Goal: Task Accomplishment & Management: Manage account settings

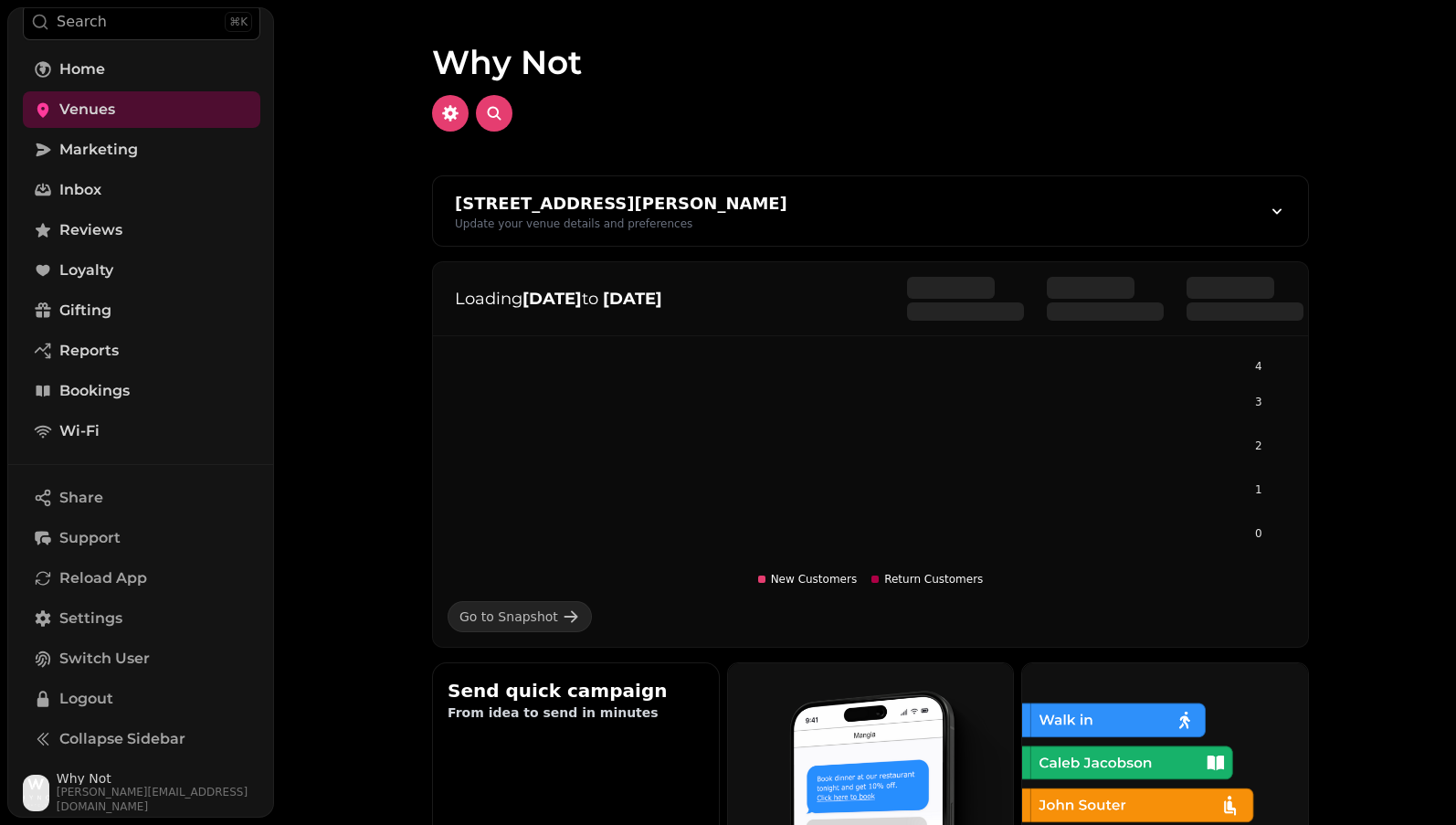
scroll to position [70, 0]
click at [93, 784] on span "Why Not" at bounding box center [158, 778] width 204 height 12
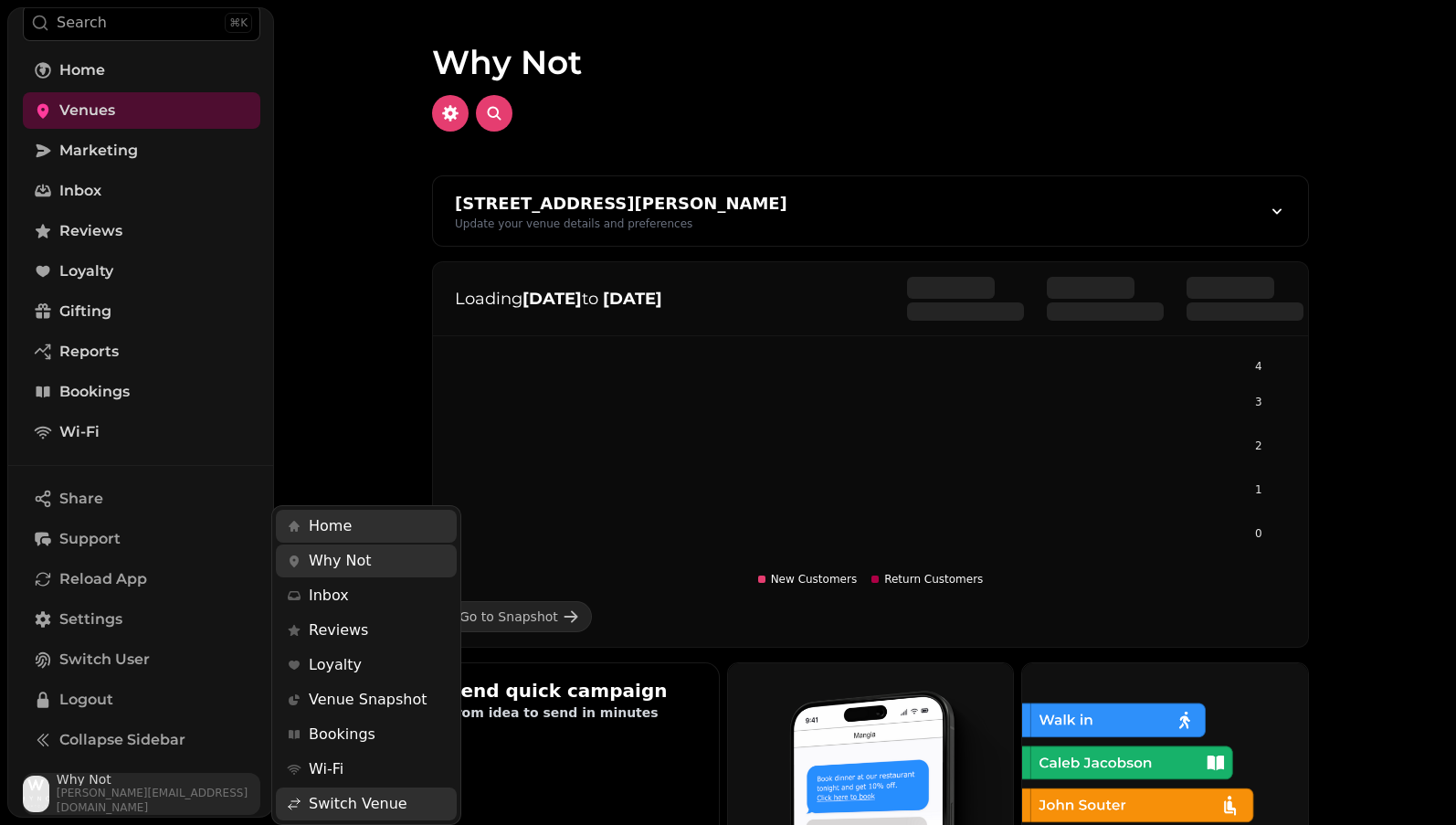
click at [32, 791] on img "button" at bounding box center [36, 794] width 27 height 36
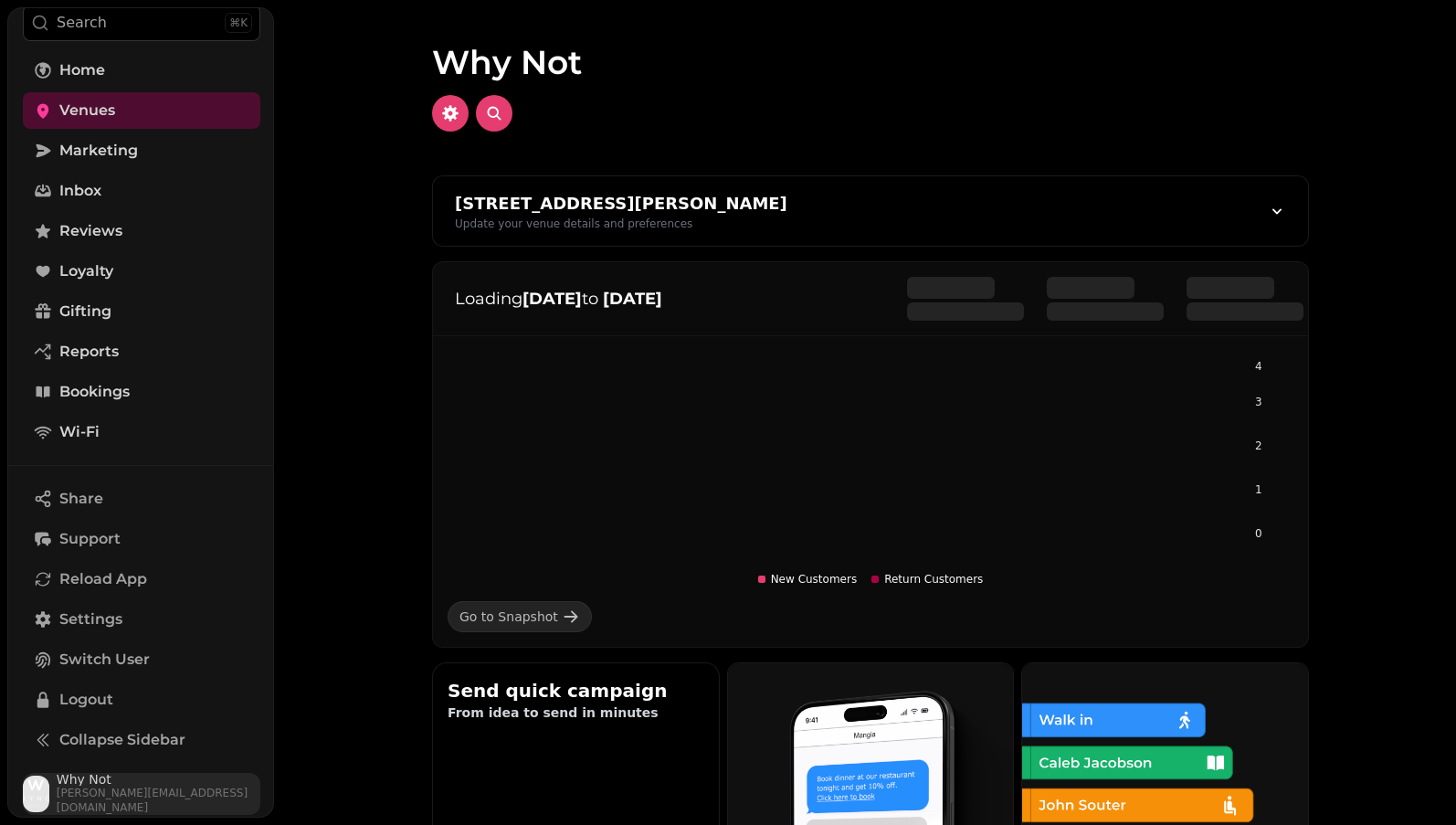
click at [42, 791] on img "button" at bounding box center [36, 794] width 27 height 36
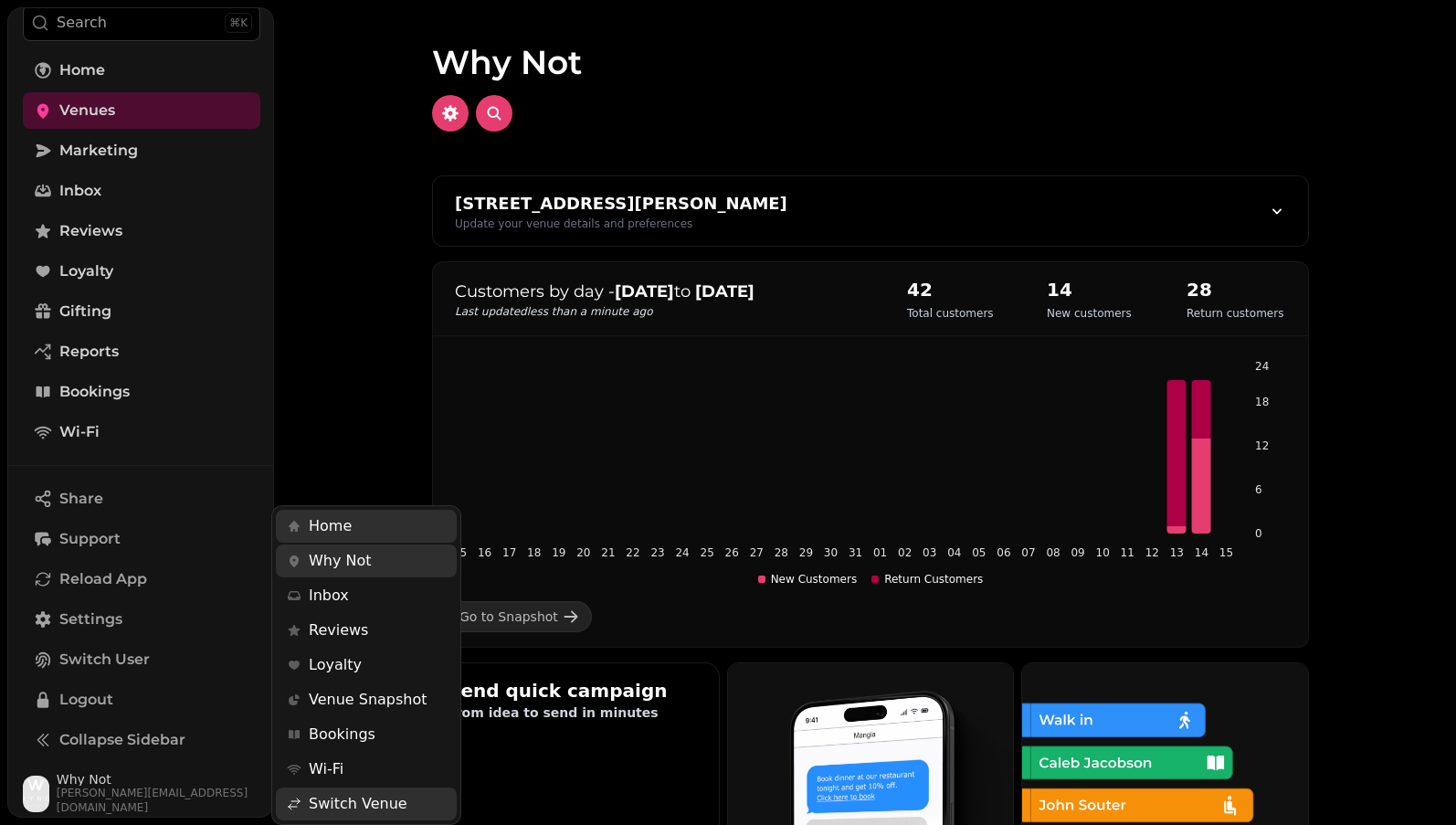
click at [373, 808] on span "Switch Venue" at bounding box center [358, 803] width 99 height 22
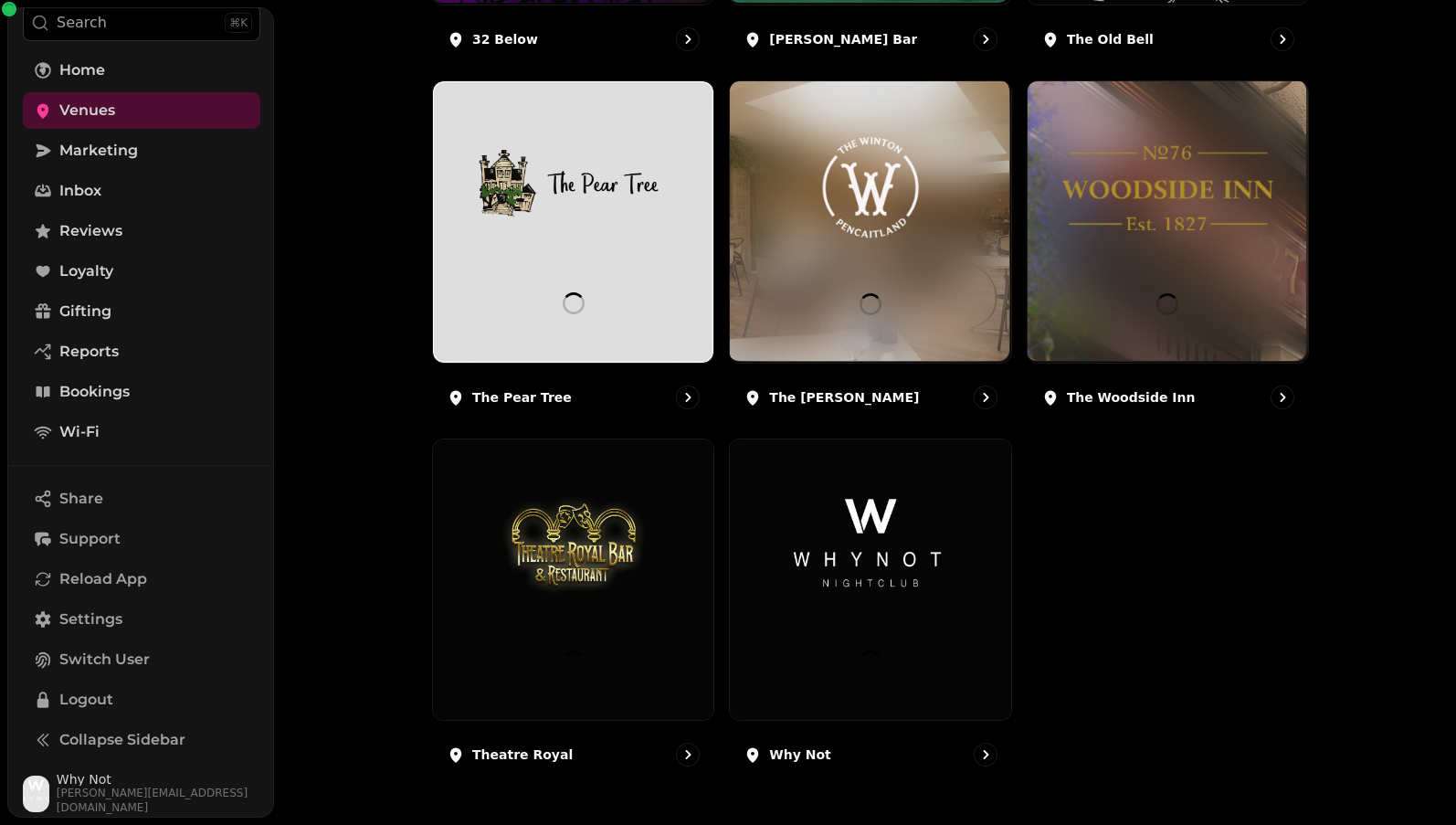
scroll to position [547, 0]
click at [112, 621] on span "Settings" at bounding box center [91, 618] width 63 height 22
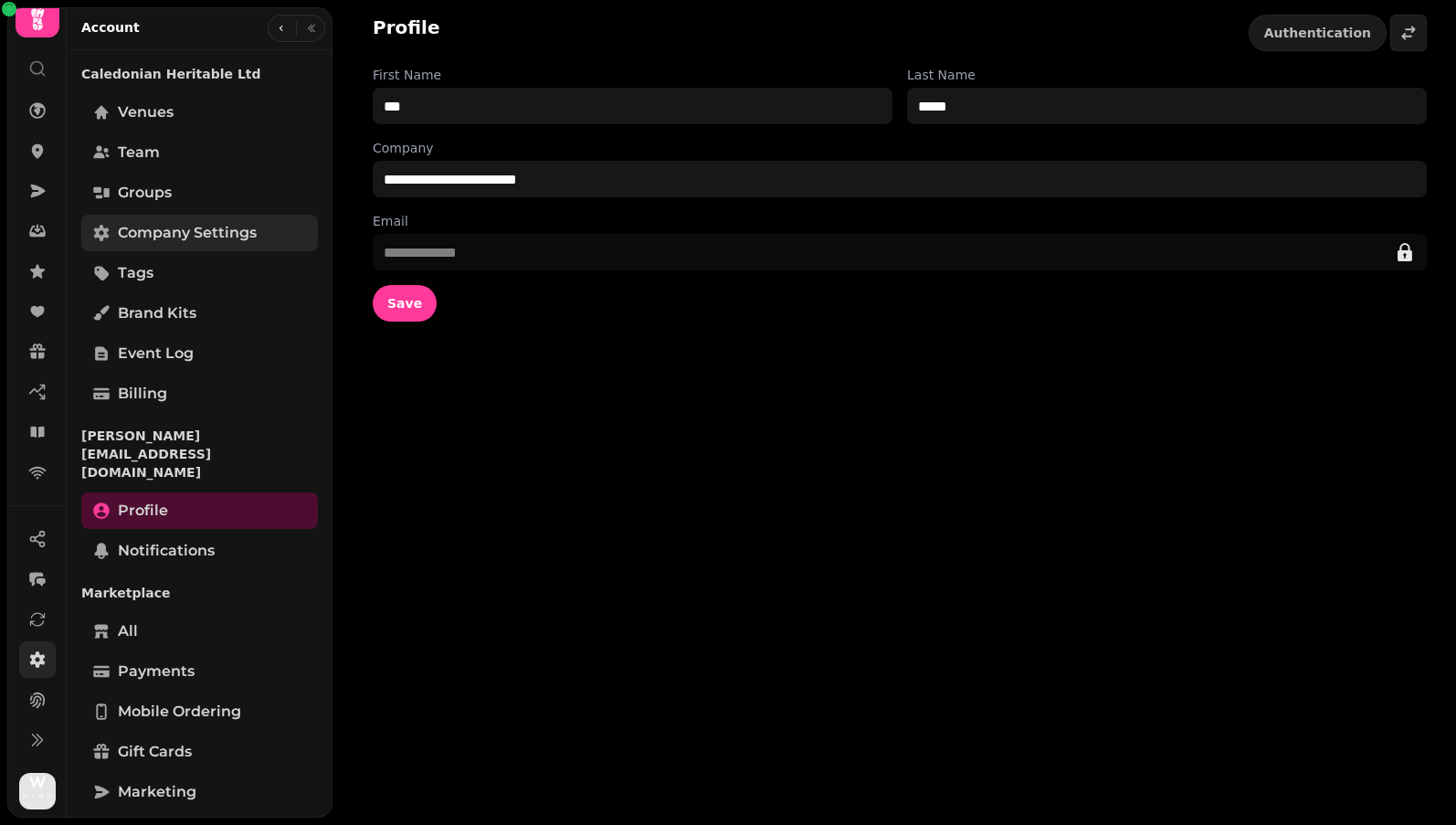
scroll to position [1, 0]
click at [142, 161] on span "Team" at bounding box center [139, 151] width 42 height 22
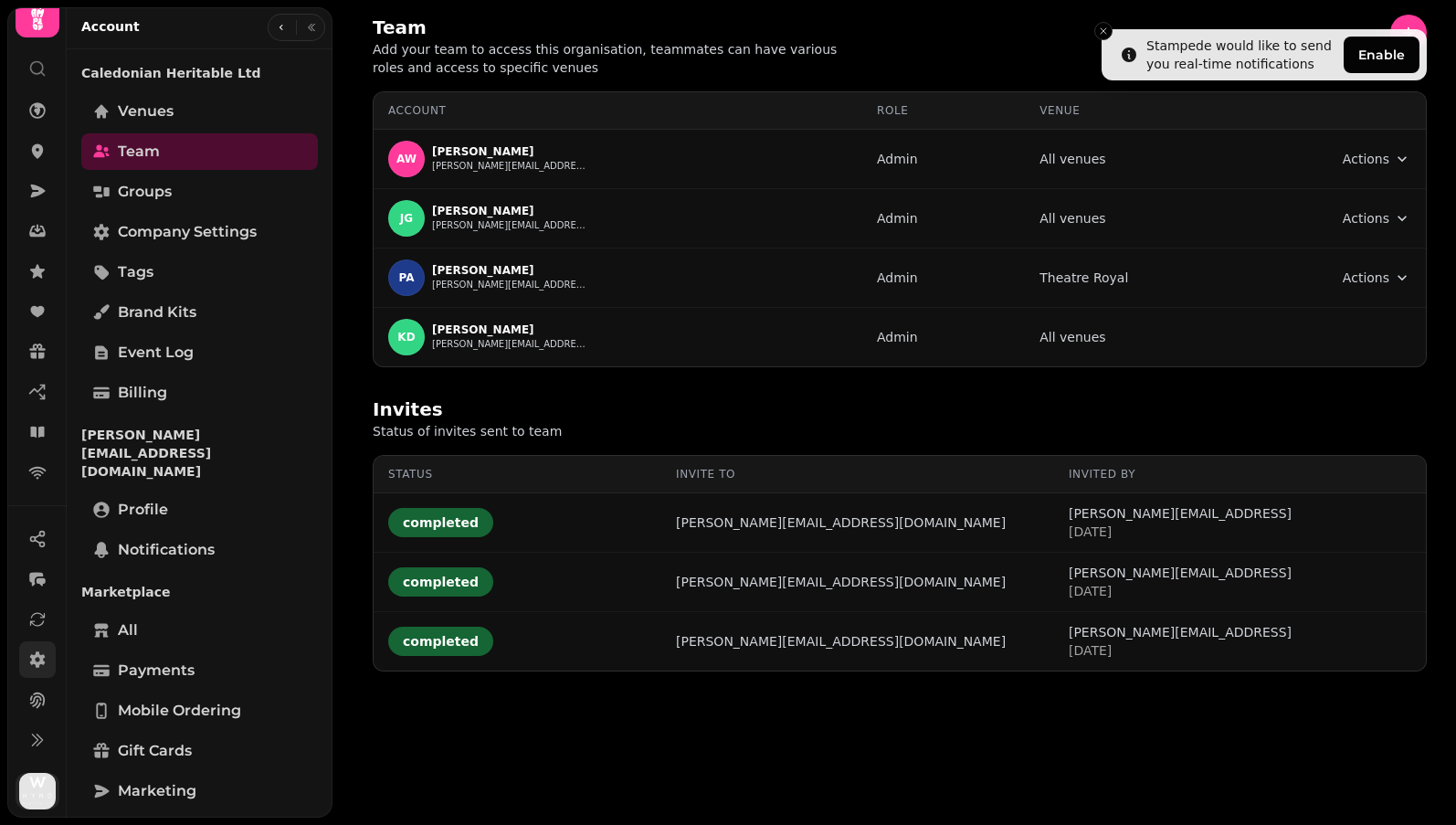
click at [42, 799] on img "button" at bounding box center [37, 791] width 36 height 36
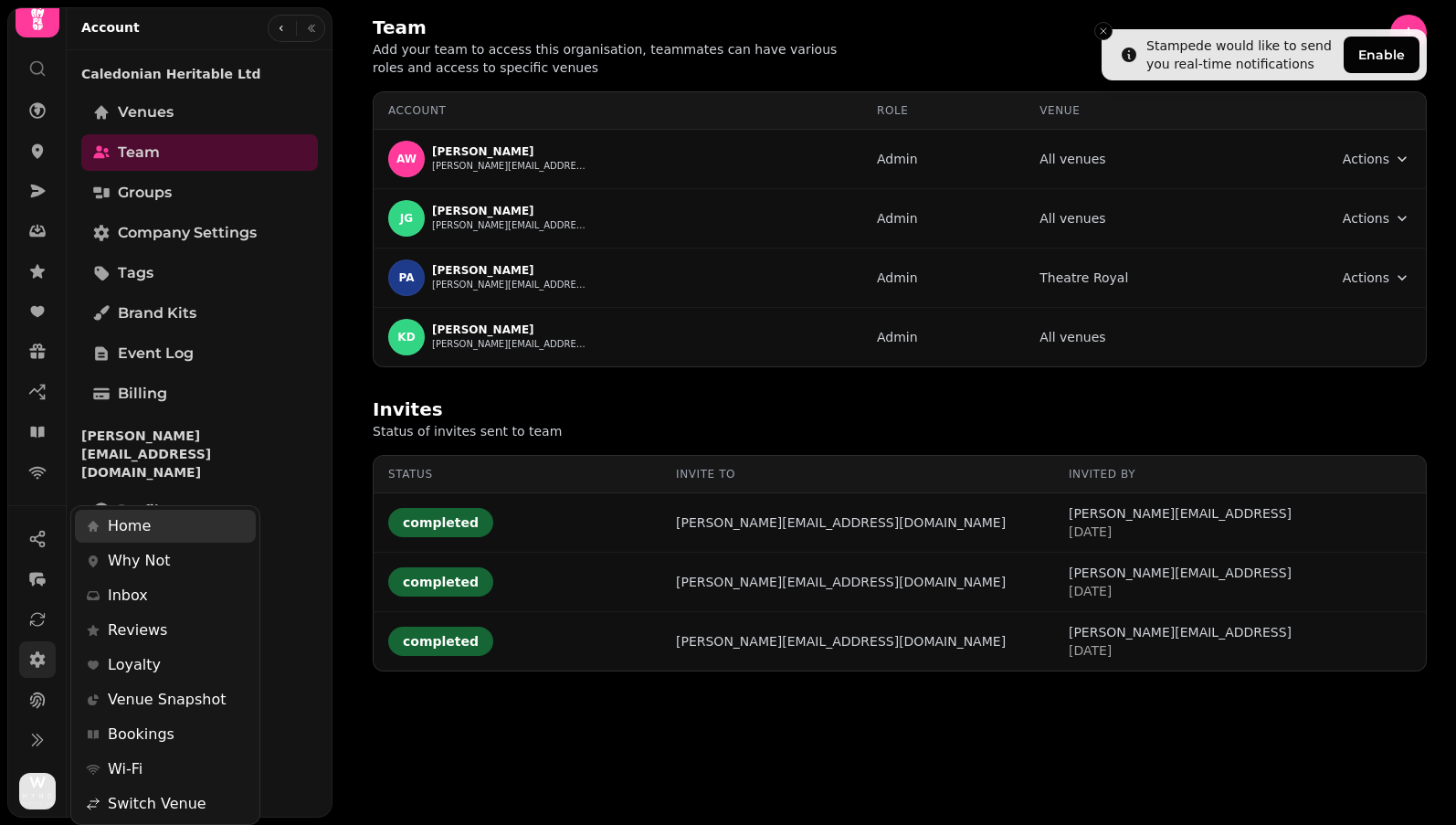
click at [895, 343] on div "Team Add your team to access this organisation, teammates can have various role…" at bounding box center [728, 412] width 1456 height 825
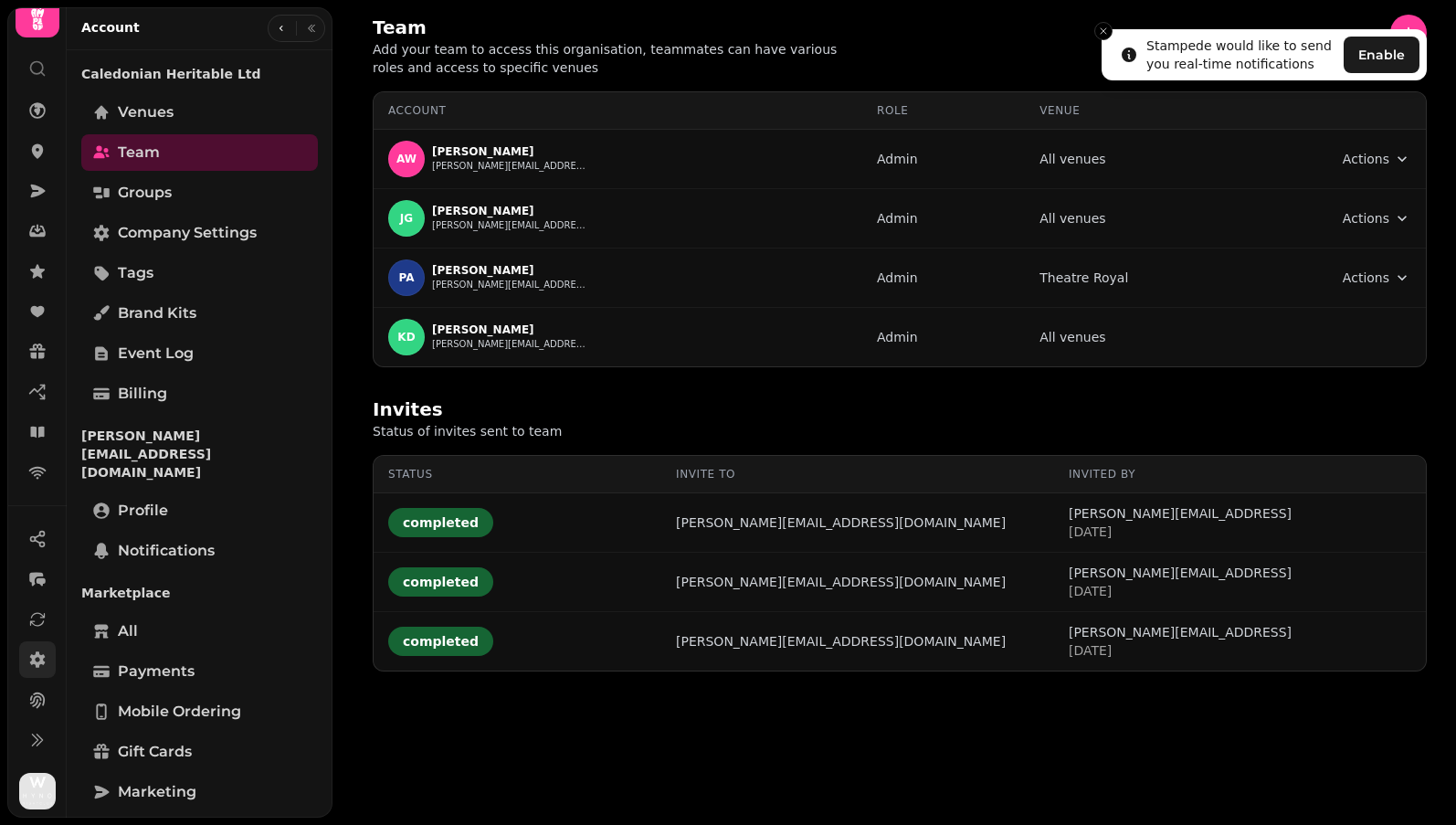
click at [895, 46] on button "Enable" at bounding box center [1382, 54] width 76 height 36
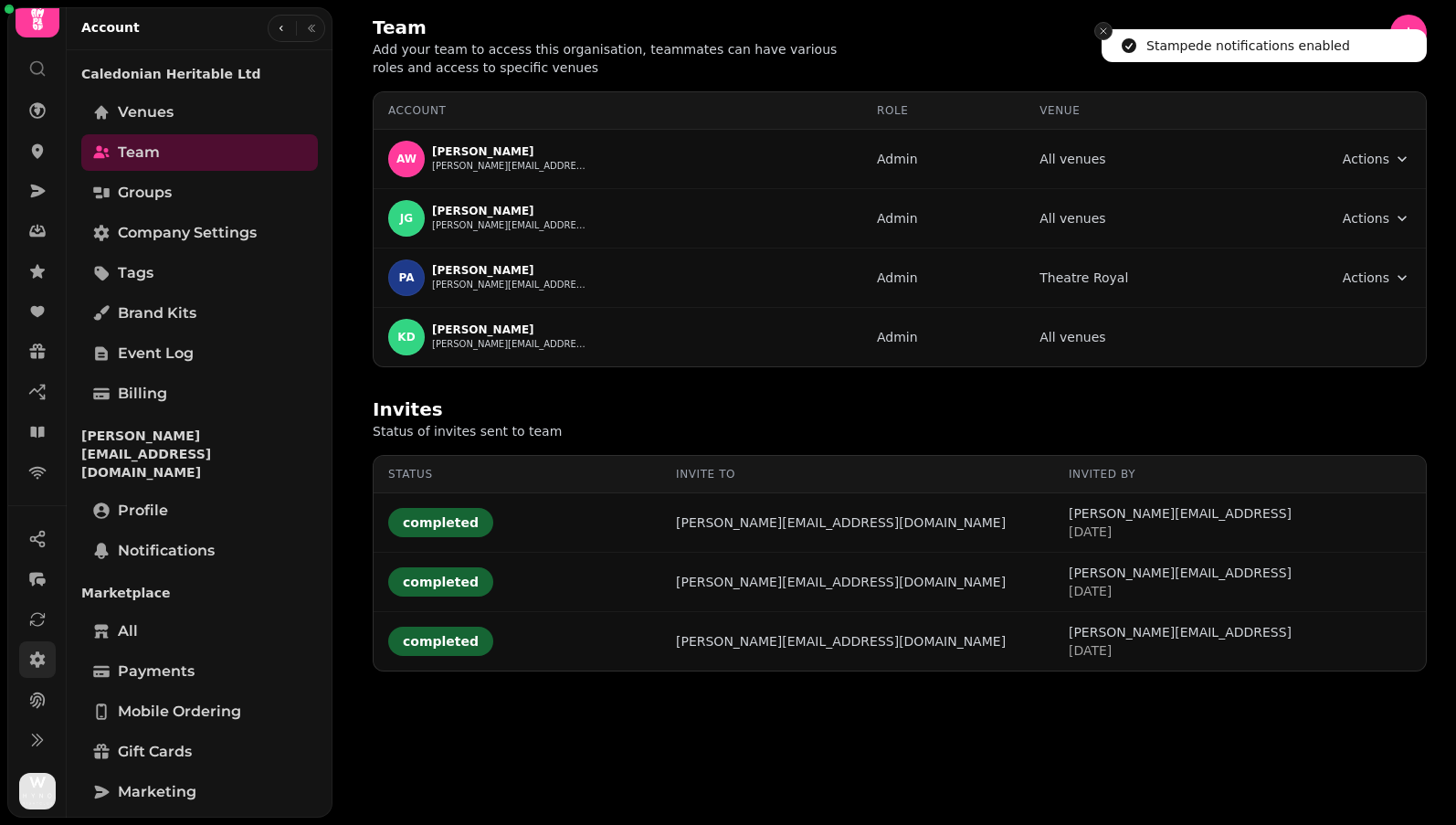
click at [895, 30] on icon "Close toast" at bounding box center [1103, 31] width 11 height 11
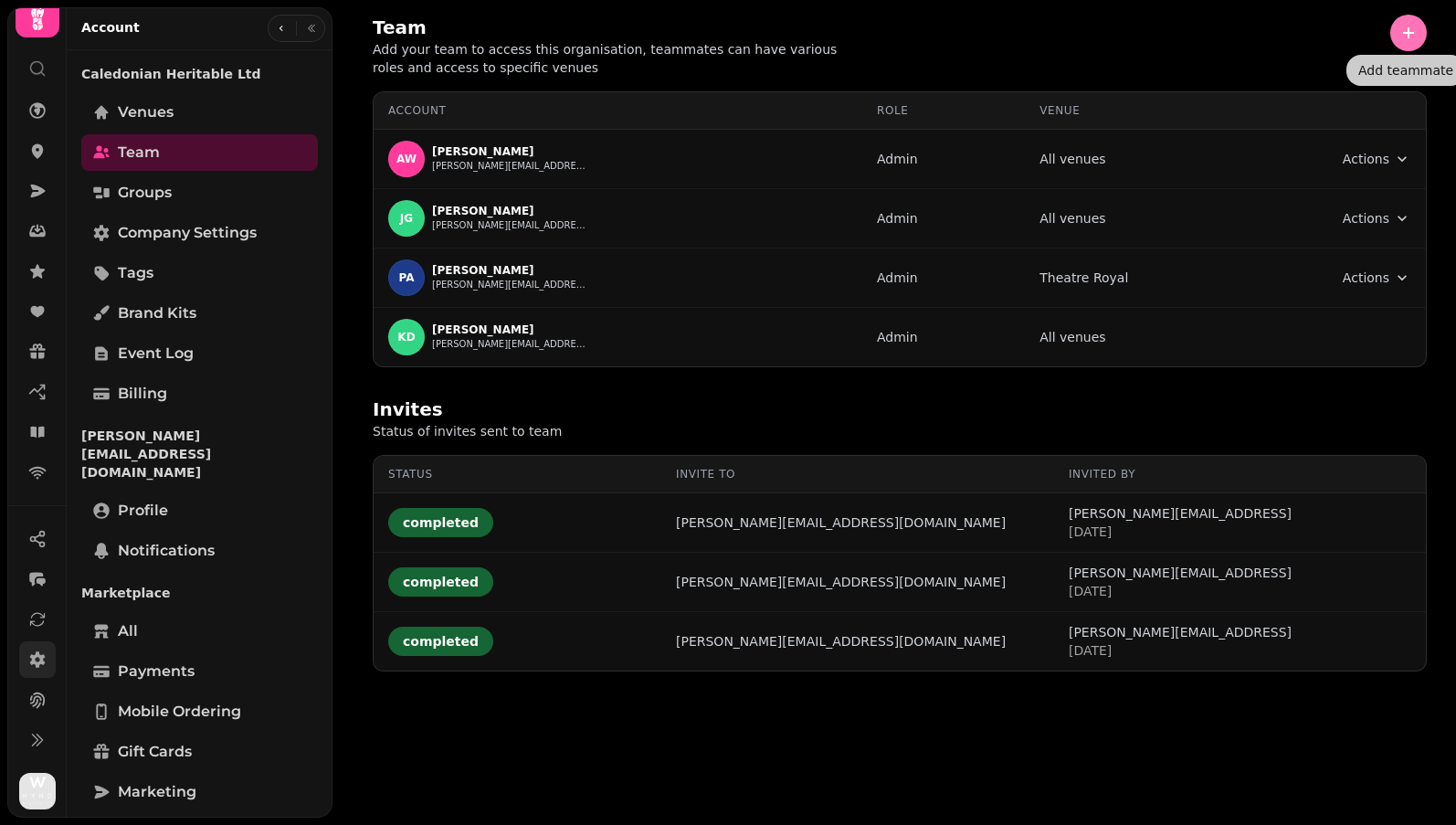
click at [895, 34] on icon "button" at bounding box center [1408, 32] width 18 height 18
select select "*****"
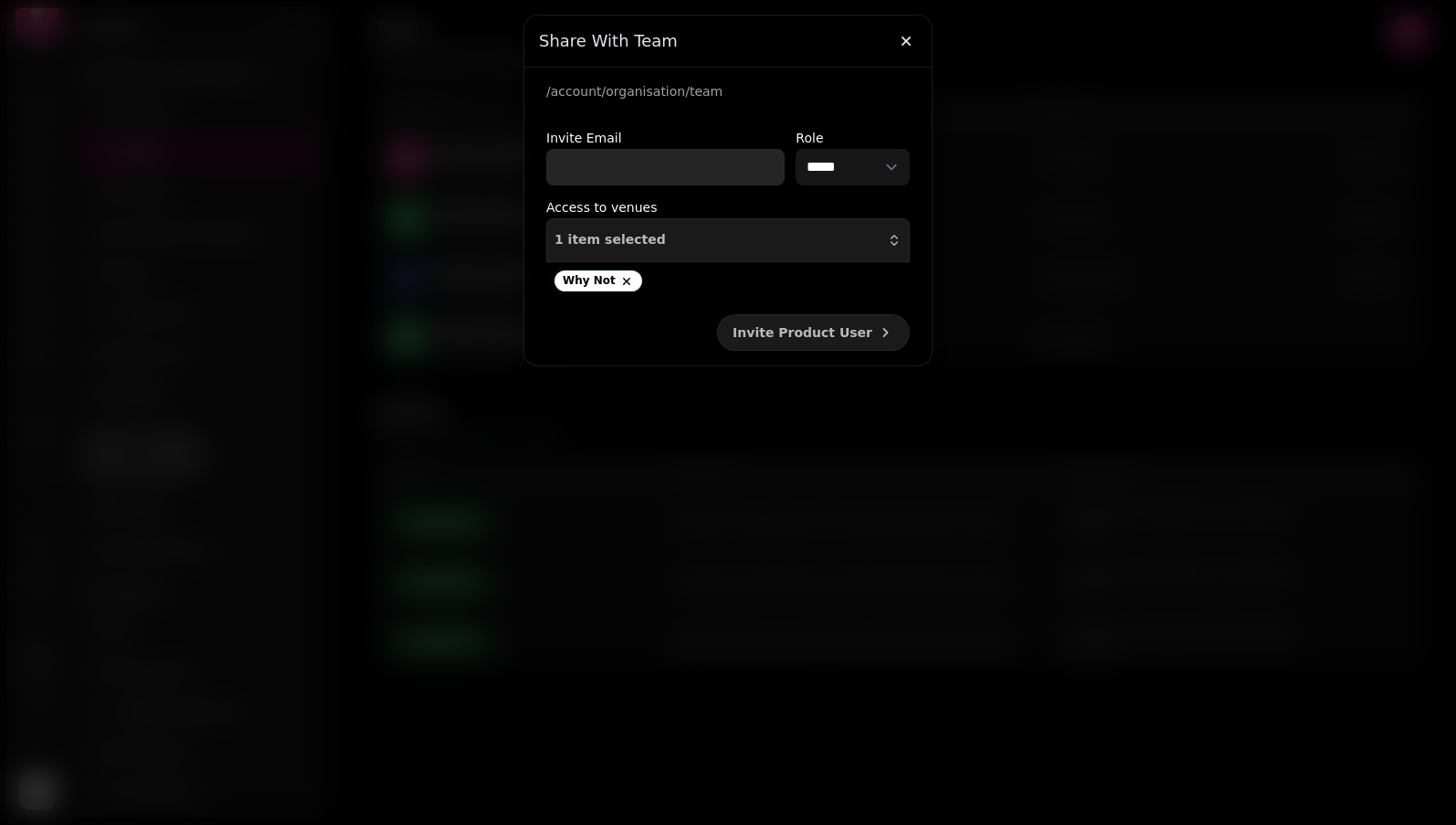
click at [666, 178] on input "Invite Email" at bounding box center [665, 167] width 238 height 36
paste input "**********"
type input "**********"
select select "*********"
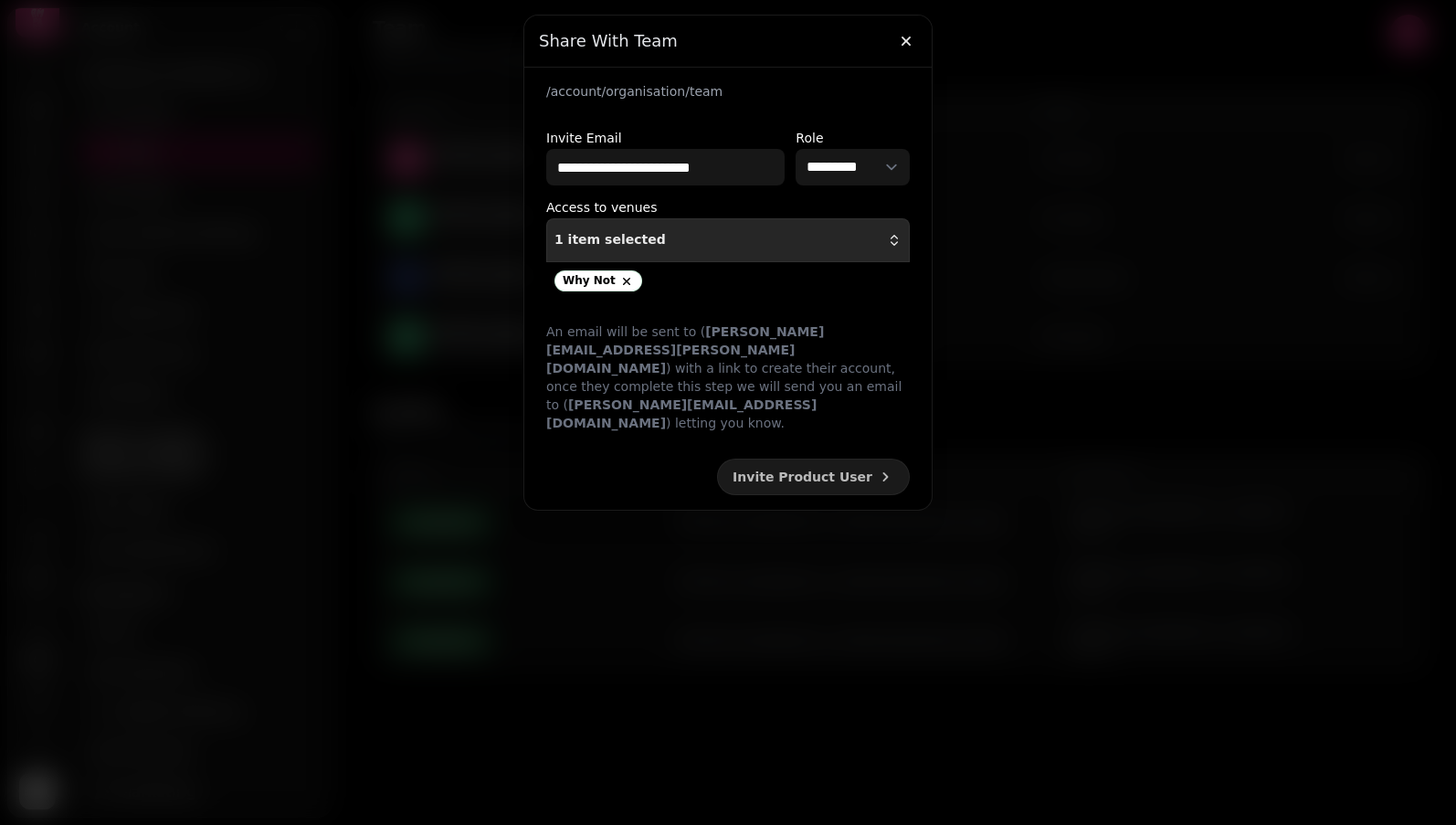
click at [697, 241] on div "1 item selected" at bounding box center [728, 239] width 347 height 14
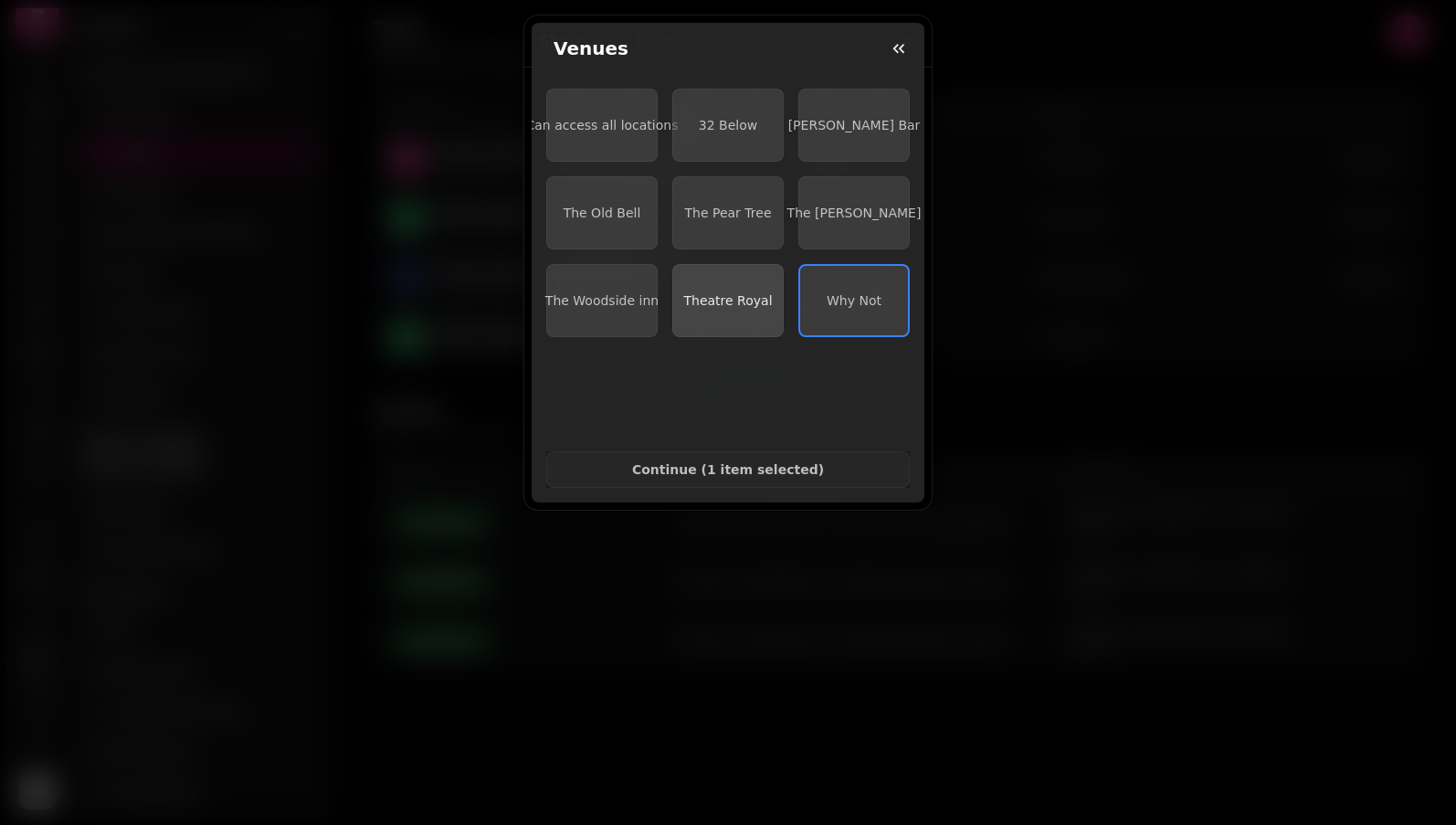
click at [759, 294] on span "Theatre Royal" at bounding box center [727, 300] width 89 height 14
click at [591, 308] on button "The Woodside inn" at bounding box center [601, 300] width 111 height 73
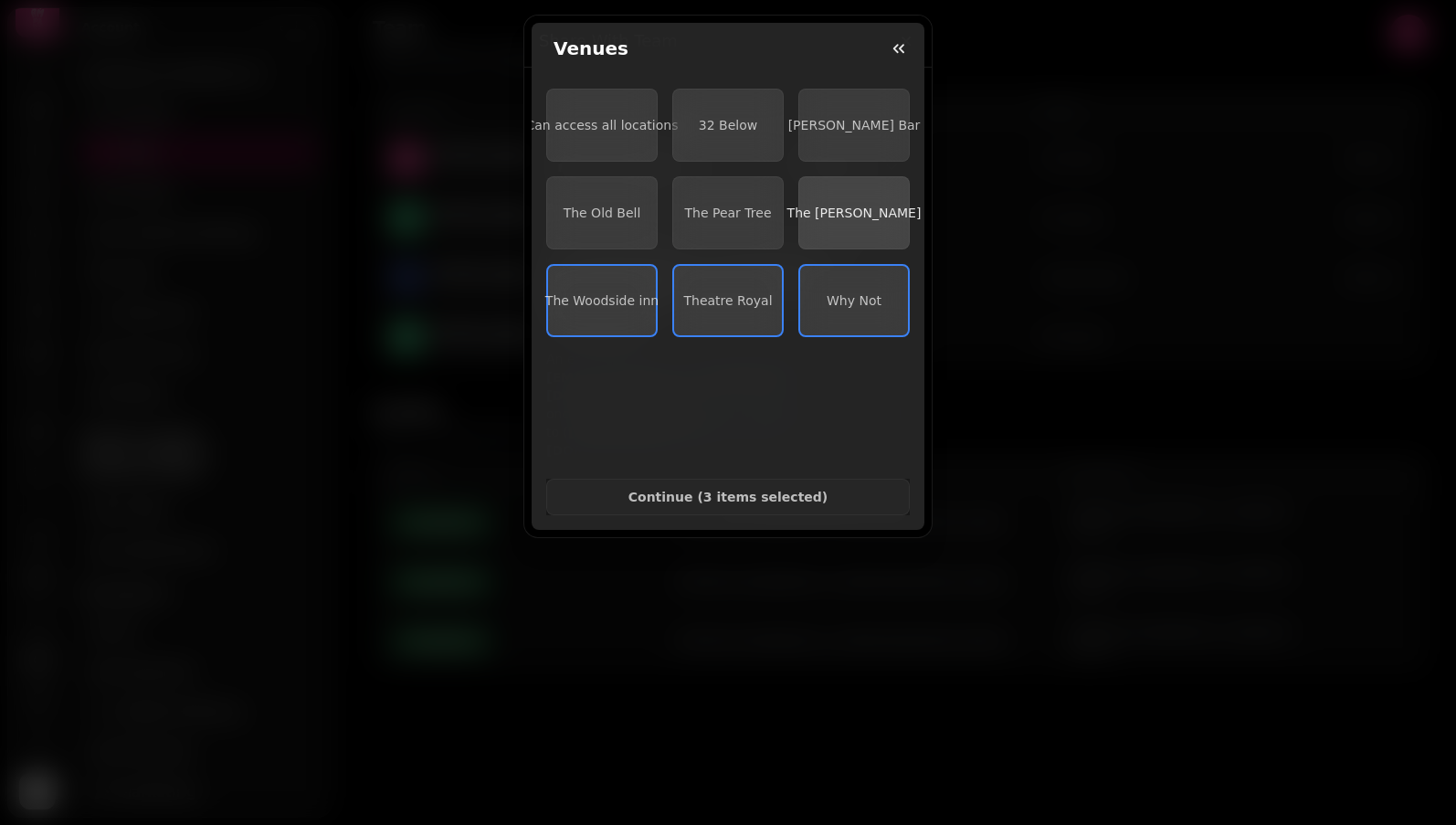
click at [837, 225] on button "The [PERSON_NAME]" at bounding box center [854, 212] width 111 height 73
click at [742, 224] on button "The Pear Tree" at bounding box center [728, 212] width 111 height 73
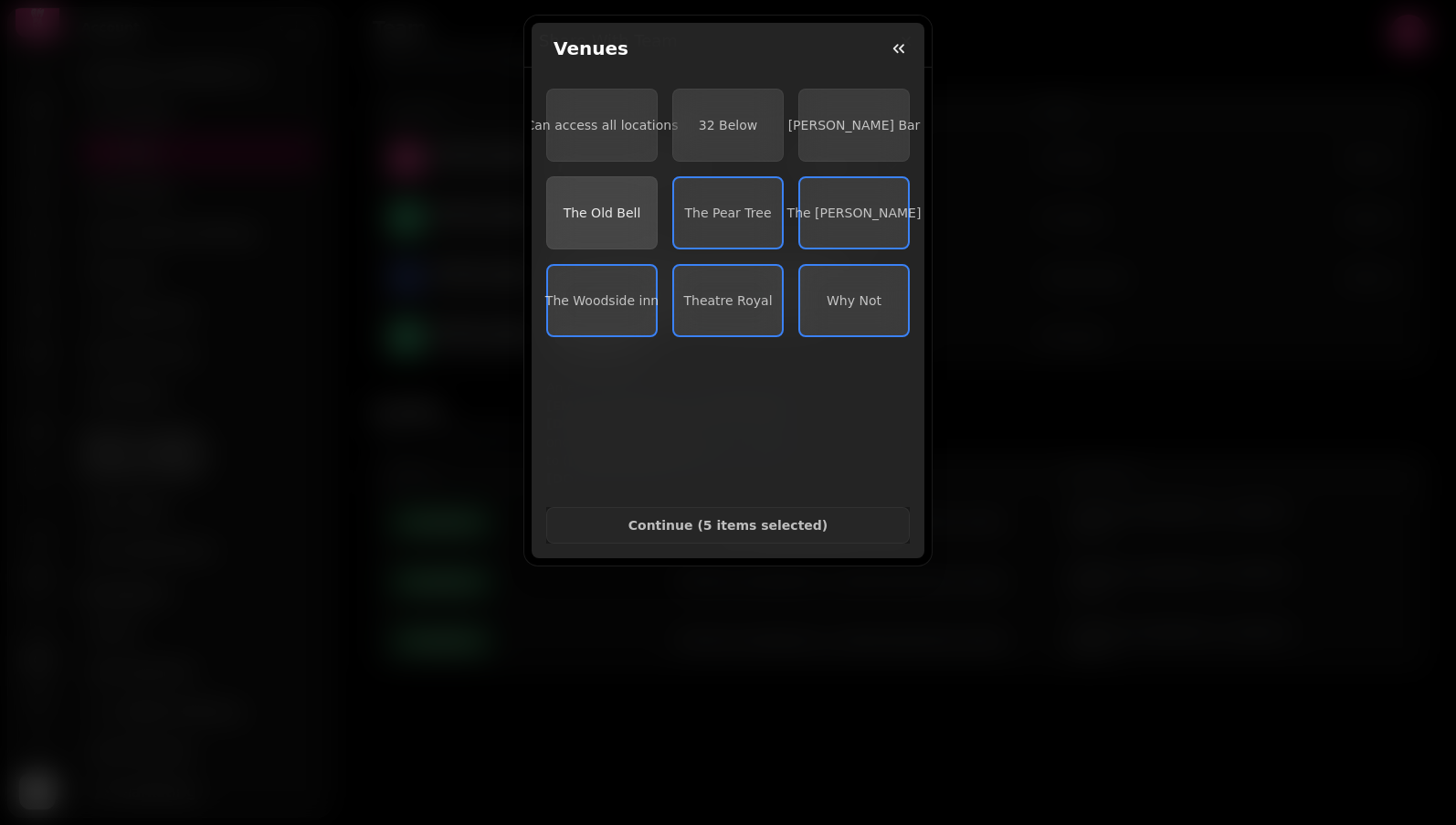
click at [597, 220] on button "The Old Bell" at bounding box center [601, 212] width 111 height 73
click at [727, 131] on span "32 Below" at bounding box center [727, 125] width 58 height 14
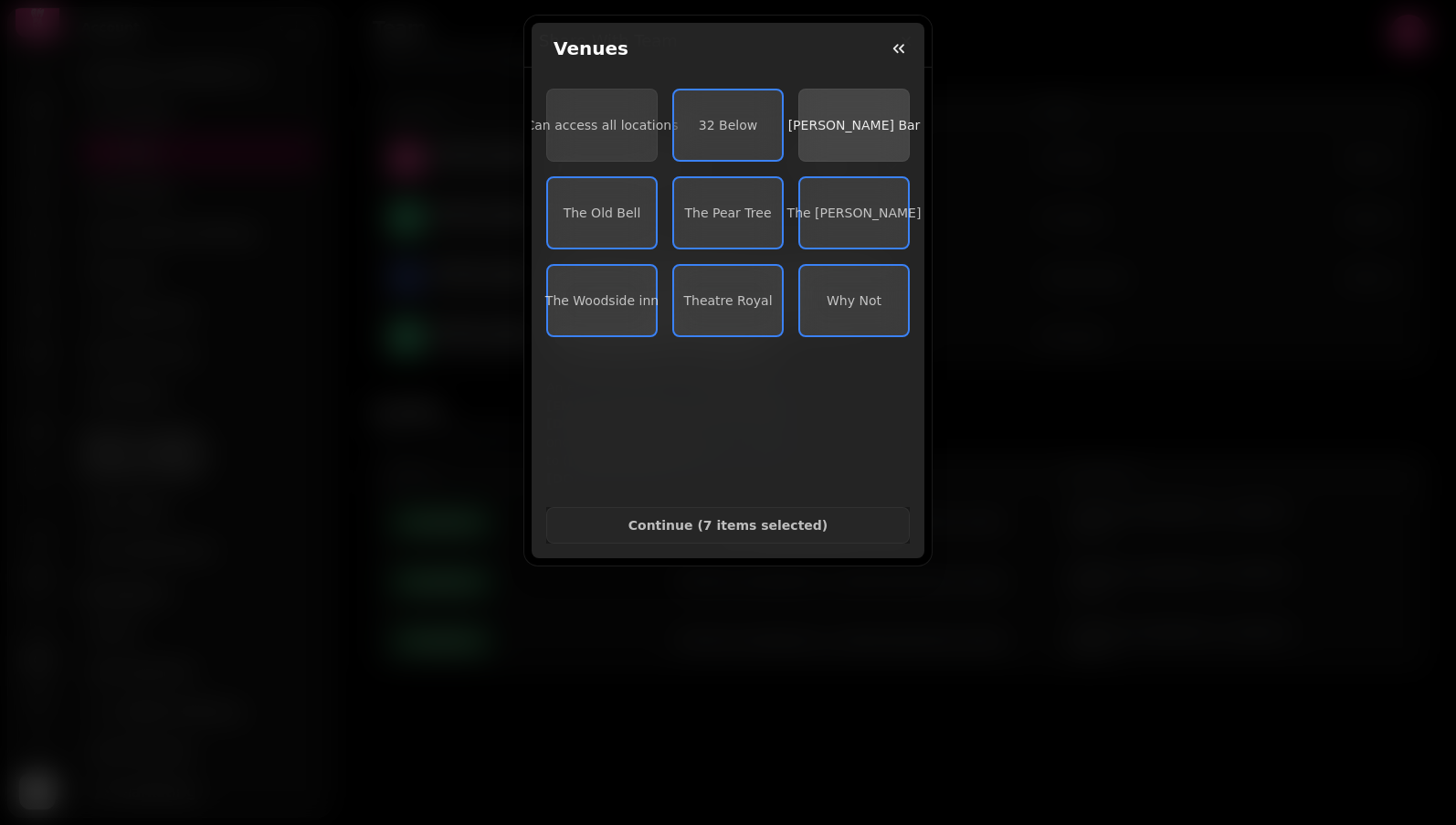
click at [842, 131] on span "[PERSON_NAME] Bar" at bounding box center [854, 125] width 132 height 14
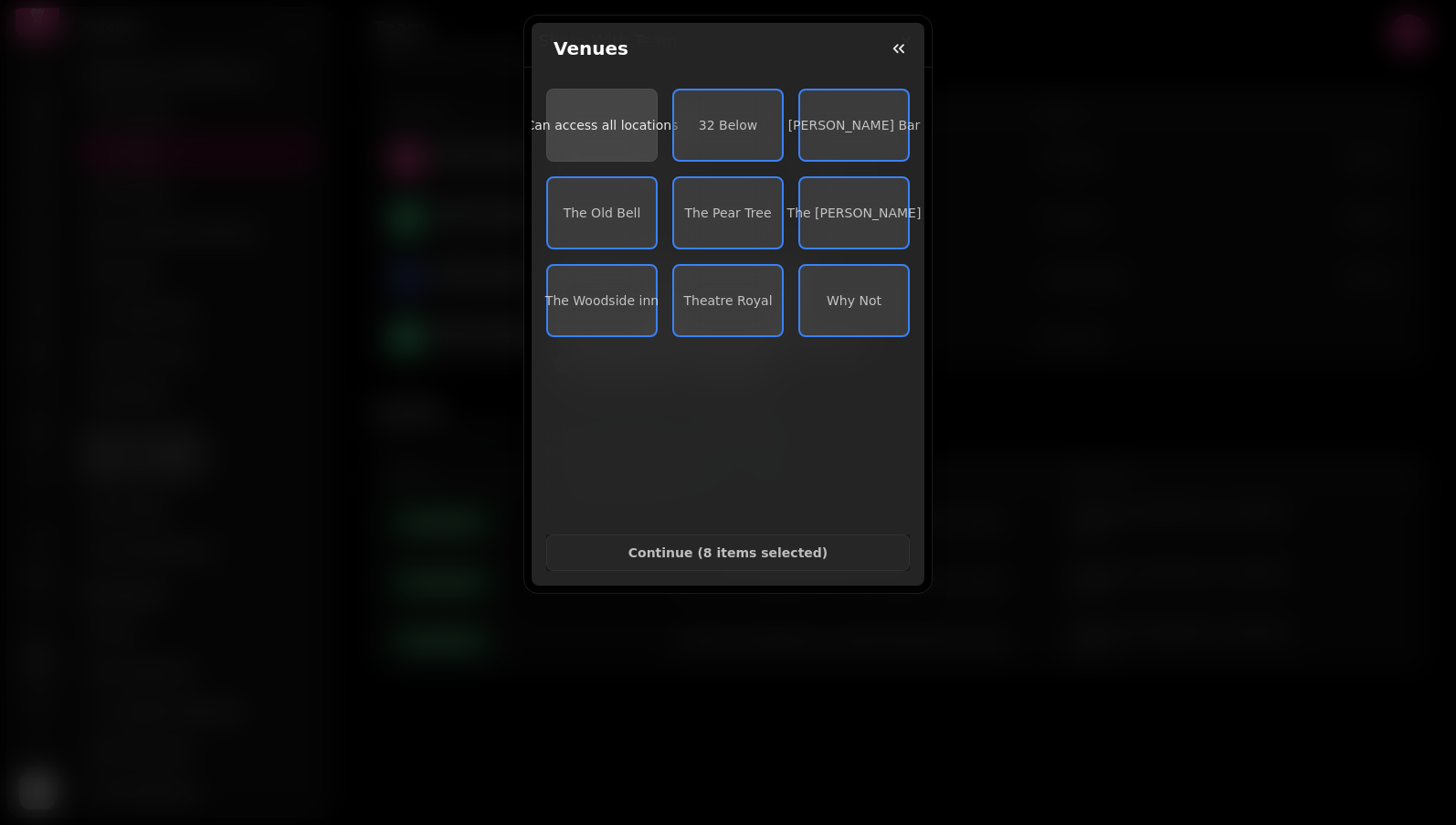
click at [614, 129] on span "Can access all locations" at bounding box center [602, 125] width 152 height 14
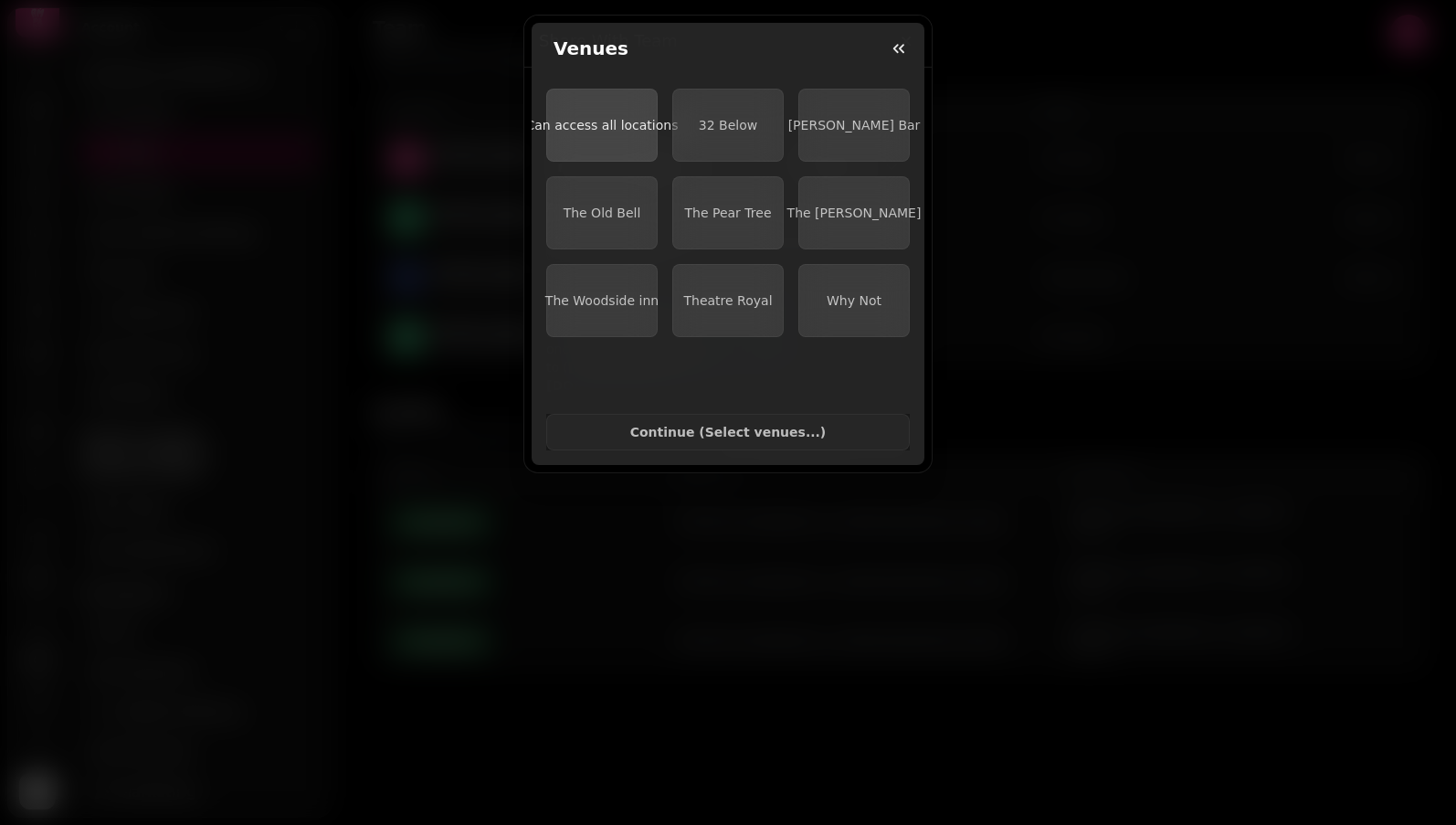
click at [614, 129] on span "Can access all locations" at bounding box center [602, 125] width 152 height 14
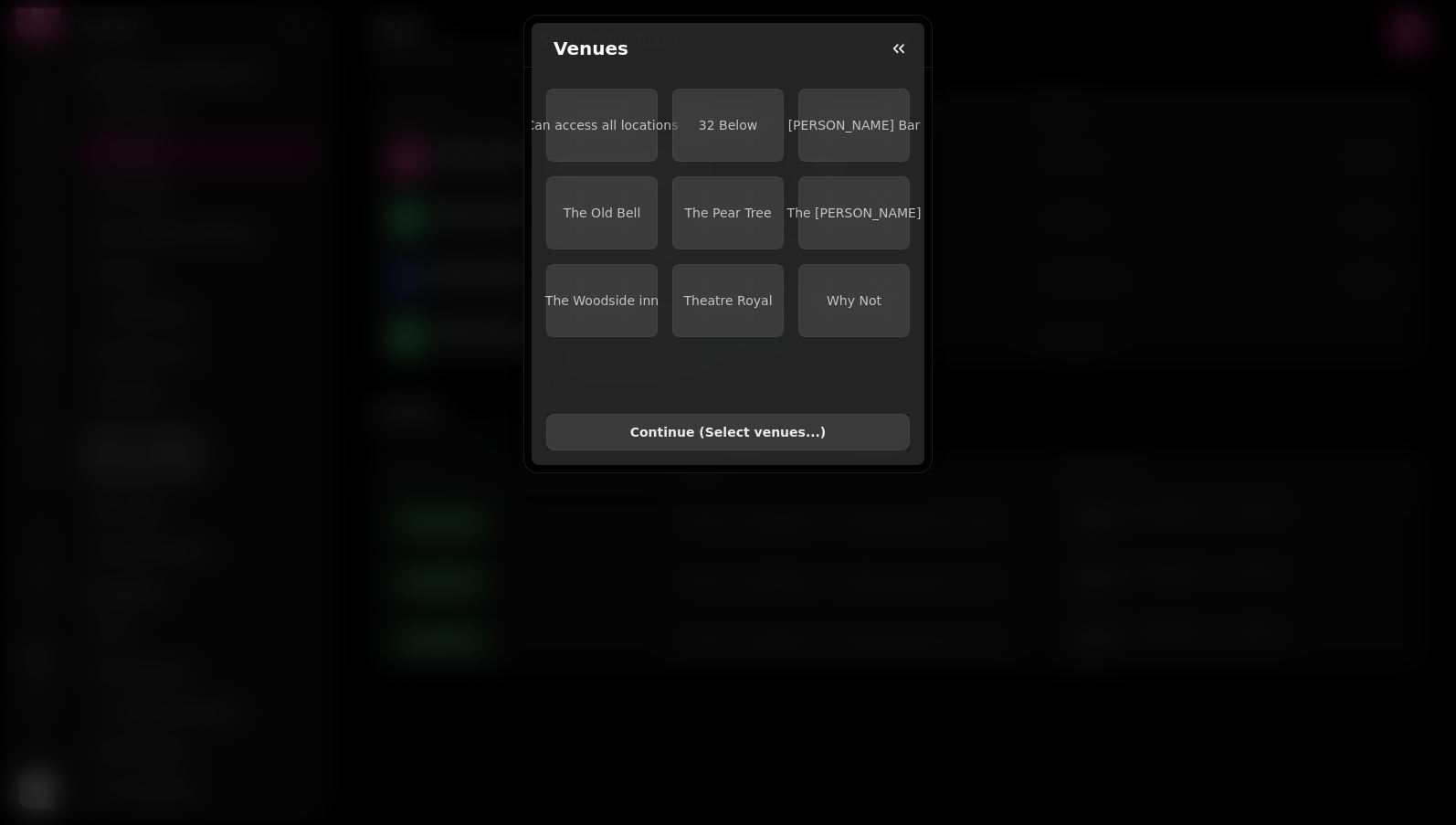
click at [745, 426] on span "Continue ( Select venues... )" at bounding box center [728, 432] width 333 height 12
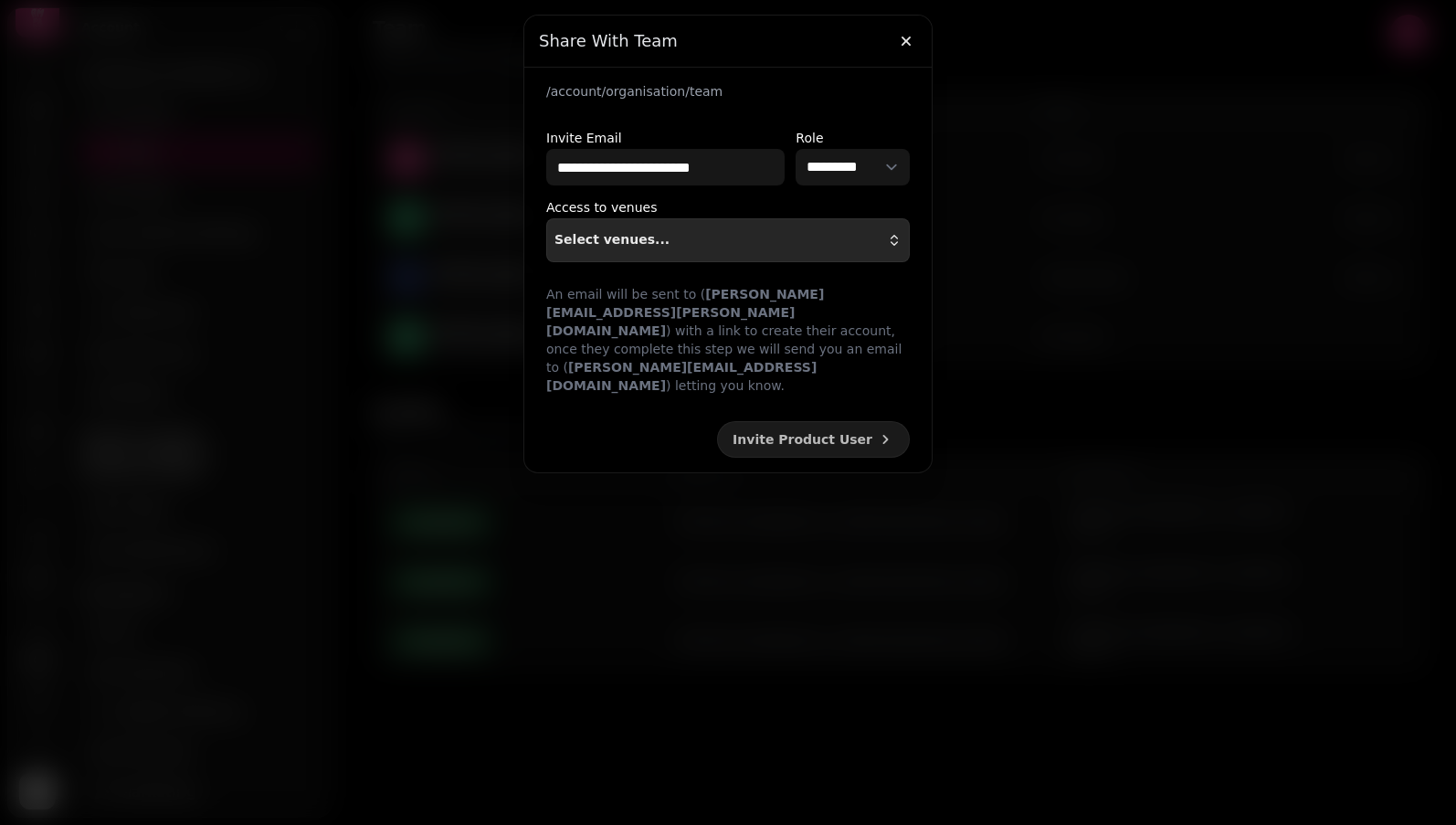
click at [714, 247] on div "Select venues..." at bounding box center [728, 239] width 347 height 14
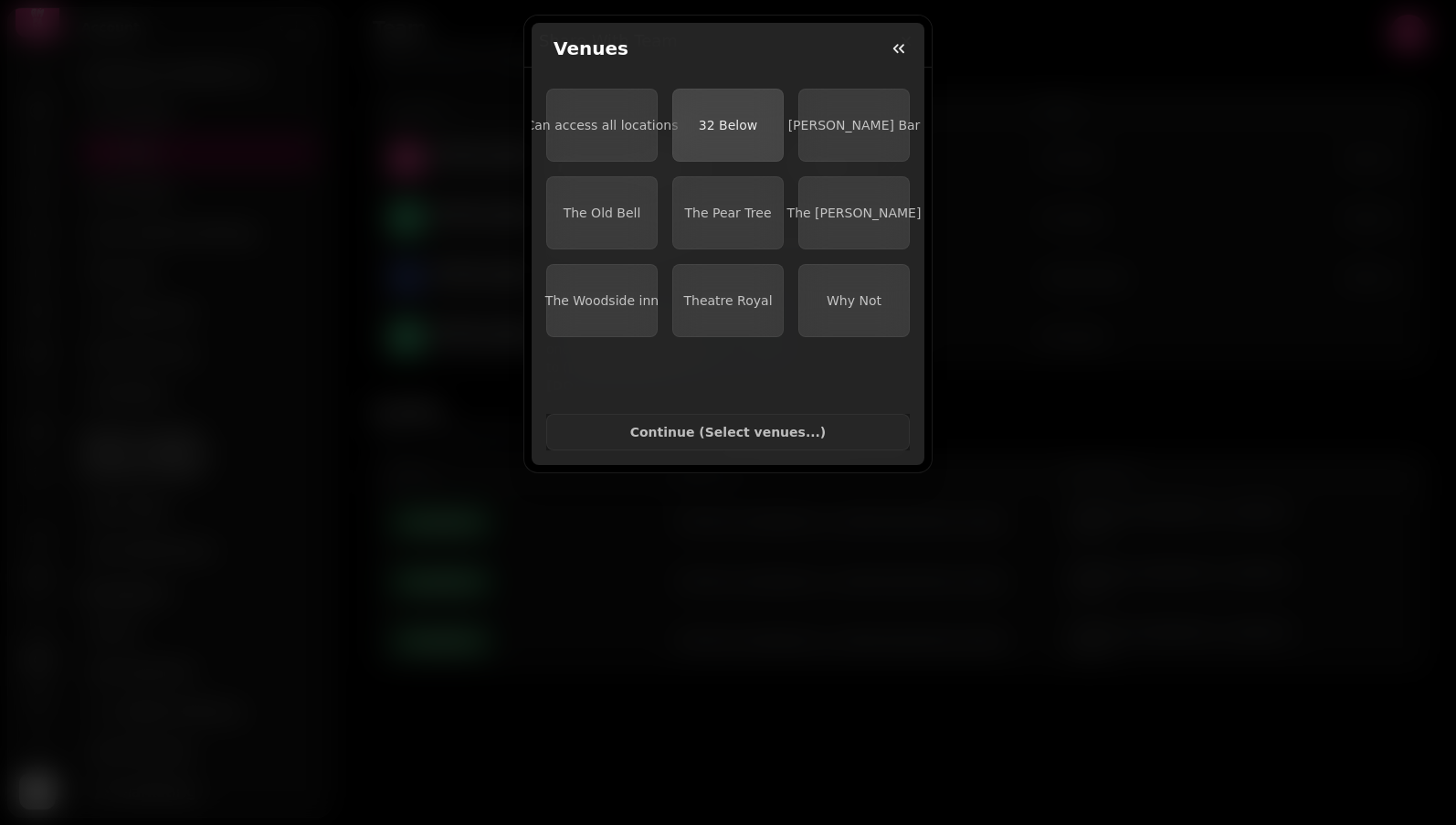
click at [718, 127] on span "32 Below" at bounding box center [727, 125] width 58 height 14
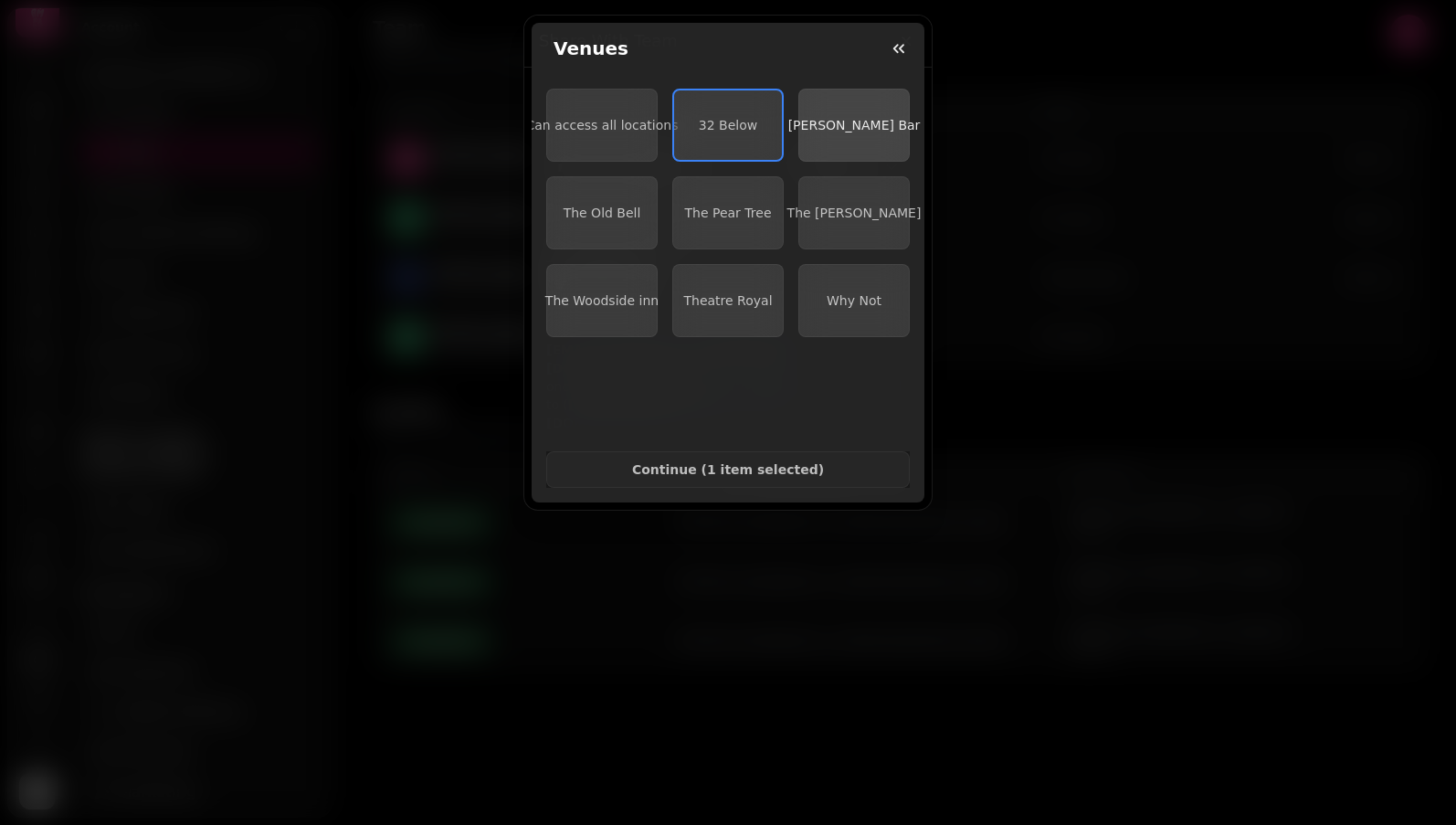
click at [841, 123] on span "[PERSON_NAME] Bar" at bounding box center [854, 125] width 132 height 14
click at [577, 224] on button "The Old Bell" at bounding box center [601, 212] width 111 height 73
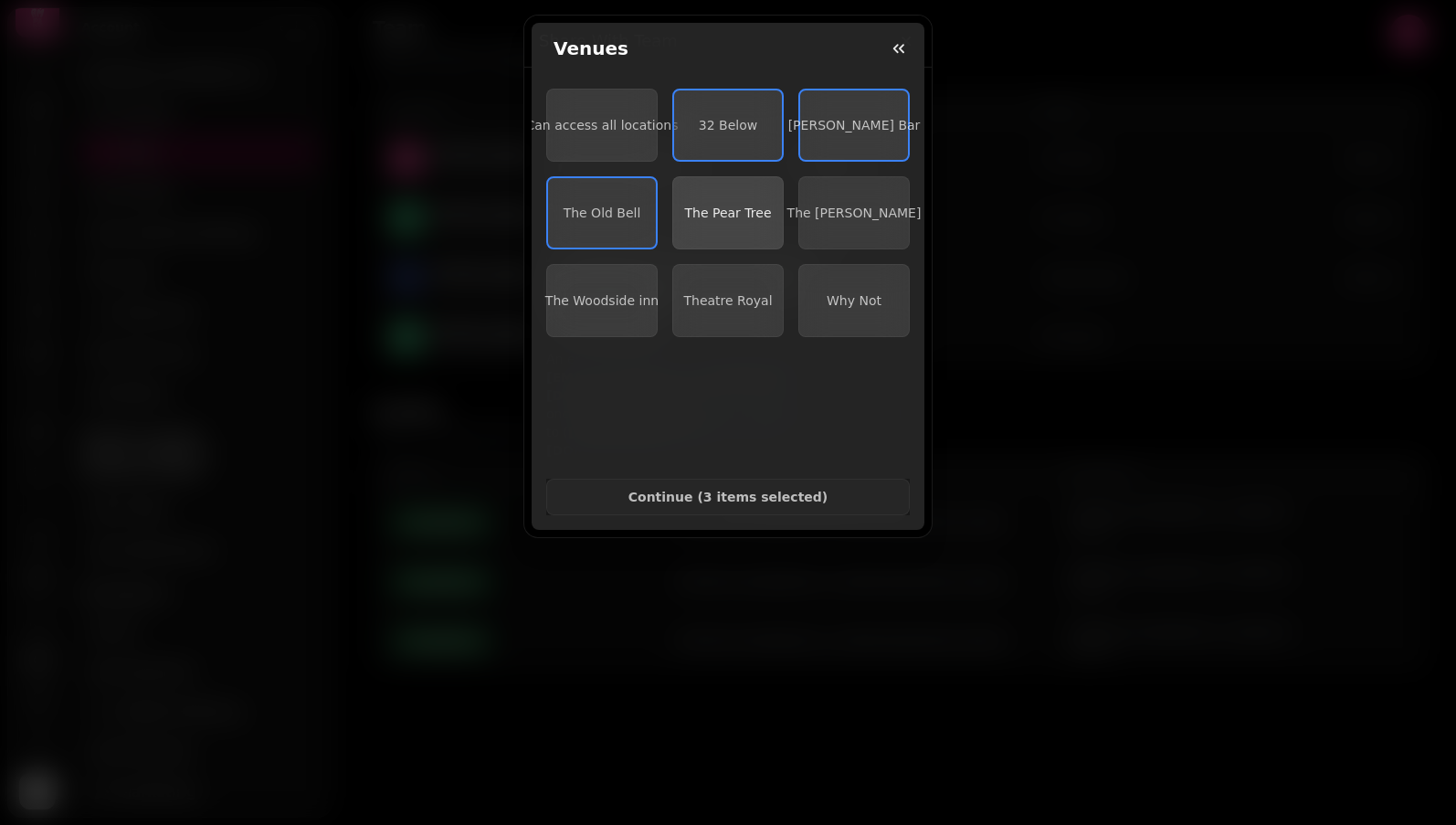
click at [773, 223] on button "The Pear Tree" at bounding box center [728, 212] width 111 height 73
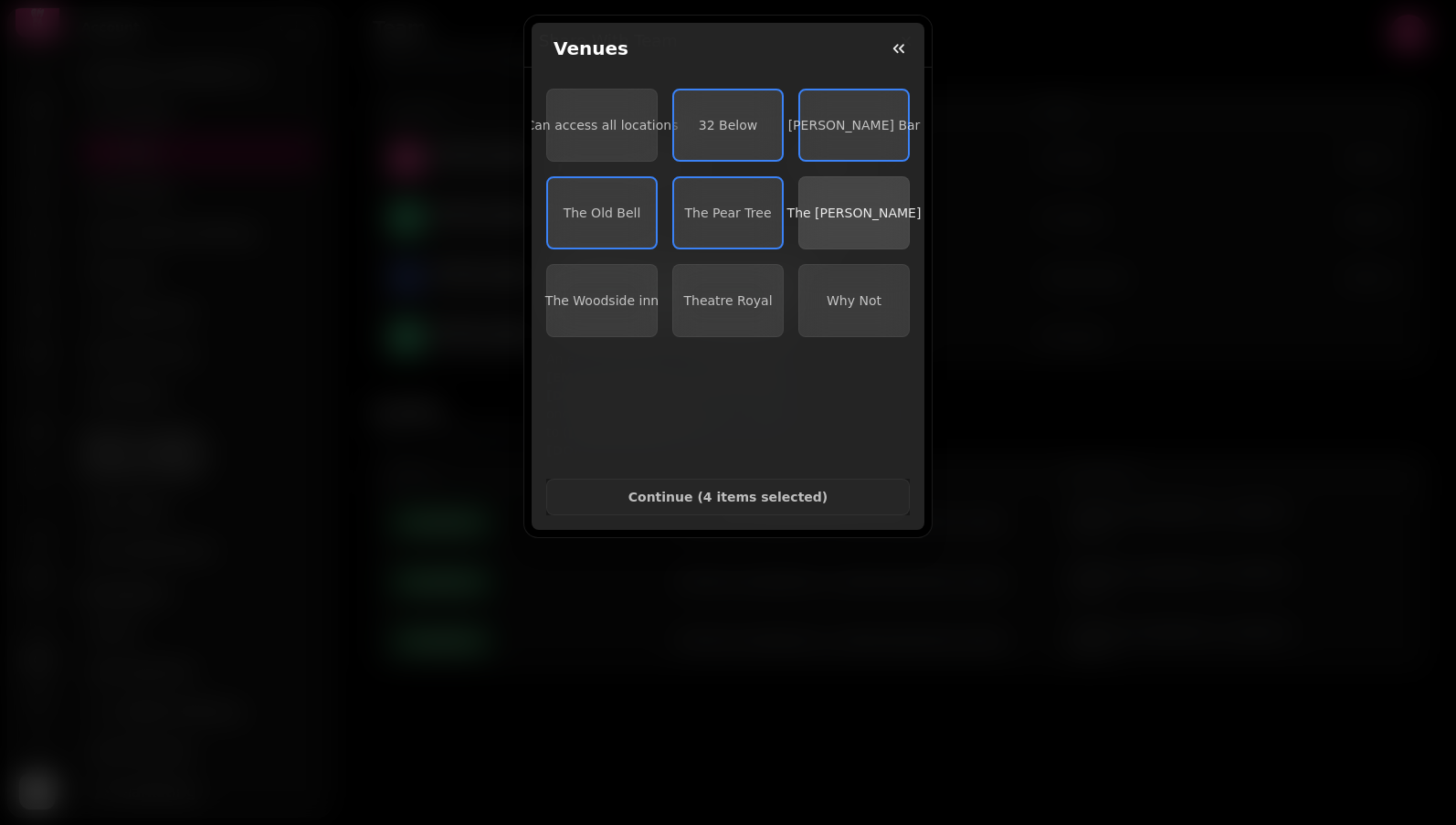
click at [837, 217] on span "The [PERSON_NAME]" at bounding box center [854, 212] width 134 height 14
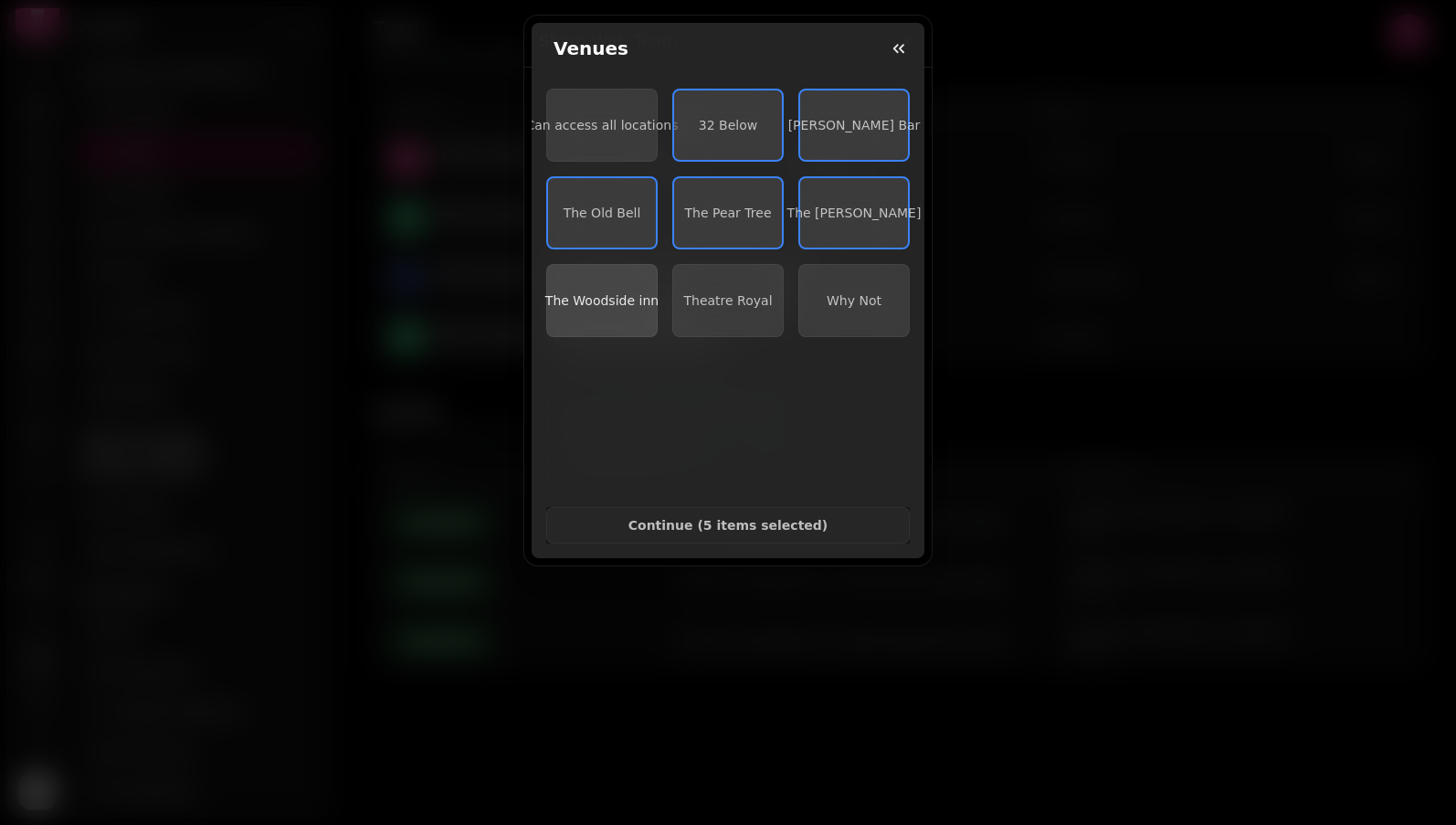
click at [601, 307] on span "The Woodside inn" at bounding box center [601, 300] width 113 height 14
click at [728, 307] on span "Theatre Royal" at bounding box center [727, 300] width 89 height 14
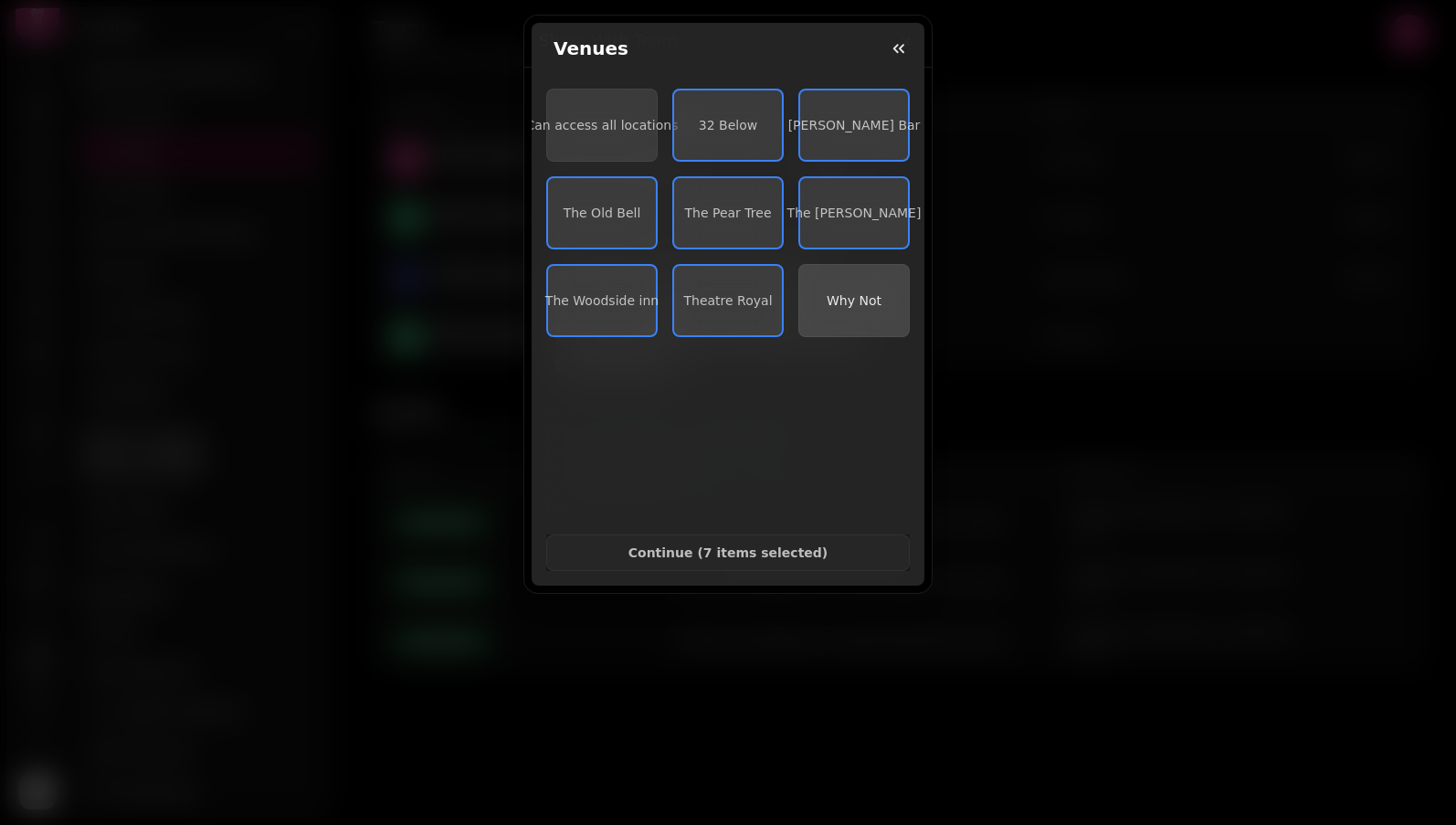
click at [859, 321] on button "Why Not" at bounding box center [854, 300] width 111 height 73
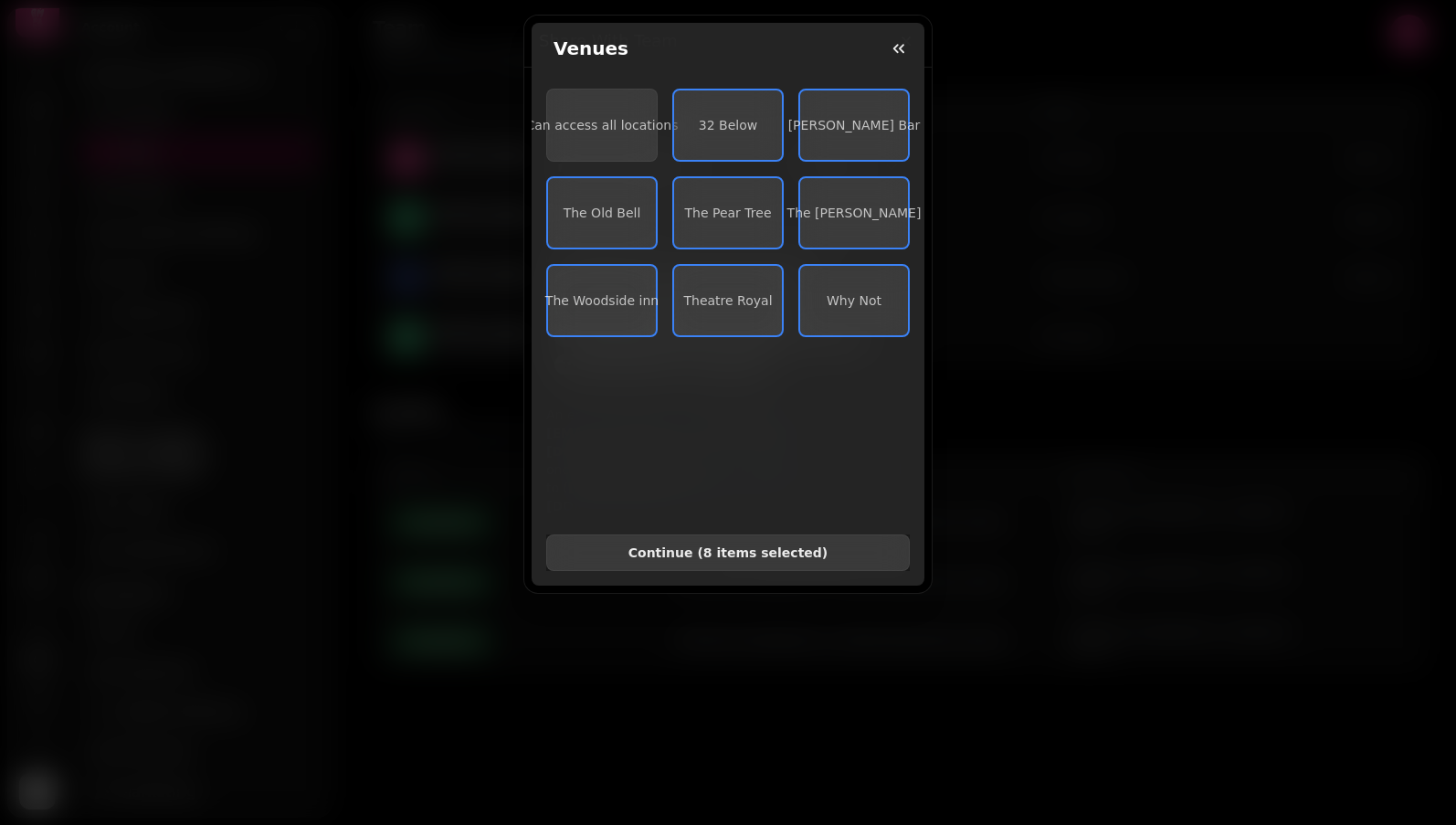
click at [741, 546] on span "Continue ( 8 items selected )" at bounding box center [728, 552] width 333 height 12
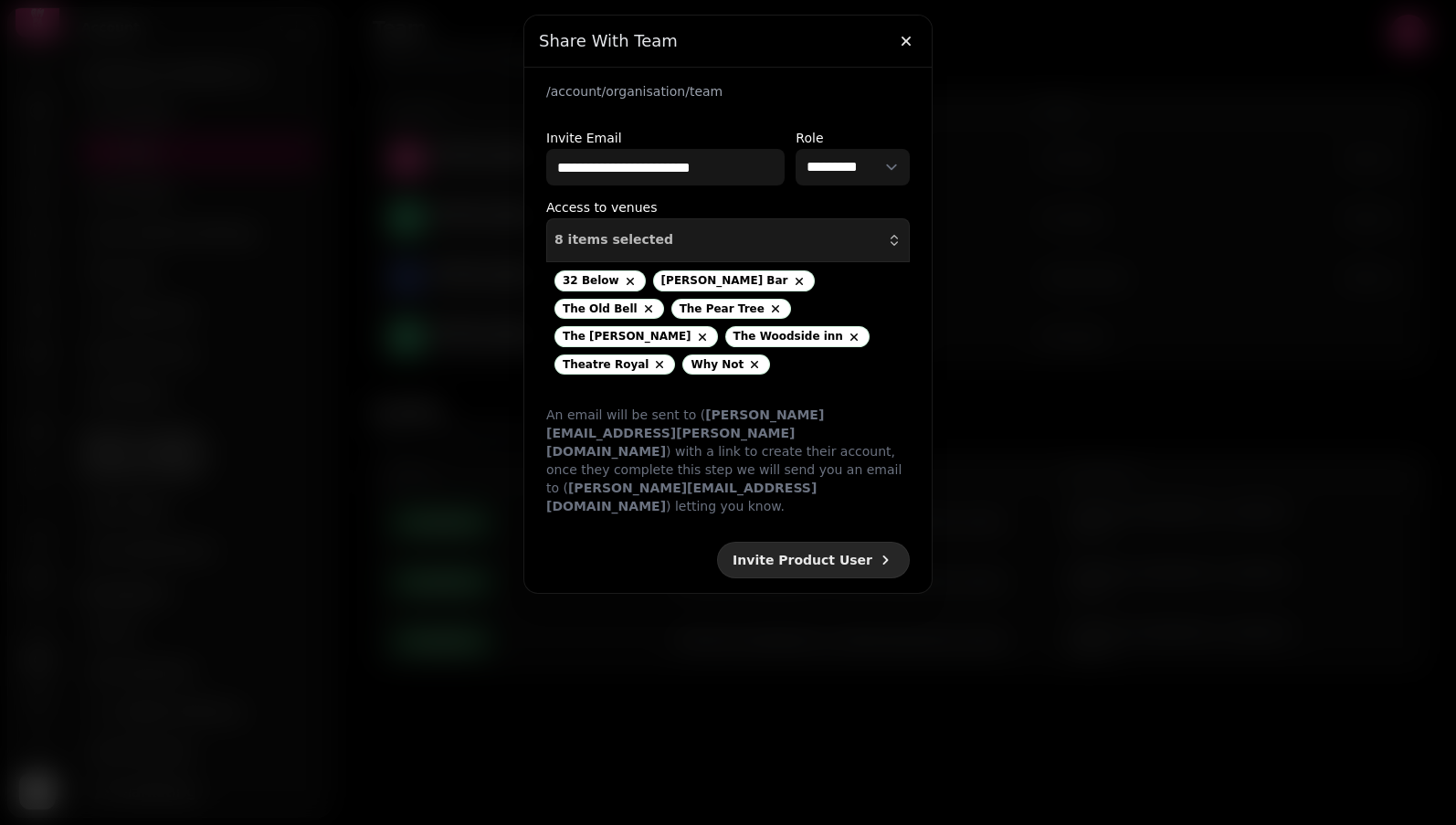
click at [828, 553] on span "Invite Product User" at bounding box center [802, 559] width 140 height 12
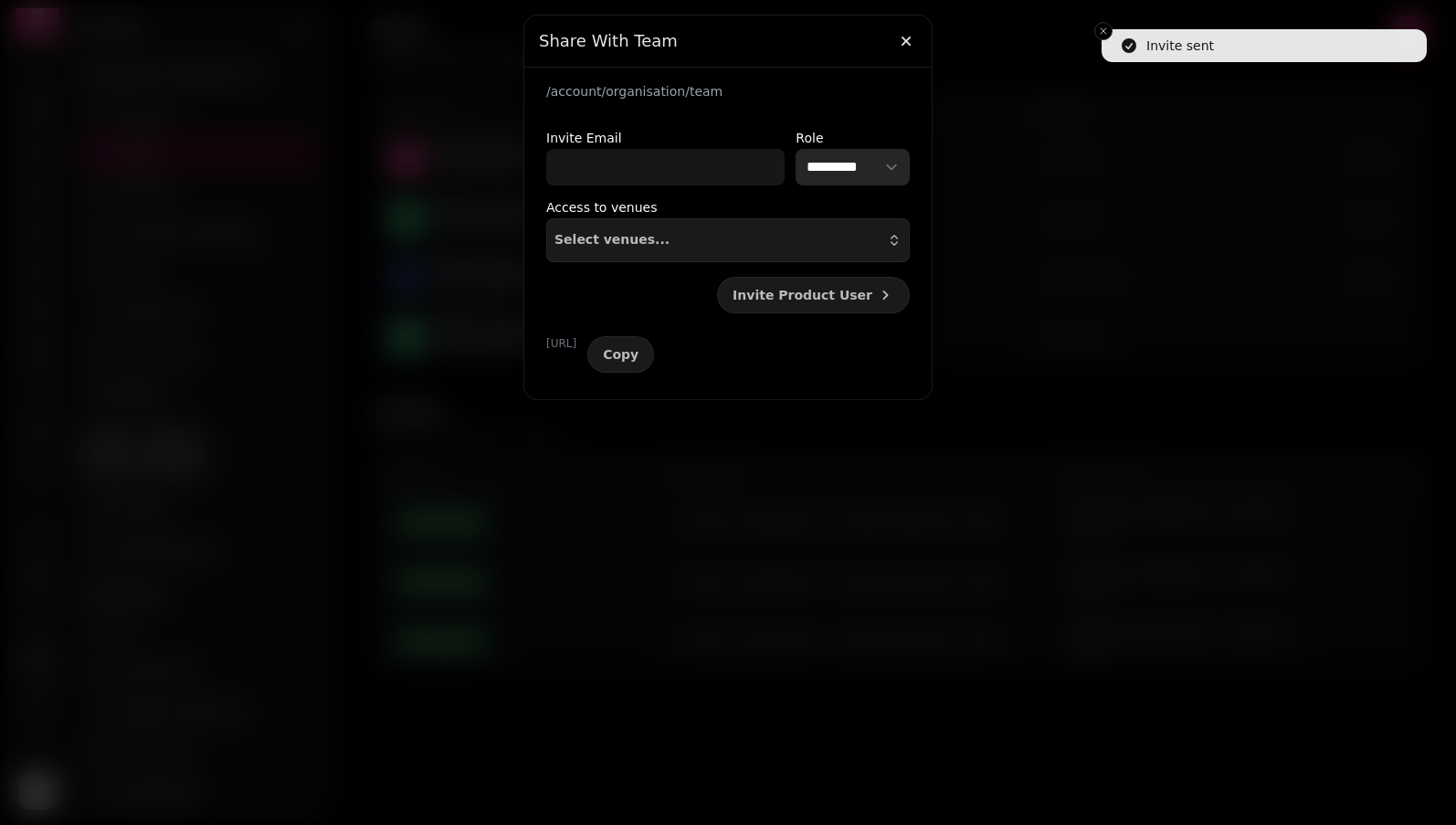
select select "*********"
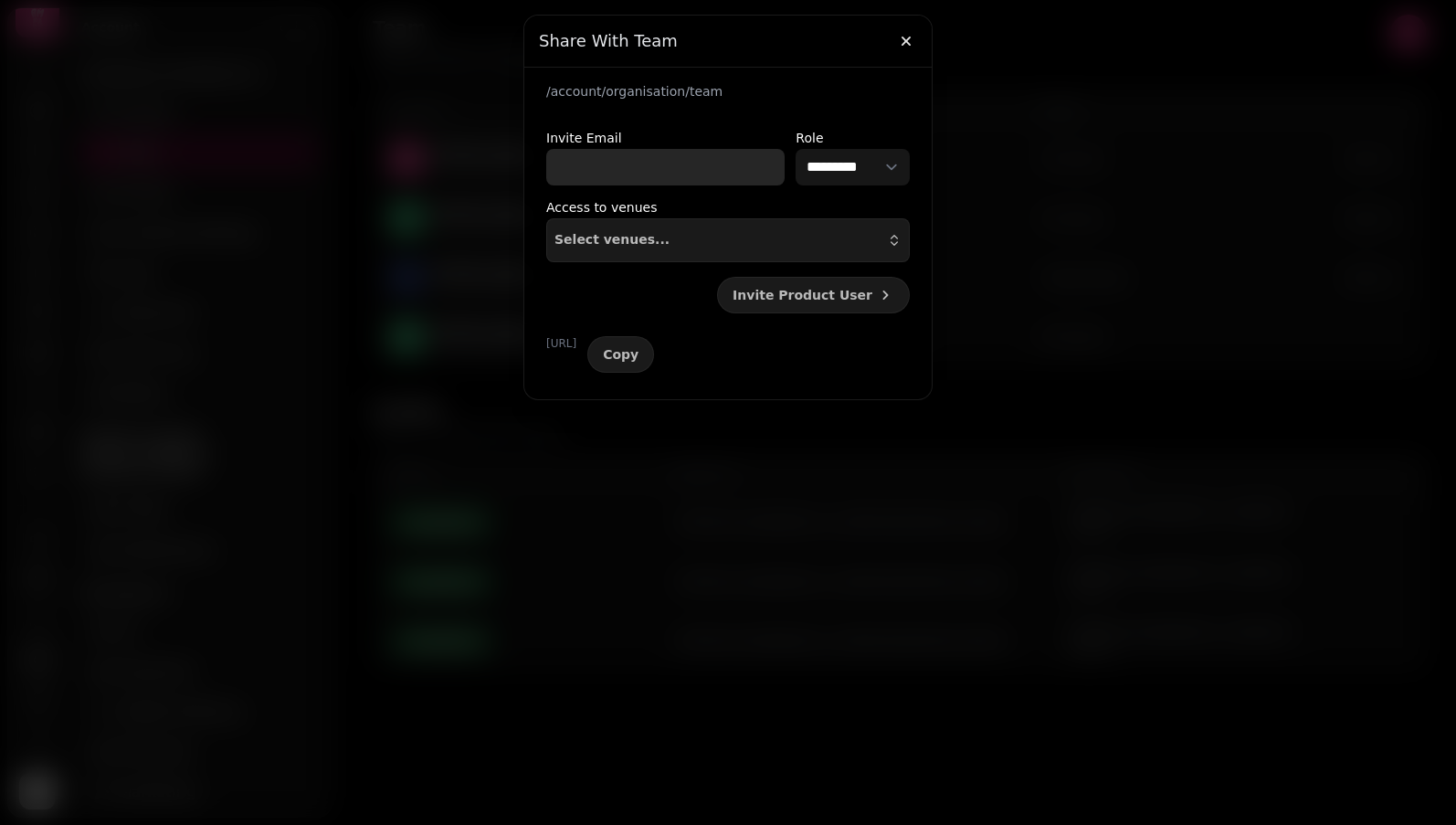
click at [756, 175] on input "Invite Email" at bounding box center [665, 167] width 238 height 36
type input "**********"
click at [664, 250] on button "Select venues..." at bounding box center [728, 240] width 364 height 44
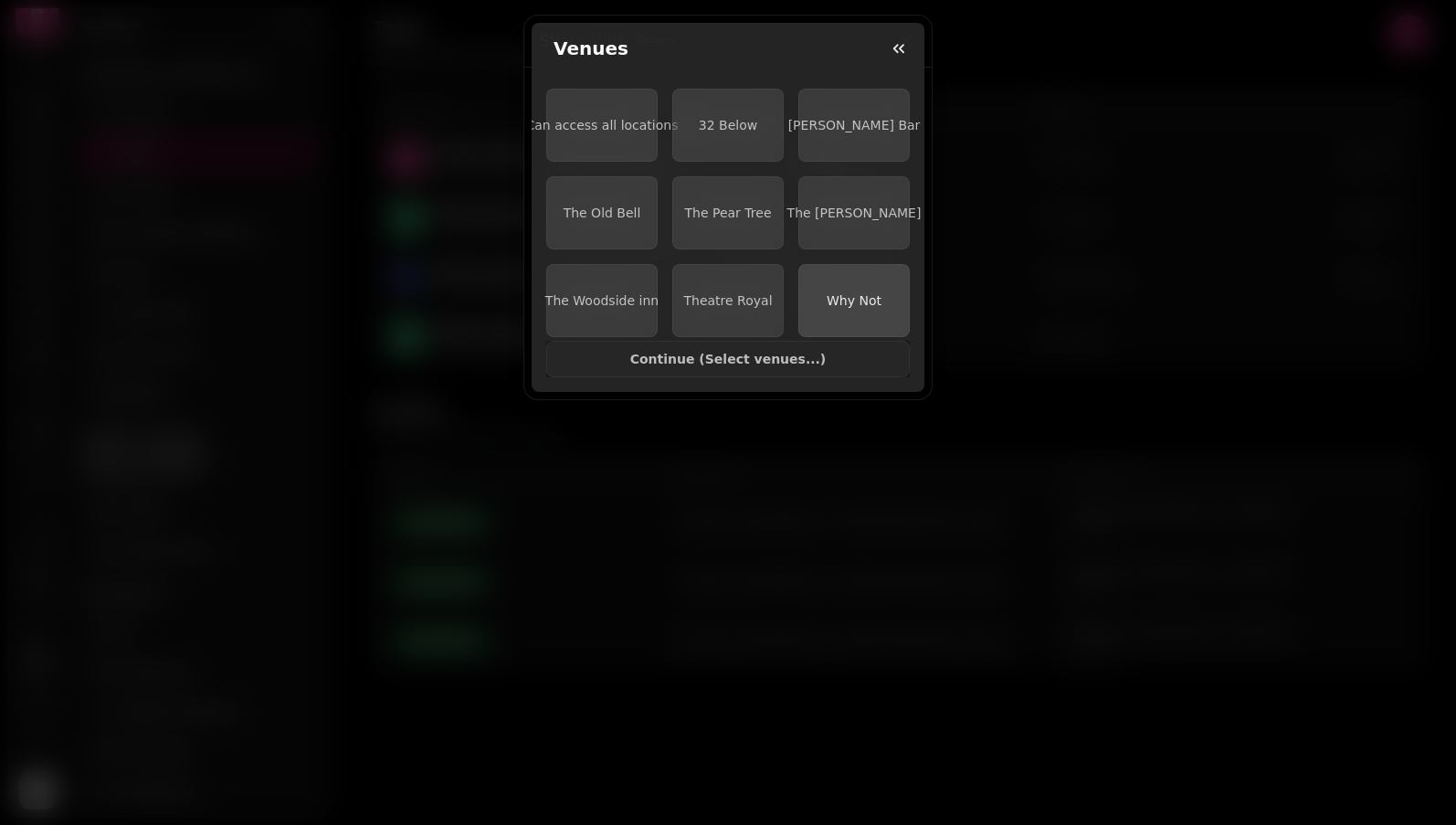
click at [849, 311] on button "Why Not" at bounding box center [854, 300] width 111 height 73
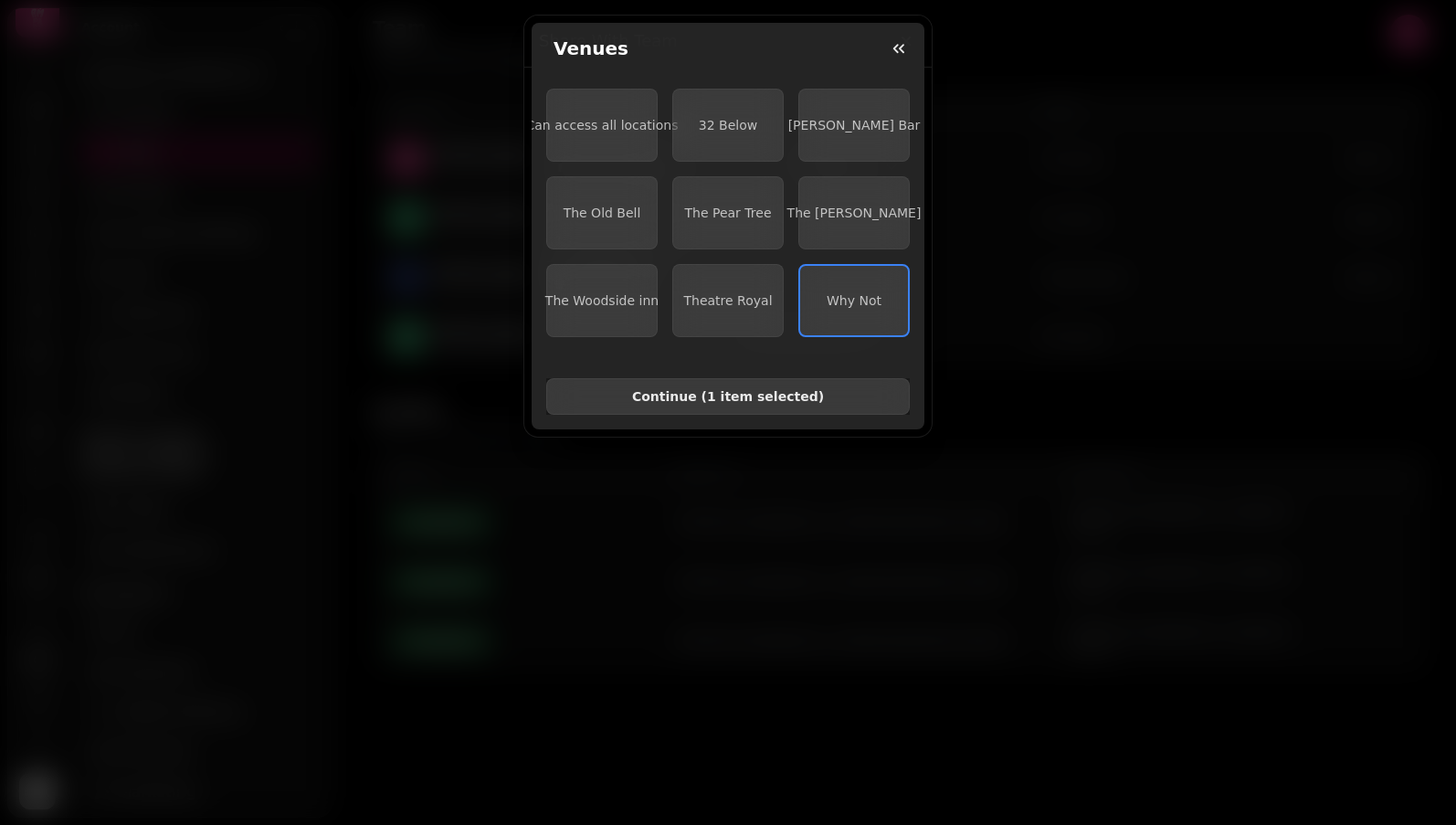
click at [786, 397] on span "Continue ( 1 item selected )" at bounding box center [728, 395] width 333 height 12
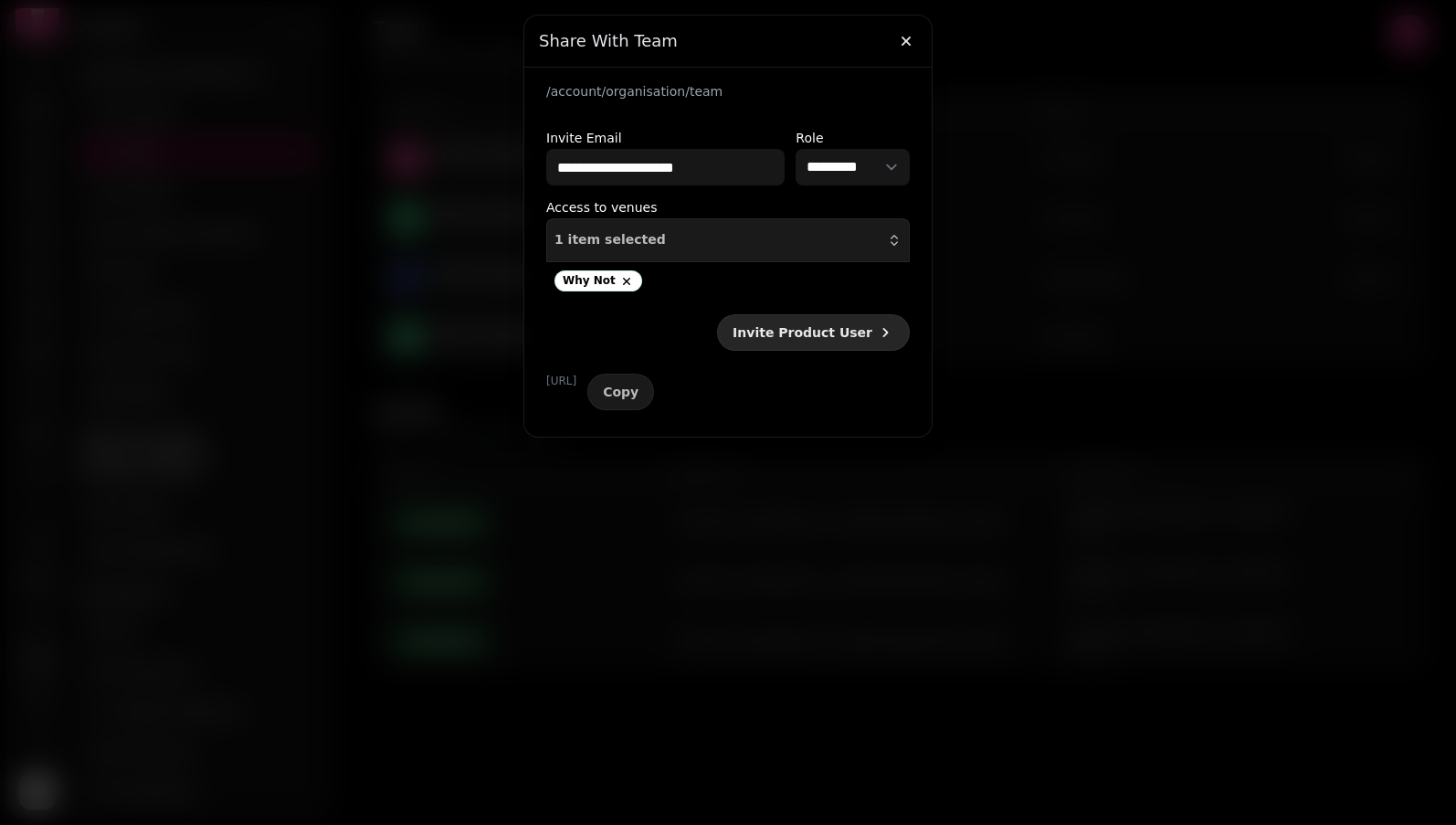
click at [864, 334] on span "Invite Product User" at bounding box center [802, 332] width 140 height 12
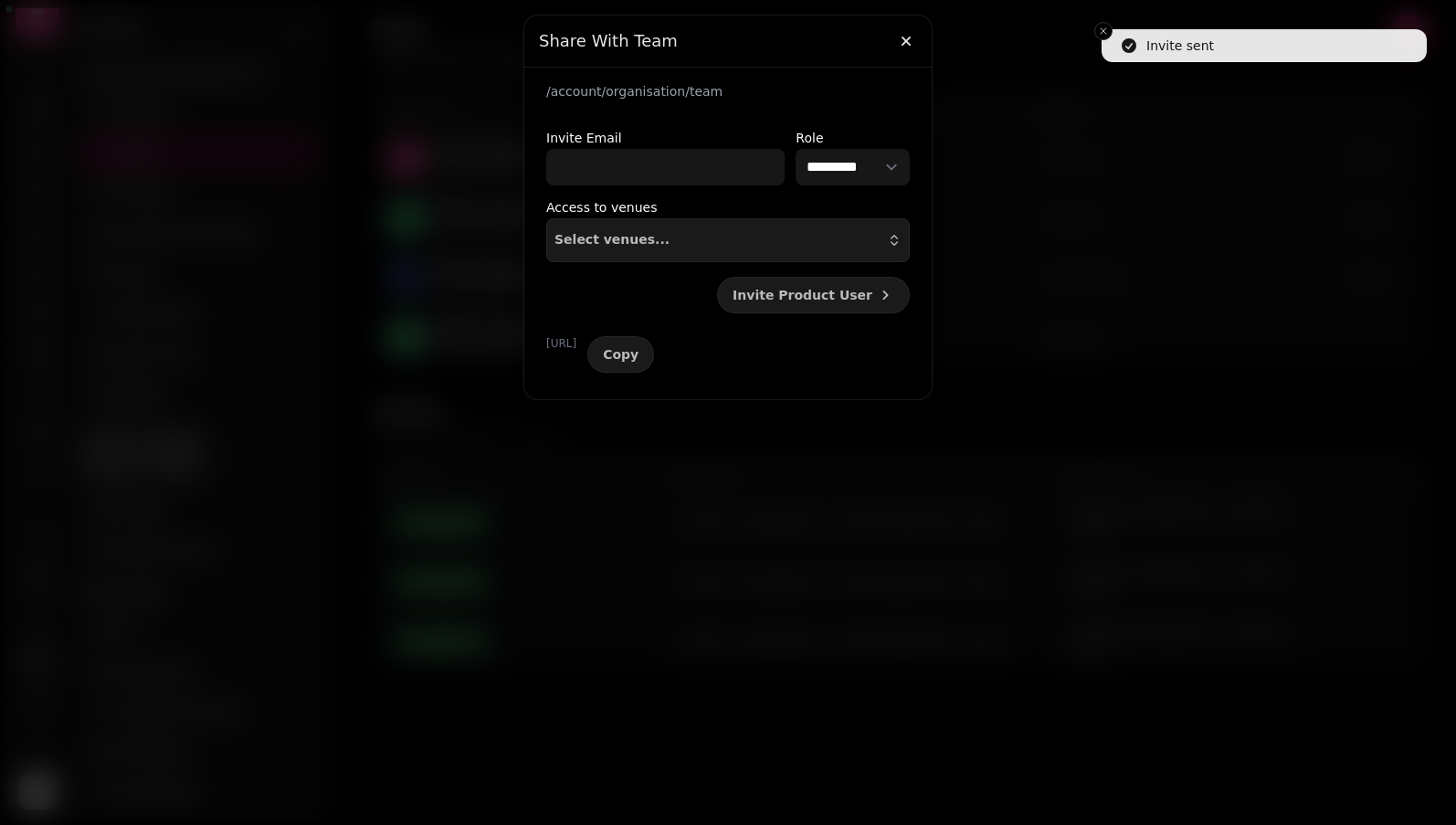
click at [895, 34] on div at bounding box center [728, 412] width 1456 height 825
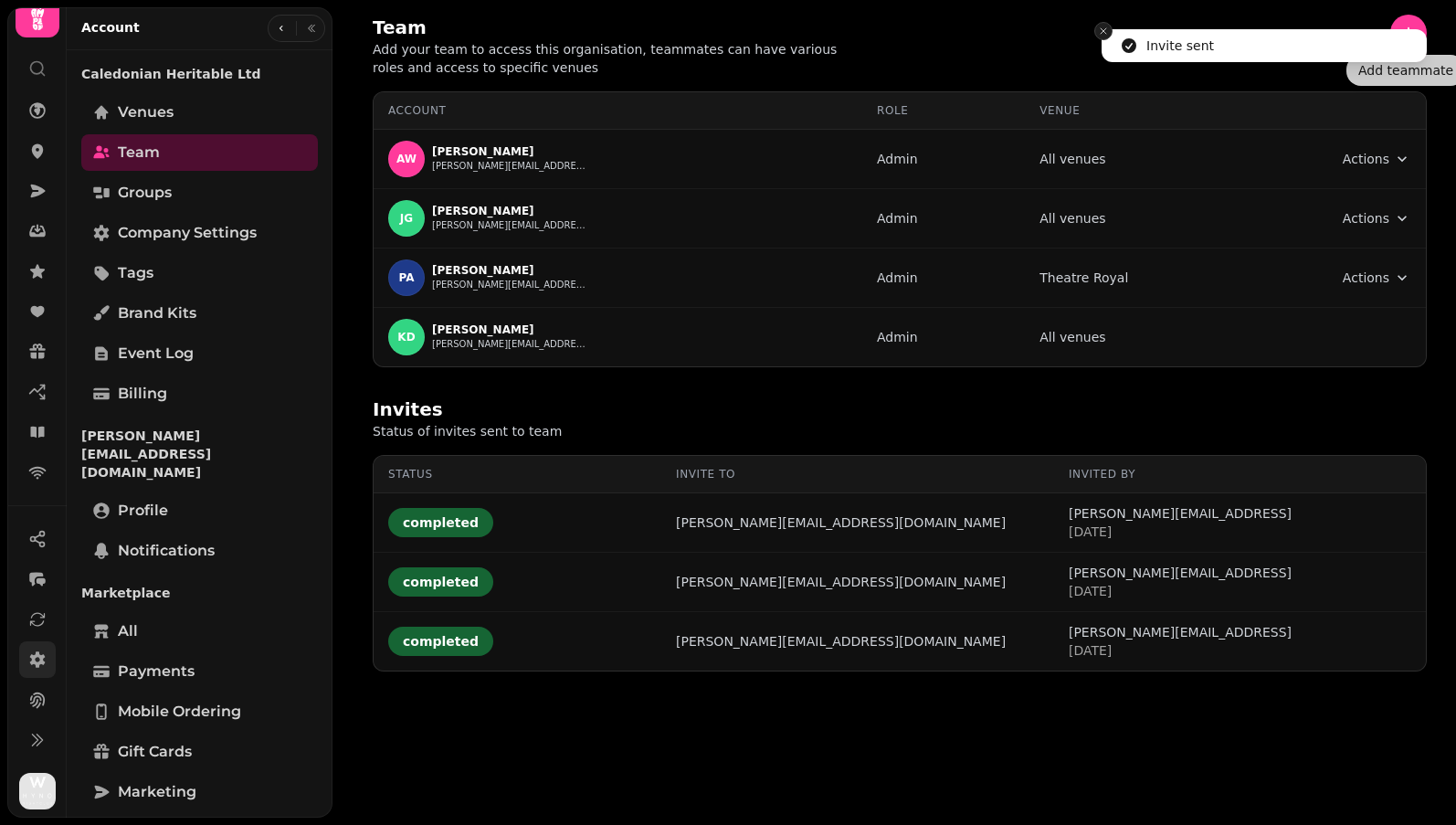
click at [895, 32] on icon "Close toast" at bounding box center [1103, 31] width 11 height 11
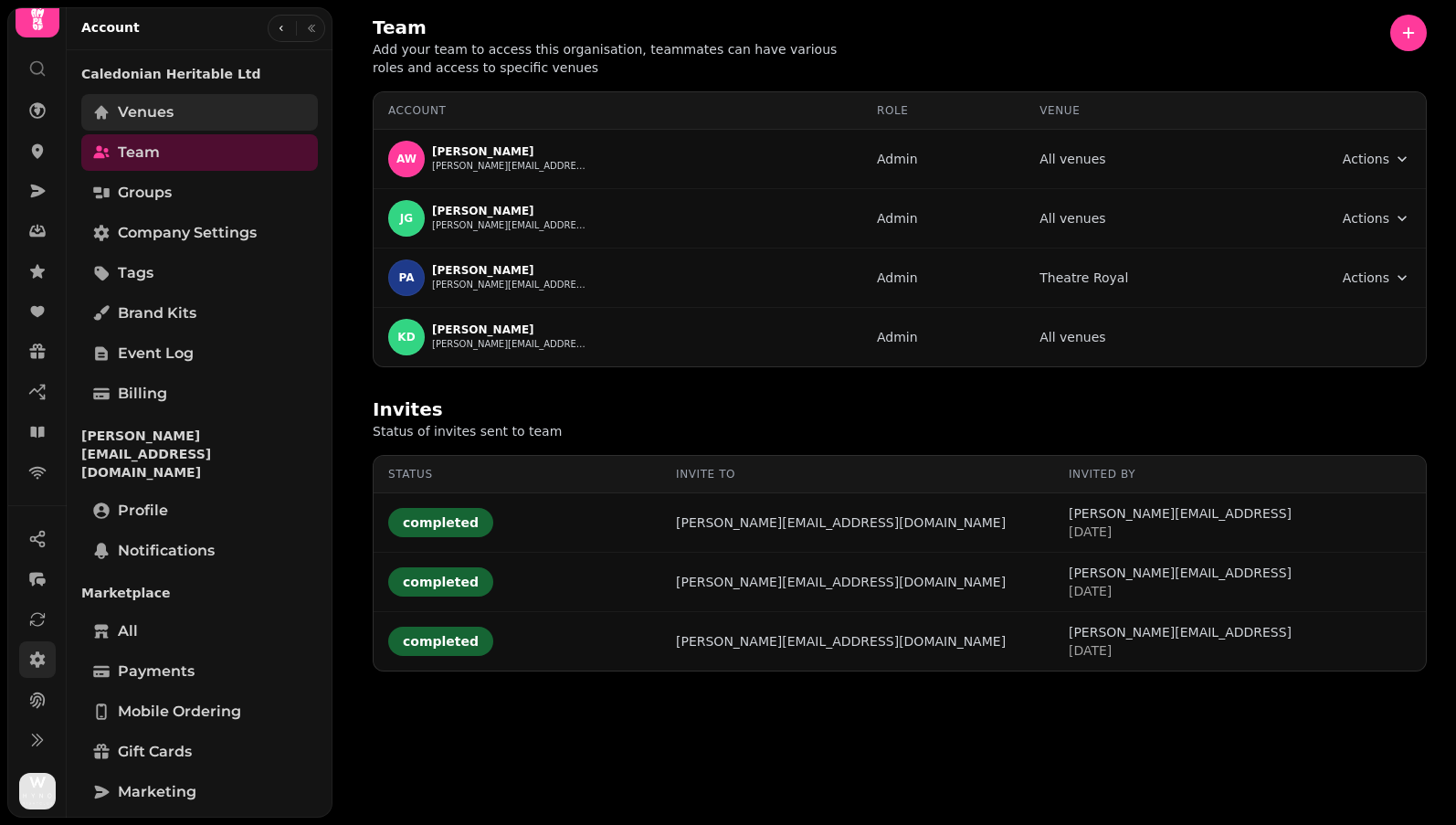
click at [170, 111] on span "Venues" at bounding box center [146, 111] width 55 height 22
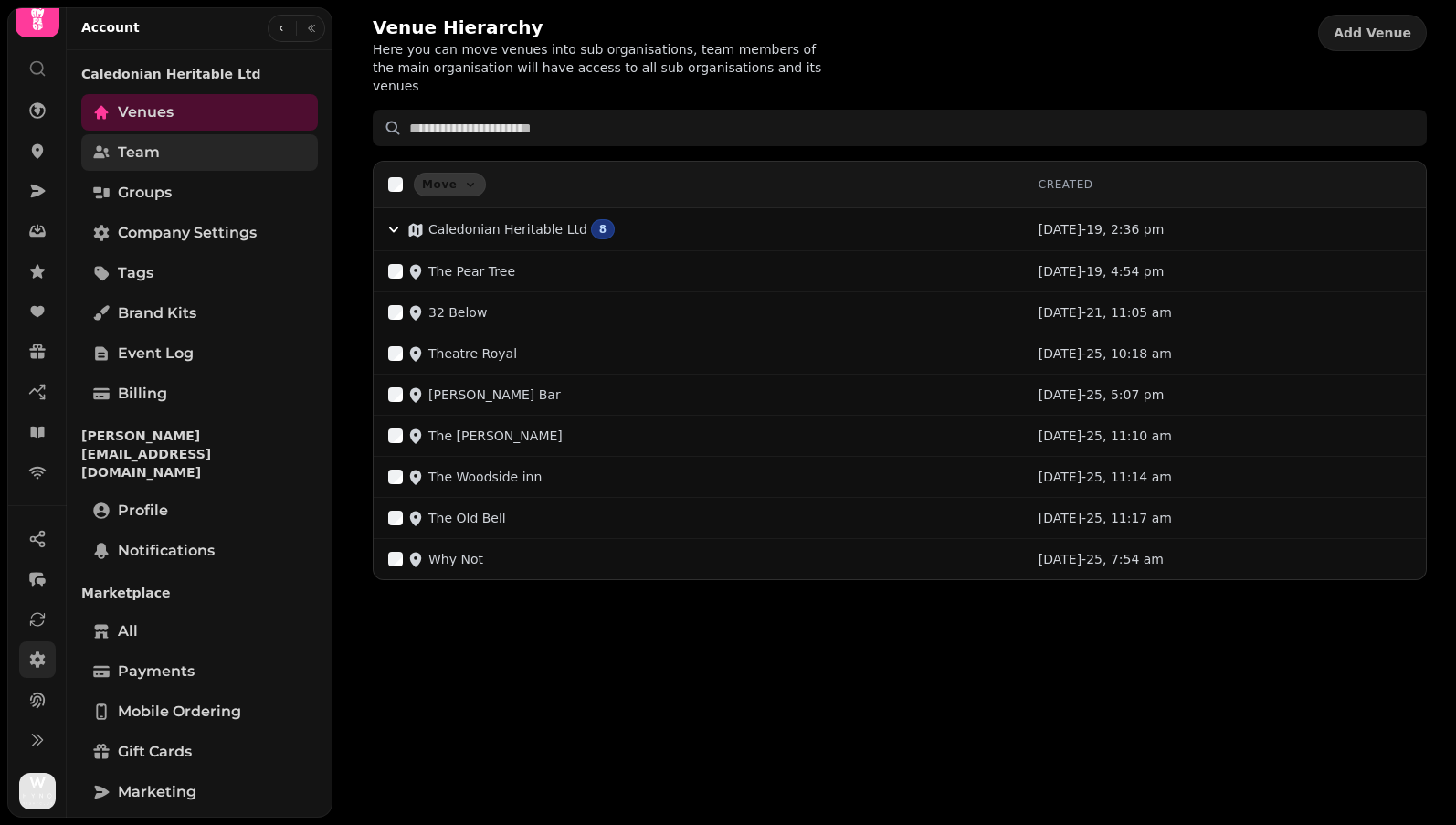
click at [164, 162] on link "Team" at bounding box center [199, 152] width 236 height 36
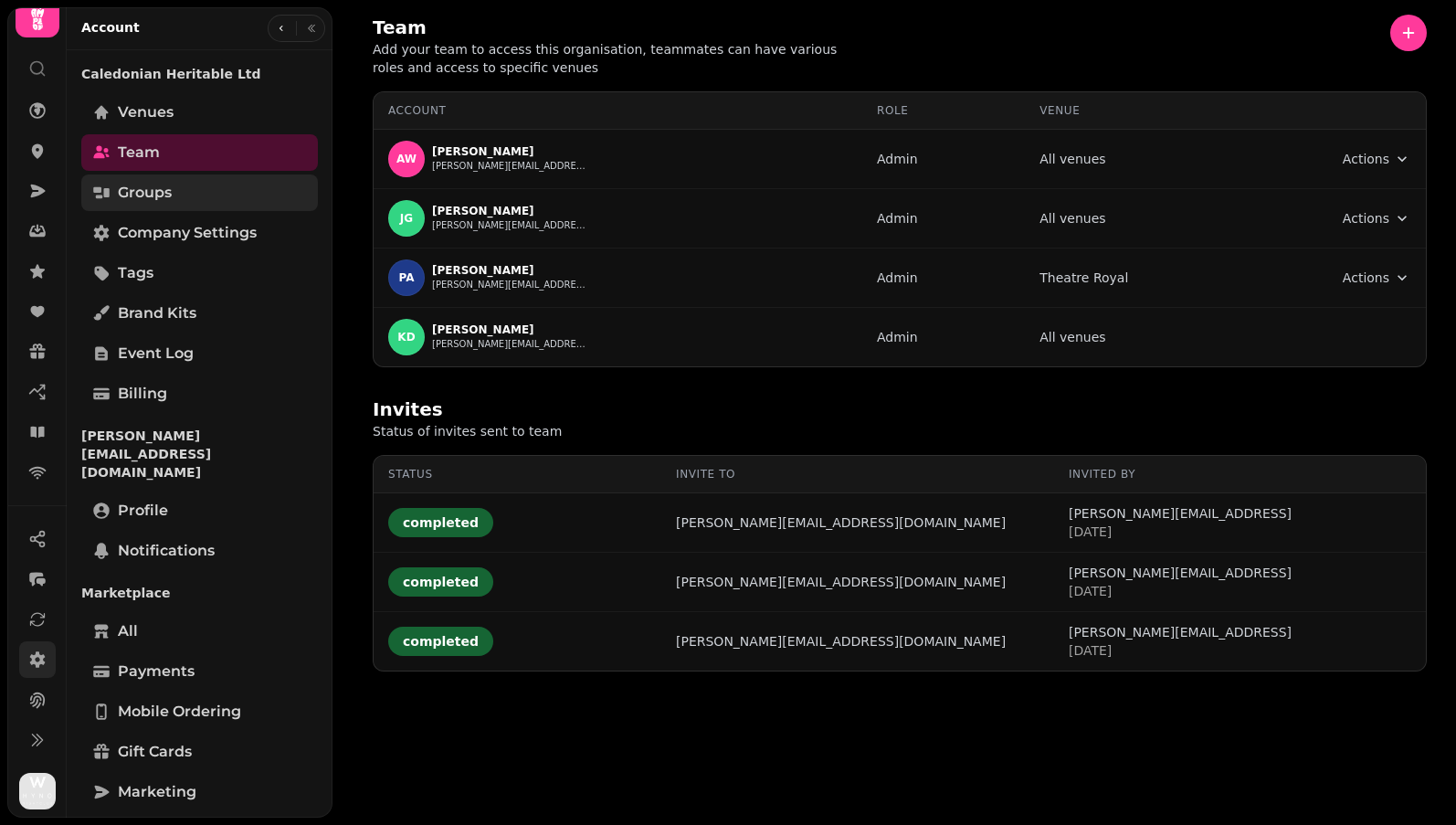
click at [163, 196] on span "Groups" at bounding box center [145, 192] width 54 height 22
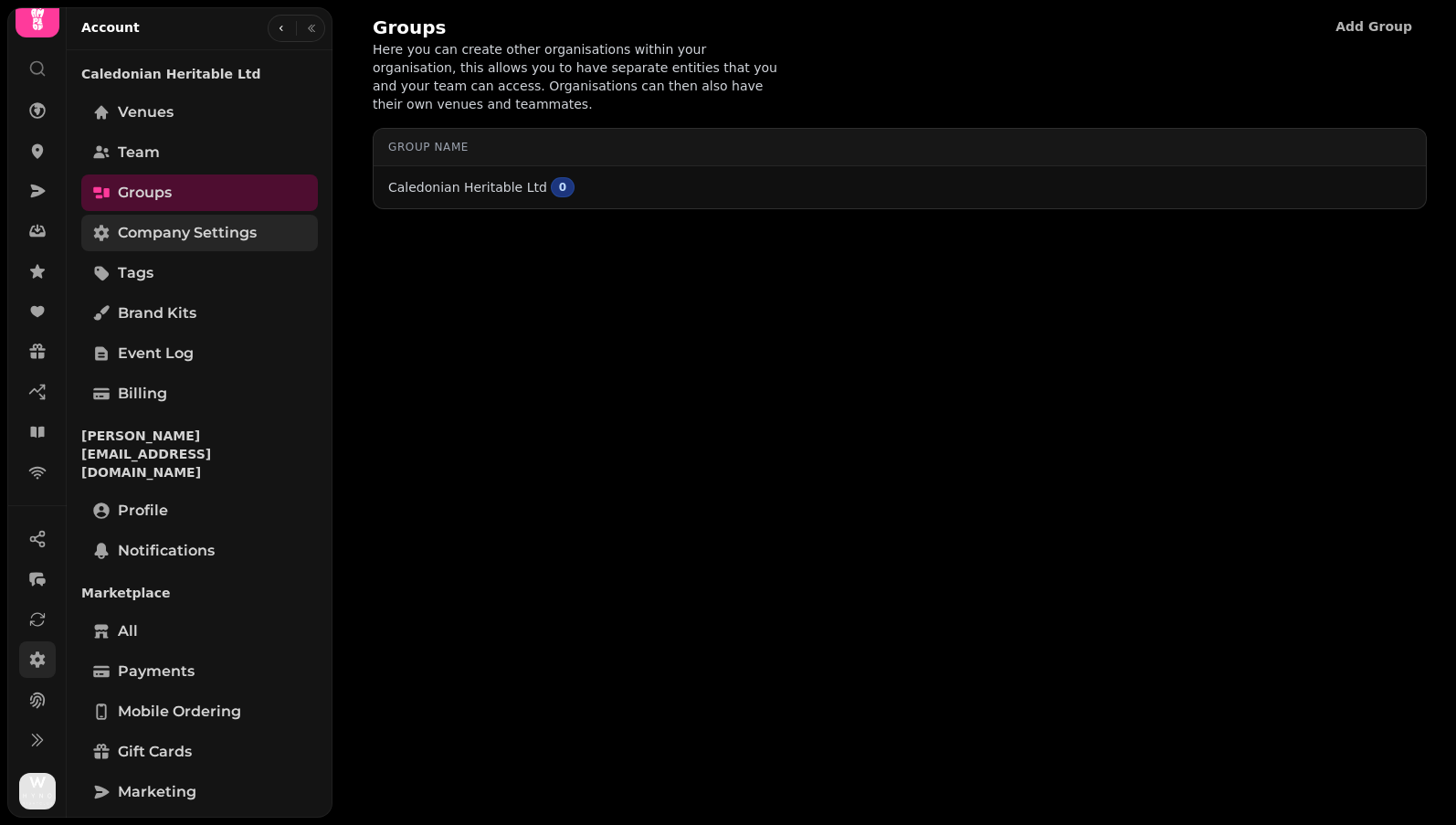
click at [172, 233] on span "Company settings" at bounding box center [188, 232] width 139 height 22
select select "**********"
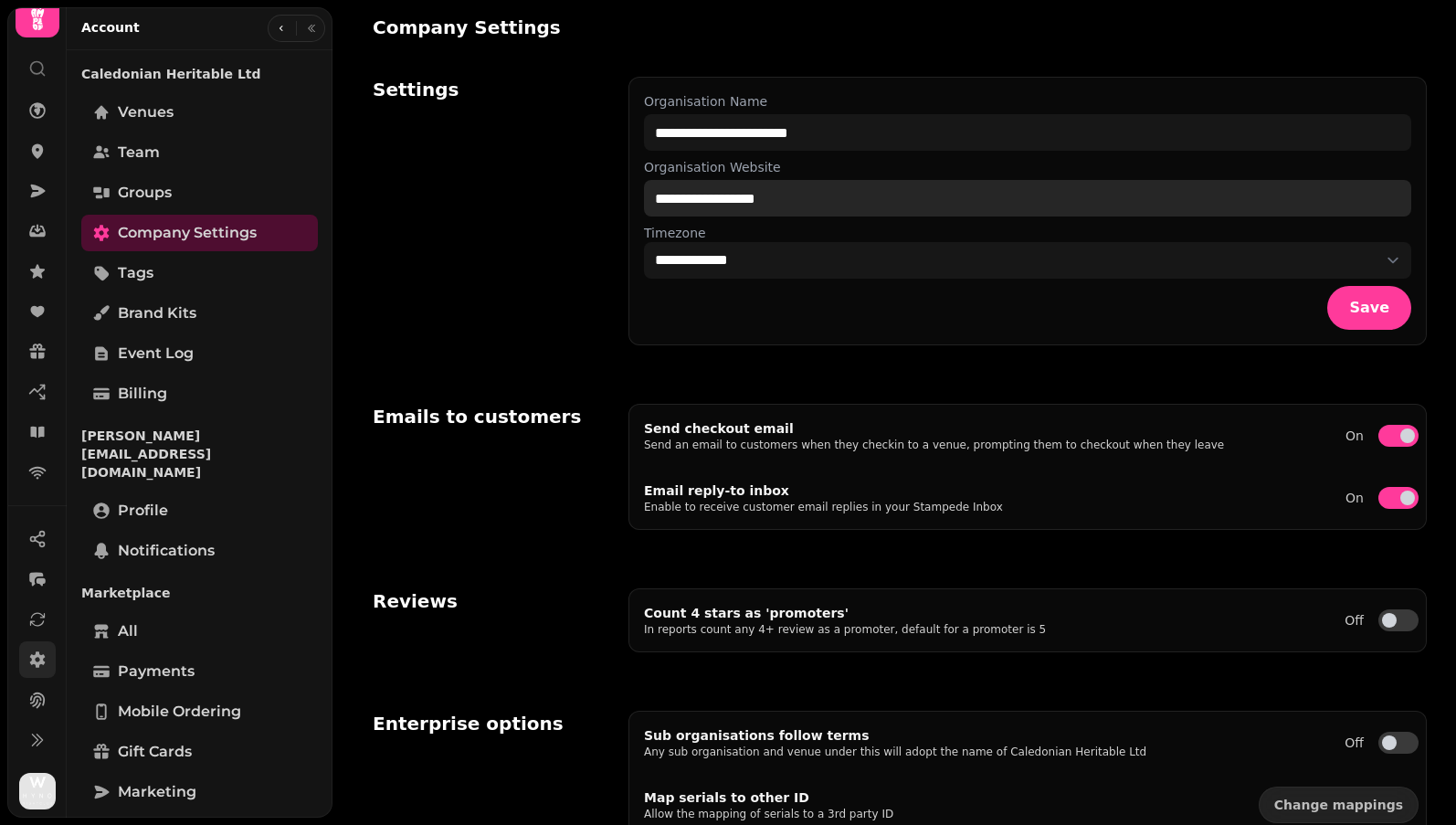
click at [798, 198] on input "**********" at bounding box center [1027, 198] width 767 height 36
drag, startPoint x: 826, startPoint y: 196, endPoint x: 704, endPoint y: 196, distance: 122.0
click at [703, 196] on input "**********" at bounding box center [1027, 198] width 767 height 36
type input "**********"
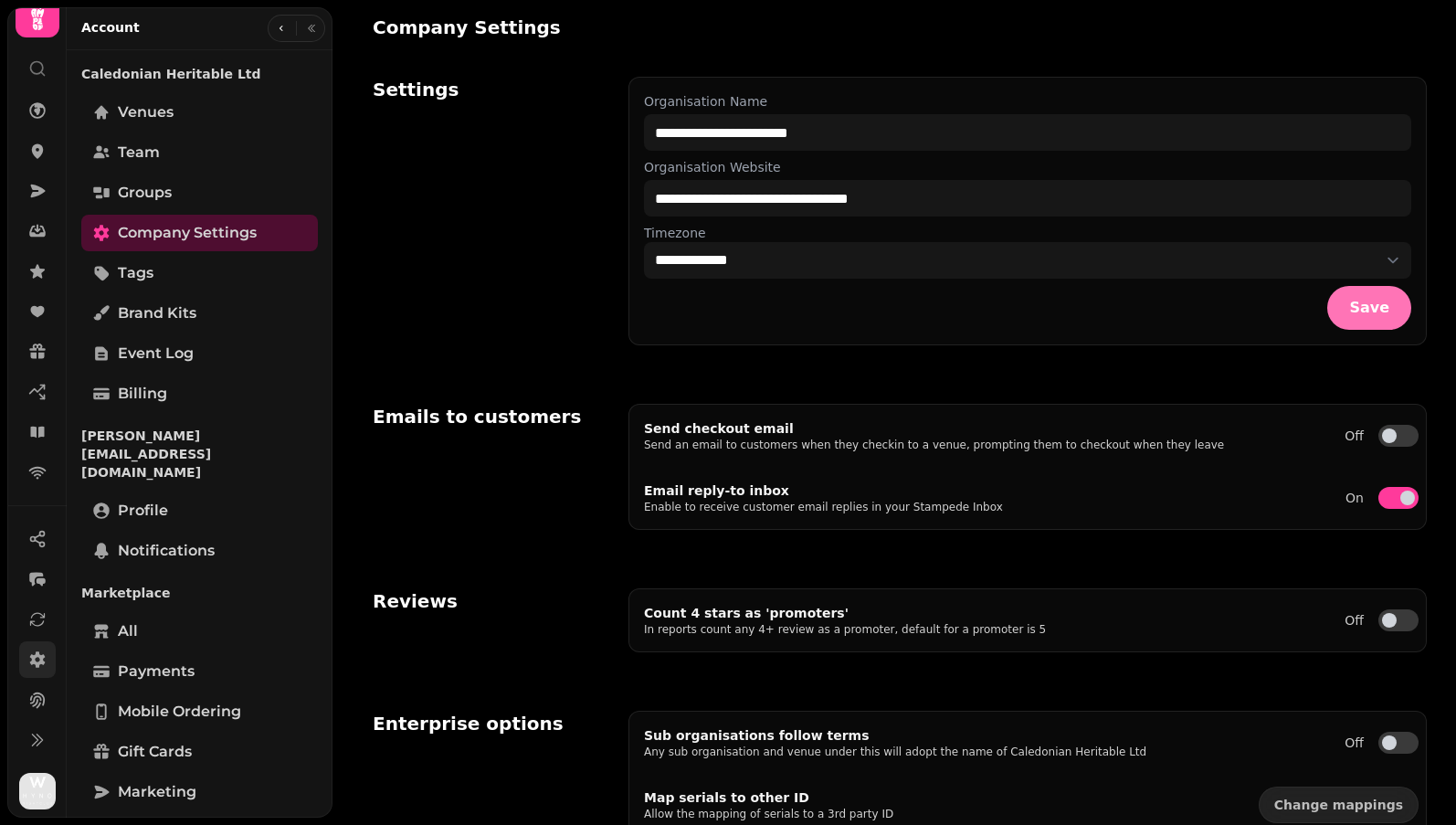
click at [895, 306] on span "Save" at bounding box center [1369, 307] width 40 height 14
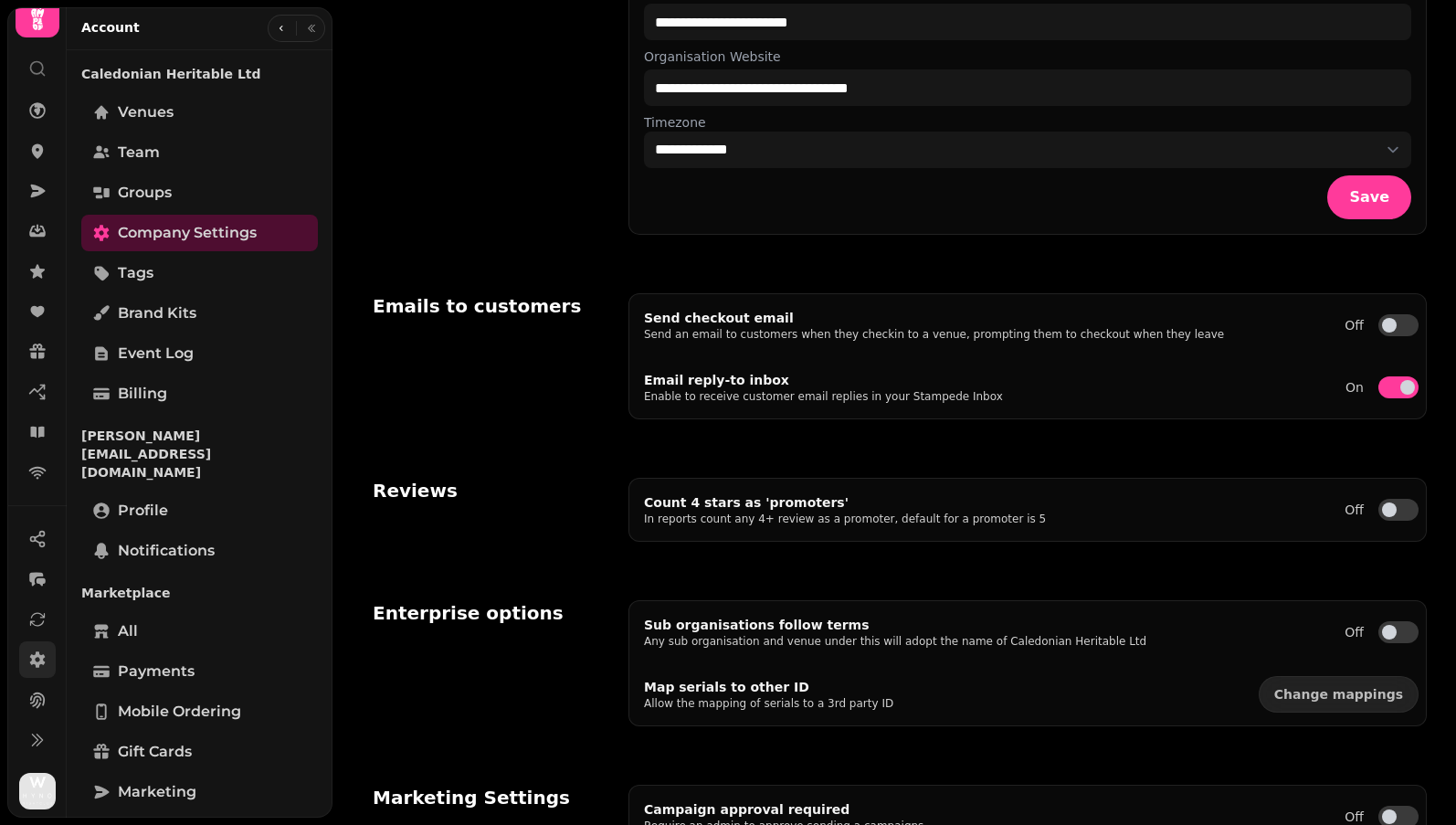
scroll to position [167, 0]
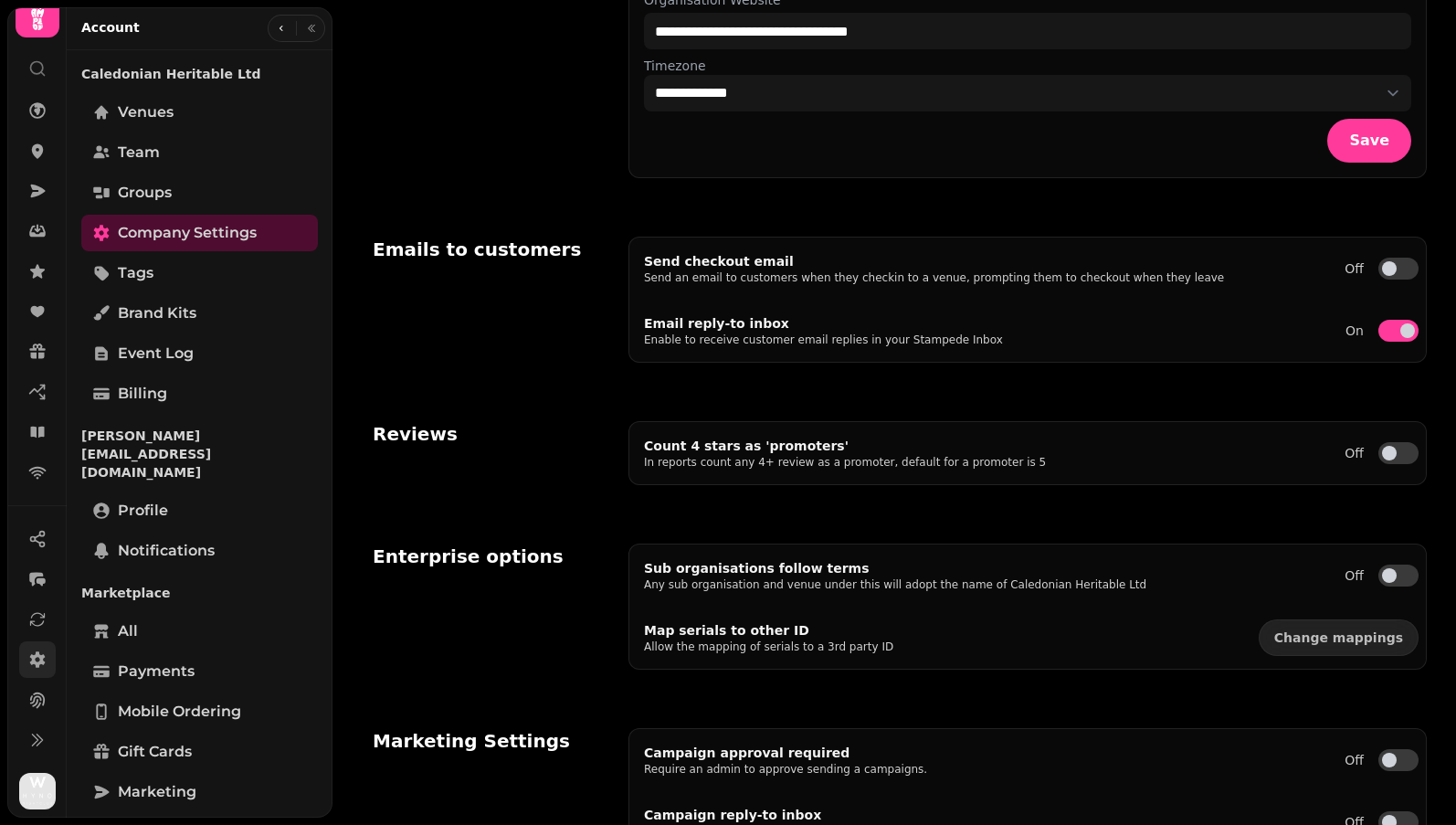
click at [895, 461] on p "In reports count any 4+ review as a promoter, default for a promoter is 5" at bounding box center [845, 461] width 402 height 14
click at [895, 453] on button "Off" at bounding box center [1399, 453] width 40 height 22
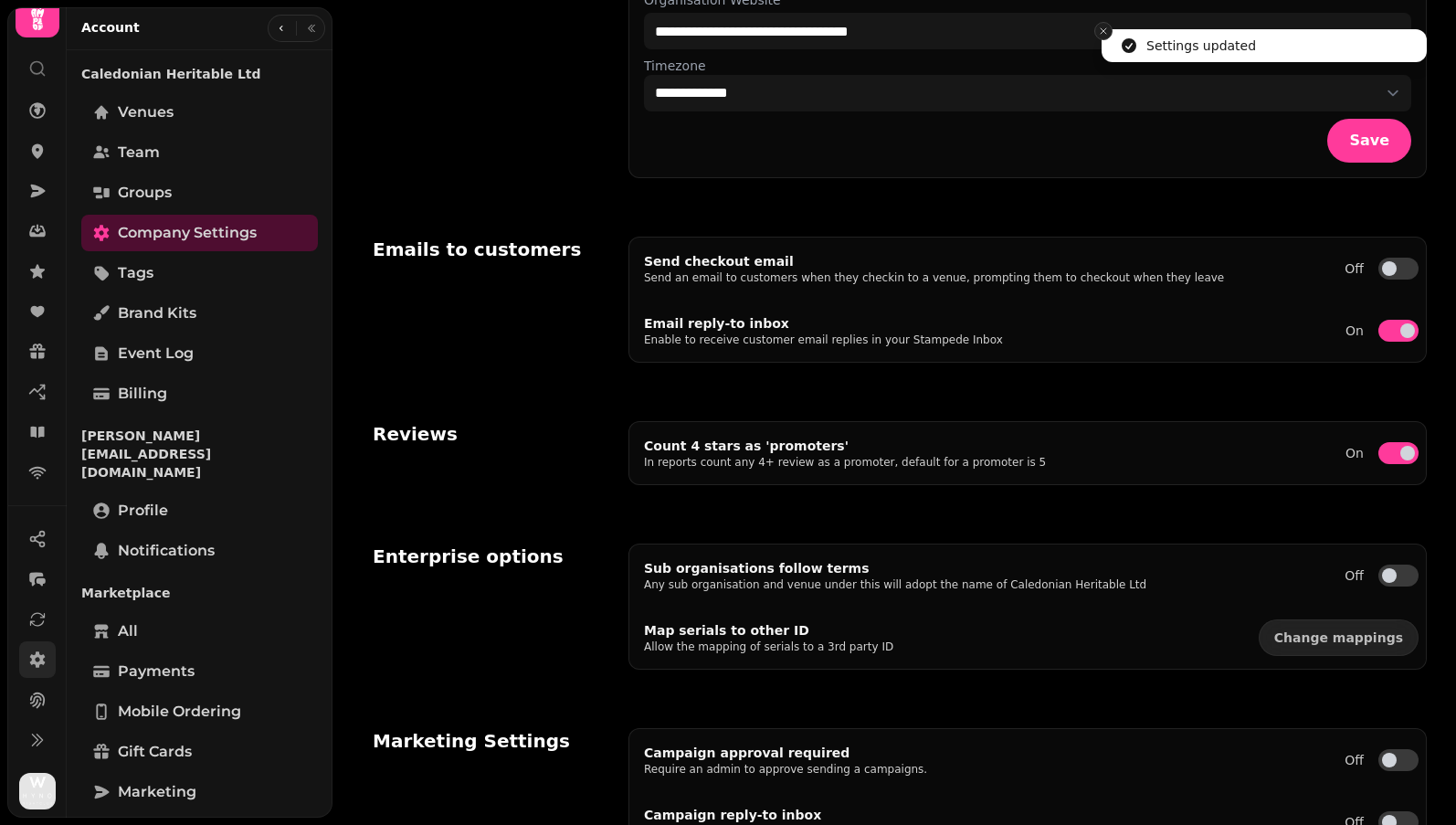
click at [895, 33] on icon "Close toast" at bounding box center [1103, 31] width 11 height 11
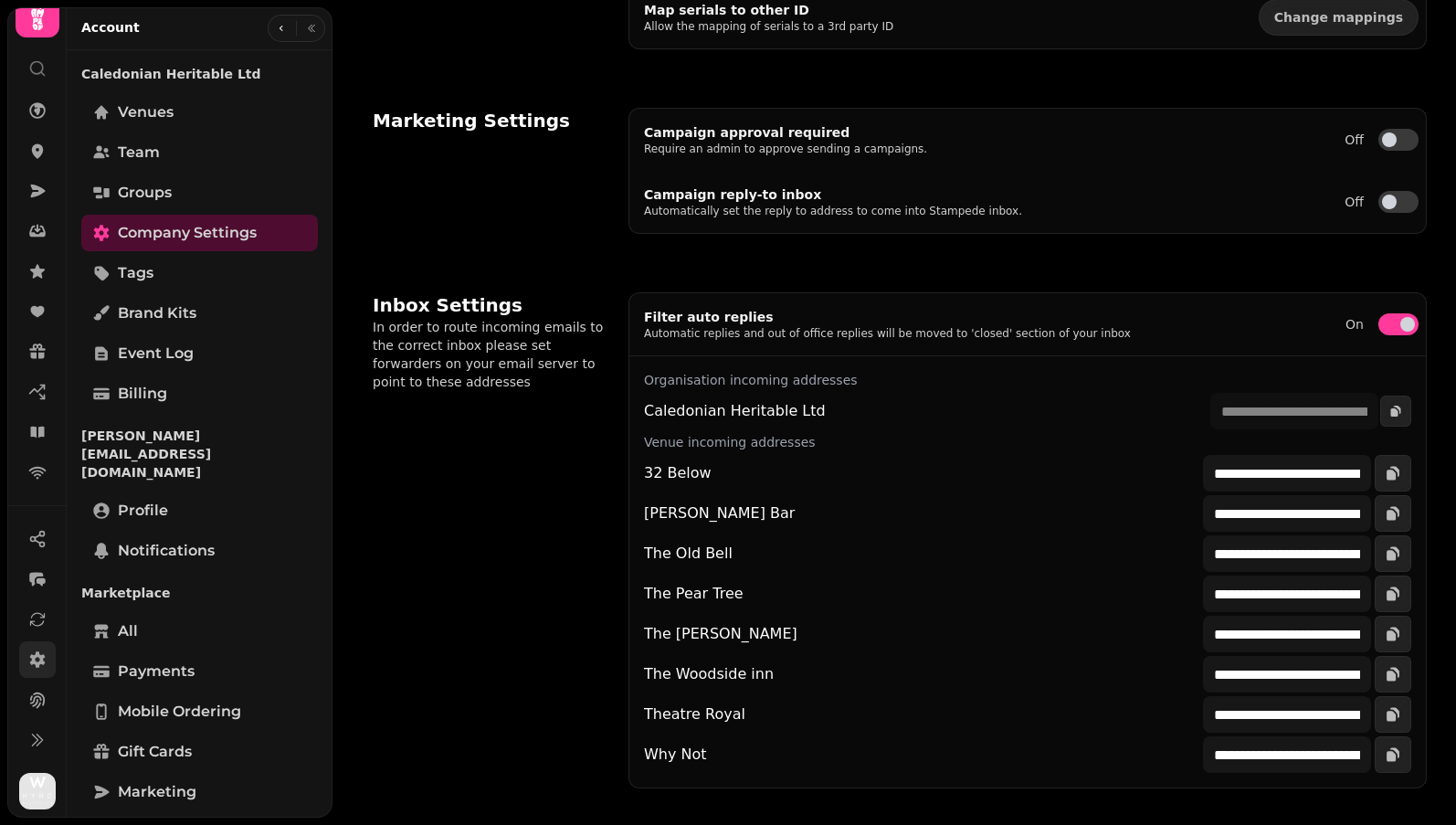
scroll to position [787, 0]
click at [142, 274] on span "Tags" at bounding box center [135, 272] width 35 height 22
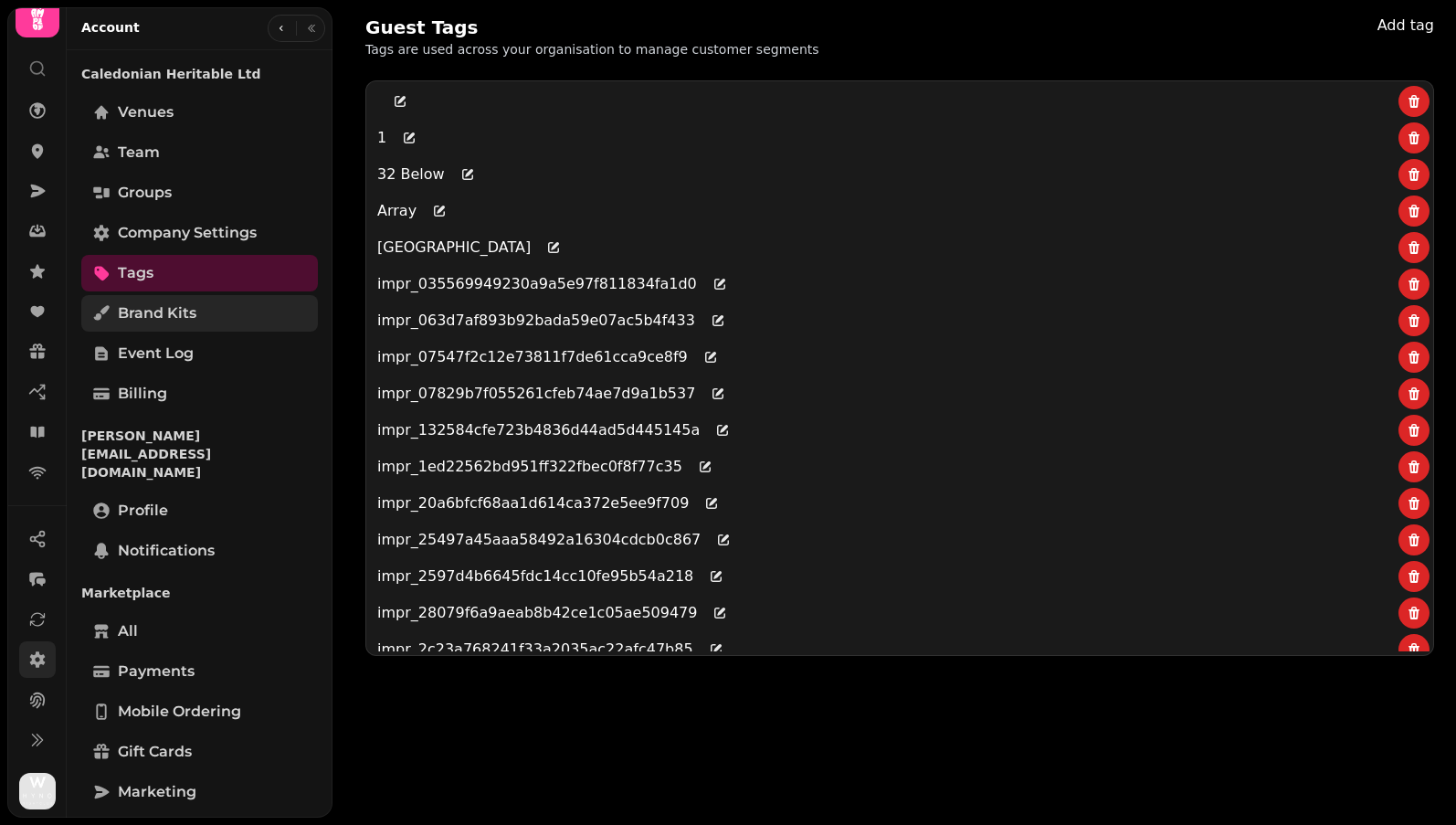
click at [176, 315] on span "Brand Kits" at bounding box center [157, 312] width 78 height 22
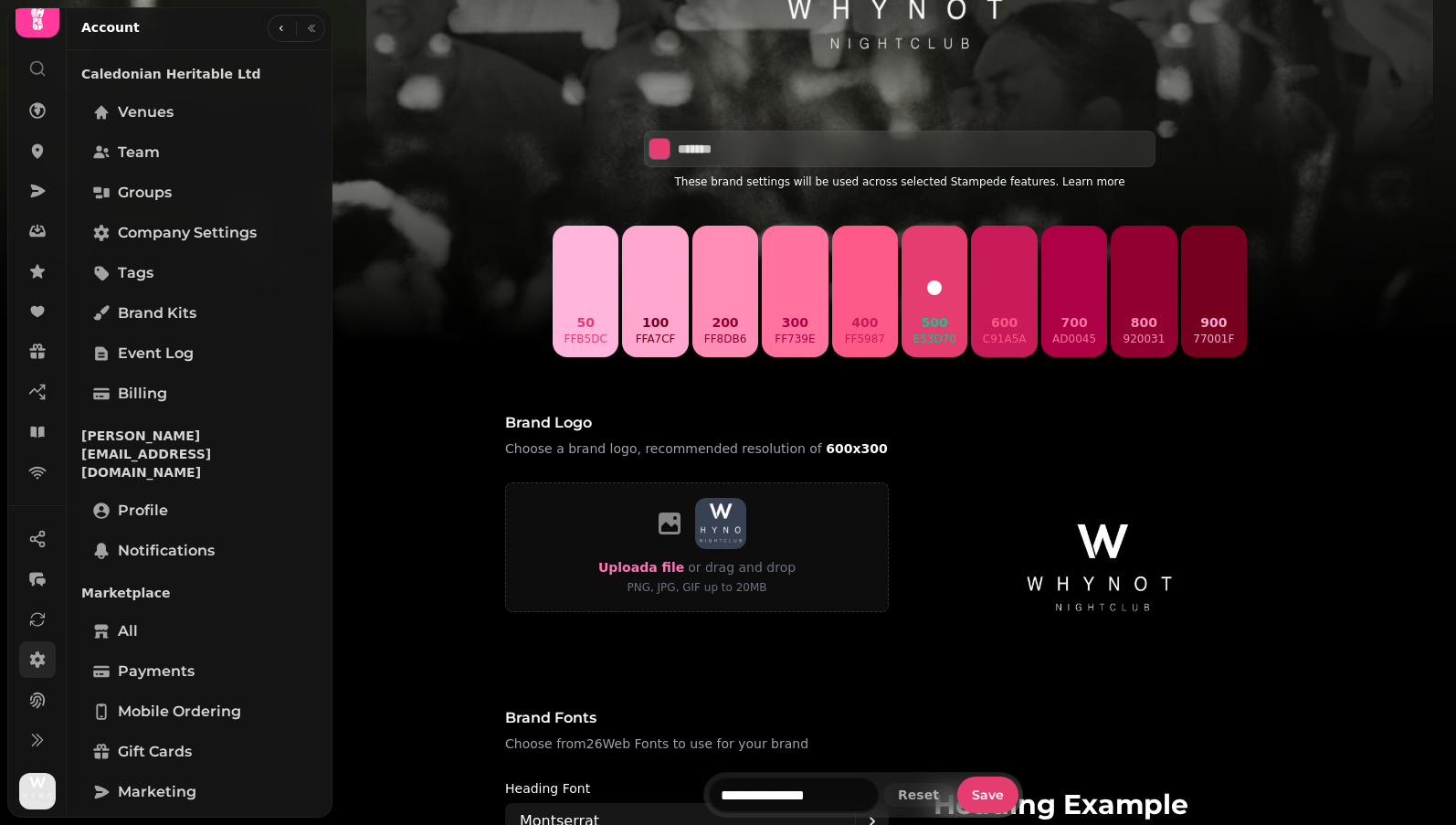
scroll to position [638, 0]
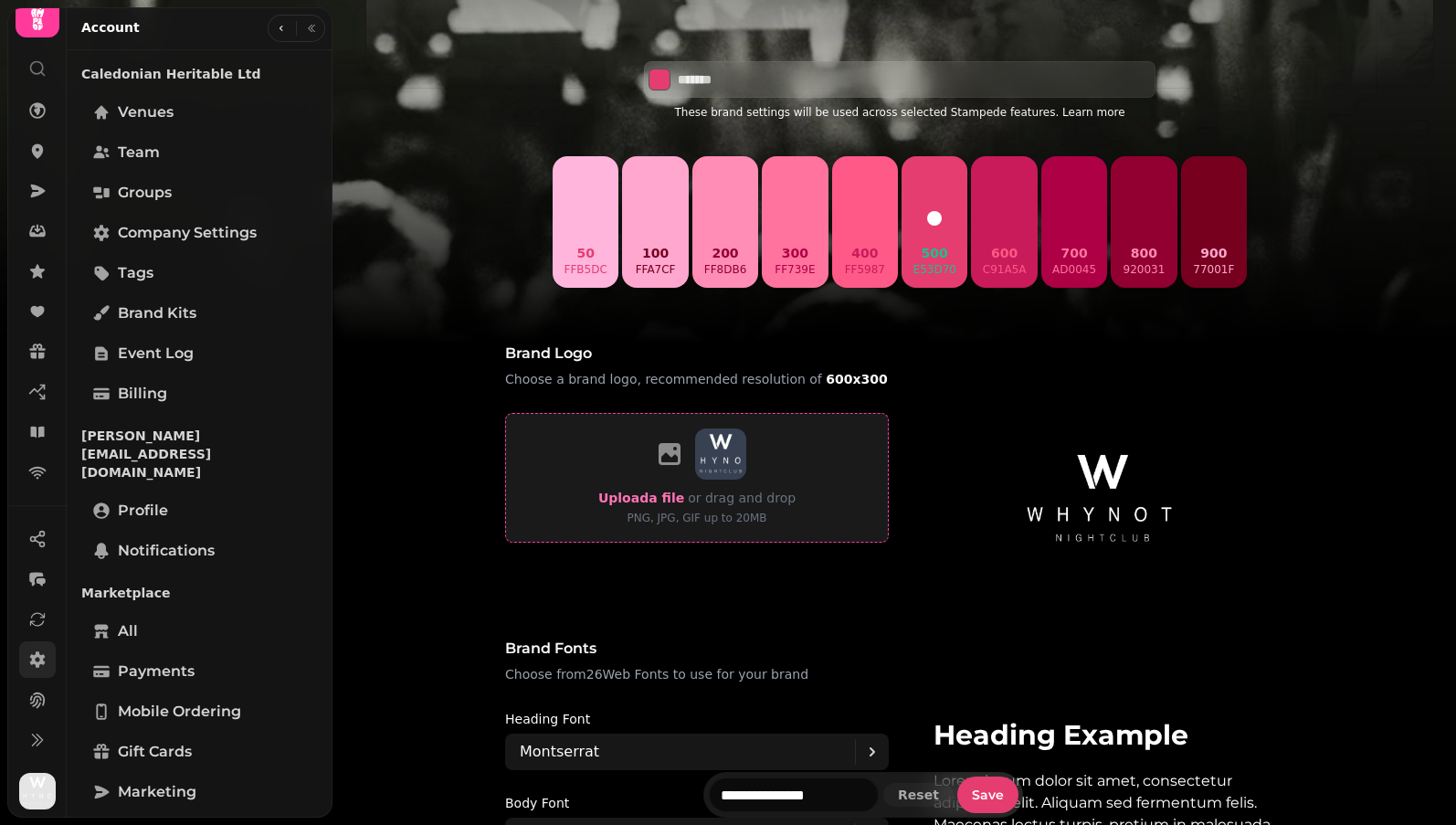
click at [728, 459] on img at bounding box center [721, 454] width 51 height 51
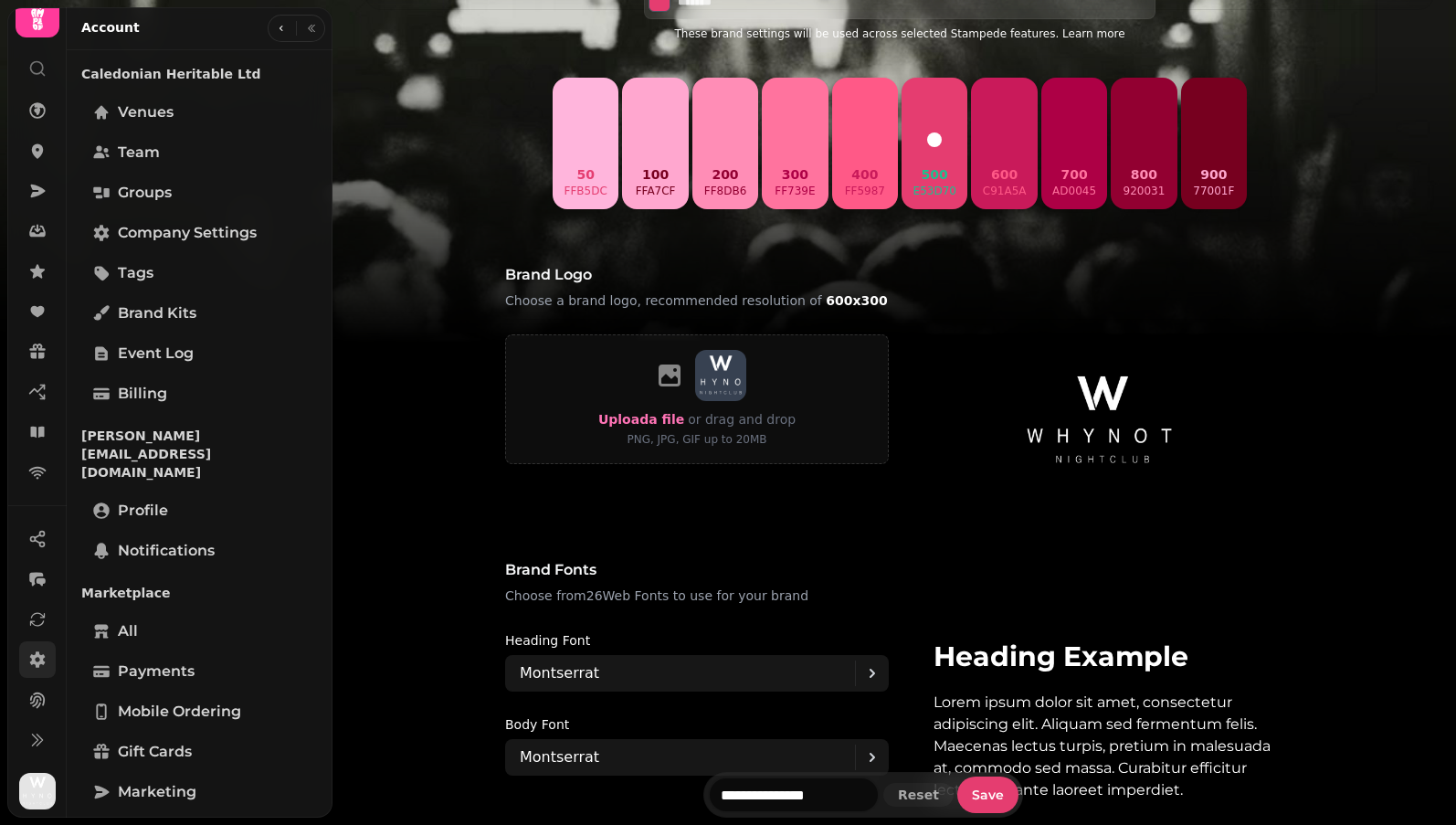
scroll to position [738, 0]
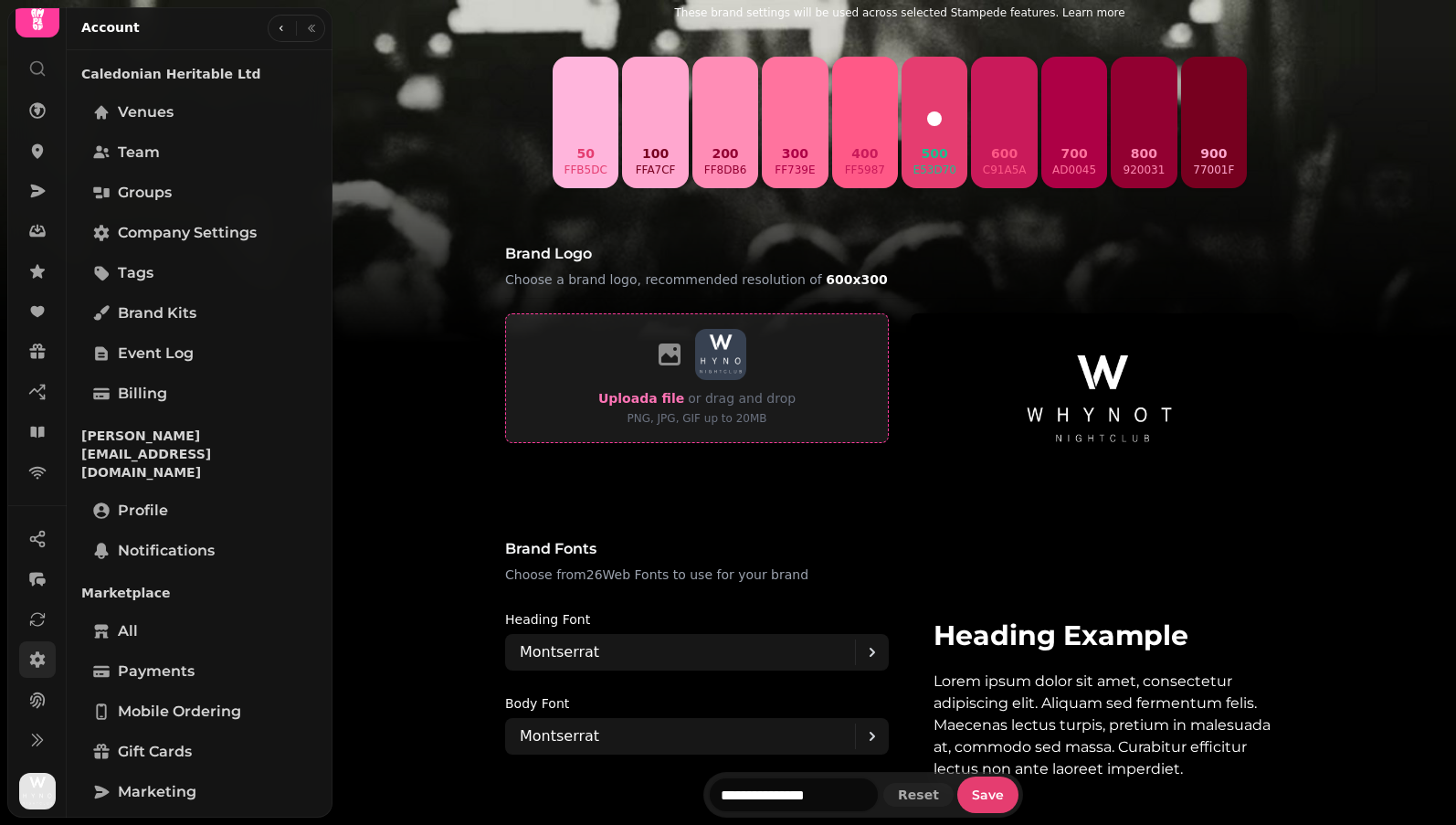
click at [718, 361] on img at bounding box center [721, 354] width 51 height 51
click at [672, 352] on icon at bounding box center [669, 353] width 22 height 22
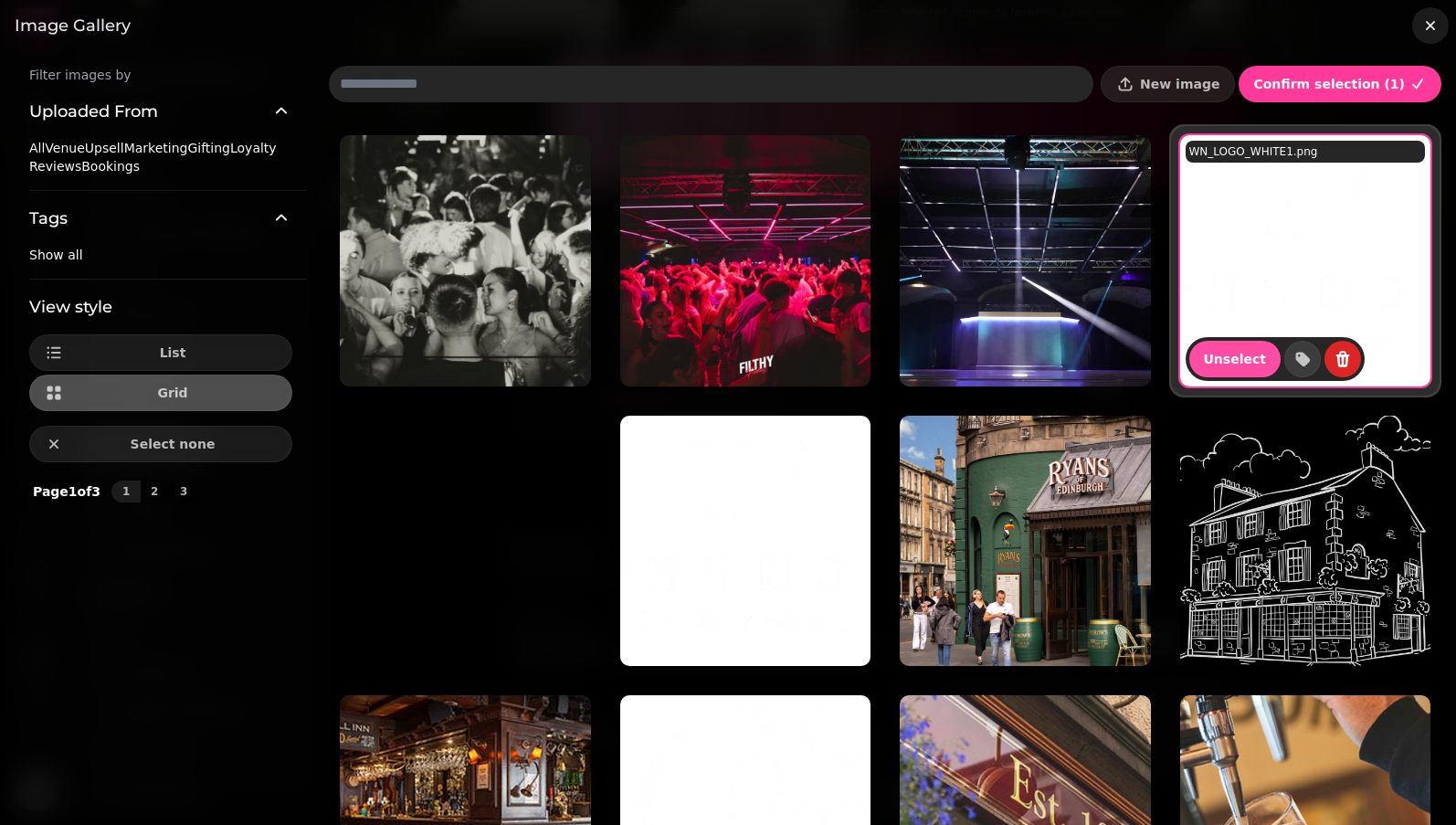
click at [895, 22] on icon "button" at bounding box center [1430, 25] width 18 height 18
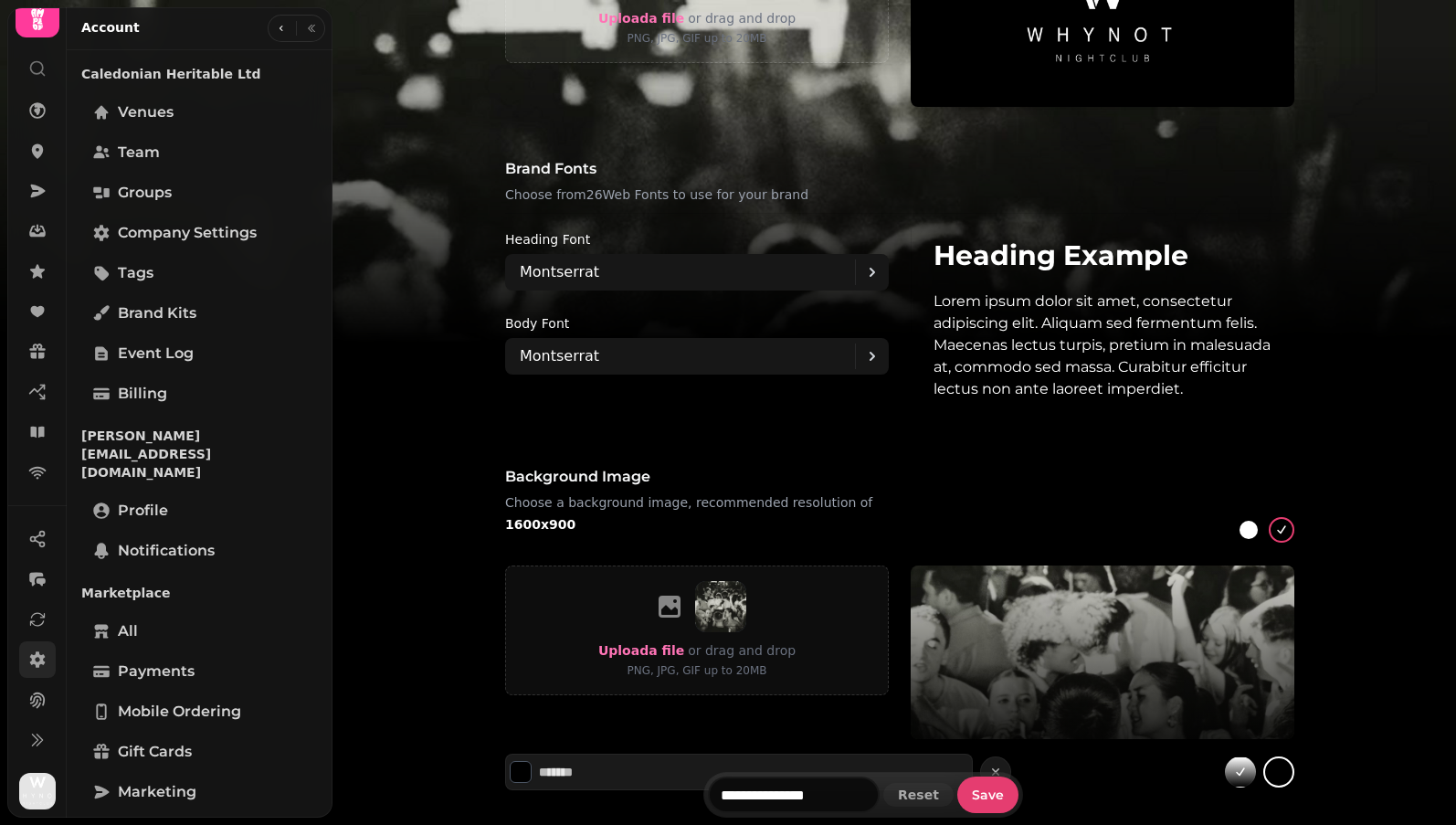
scroll to position [1223, 0]
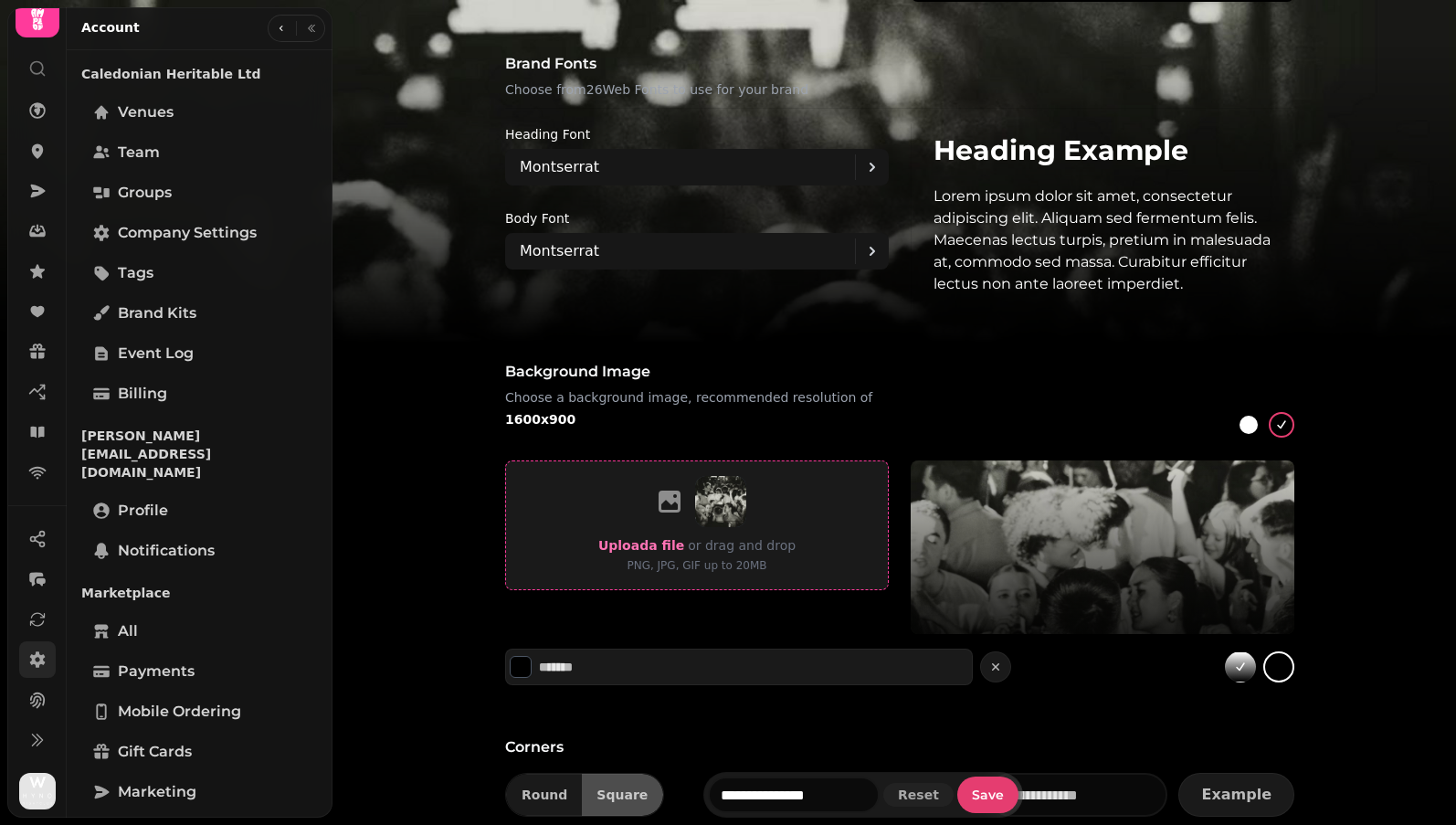
click at [669, 505] on icon at bounding box center [669, 501] width 30 height 30
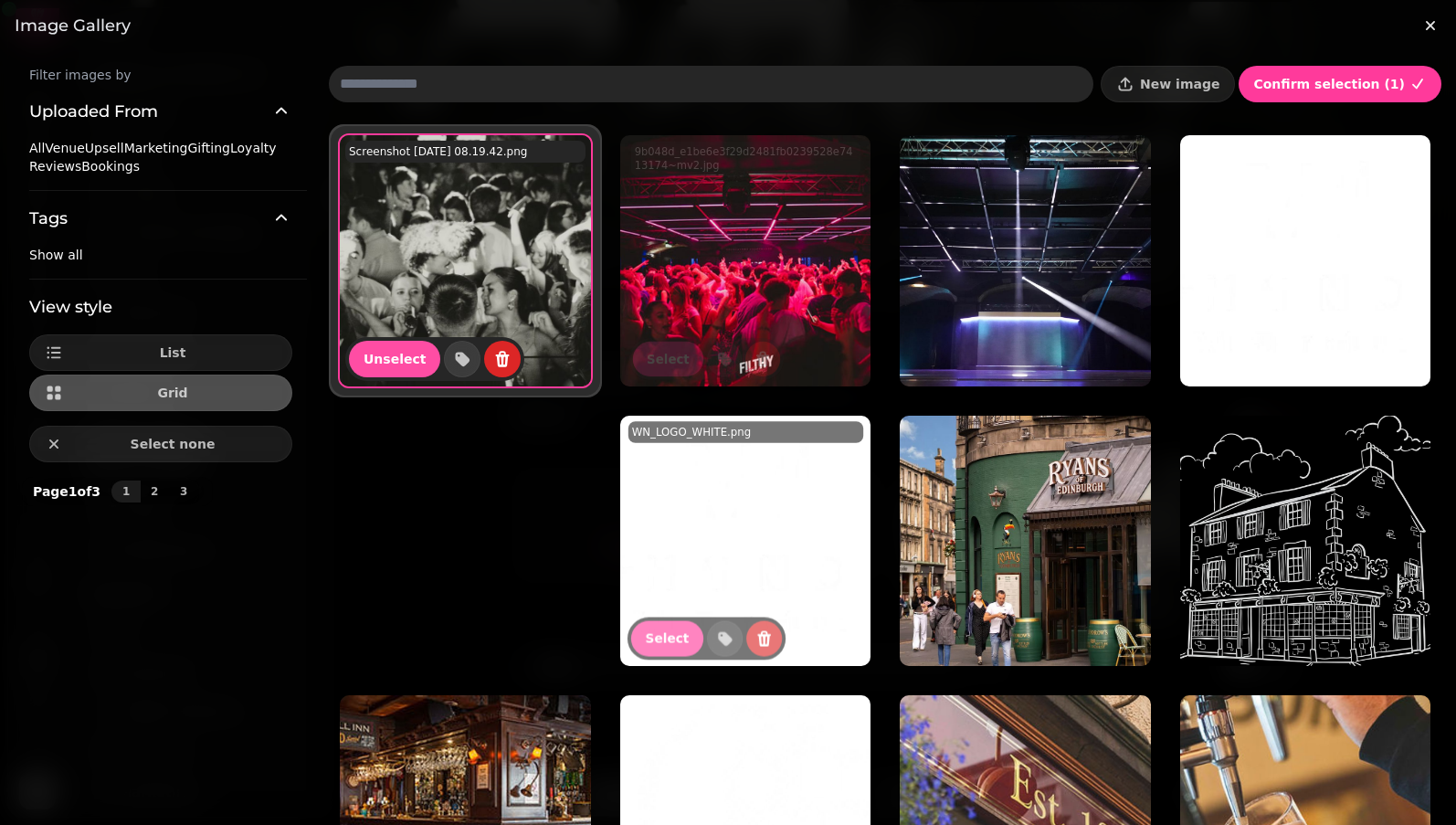
click at [895, 263] on img at bounding box center [1025, 261] width 252 height 252
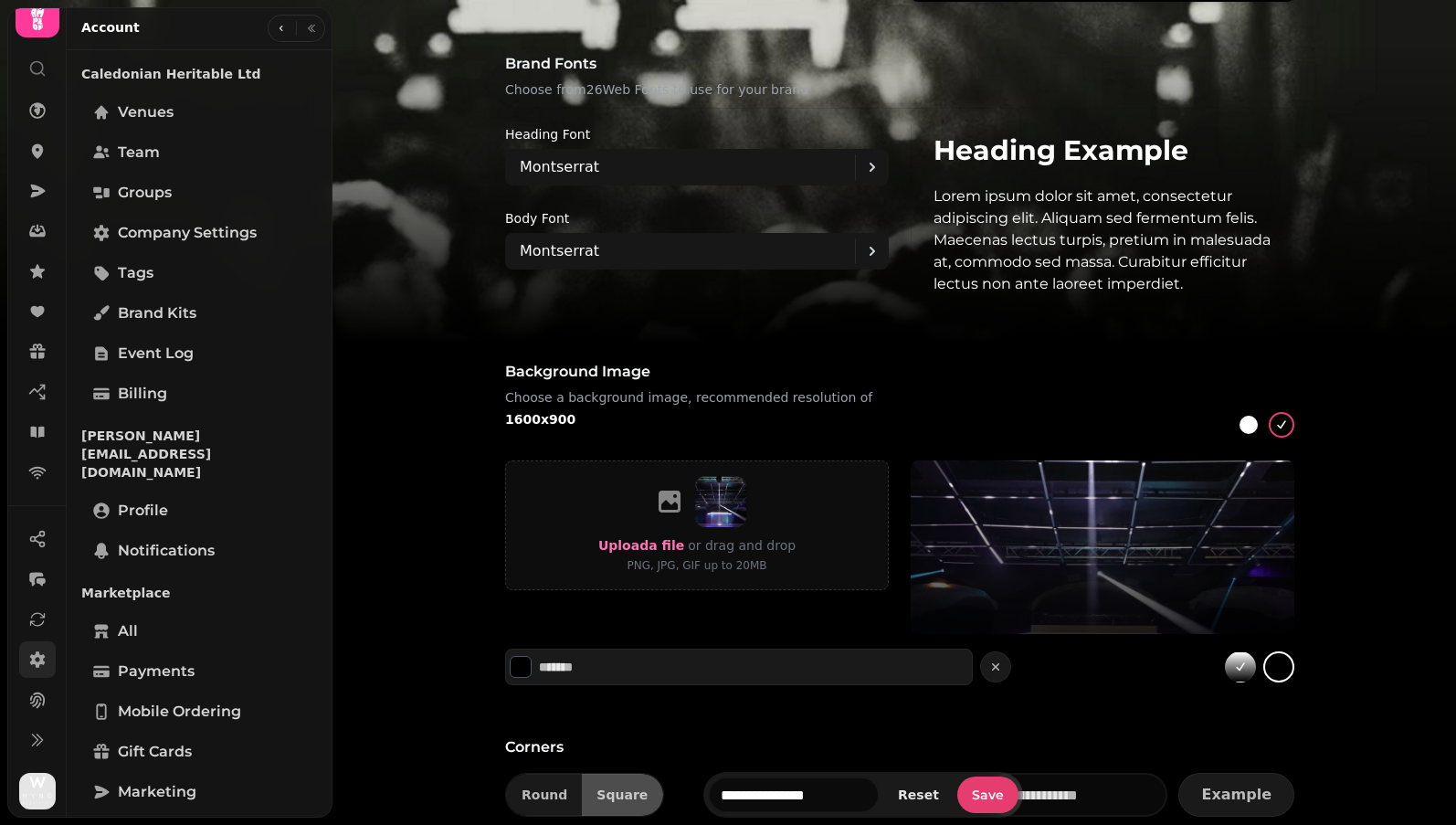
drag, startPoint x: 1062, startPoint y: 555, endPoint x: 1062, endPoint y: 457, distance: 98.0
click at [895, 457] on div "Background image Choose a background image, recommended resolution of 1600x900 …" at bounding box center [900, 512] width 819 height 346
drag, startPoint x: 1081, startPoint y: 573, endPoint x: 1081, endPoint y: 619, distance: 46.0
click at [895, 620] on div at bounding box center [1102, 547] width 384 height 173
click at [895, 429] on icon at bounding box center [1281, 424] width 9 height 9
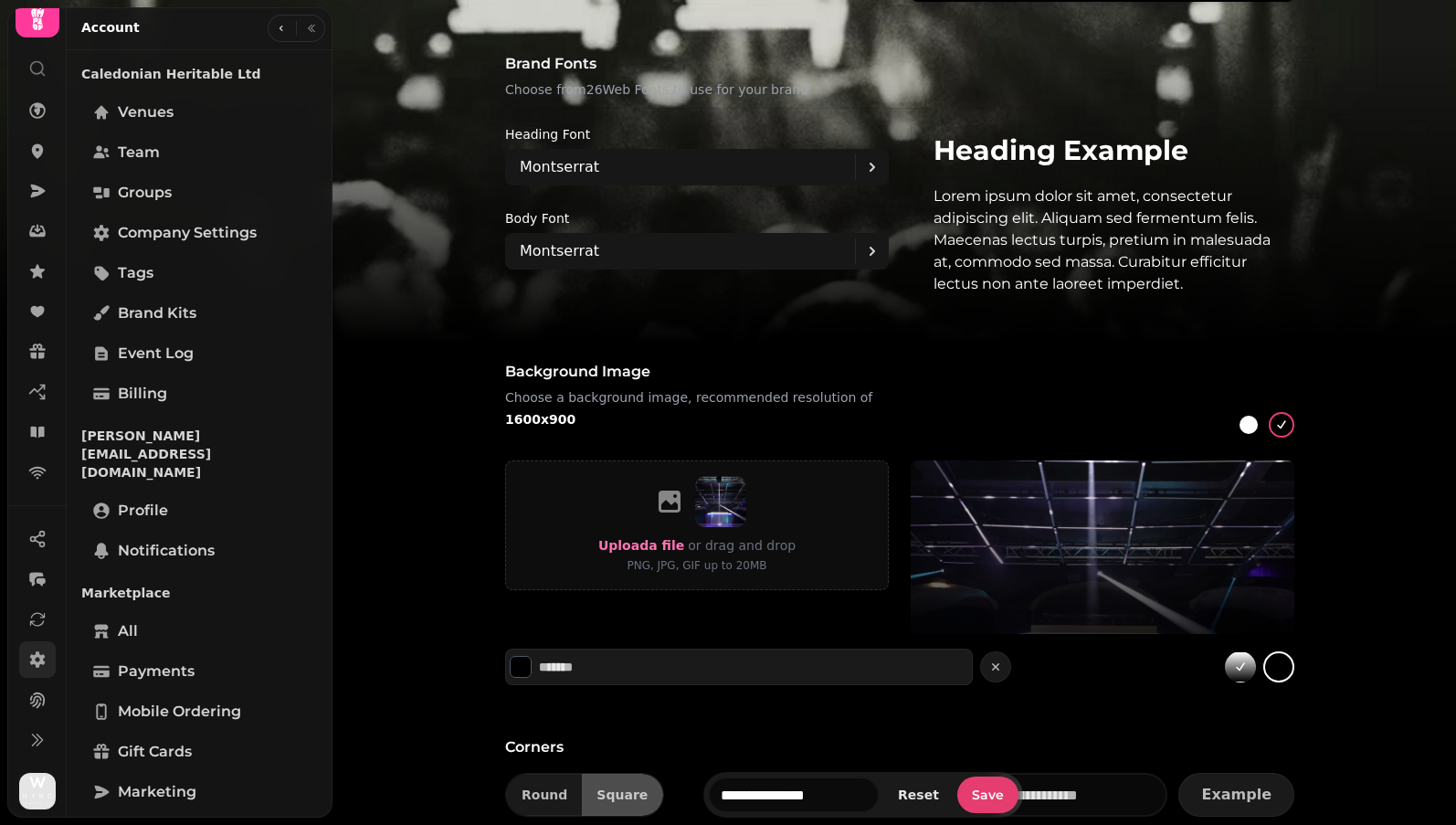
click at [895, 429] on div at bounding box center [1248, 424] width 18 height 18
type input "*******"
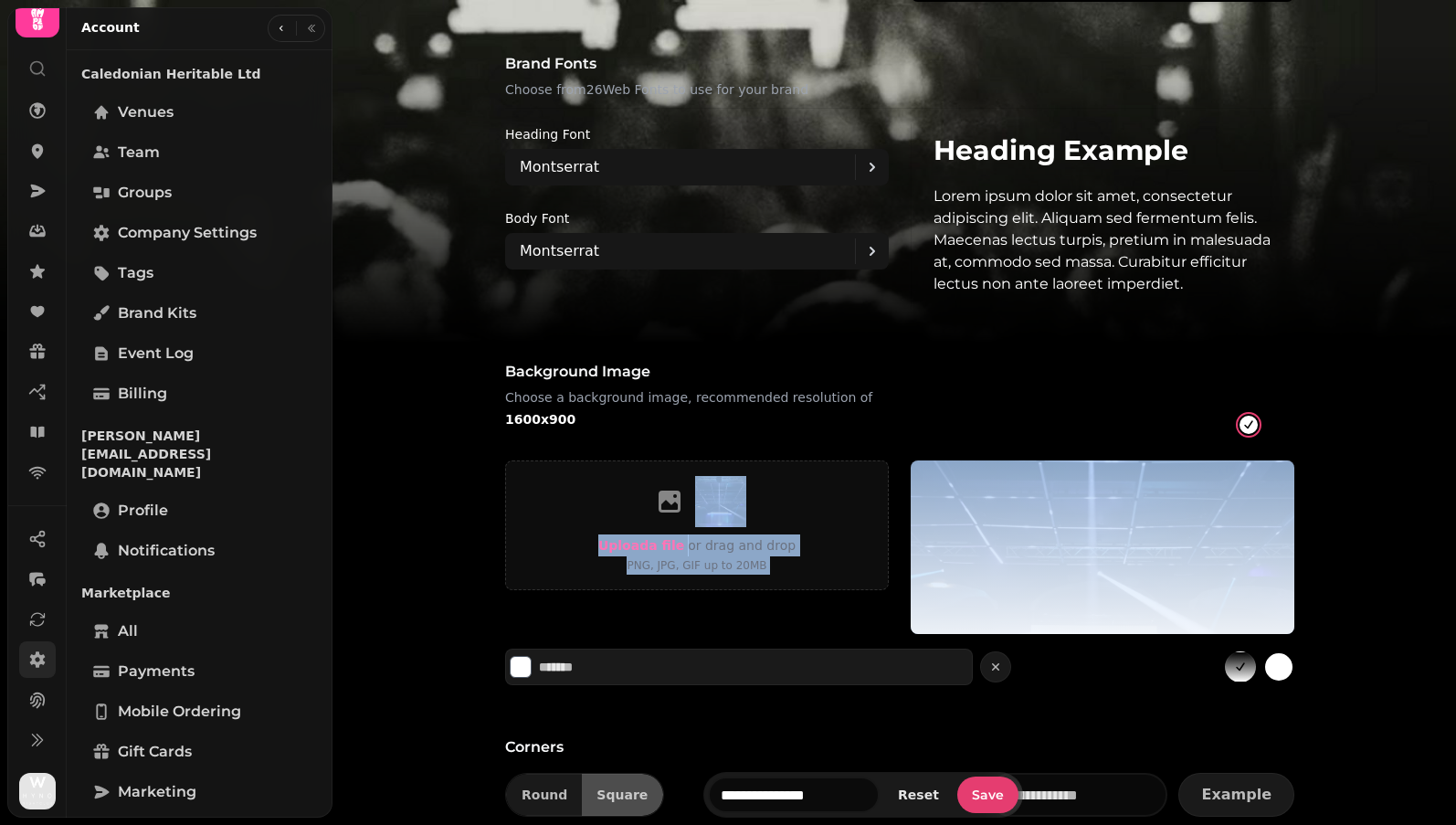
drag, startPoint x: 1115, startPoint y: 536, endPoint x: 1115, endPoint y: 387, distance: 149.0
click at [895, 387] on div "Background image Choose a background image, recommended resolution of 1600x900 …" at bounding box center [900, 512] width 819 height 346
click at [895, 550] on div "Upload a file or drag and drop PNG, JPG, GIF up to 20MB" at bounding box center [900, 547] width 789 height 173
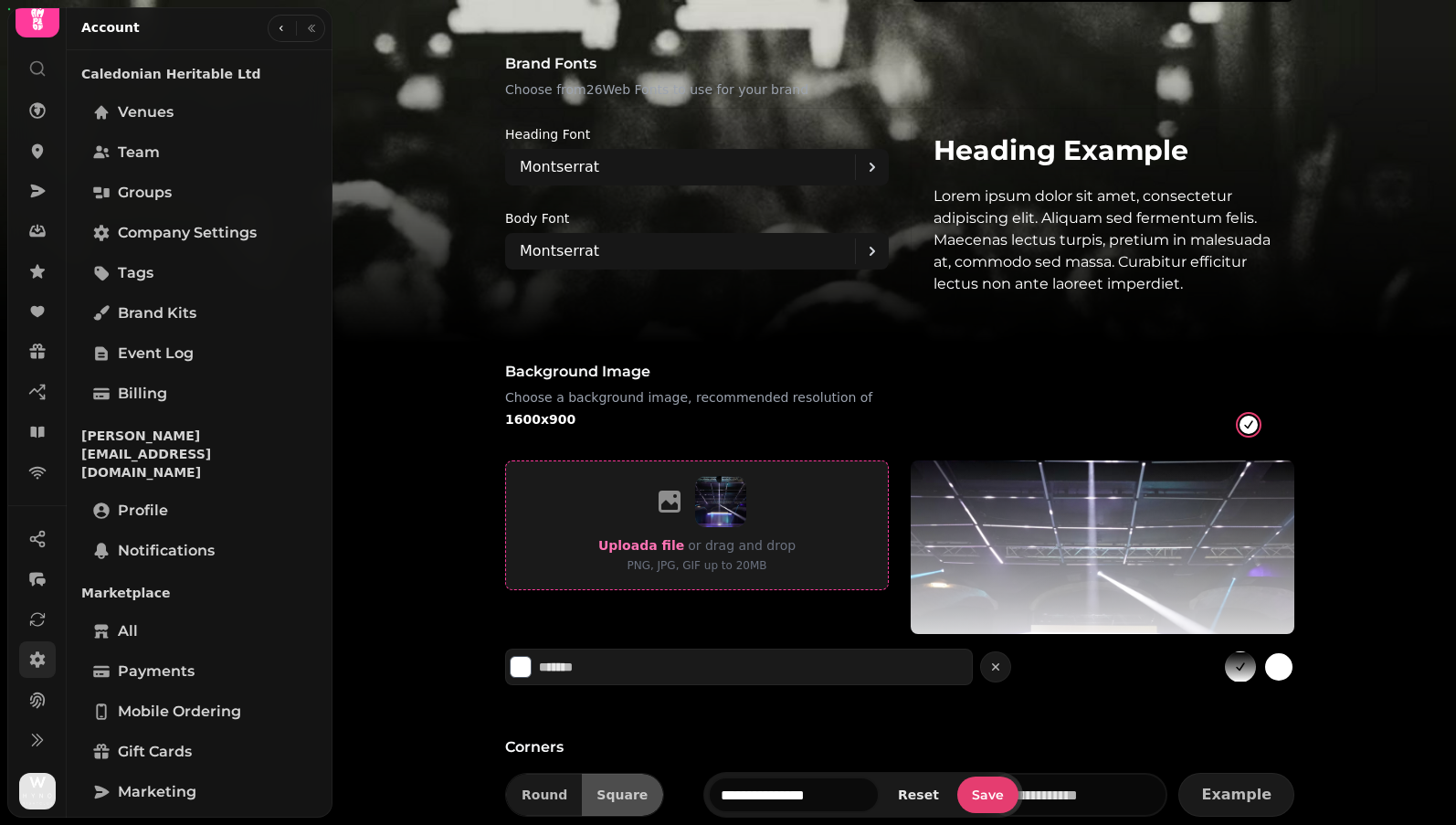
click at [663, 513] on icon at bounding box center [669, 501] width 22 height 22
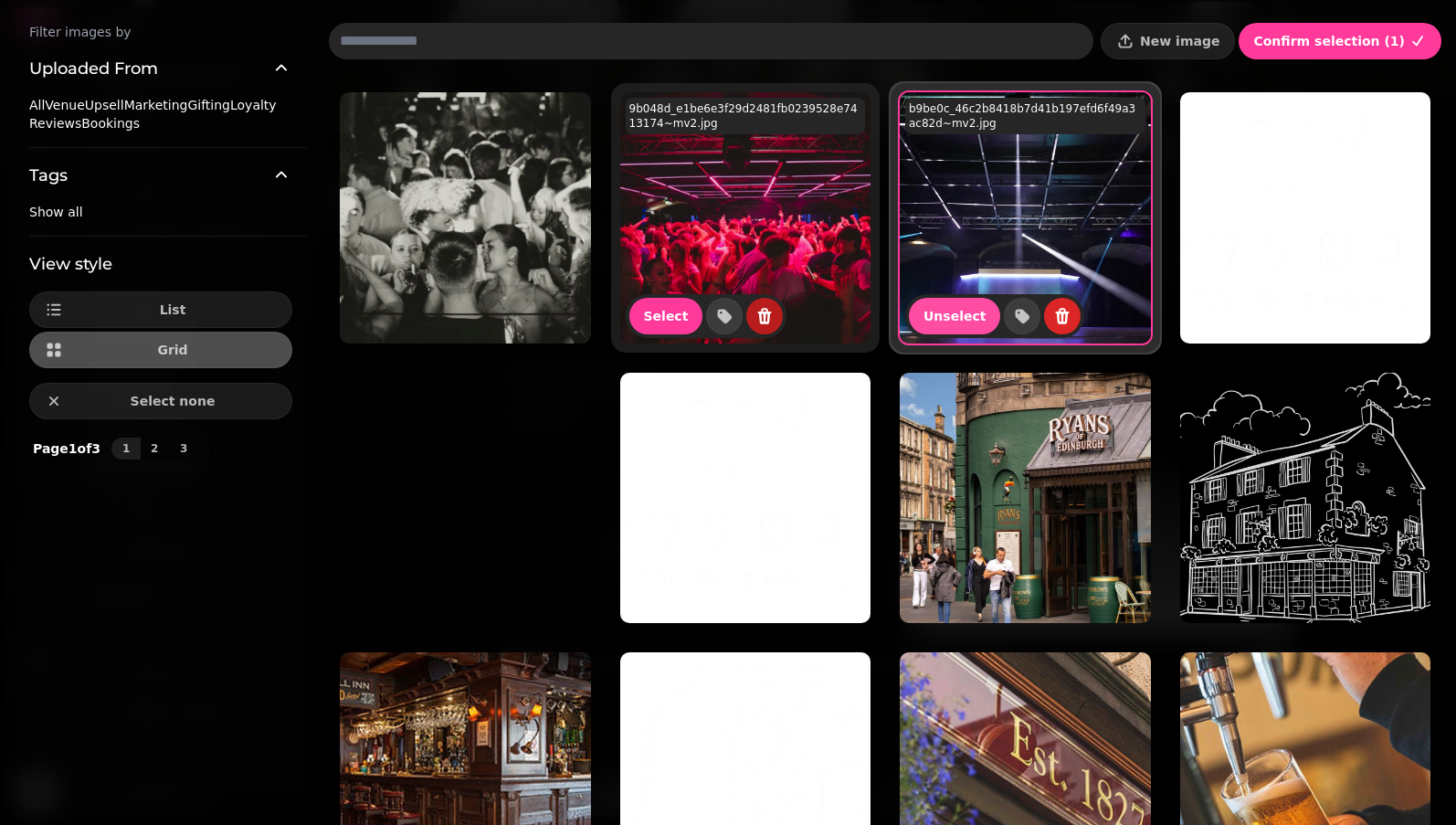
scroll to position [39, 0]
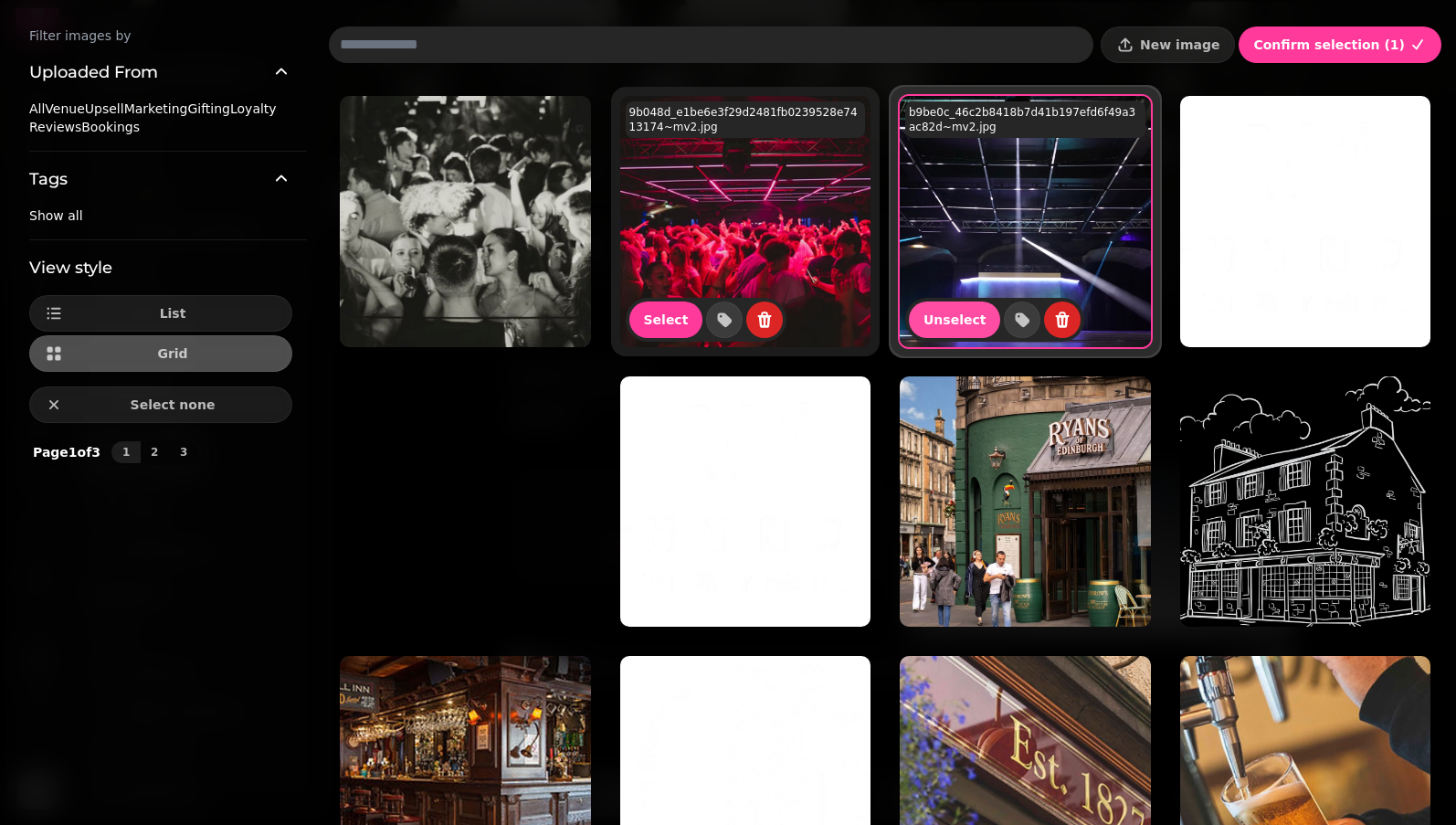
click at [773, 226] on img at bounding box center [746, 222] width 252 height 252
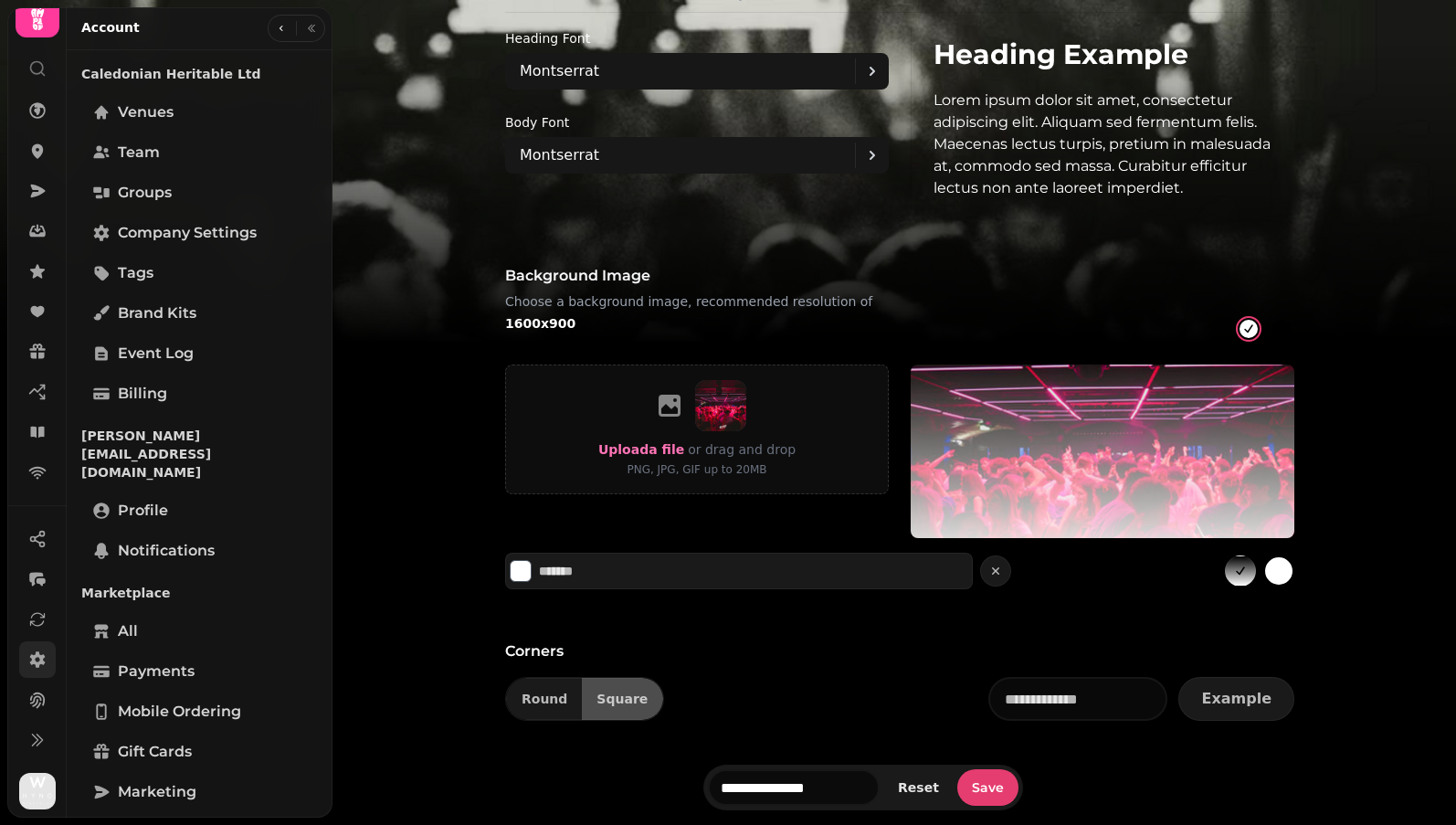
scroll to position [1319, 0]
click at [616, 700] on span "Square" at bounding box center [622, 698] width 51 height 12
click at [634, 712] on button "Square" at bounding box center [622, 698] width 81 height 42
click at [557, 709] on button "Round" at bounding box center [544, 698] width 76 height 42
click at [628, 709] on button "Square" at bounding box center [622, 698] width 81 height 42
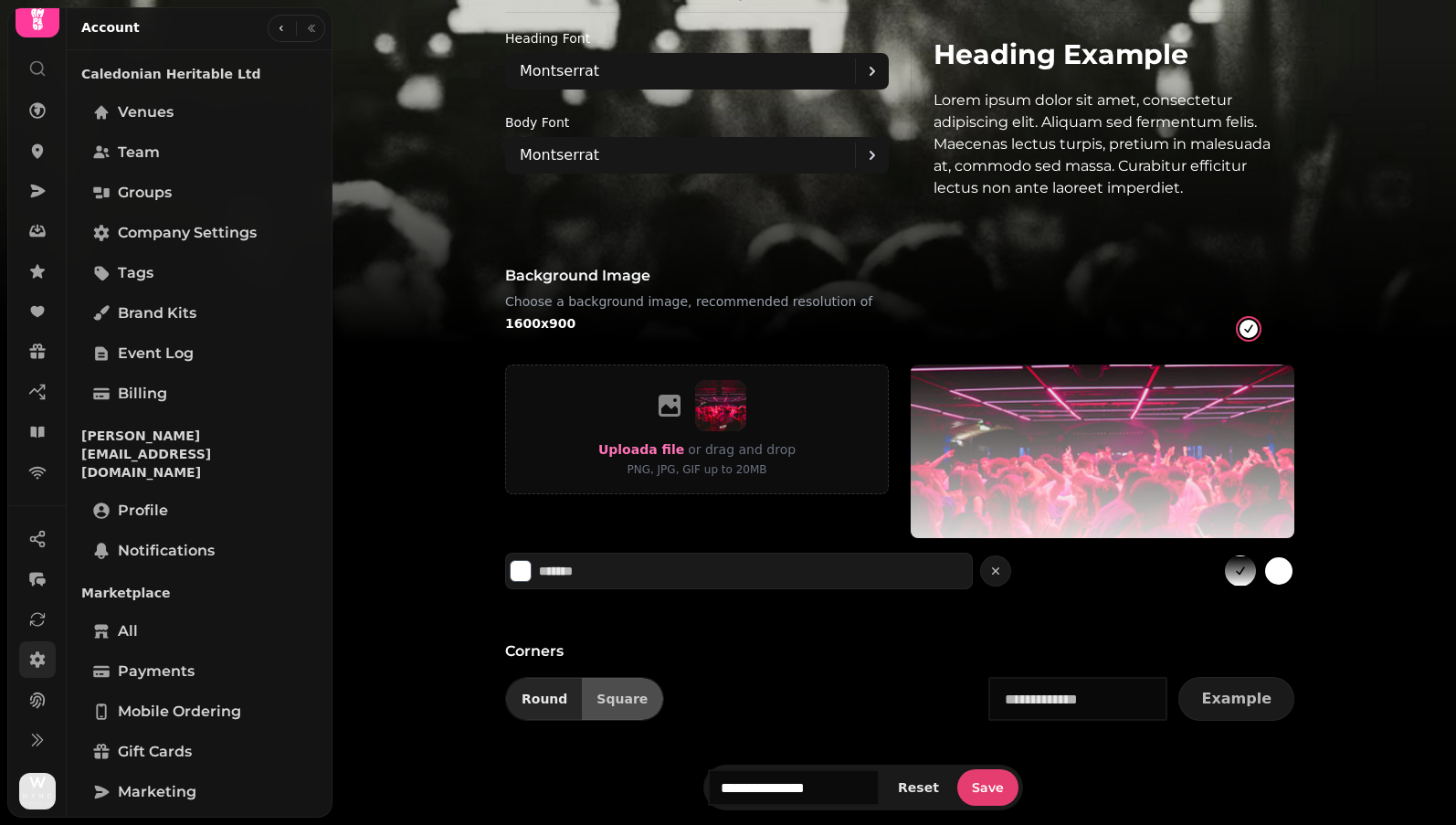
click at [538, 709] on button "Round" at bounding box center [544, 698] width 76 height 42
click at [895, 785] on span "Save" at bounding box center [988, 787] width 32 height 12
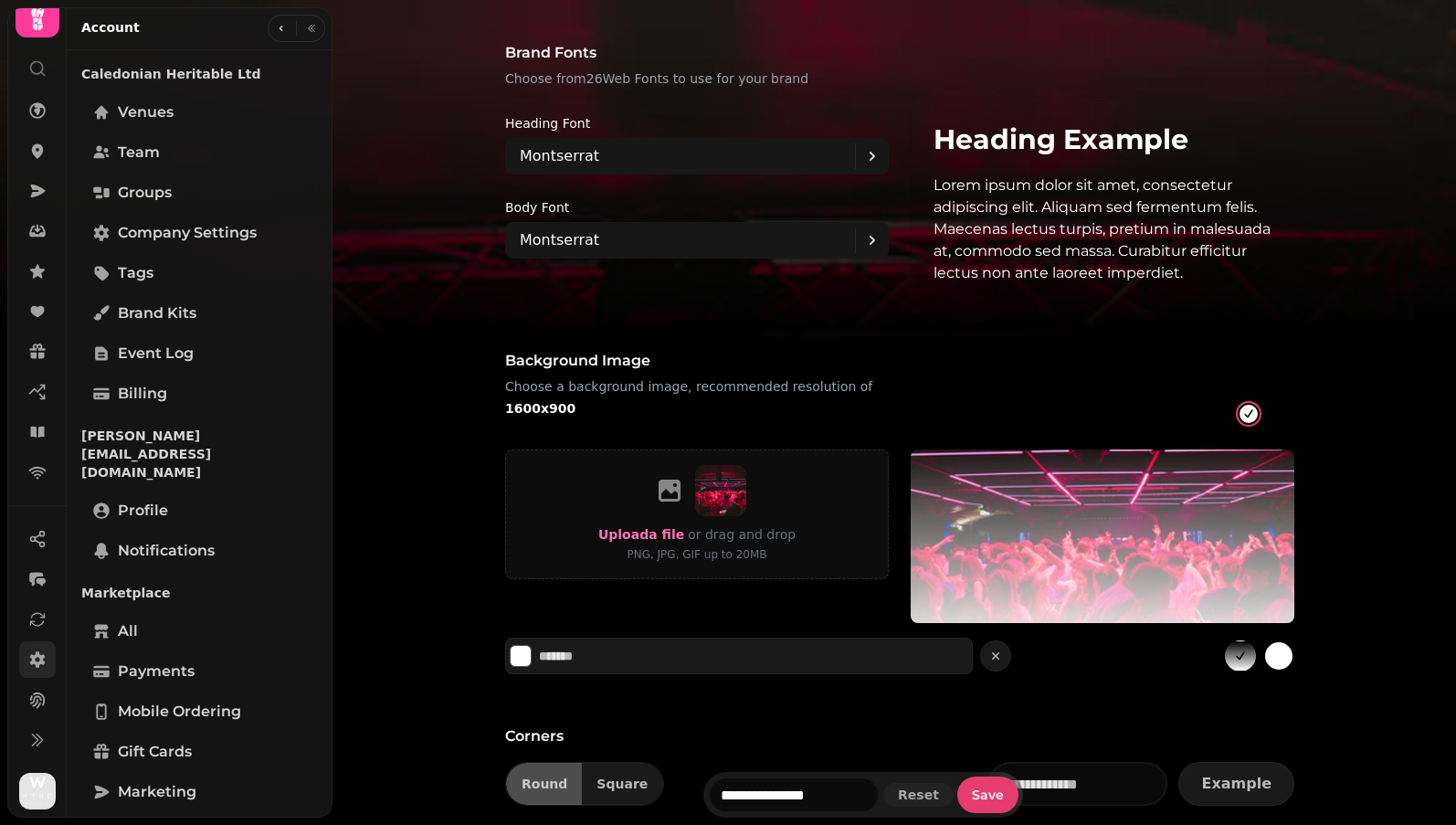
scroll to position [1263, 0]
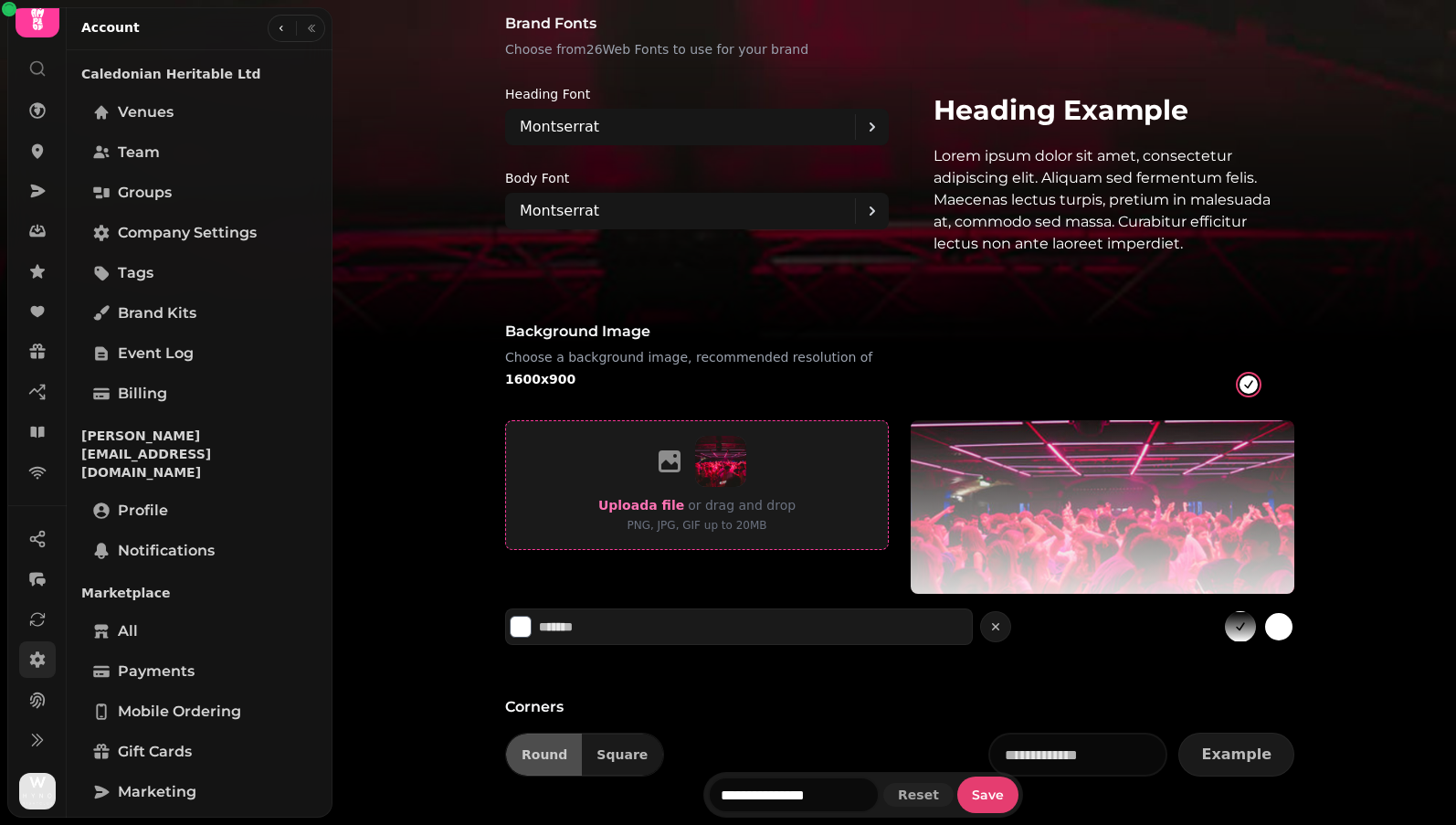
click at [669, 475] on icon at bounding box center [669, 461] width 30 height 30
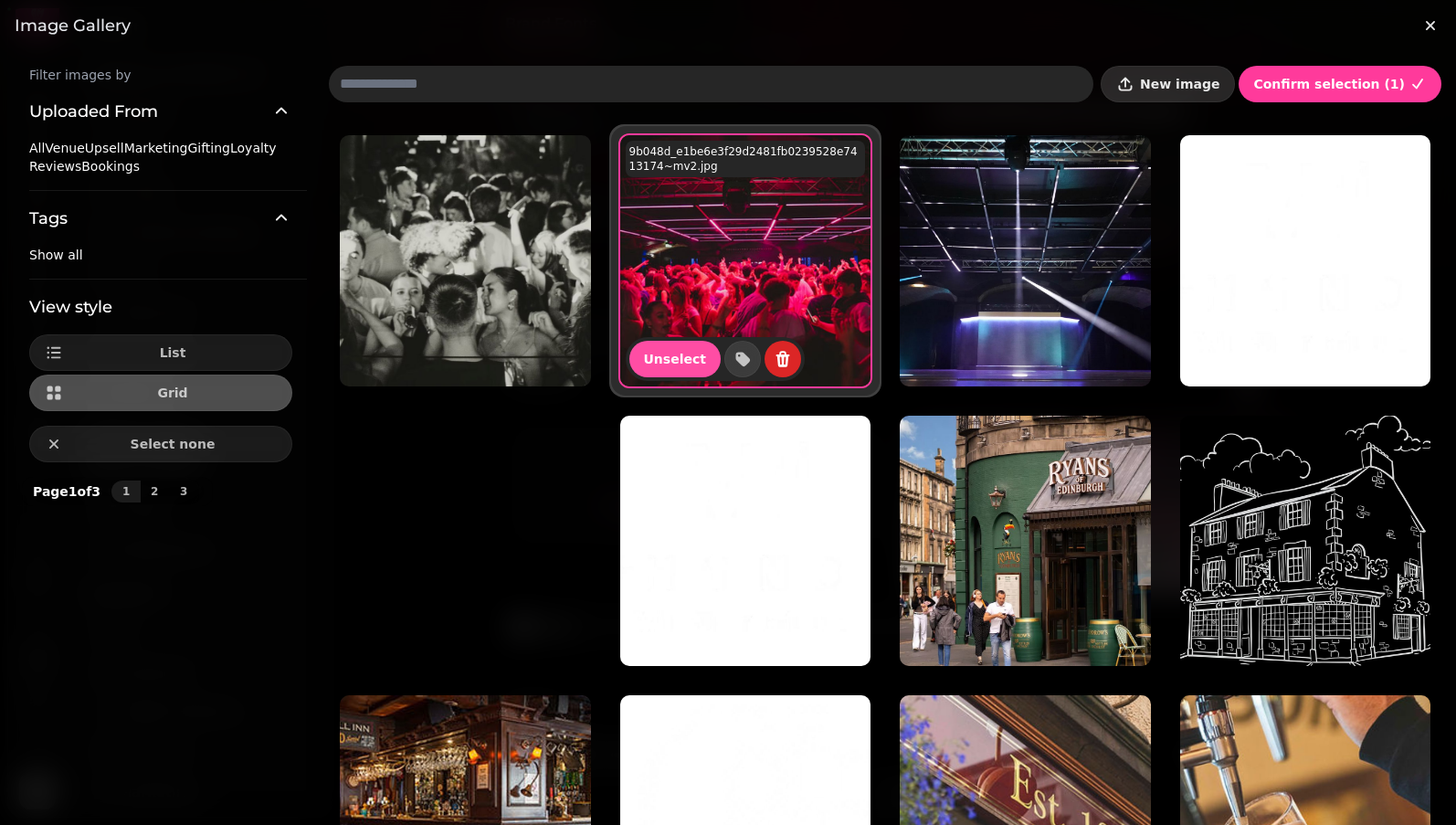
click at [895, 86] on span "New image" at bounding box center [1179, 83] width 79 height 12
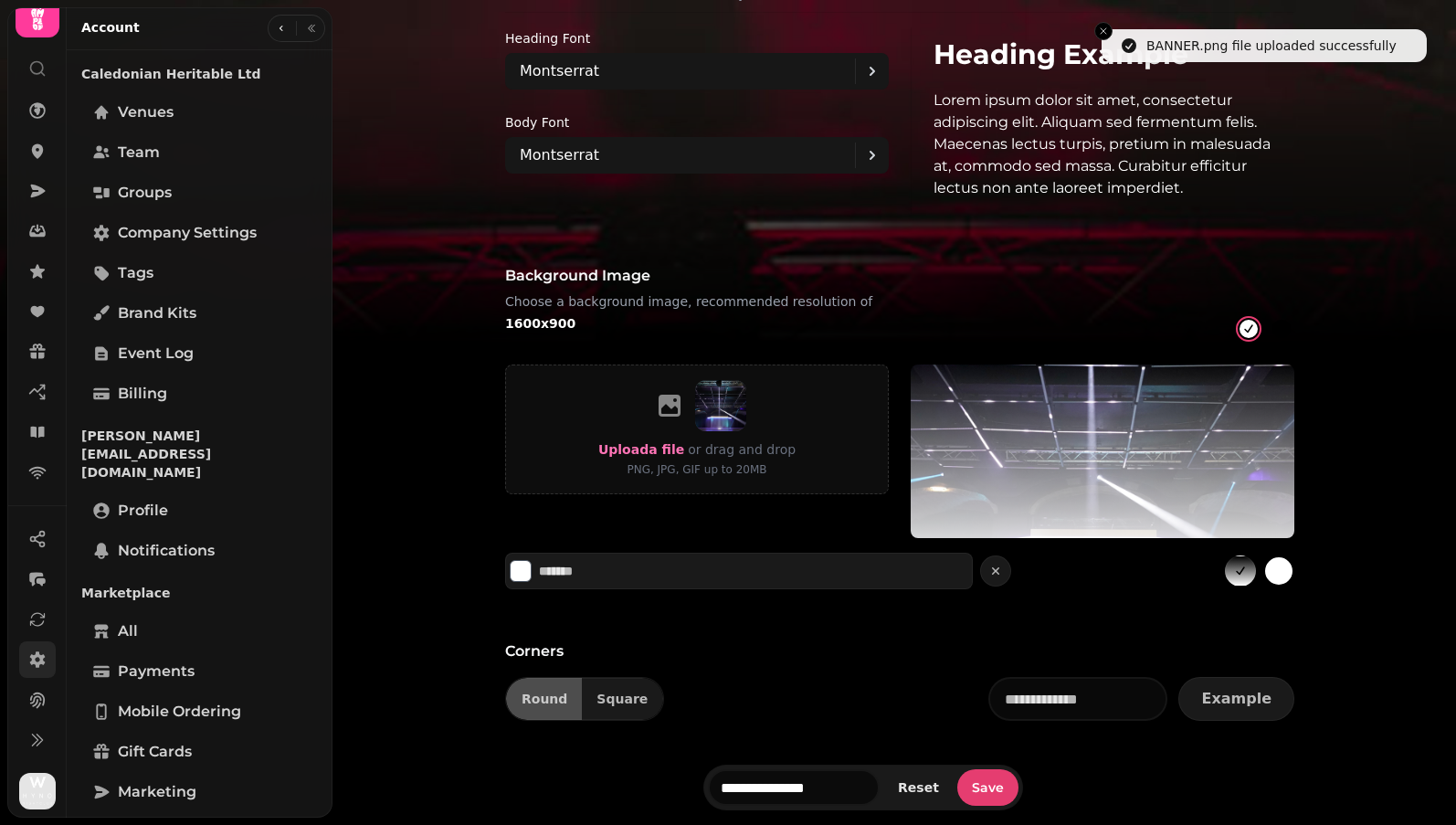
scroll to position [1319, 0]
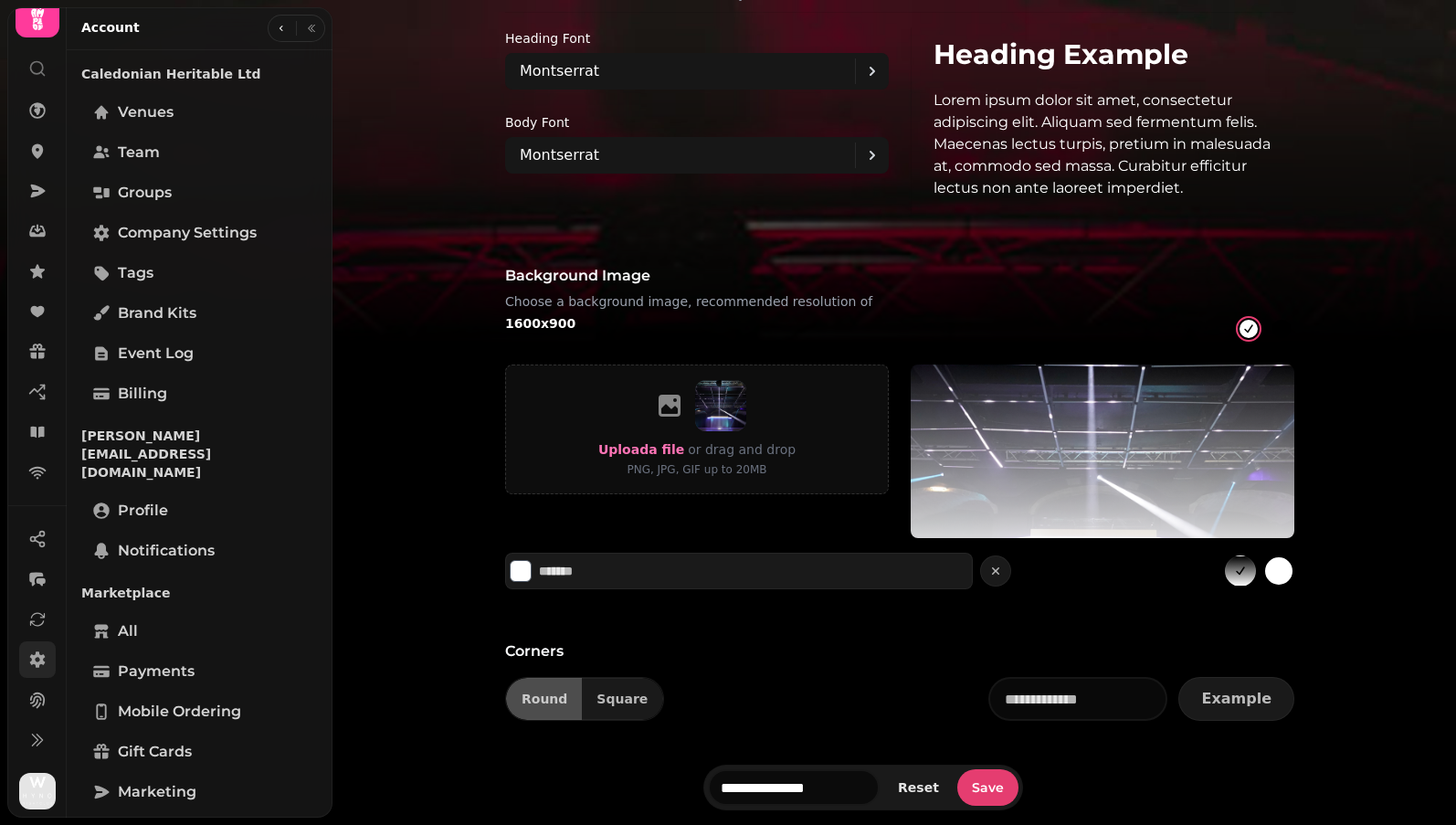
drag, startPoint x: 1103, startPoint y: 467, endPoint x: 1103, endPoint y: 377, distance: 90.0
click at [895, 377] on div at bounding box center [1102, 452] width 384 height 173
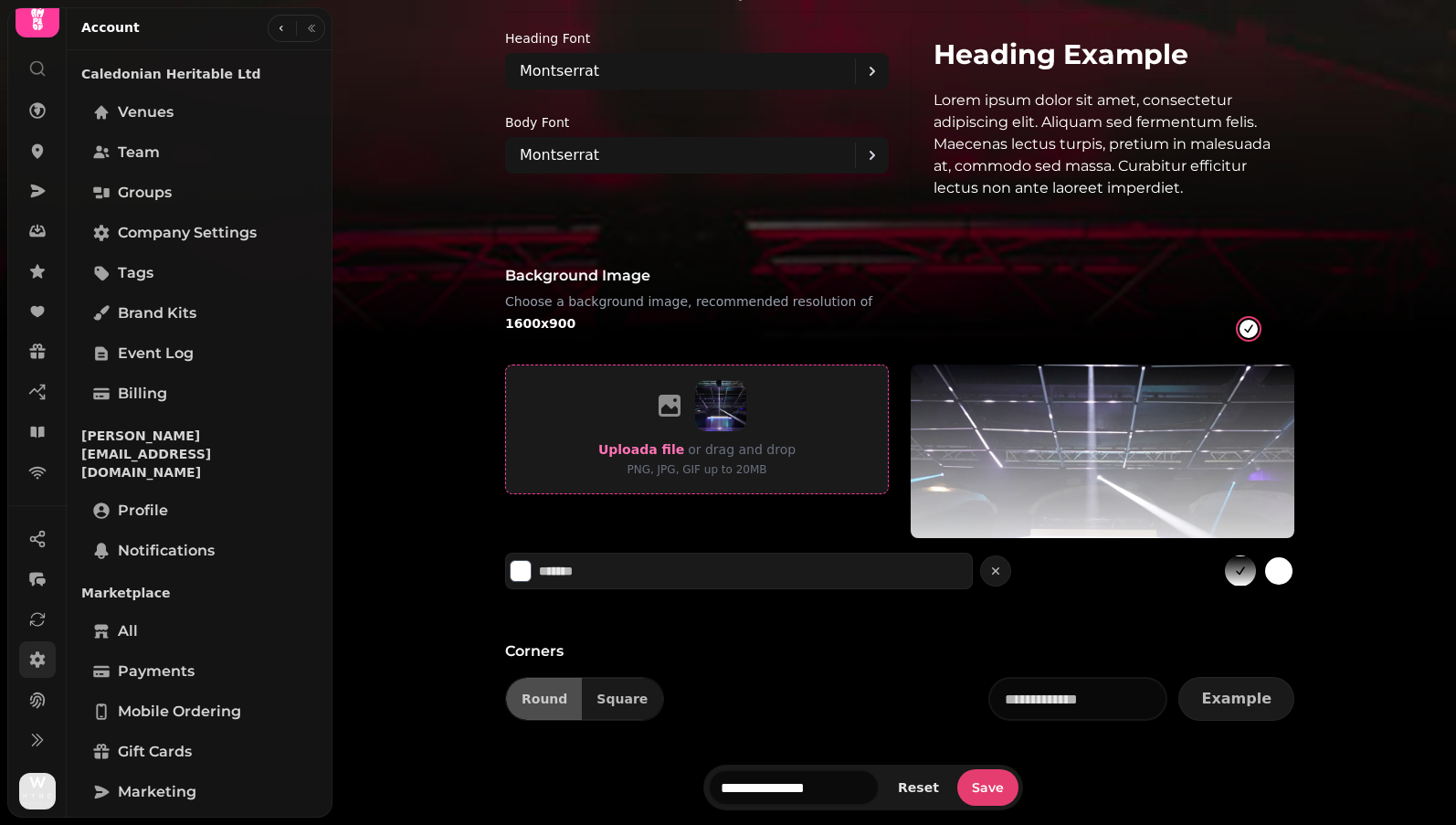
click at [670, 397] on icon at bounding box center [669, 405] width 22 height 22
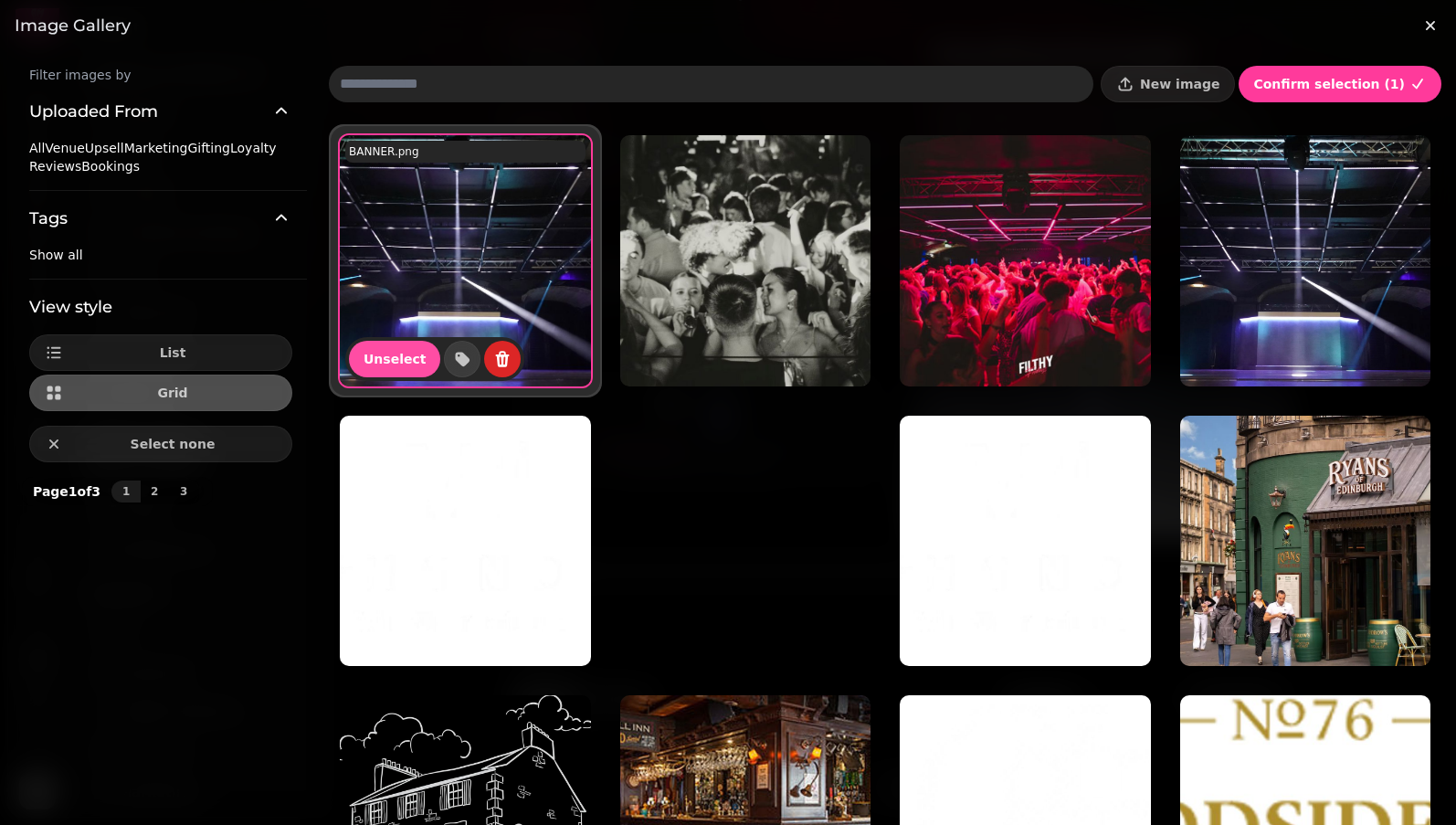
scroll to position [0, 0]
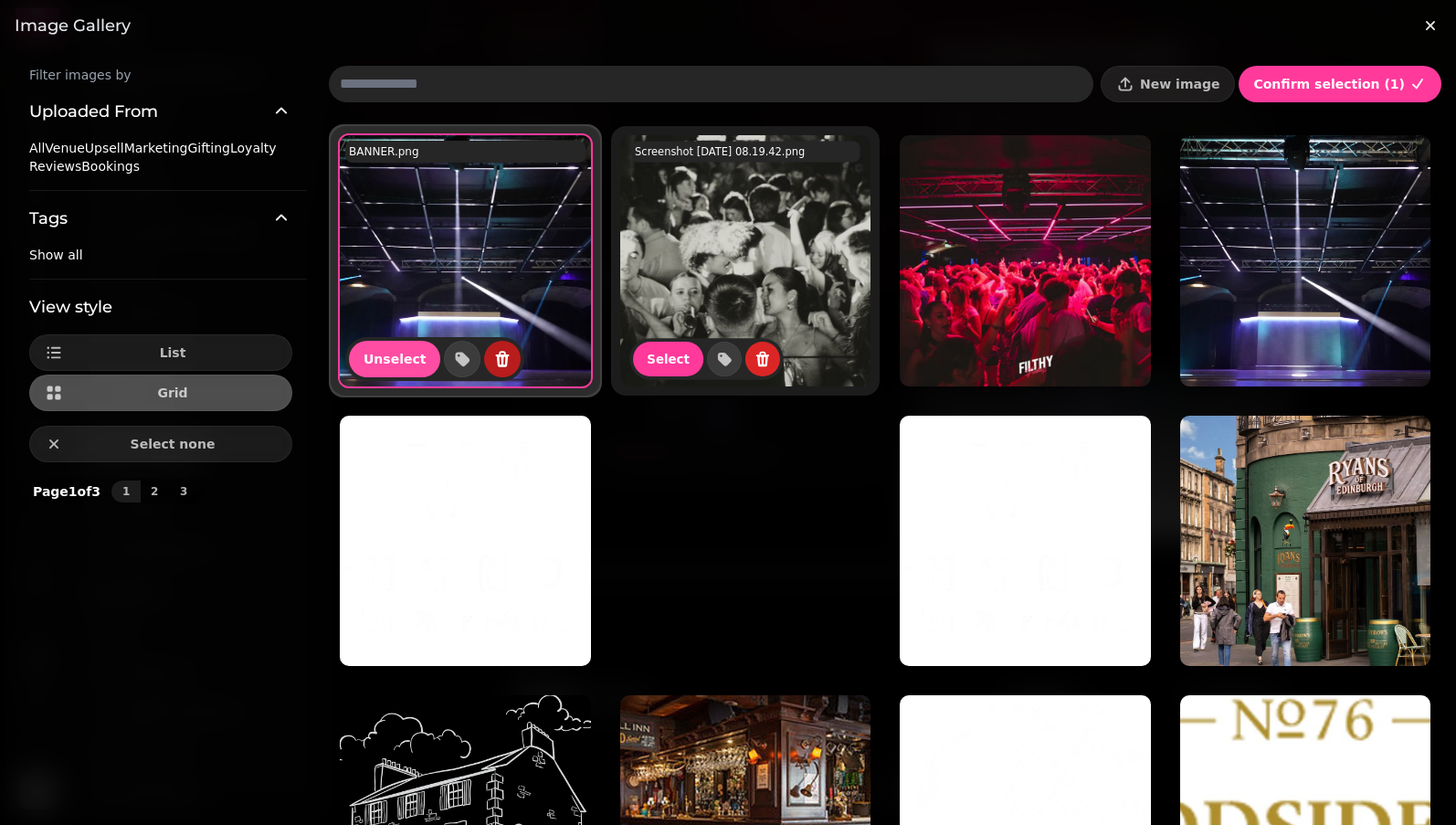
click at [498, 363] on icon "delete" at bounding box center [503, 358] width 13 height 16
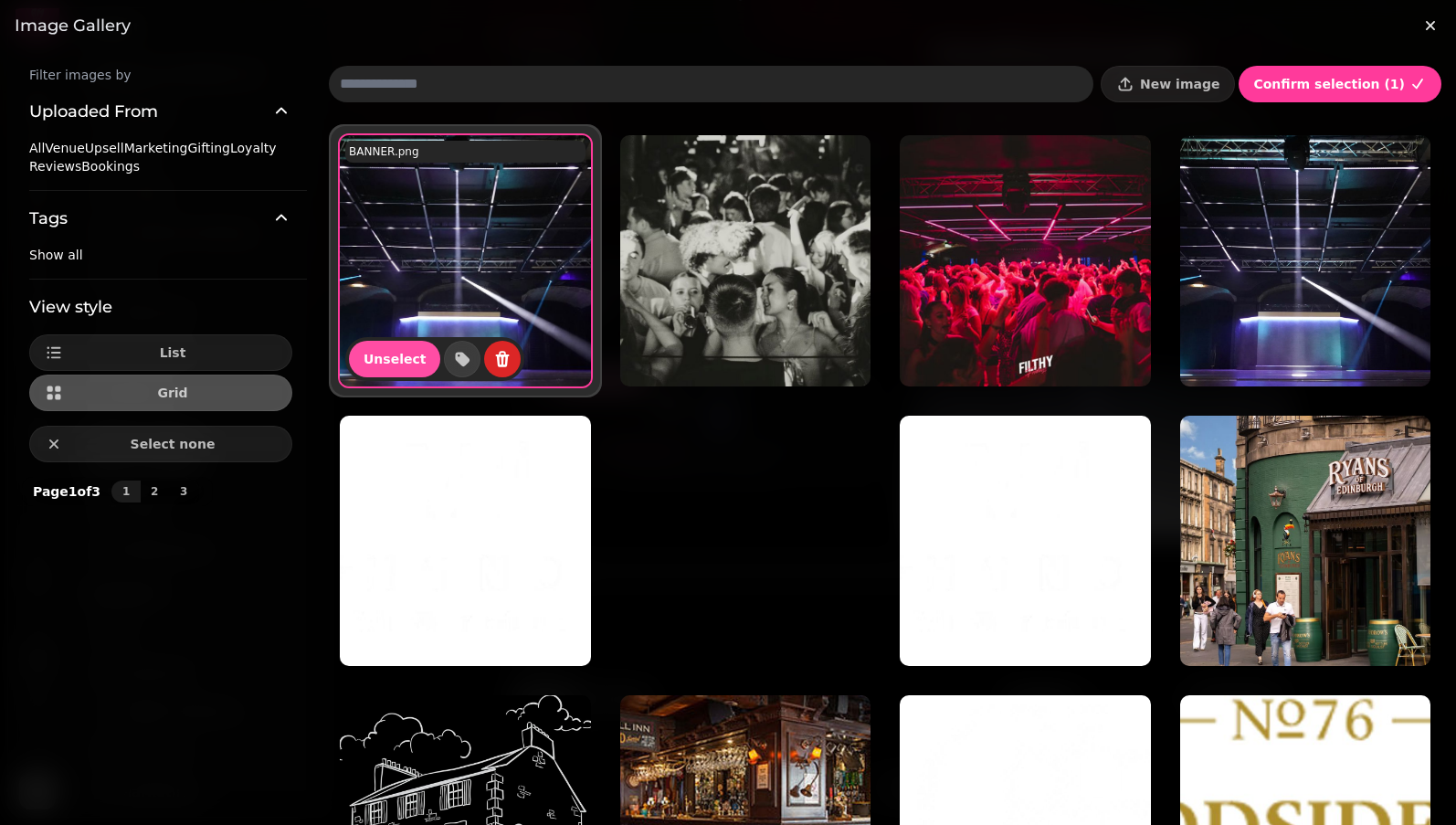
click at [641, 387] on span "Delete image" at bounding box center [600, 382] width 82 height 11
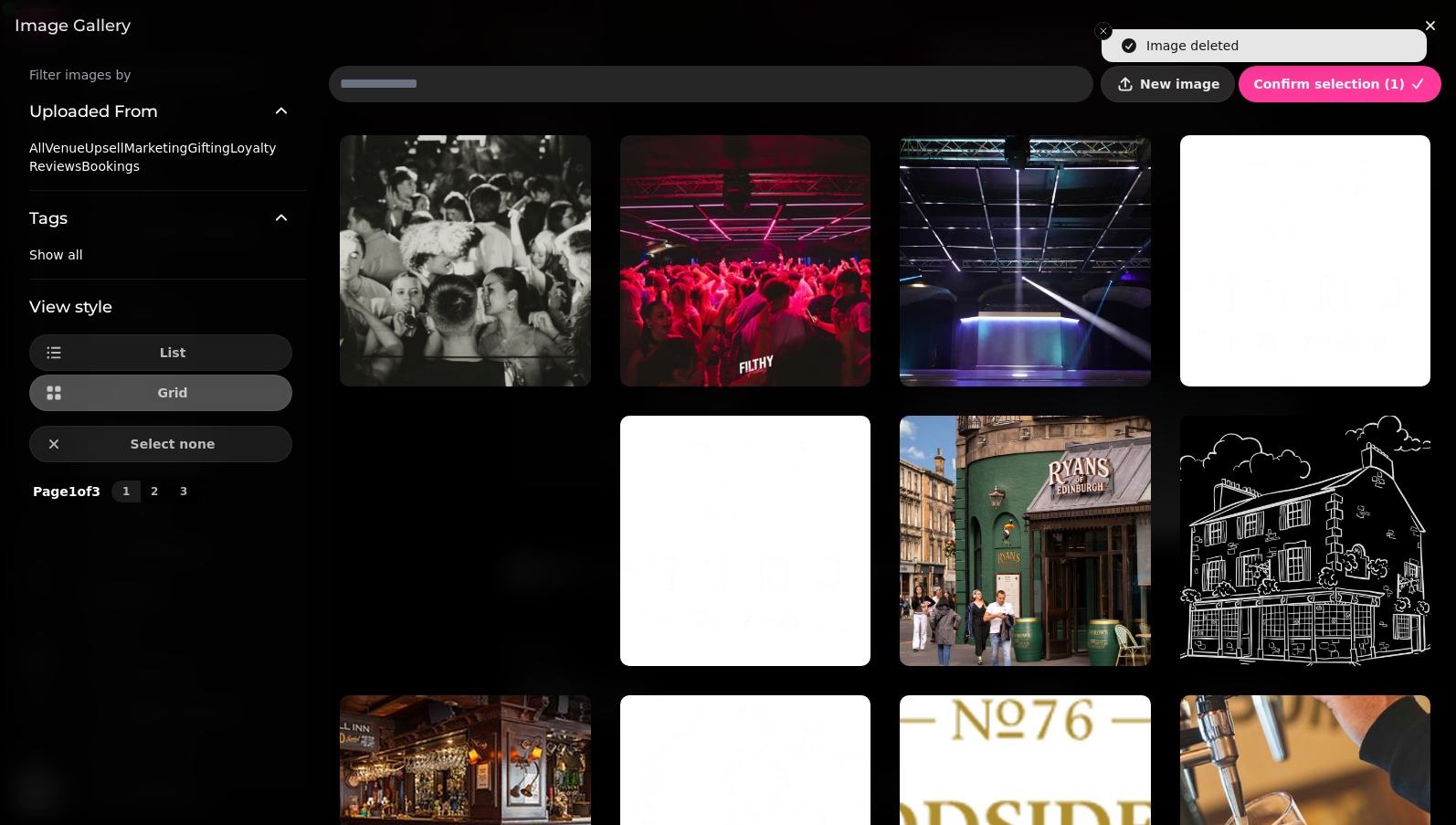
click at [895, 87] on span "New image" at bounding box center [1179, 83] width 79 height 12
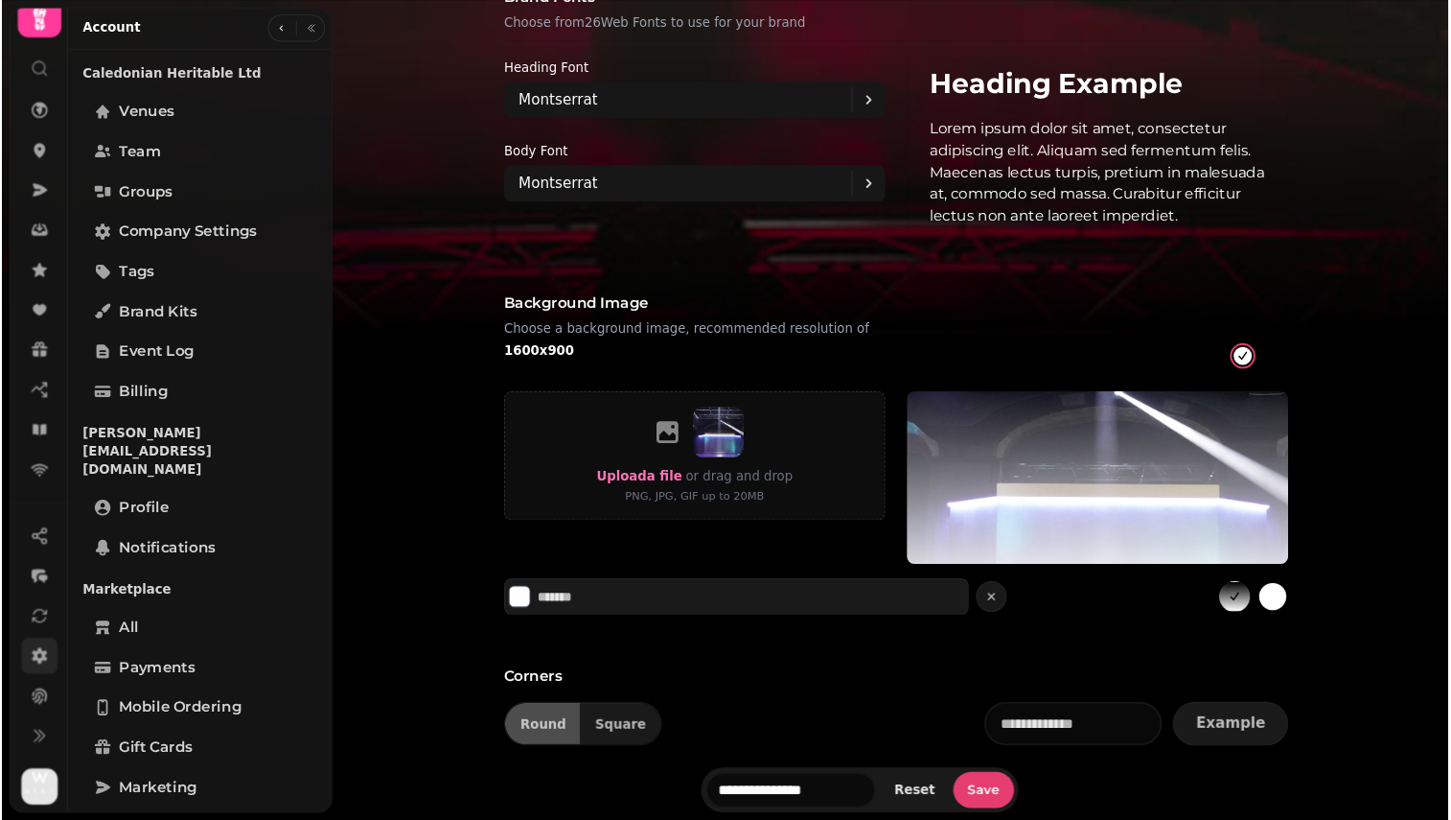
scroll to position [1351, 0]
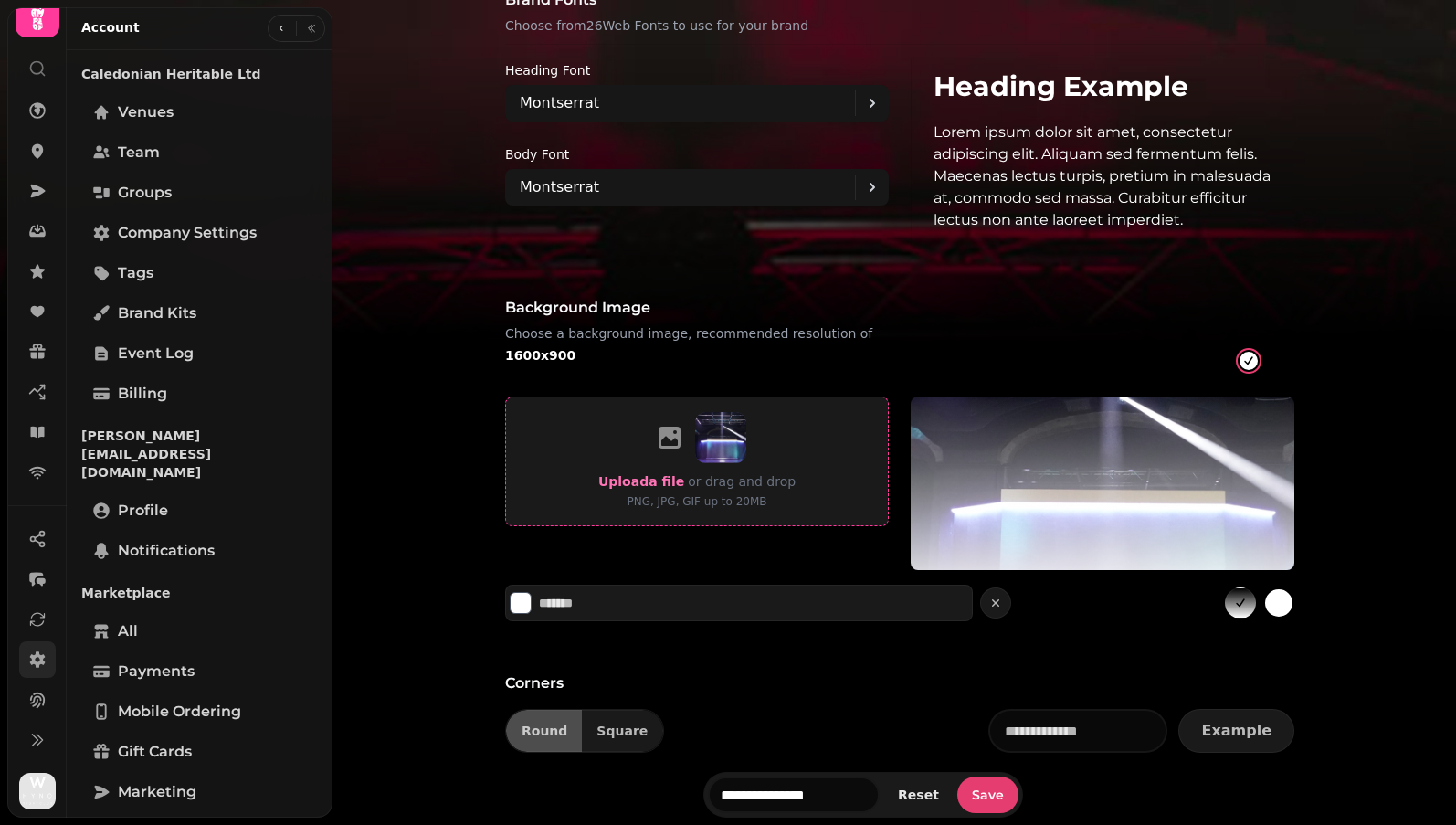
click at [674, 442] on icon at bounding box center [669, 437] width 30 height 30
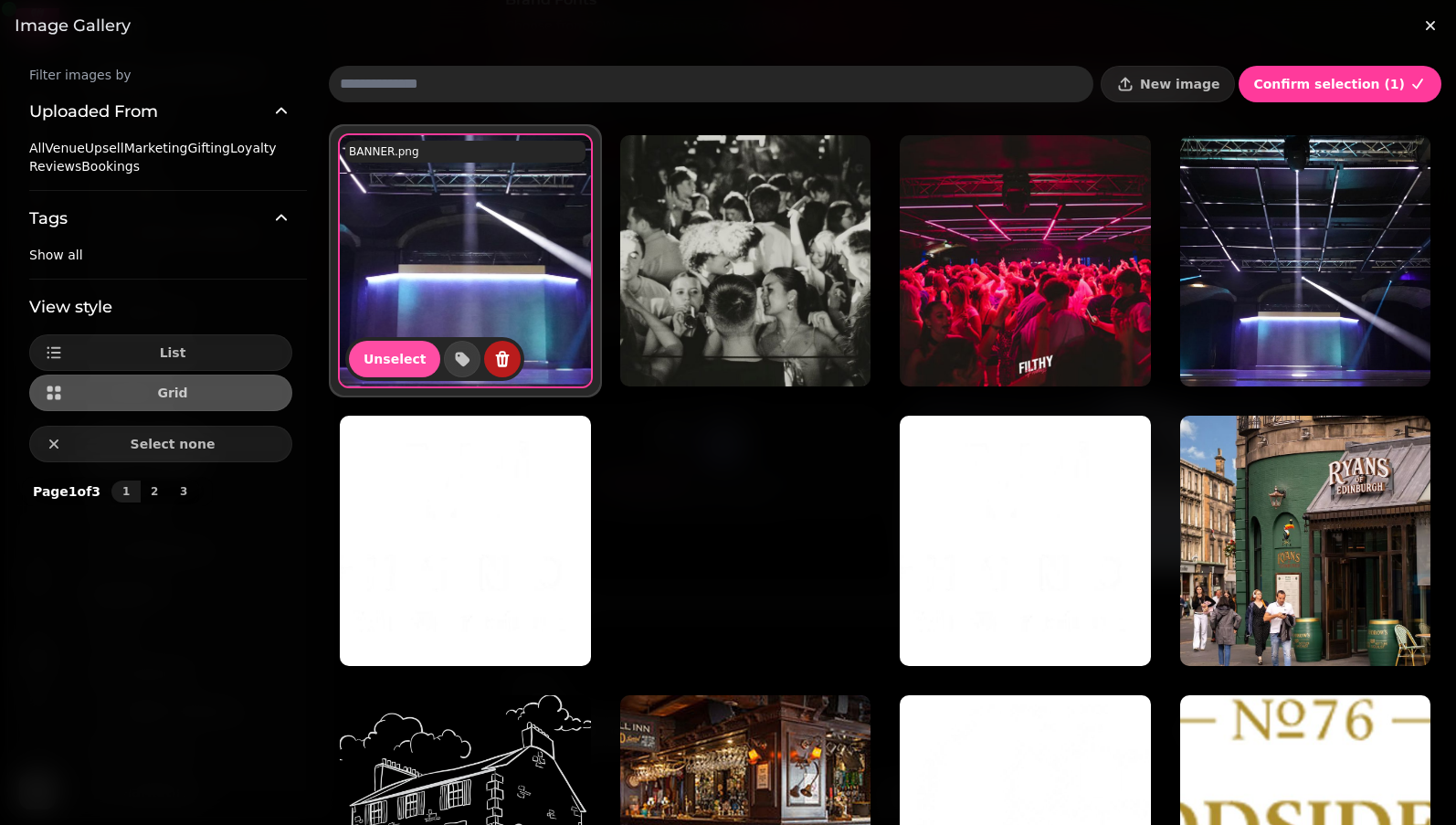
click at [496, 357] on icon "delete" at bounding box center [503, 358] width 13 height 16
click at [641, 387] on span "Delete image" at bounding box center [600, 382] width 82 height 11
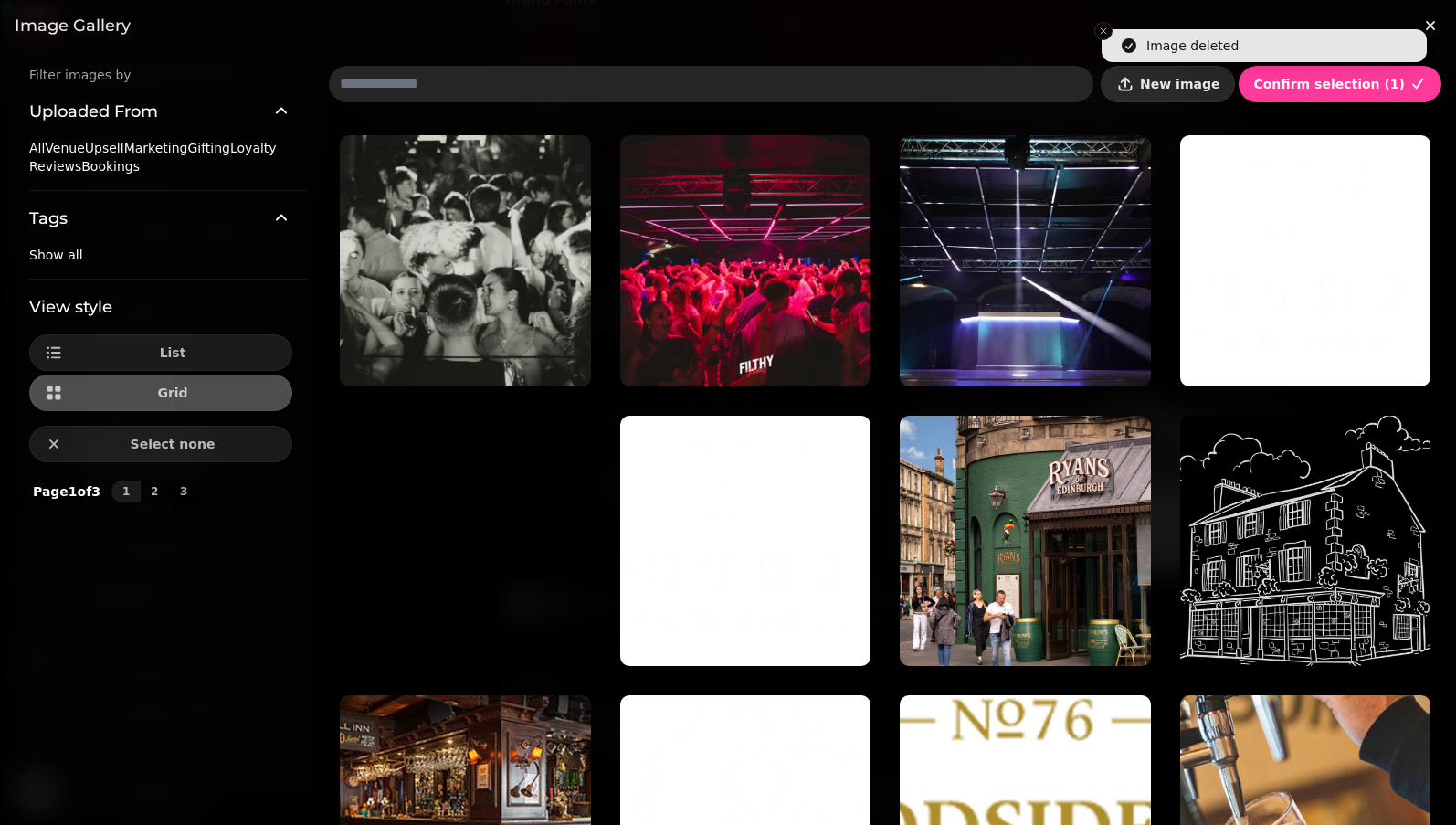
click at [895, 82] on span "New image" at bounding box center [1179, 83] width 79 height 12
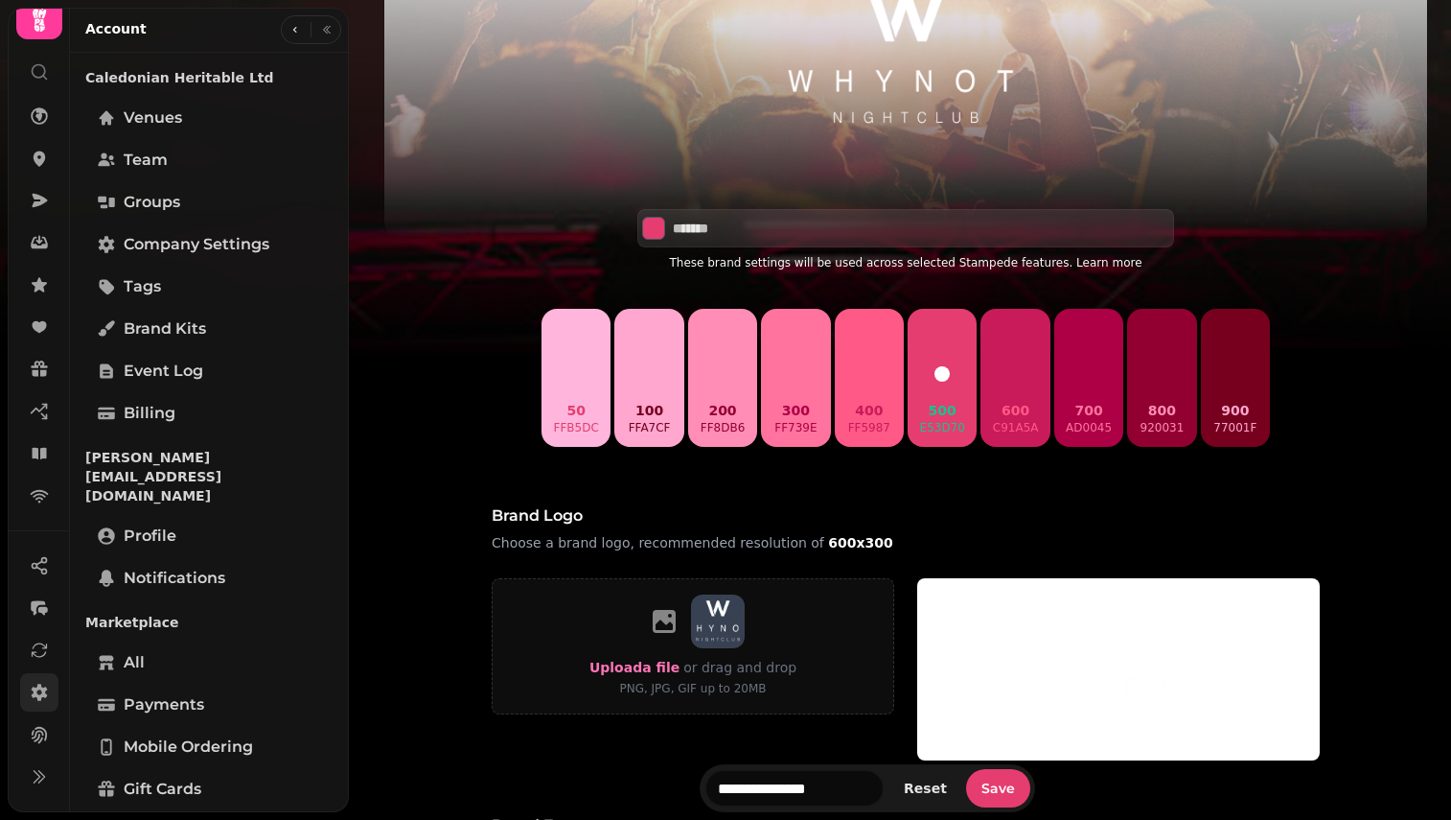
scroll to position [549, 0]
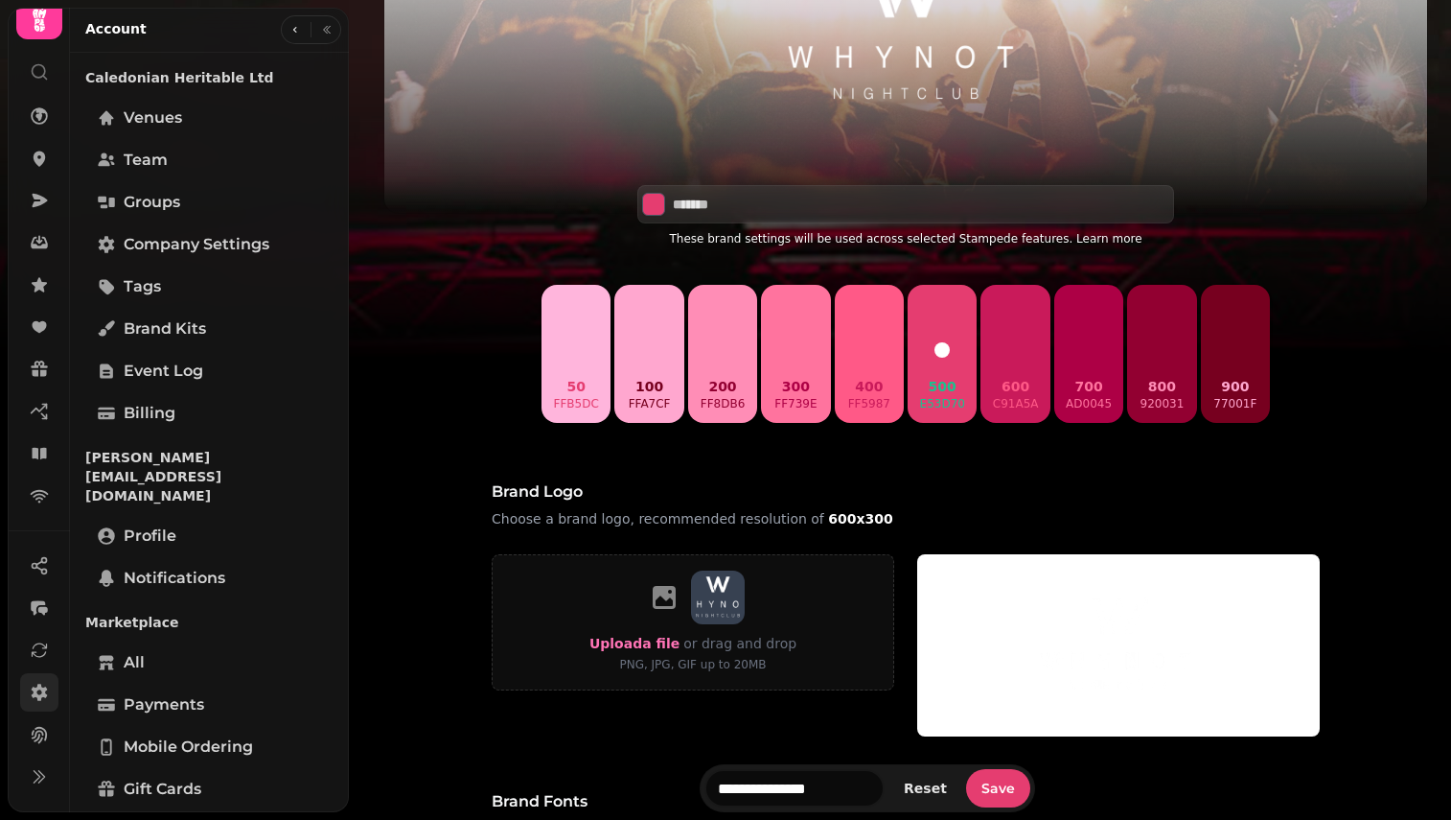
click at [939, 627] on img at bounding box center [1118, 645] width 403 height 182
click at [939, 532] on div "Brand logo Choose a brand logo, recommended resolution of 600x300" at bounding box center [906, 509] width 828 height 58
click at [939, 553] on div "Brand logo Choose a brand logo, recommended resolution of 600x300 Upload a file…" at bounding box center [905, 596] width 859 height 279
click at [939, 532] on div "Brand logo Choose a brand logo, recommended resolution of 600x300" at bounding box center [906, 509] width 828 height 58
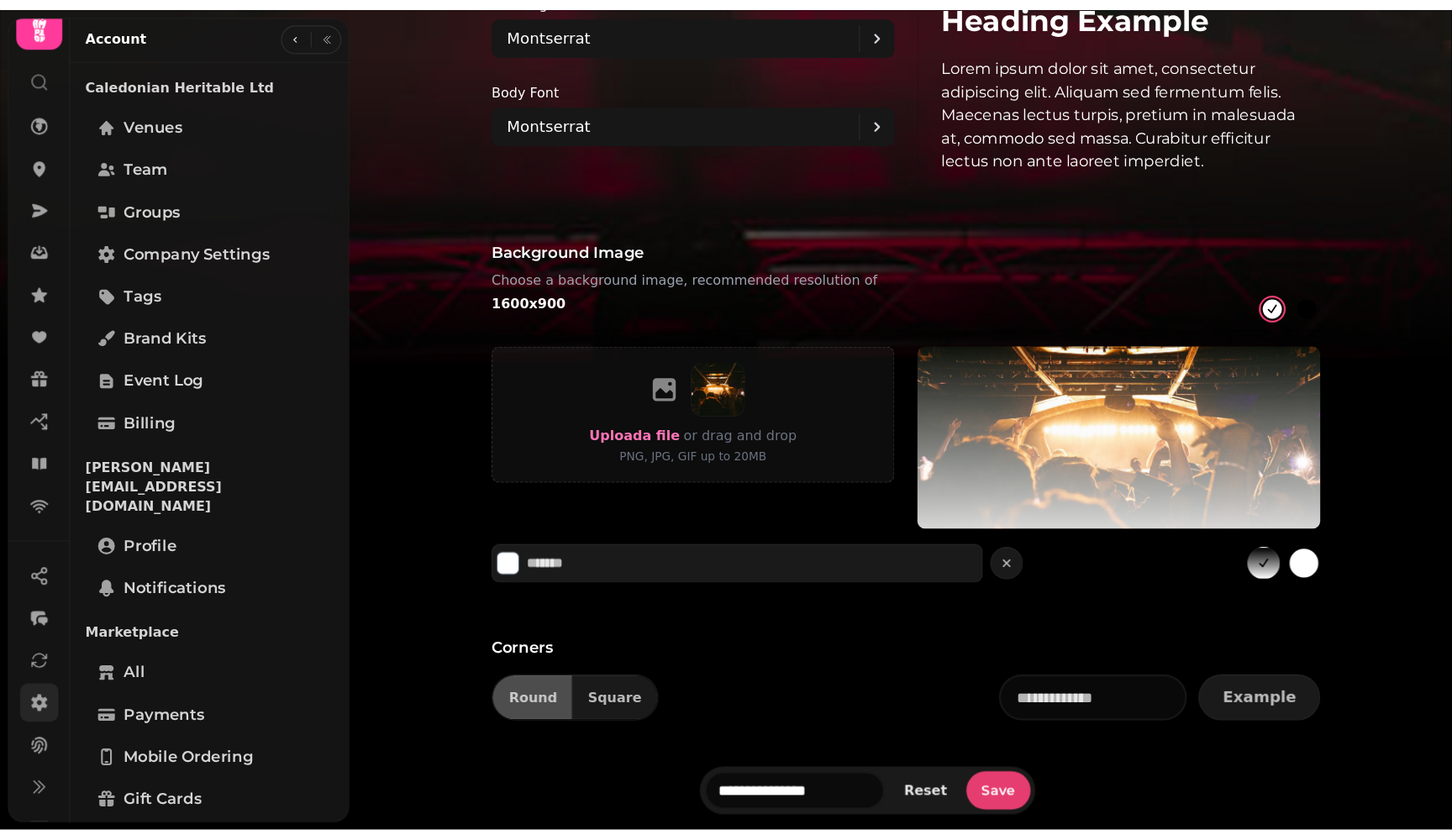
scroll to position [1132, 0]
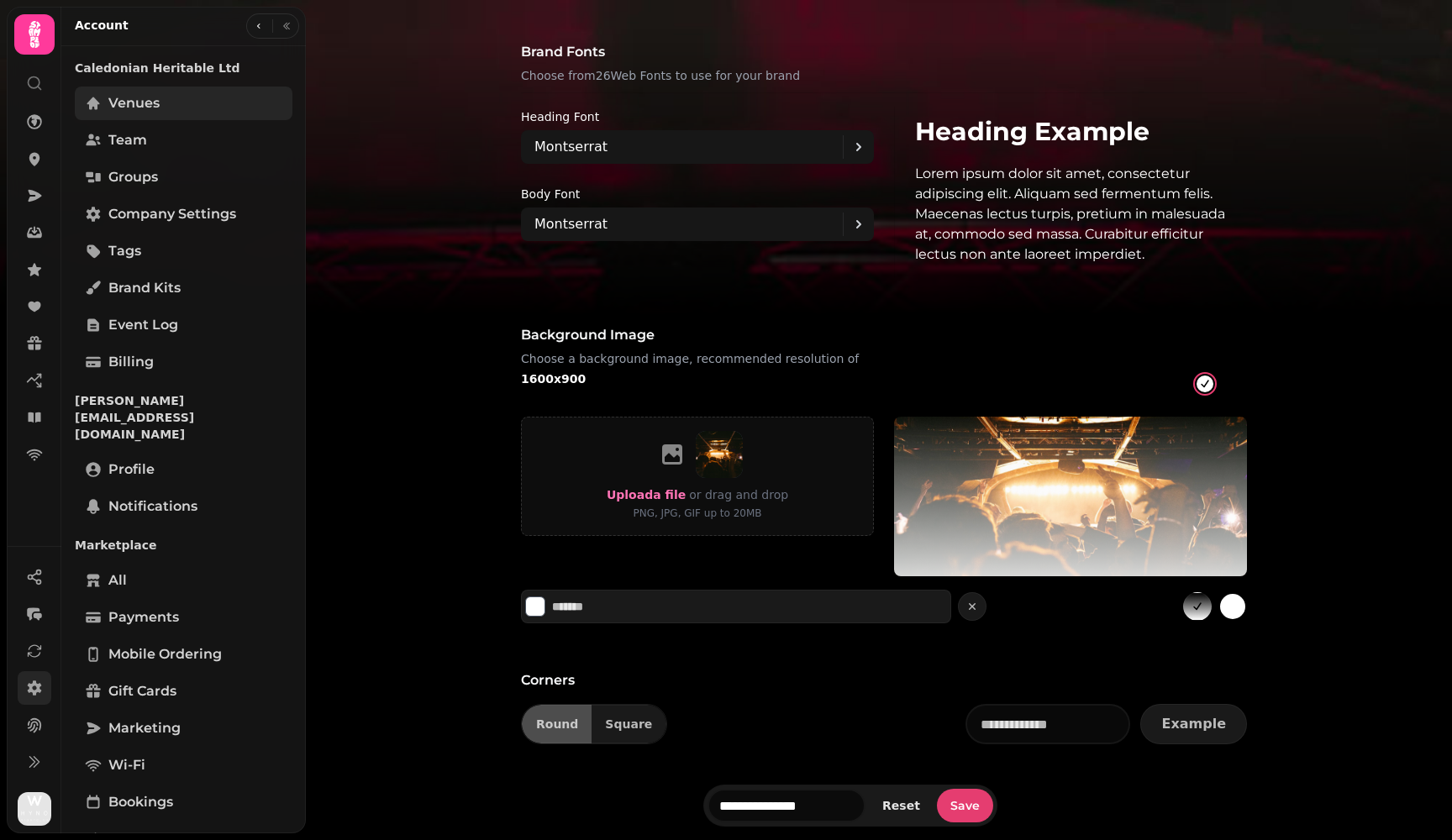
click at [125, 95] on span "Venues" at bounding box center [134, 102] width 51 height 20
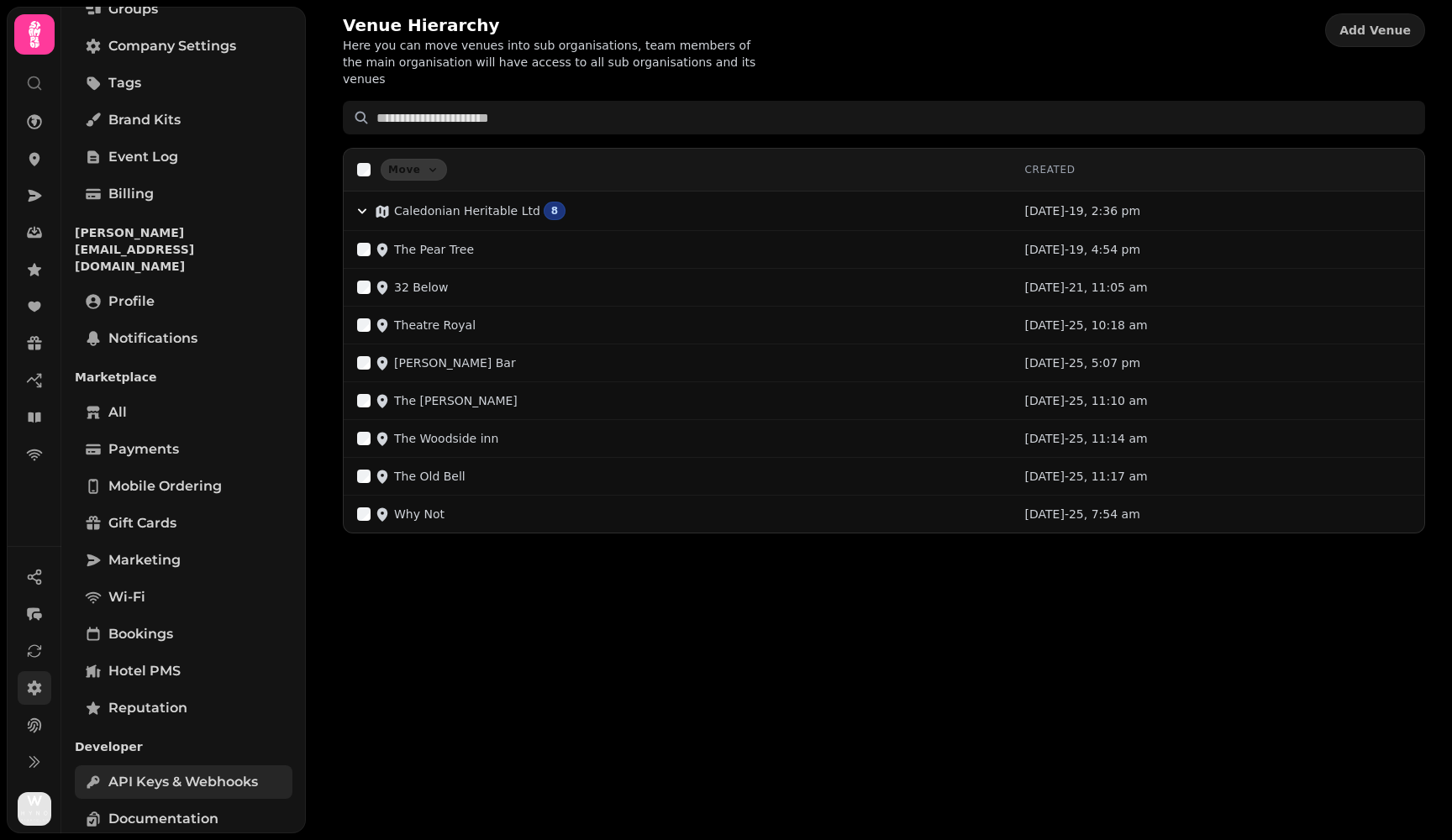
scroll to position [167, 0]
click at [32, 119] on icon at bounding box center [34, 121] width 17 height 17
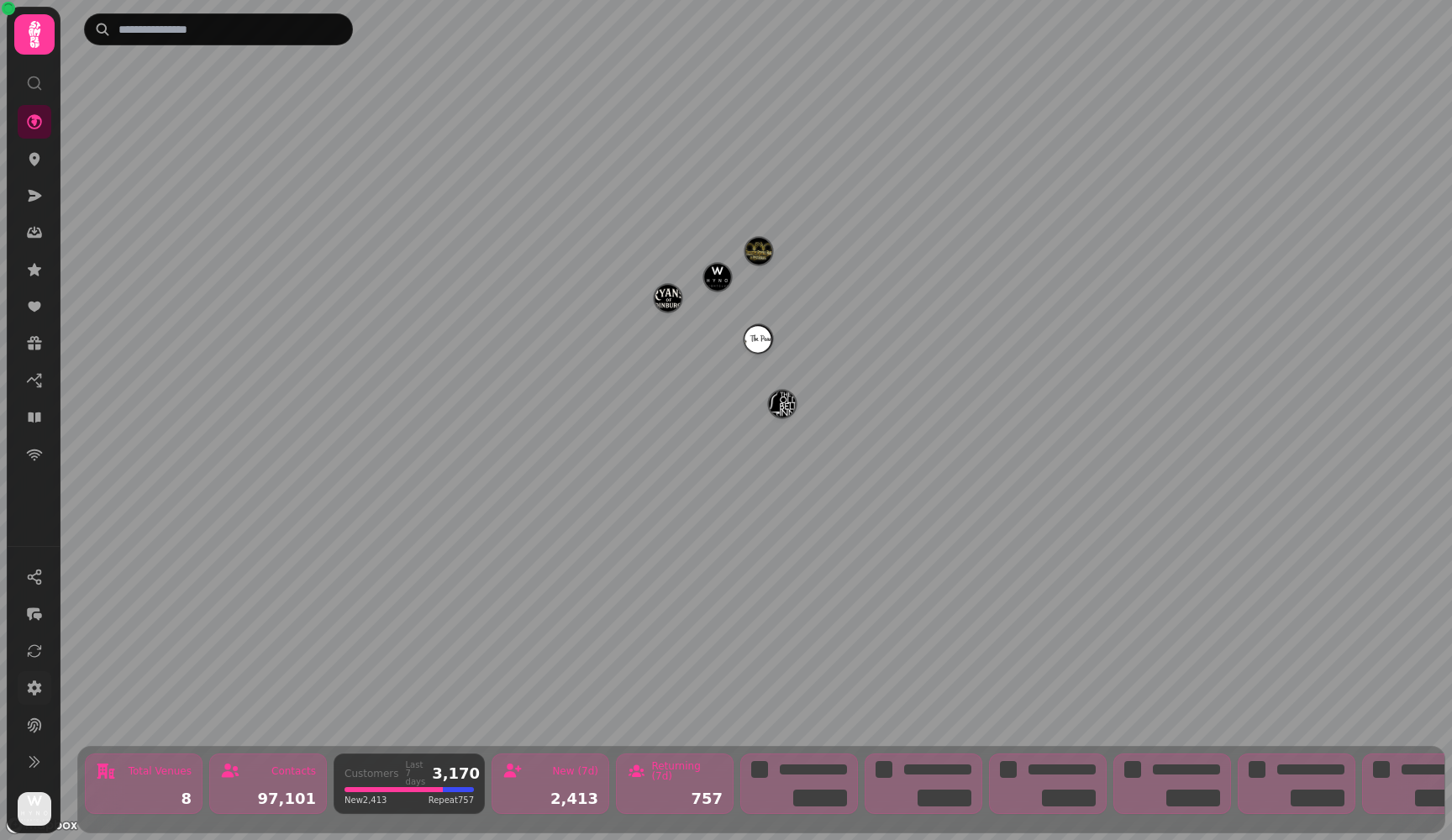
click at [713, 274] on img "Why Not" at bounding box center [717, 277] width 26 height 26
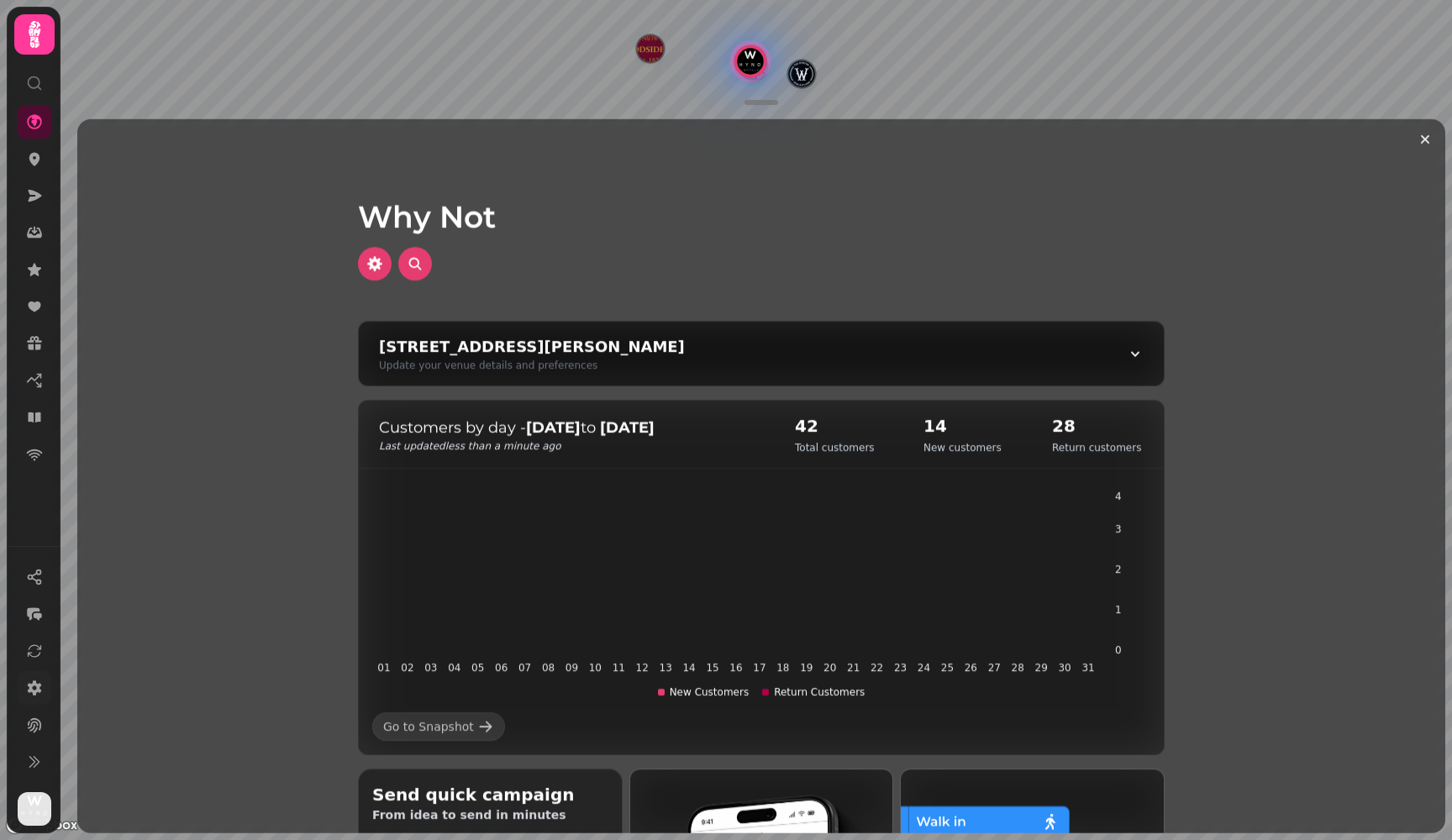
drag, startPoint x: 801, startPoint y: 432, endPoint x: 839, endPoint y: 432, distance: 38.0
click at [823, 432] on h2 "42" at bounding box center [834, 426] width 80 height 24
click at [499, 423] on p "Customers by day - [DATE] to [DATE]" at bounding box center [570, 427] width 382 height 24
drag, startPoint x: 530, startPoint y: 426, endPoint x: 641, endPoint y: 426, distance: 111.0
click at [641, 426] on p "Customers by day - [DATE] to [DATE]" at bounding box center [570, 427] width 382 height 24
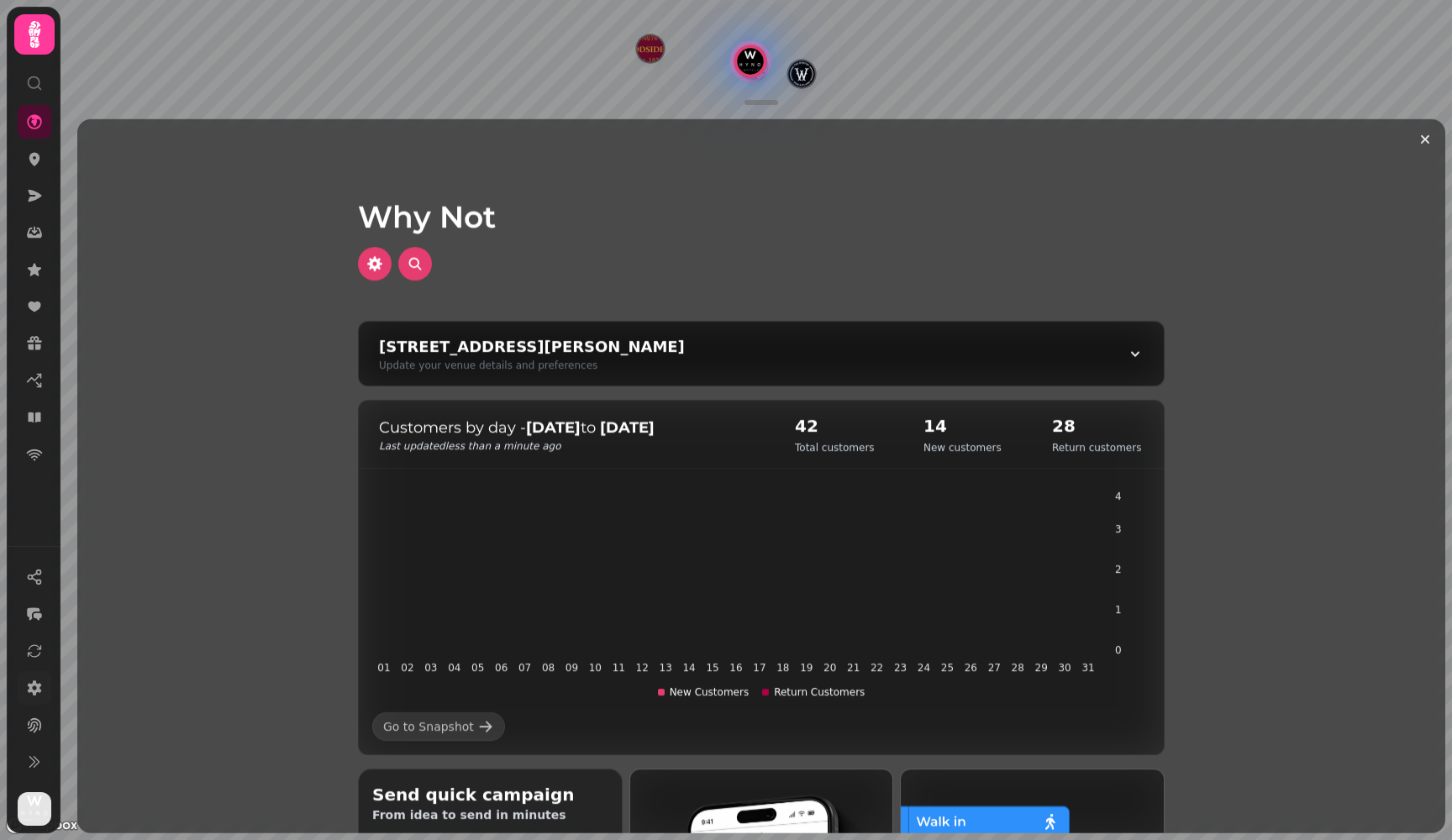
drag, startPoint x: 925, startPoint y: 429, endPoint x: 950, endPoint y: 429, distance: 25.0
click at [823, 429] on h2 "14" at bounding box center [962, 426] width 78 height 24
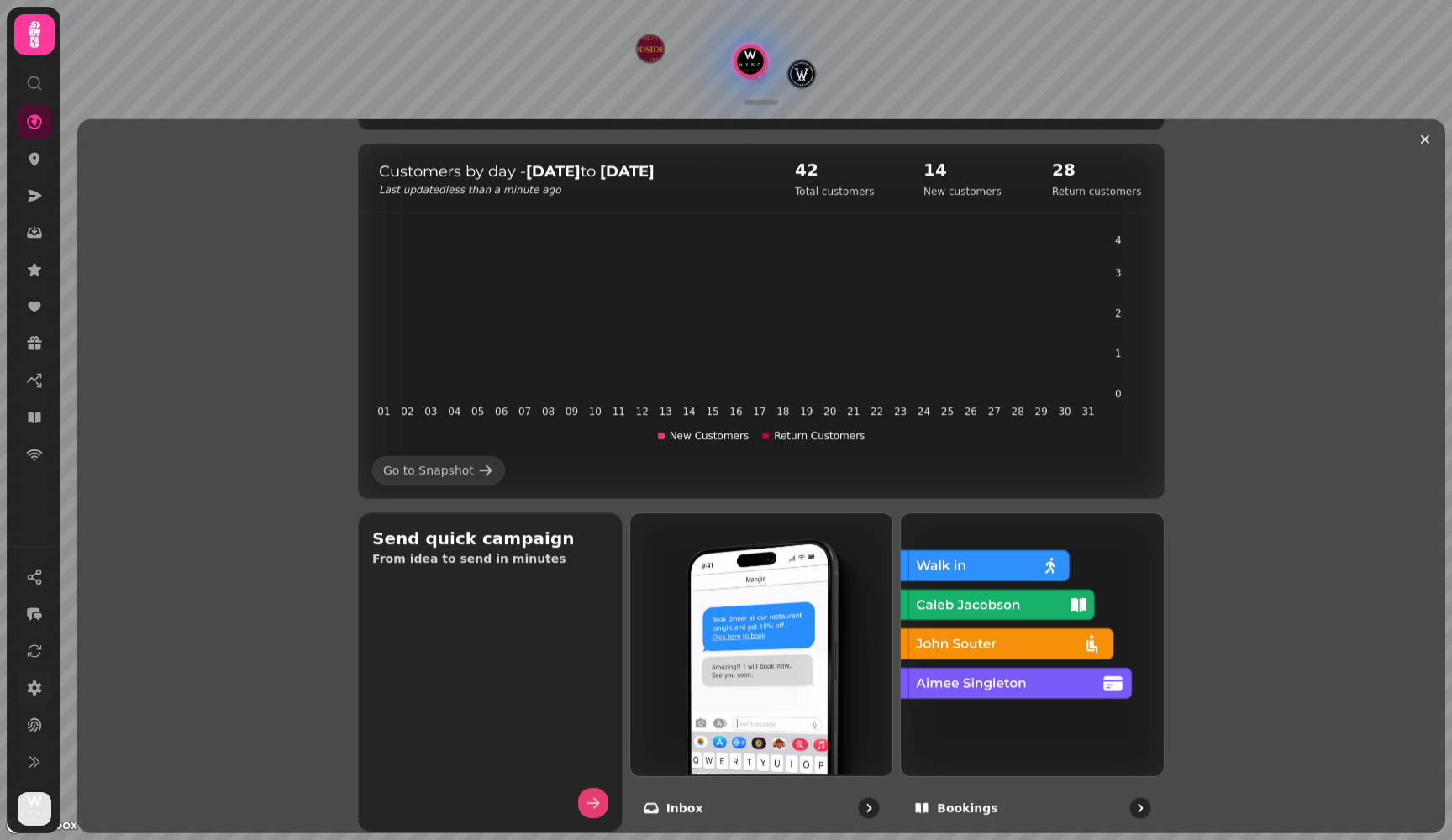
scroll to position [261, 0]
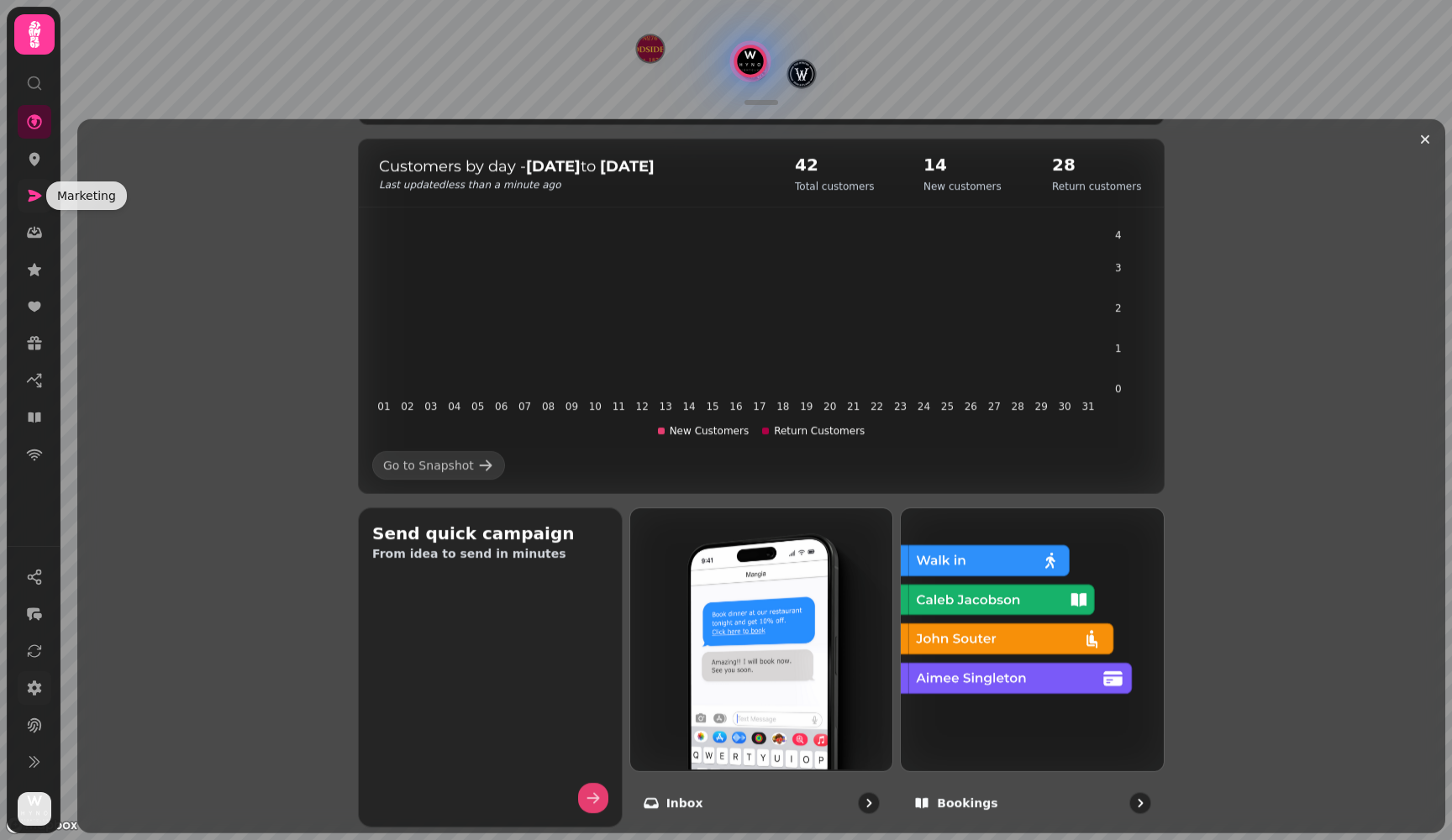
click at [30, 190] on icon at bounding box center [35, 195] width 13 height 11
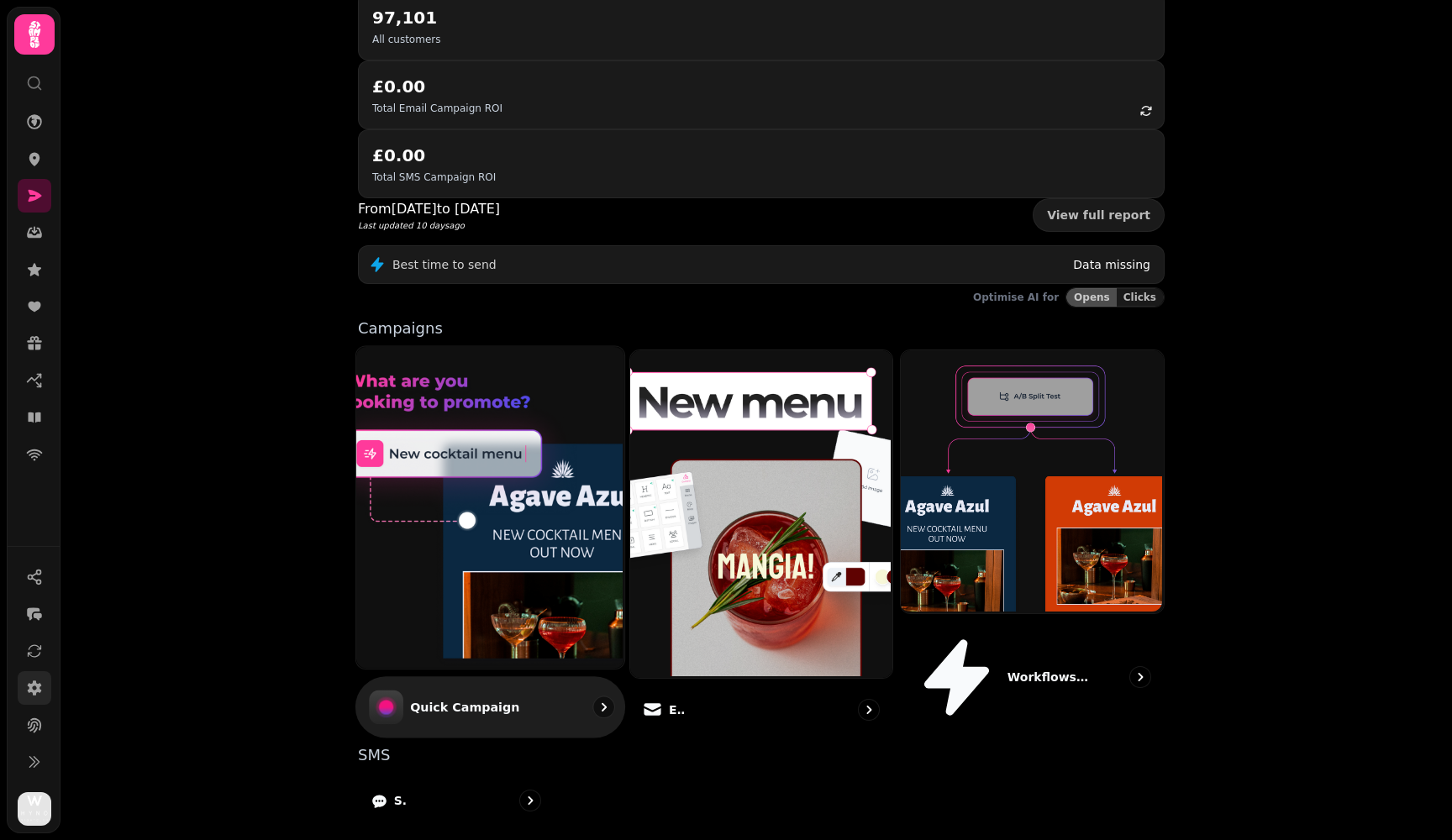
scroll to position [209, 0]
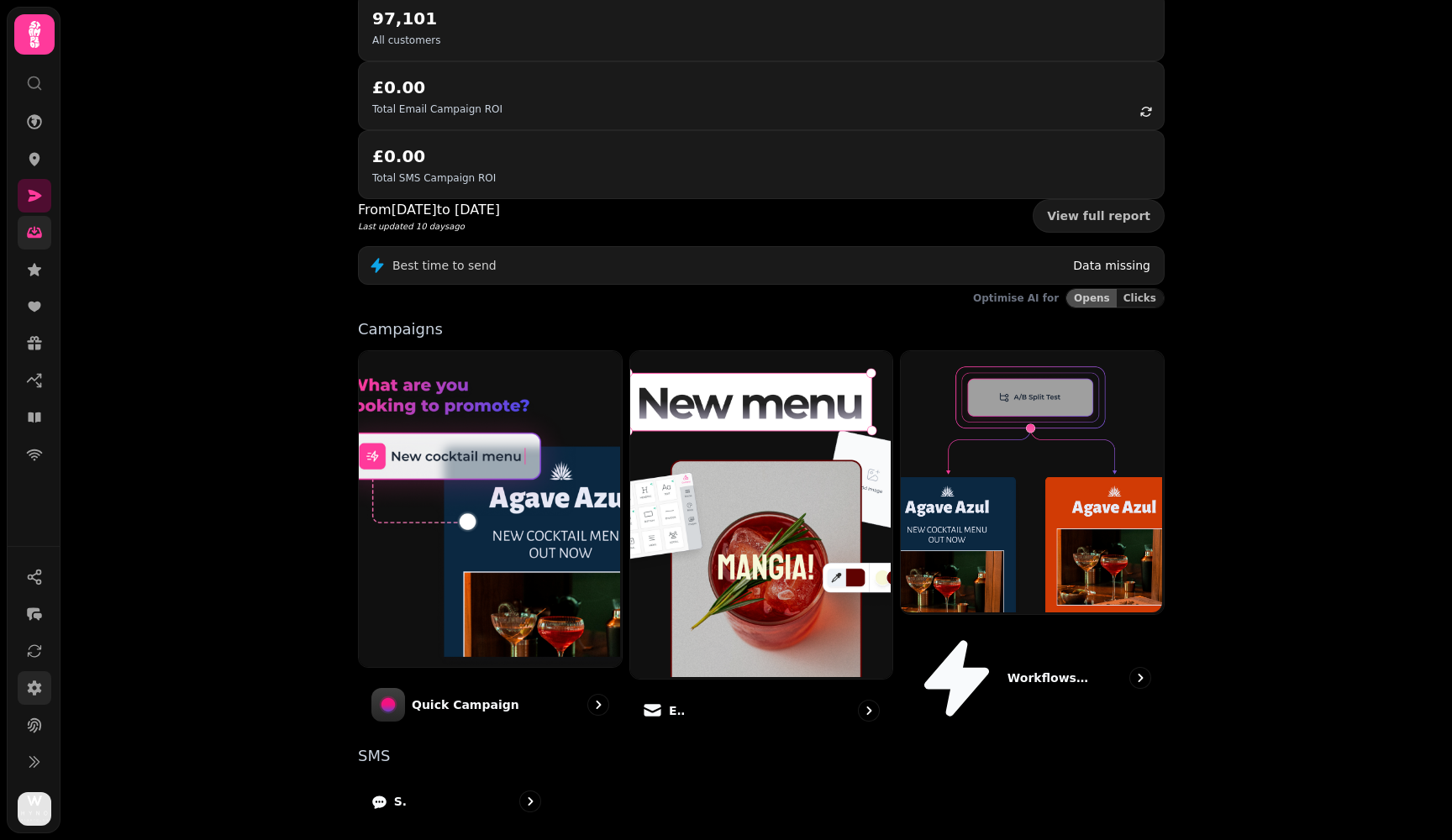
click at [33, 242] on link at bounding box center [34, 232] width 33 height 33
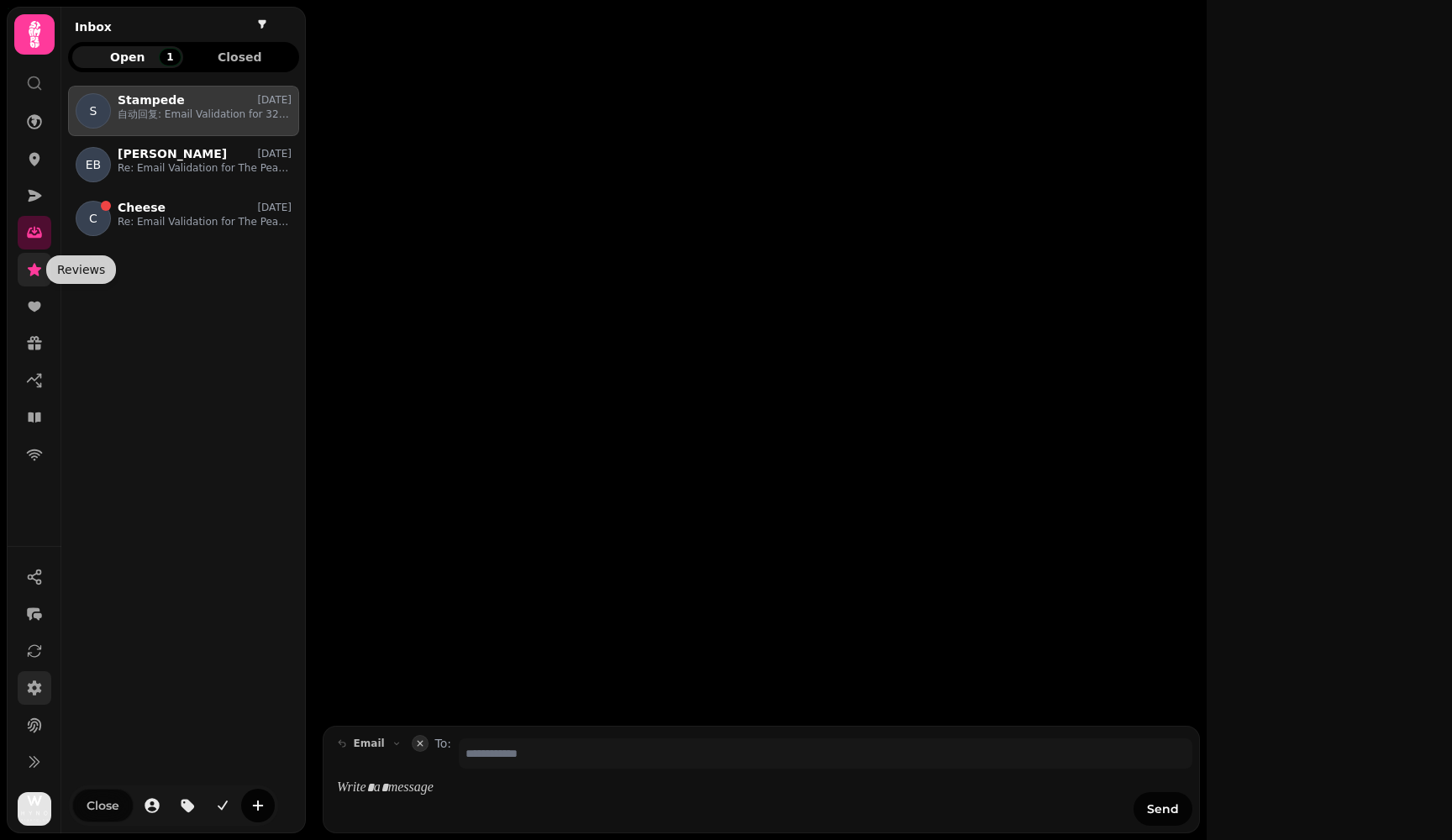
scroll to position [740, 231]
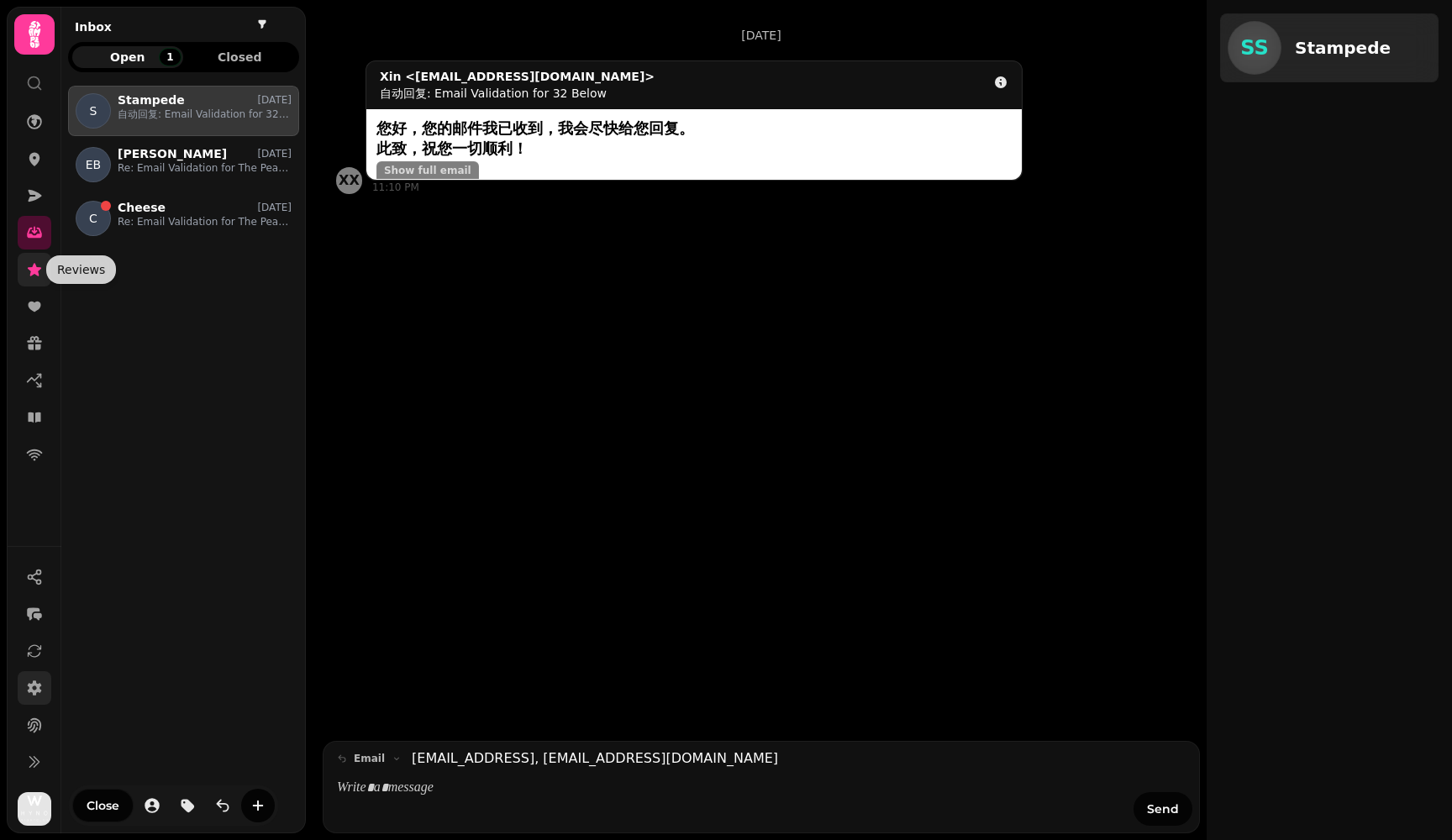
click at [37, 269] on icon at bounding box center [34, 269] width 13 height 12
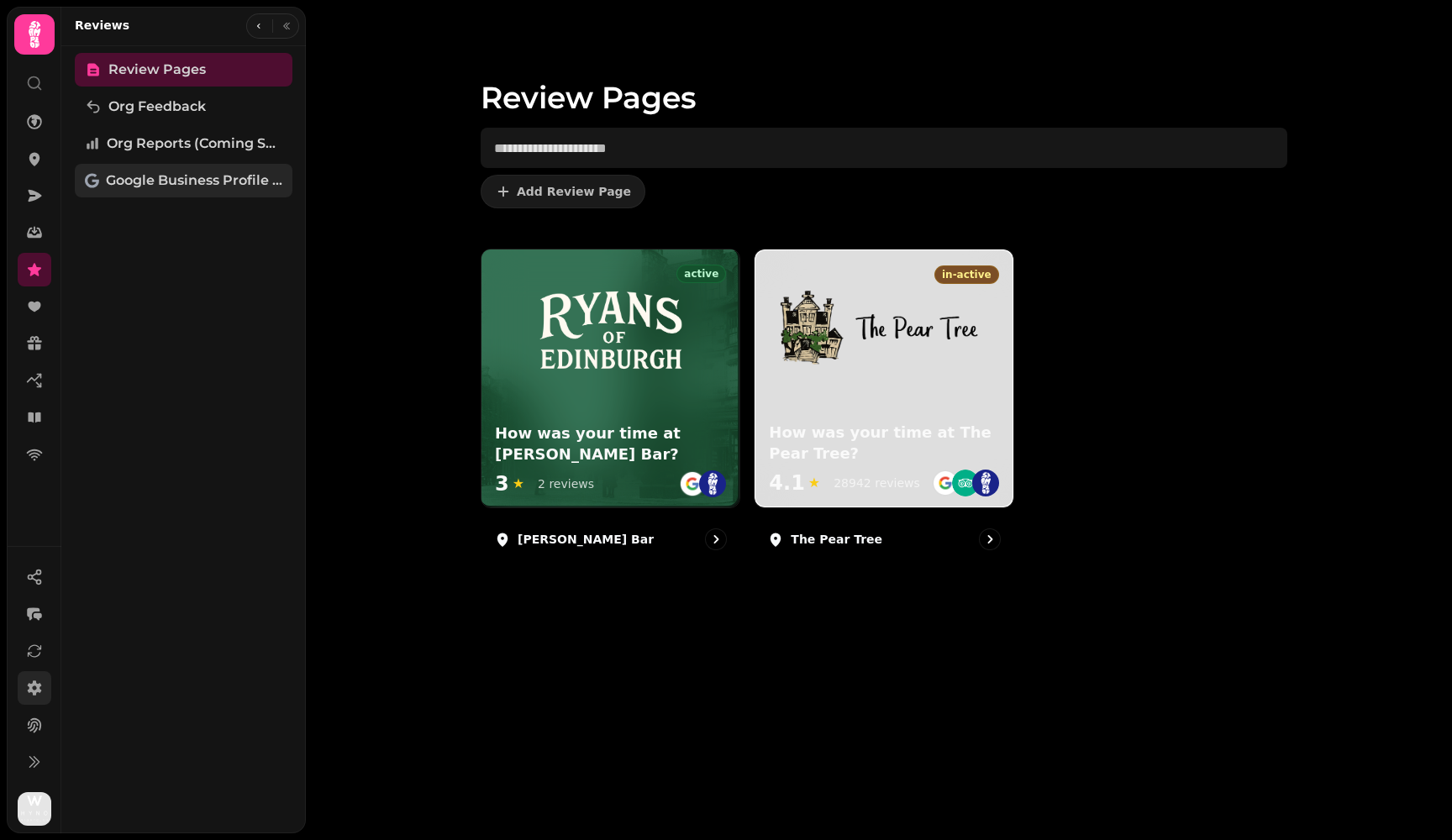
click at [165, 188] on span "Google Business Profile (Beta)" at bounding box center [194, 180] width 176 height 20
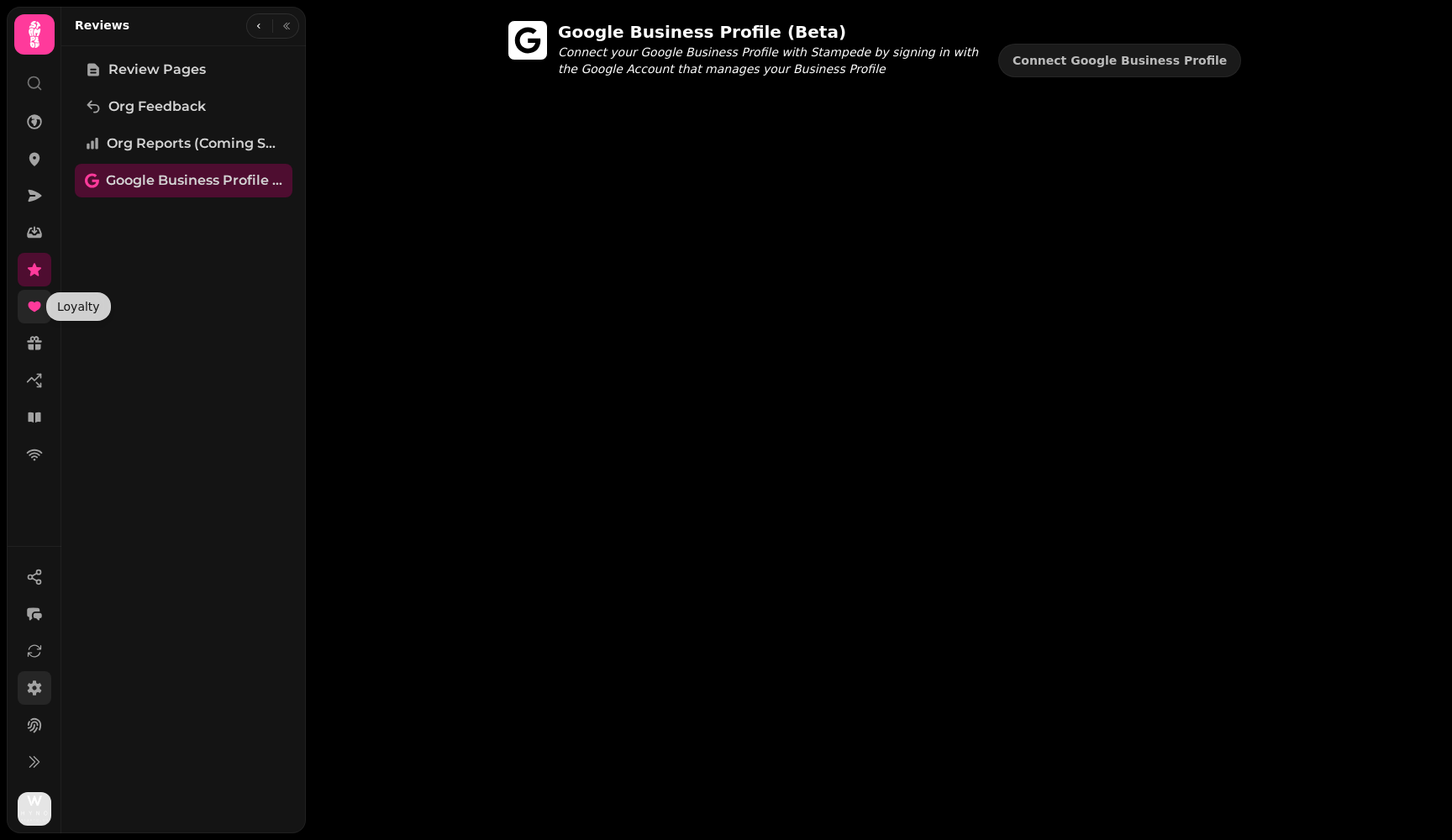
click at [36, 308] on icon at bounding box center [34, 307] width 12 height 11
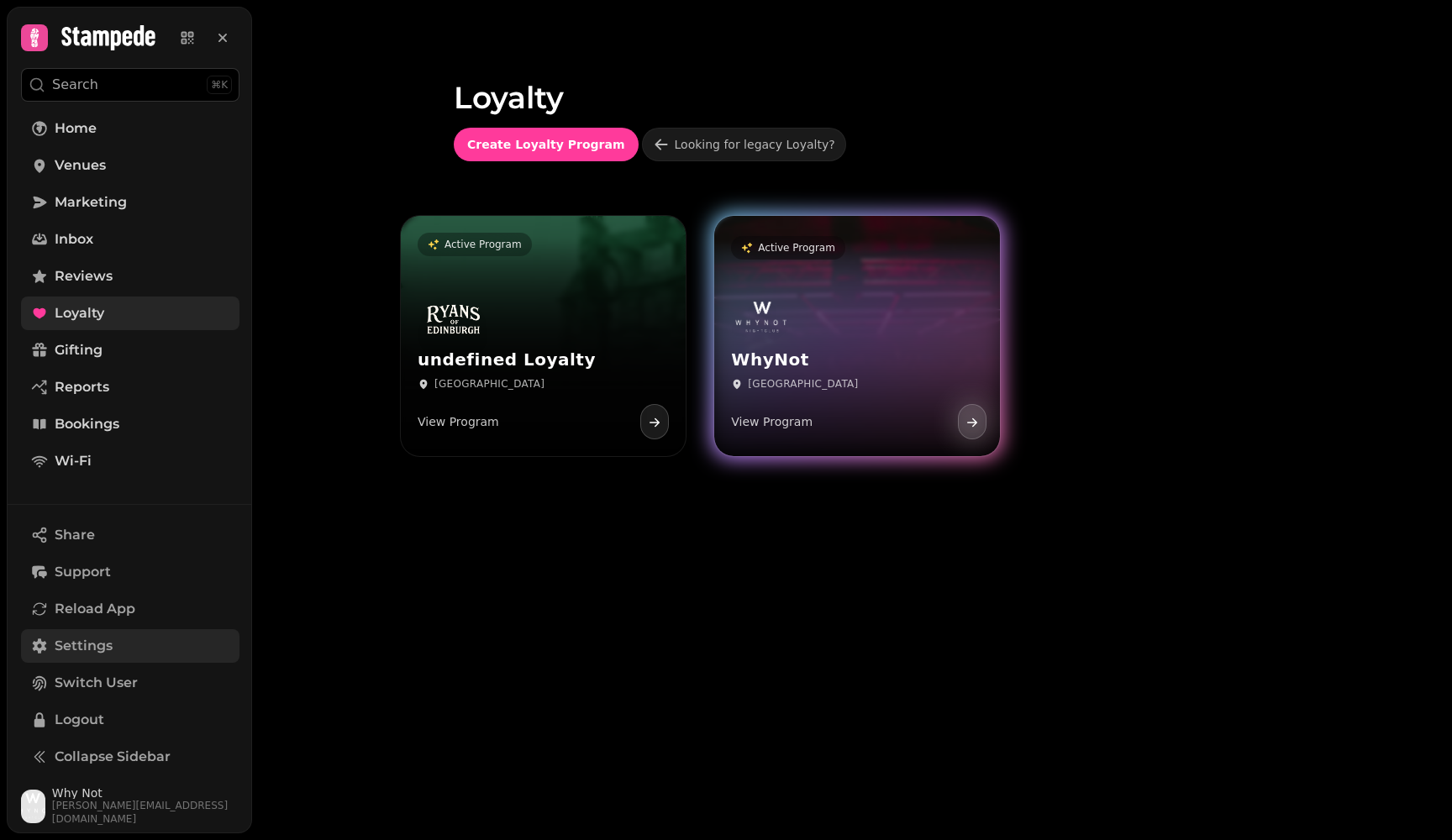
click at [823, 337] on div "WhyNot Edinburgh View Program" at bounding box center [856, 369] width 285 height 173
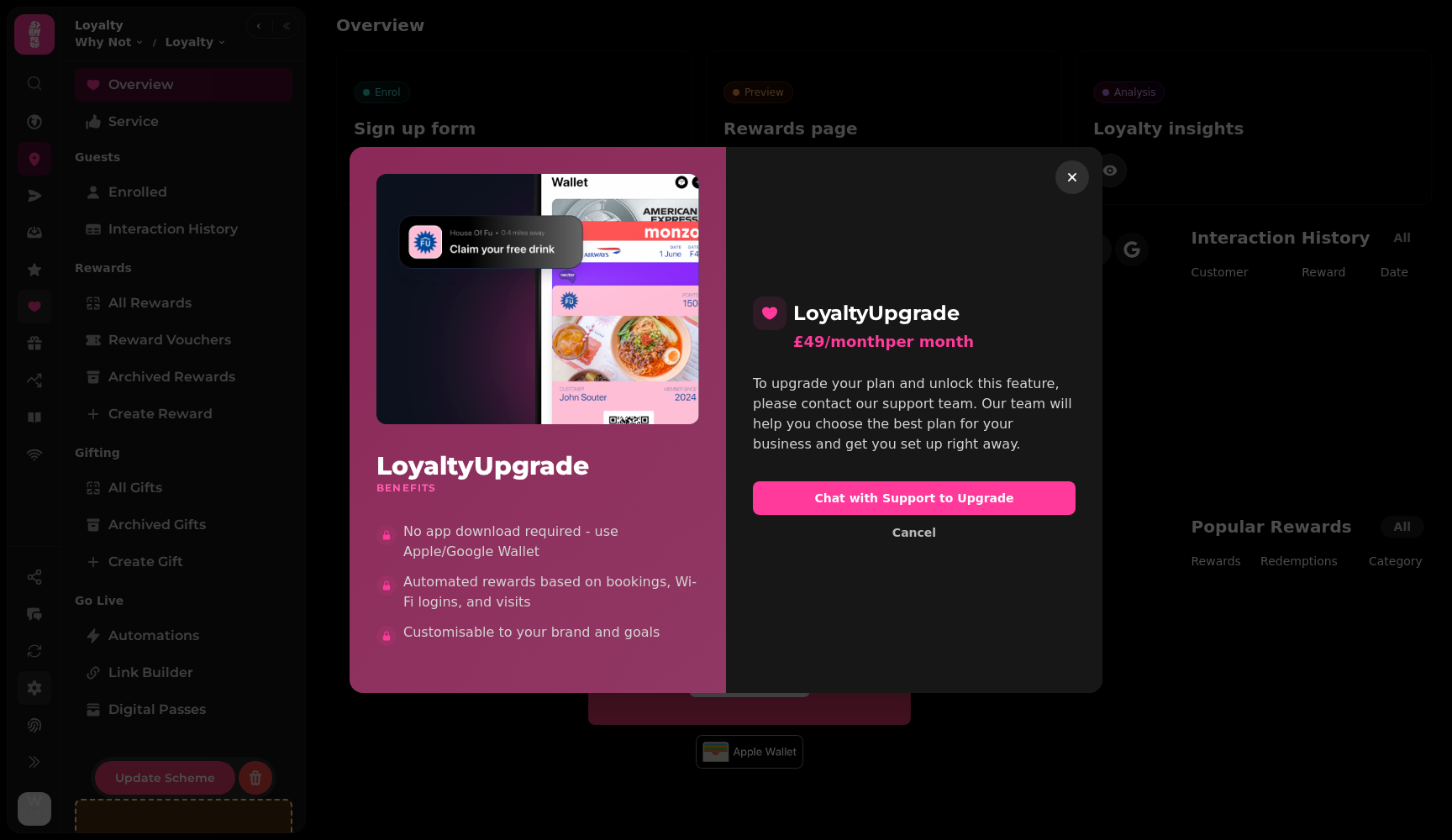
click at [823, 180] on icon "button" at bounding box center [1072, 177] width 17 height 17
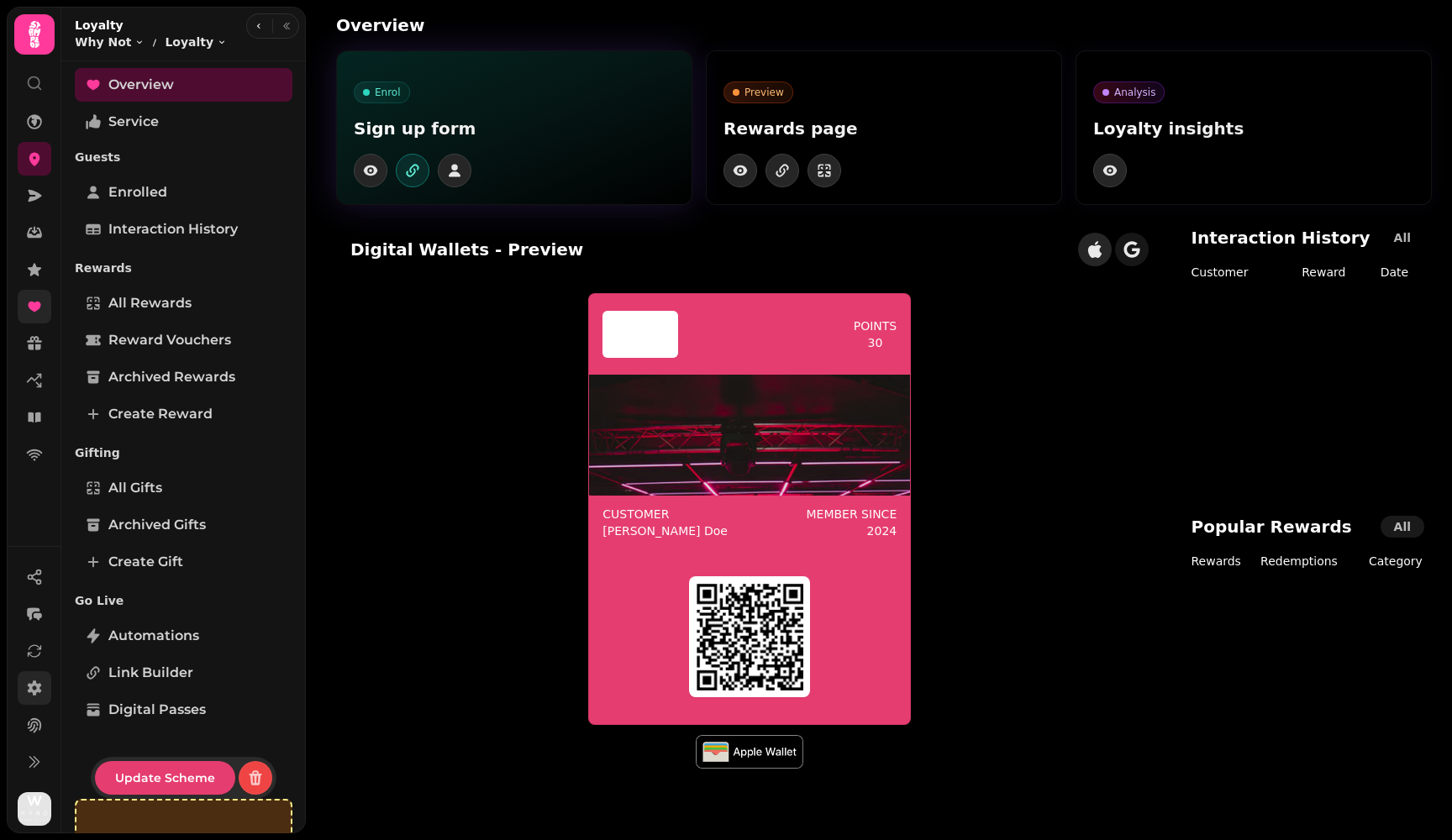
click at [416, 174] on icon "button" at bounding box center [412, 170] width 17 height 17
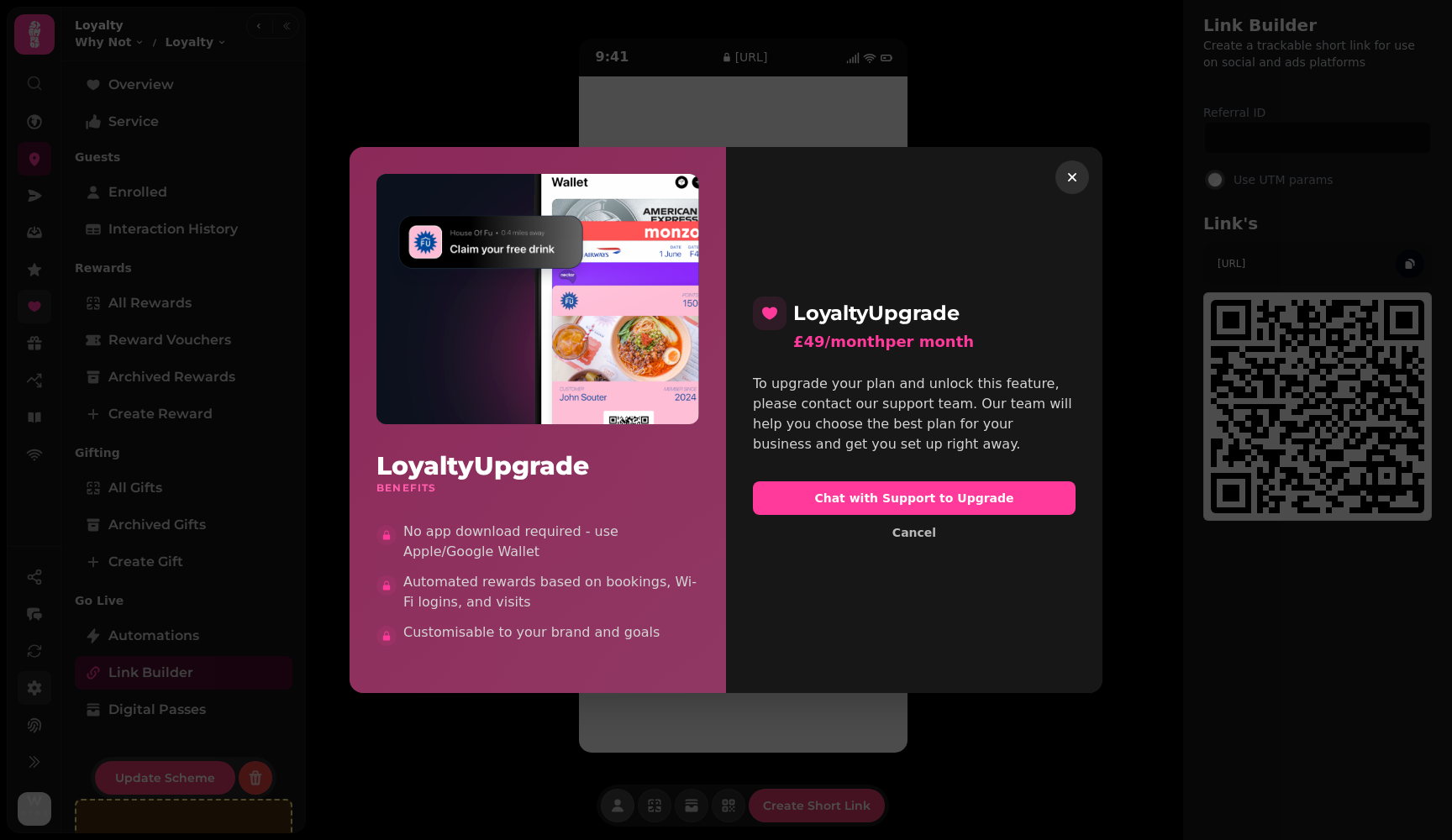
click at [823, 173] on icon "button" at bounding box center [1072, 177] width 17 height 17
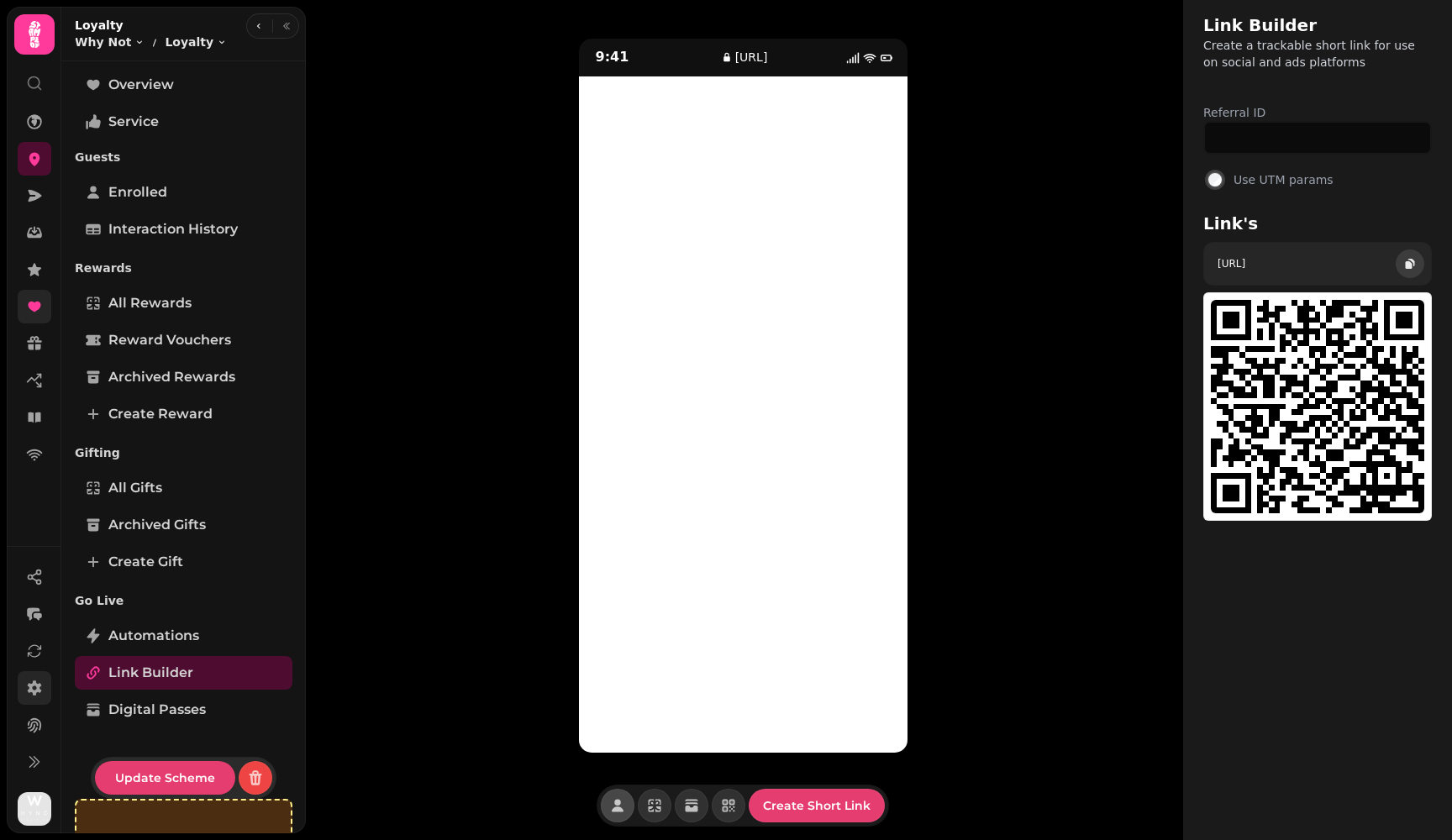
click at [823, 266] on icon "button" at bounding box center [1412, 262] width 7 height 8
click at [254, 27] on icon "button" at bounding box center [259, 26] width 11 height 11
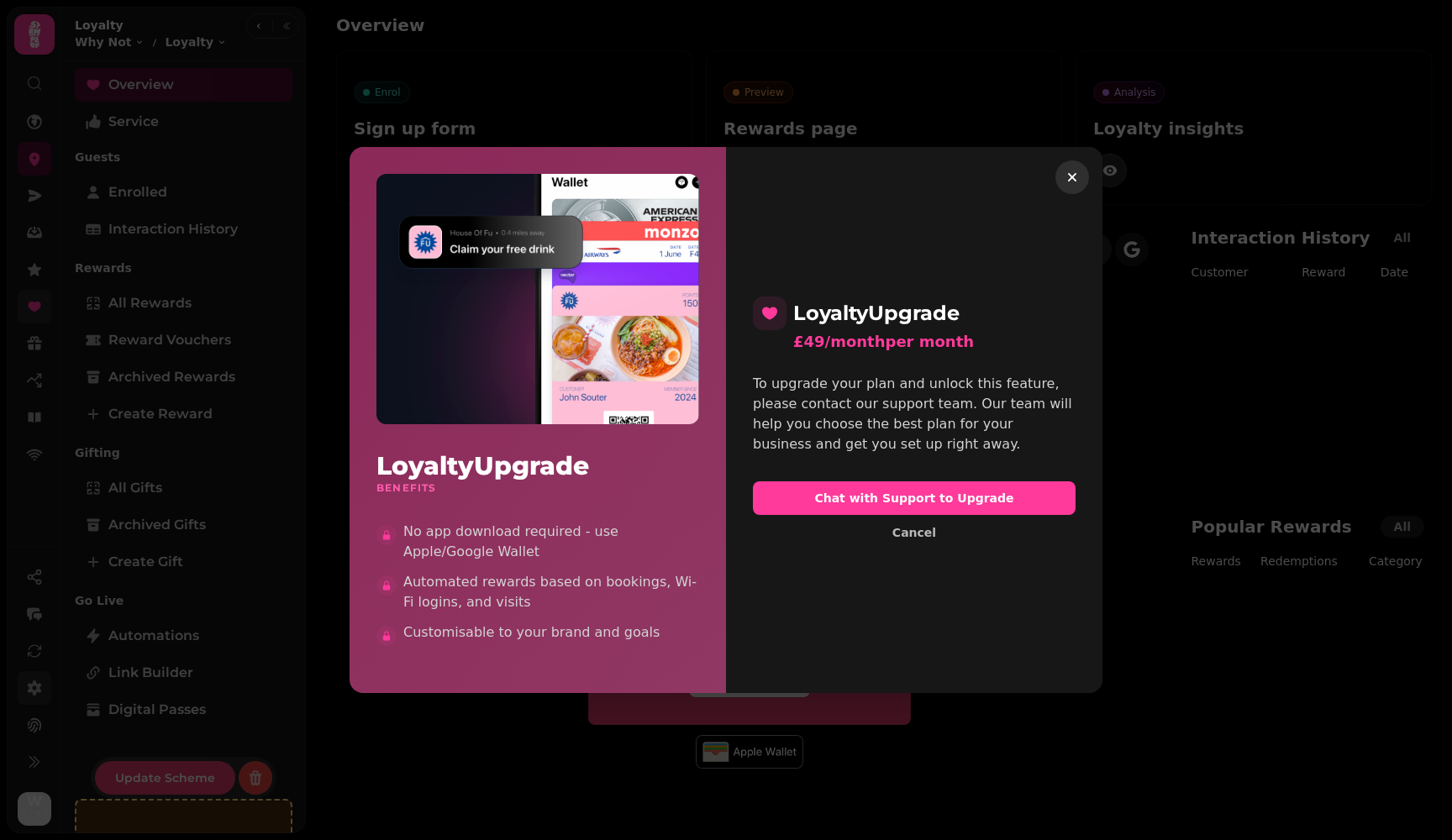
click at [823, 173] on icon "button" at bounding box center [1072, 177] width 17 height 17
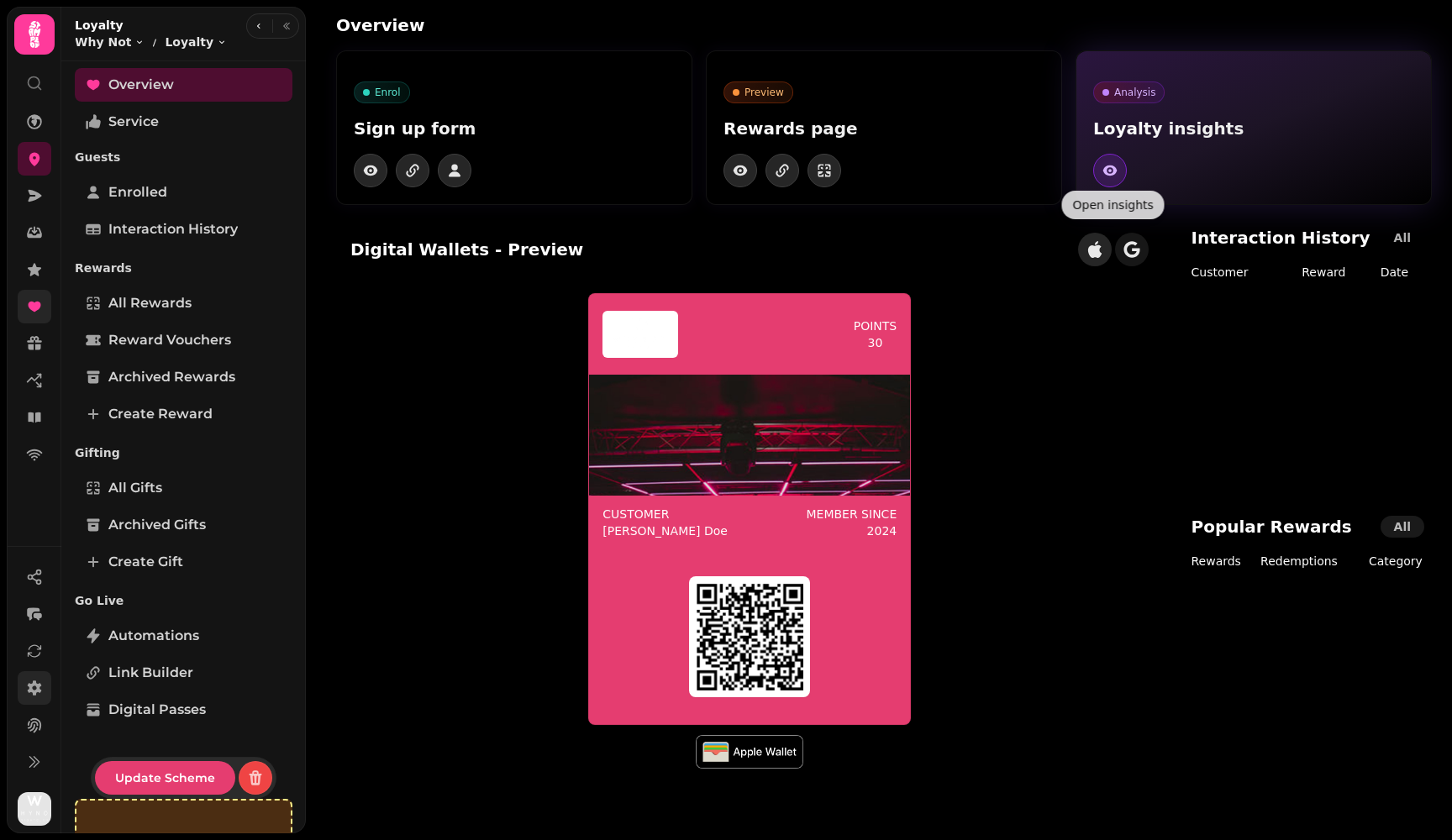
click at [823, 172] on icon "button" at bounding box center [1109, 171] width 4 height 4
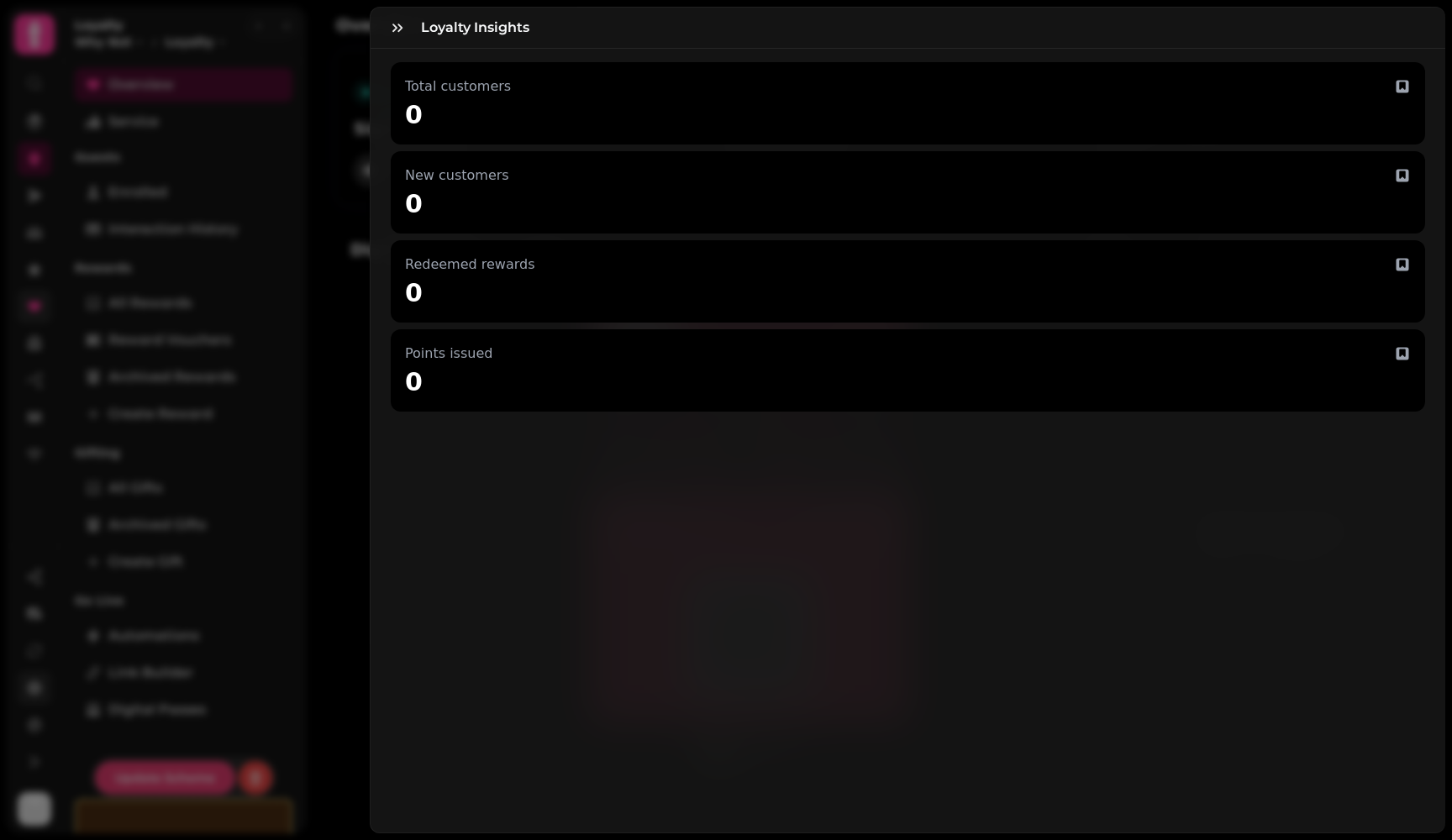
click at [823, 87] on icon at bounding box center [1402, 87] width 12 height 12
click at [464, 191] on div "New customers 0" at bounding box center [908, 193] width 1034 height 82
click at [403, 25] on icon "button" at bounding box center [397, 27] width 17 height 17
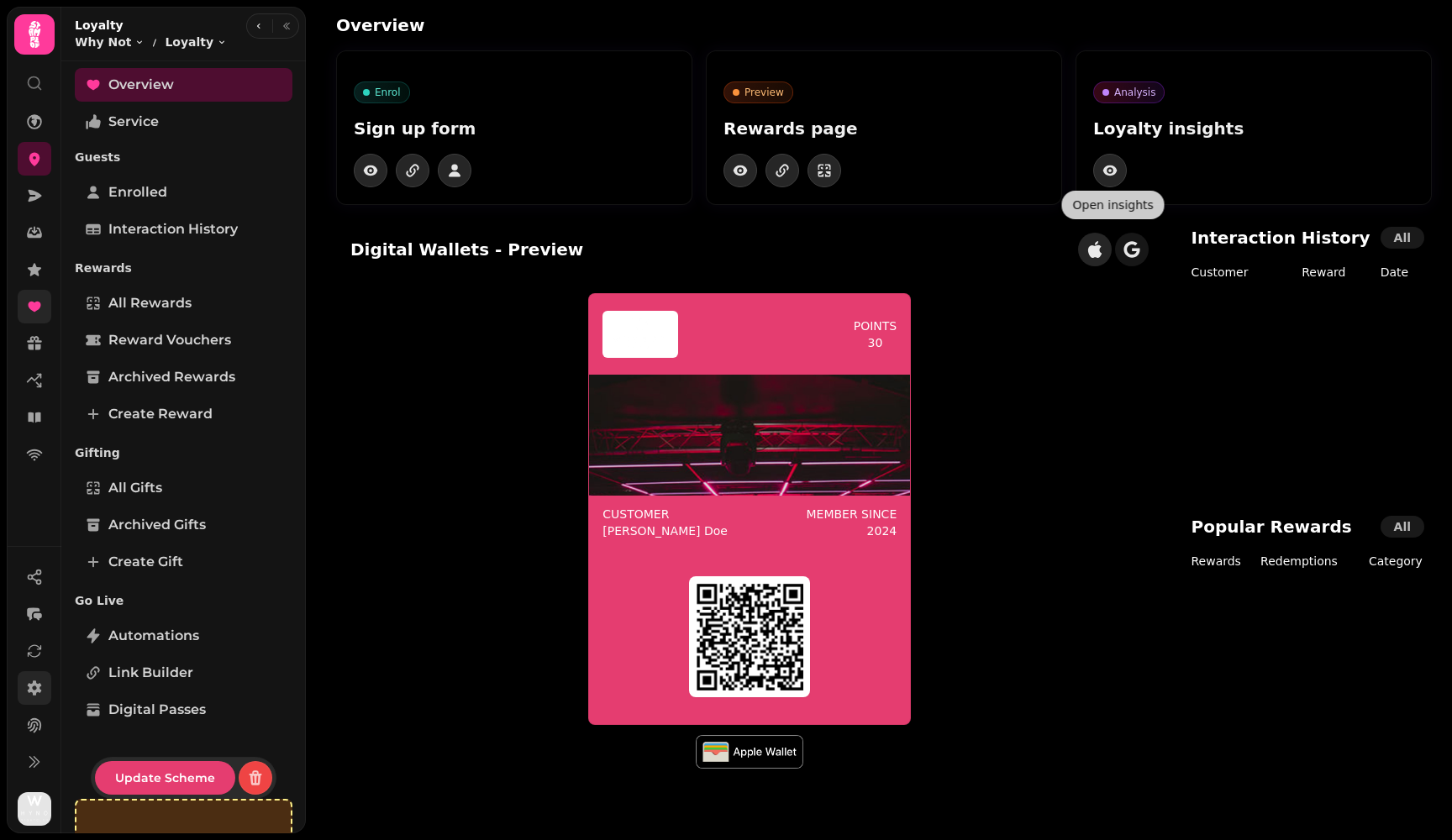
click at [823, 238] on span "All" at bounding box center [1401, 237] width 17 height 11
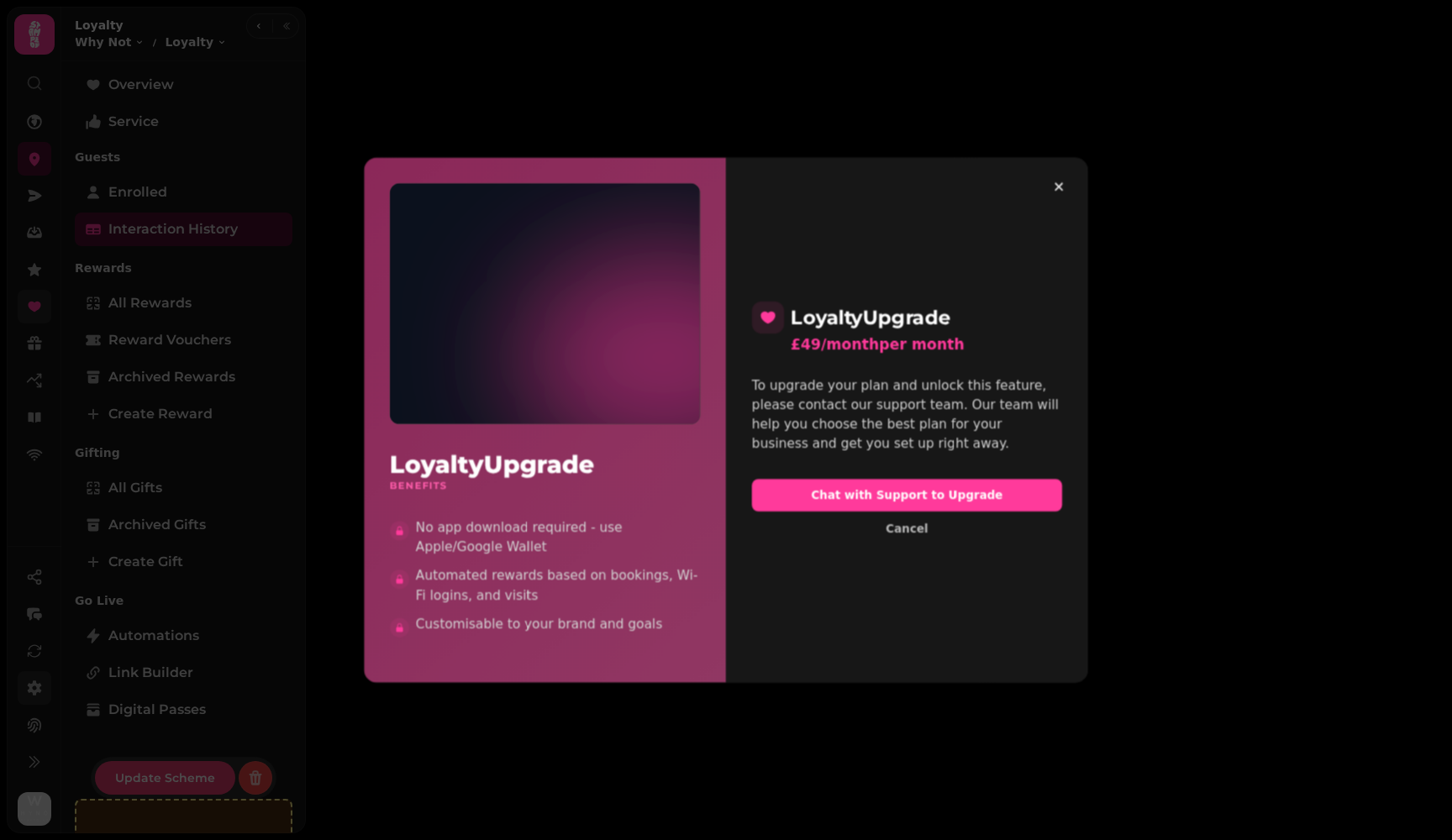
select select "**"
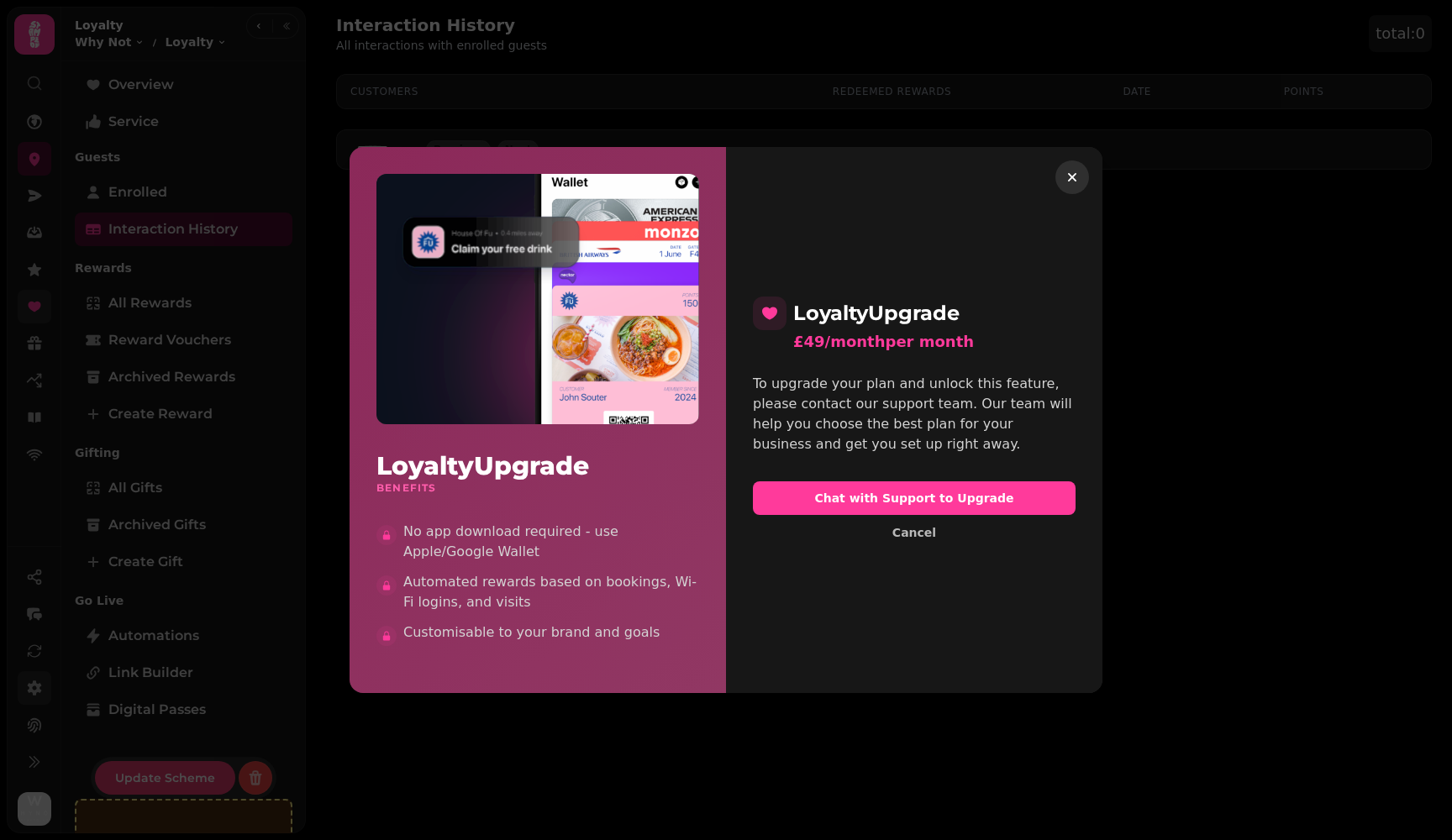
click at [823, 175] on icon "button" at bounding box center [1072, 177] width 9 height 9
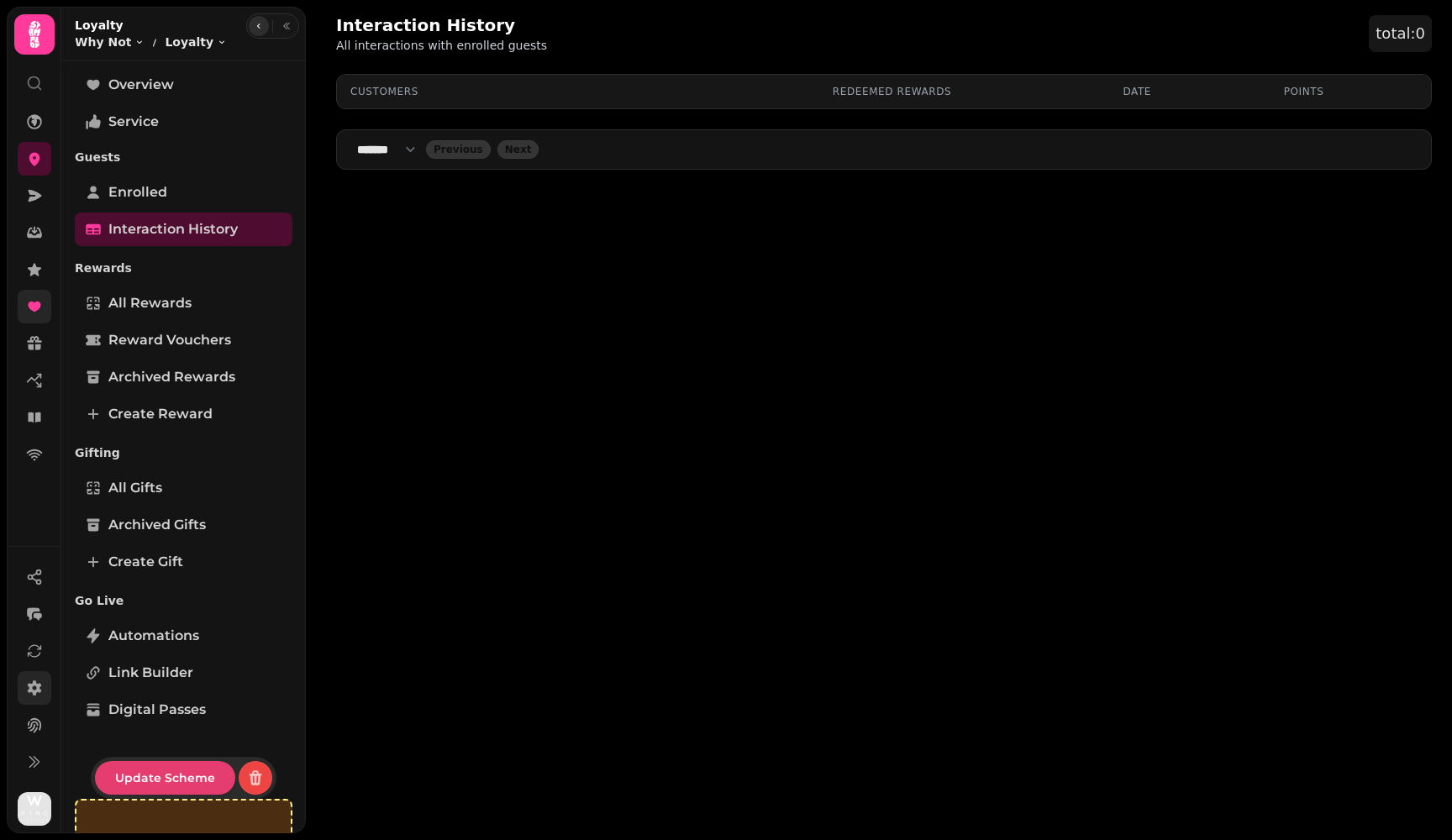
click at [265, 24] on button "button" at bounding box center [259, 25] width 20 height 20
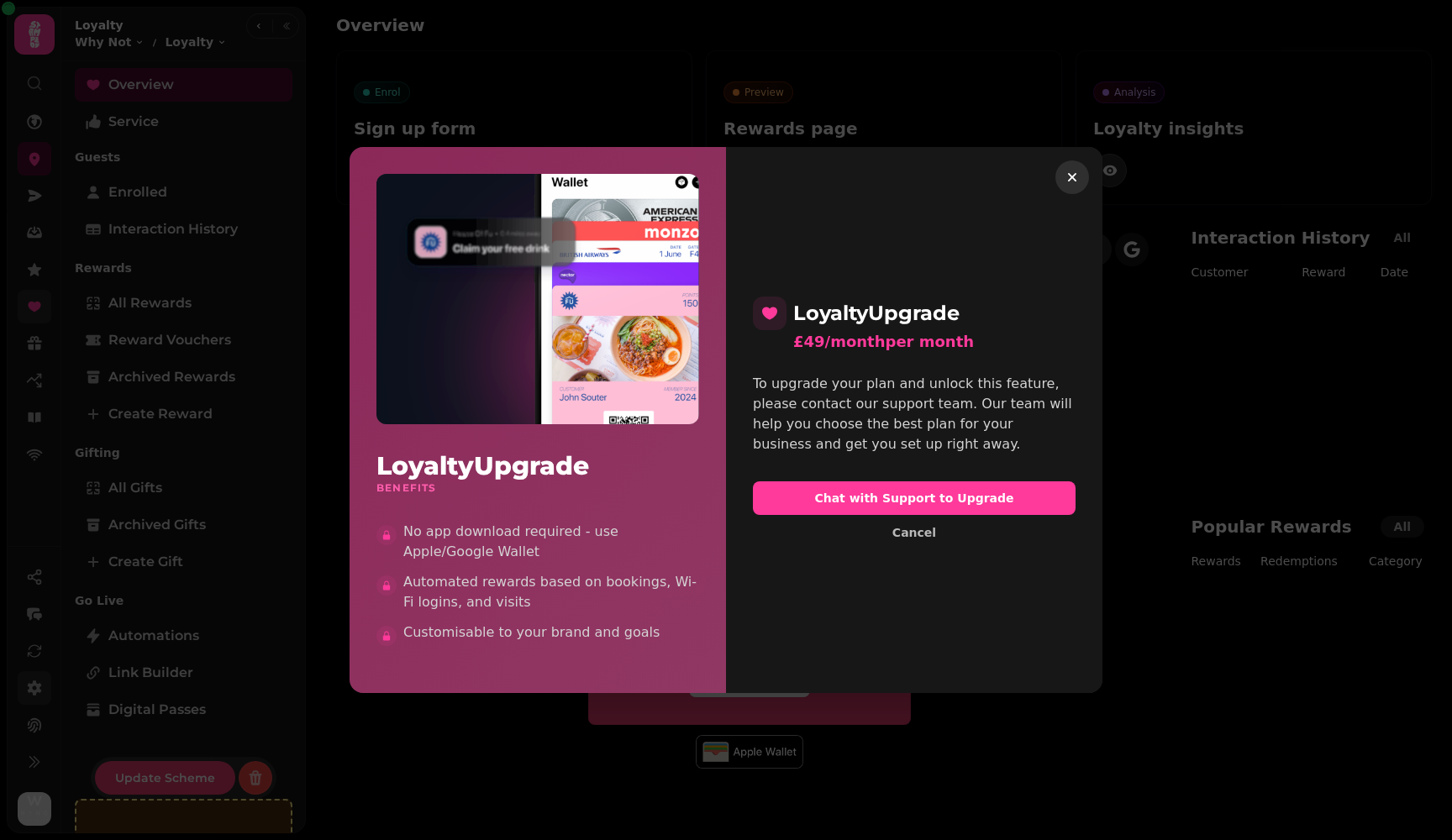
click at [823, 180] on icon "button" at bounding box center [1072, 177] width 9 height 9
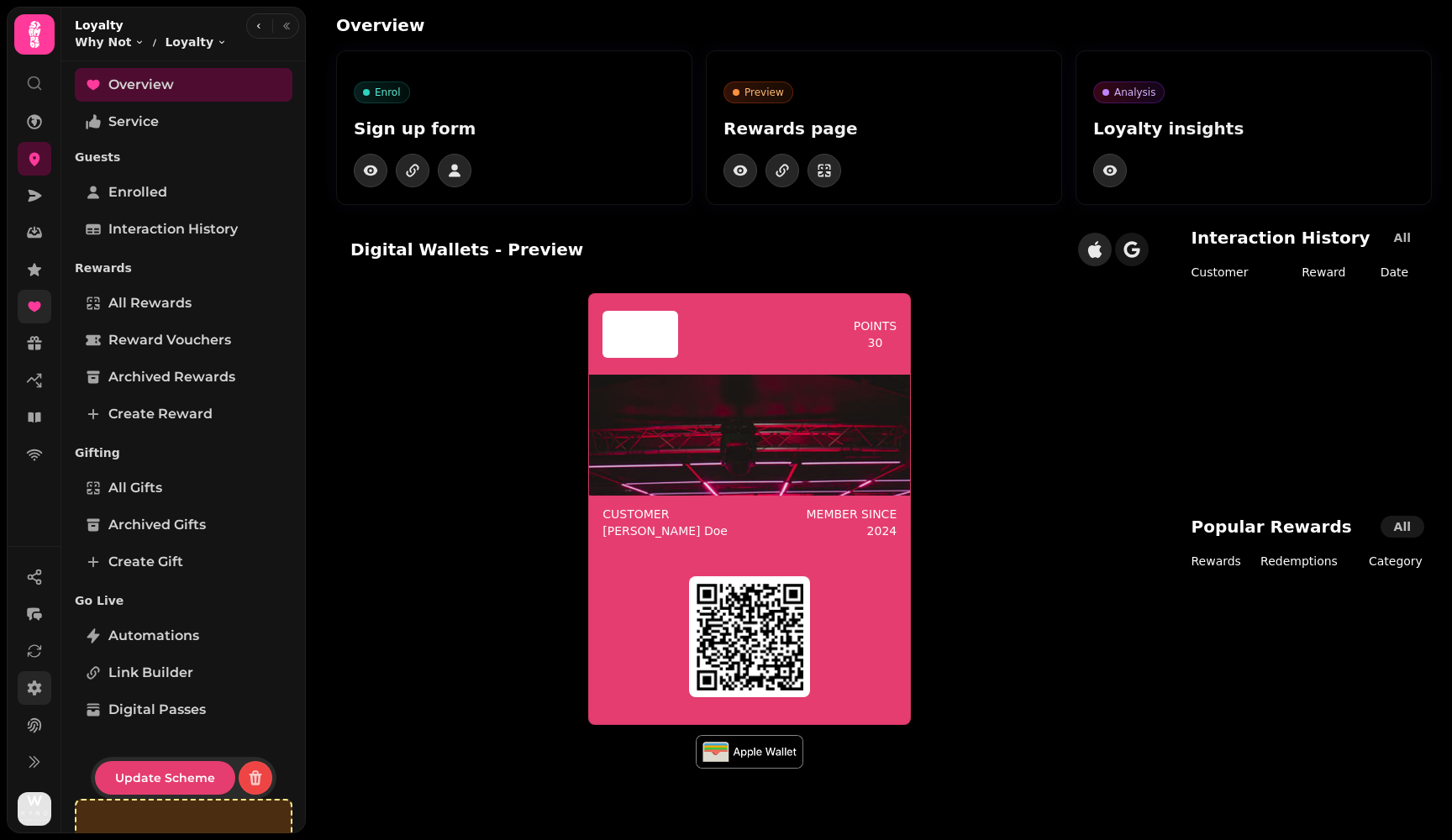
click at [823, 279] on th "Reward" at bounding box center [1339, 275] width 78 height 25
click at [823, 271] on th "Customer" at bounding box center [1238, 275] width 124 height 25
click at [823, 525] on h2 "Popular Rewards" at bounding box center [1270, 526] width 160 height 24
click at [823, 565] on th "Rewards" at bounding box center [1218, 564] width 82 height 25
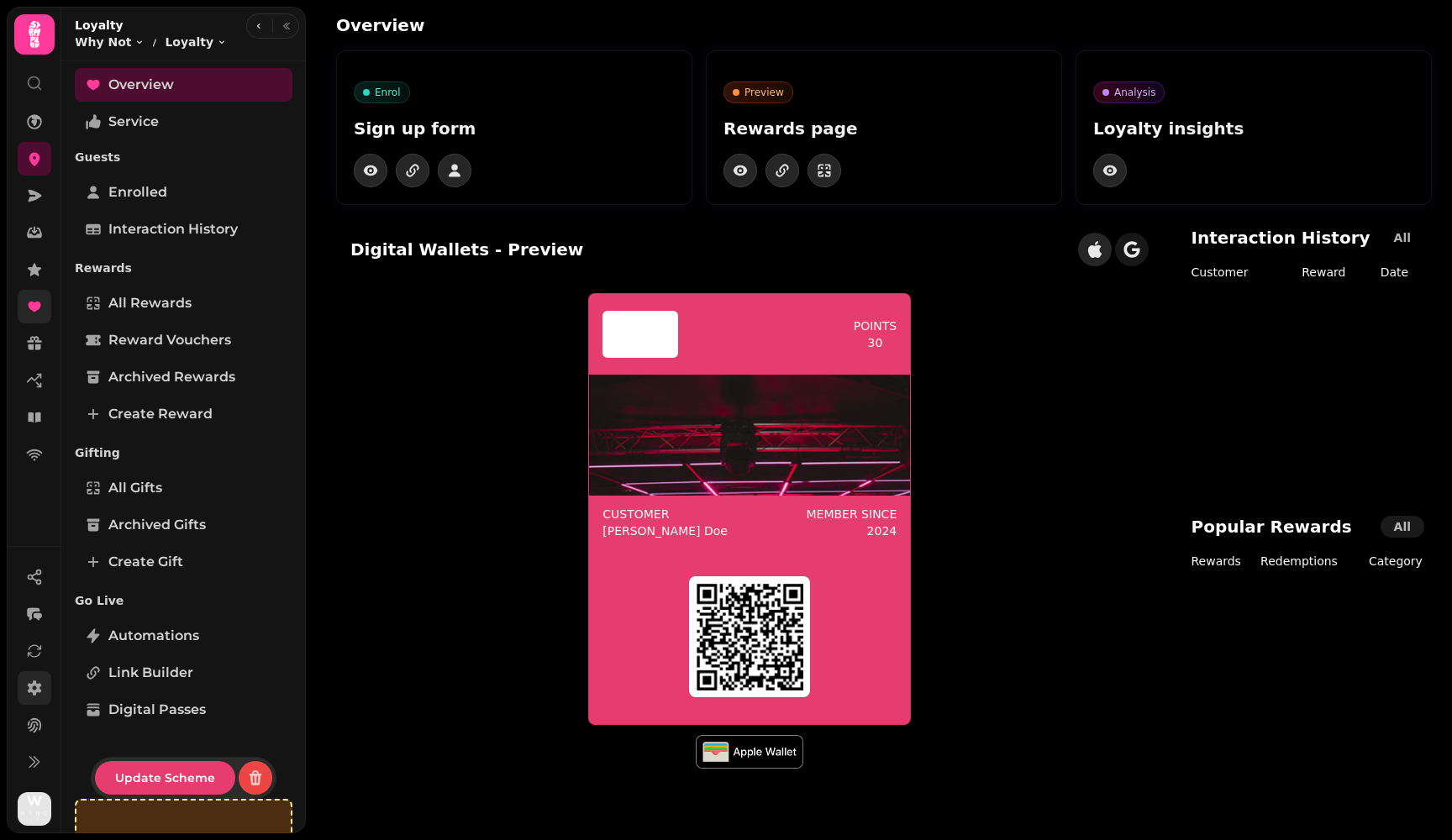
click at [823, 565] on th "Redemptions" at bounding box center [1309, 564] width 101 height 25
click at [823, 560] on th "Category" at bounding box center [1395, 564] width 71 height 25
drag, startPoint x: 882, startPoint y: 340, endPoint x: 917, endPoint y: 340, distance: 35.0
click at [823, 340] on div "points 30" at bounding box center [749, 335] width 321 height 81
click at [823, 322] on p "points" at bounding box center [875, 325] width 44 height 17
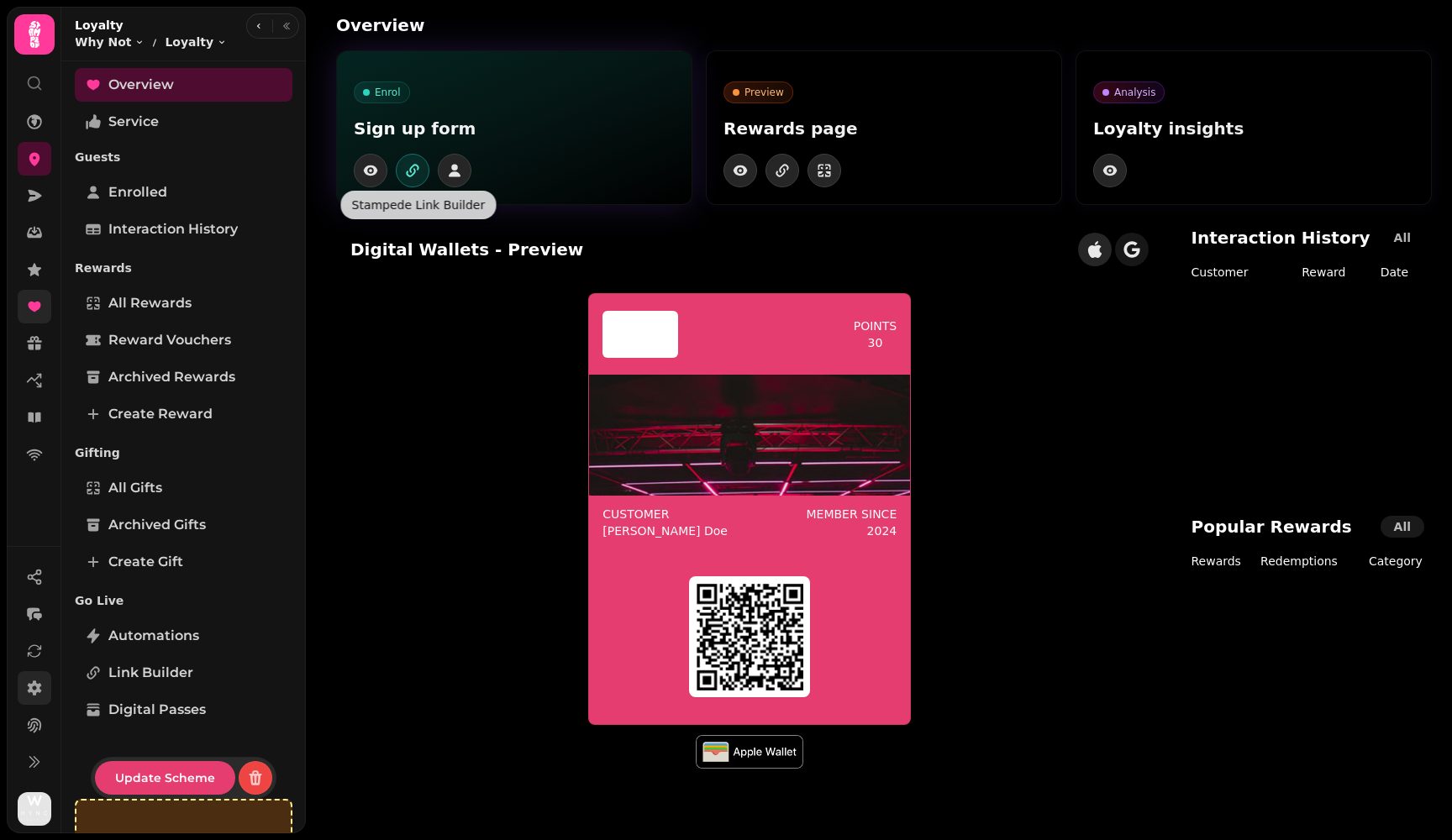
click at [415, 169] on icon "button" at bounding box center [412, 170] width 17 height 17
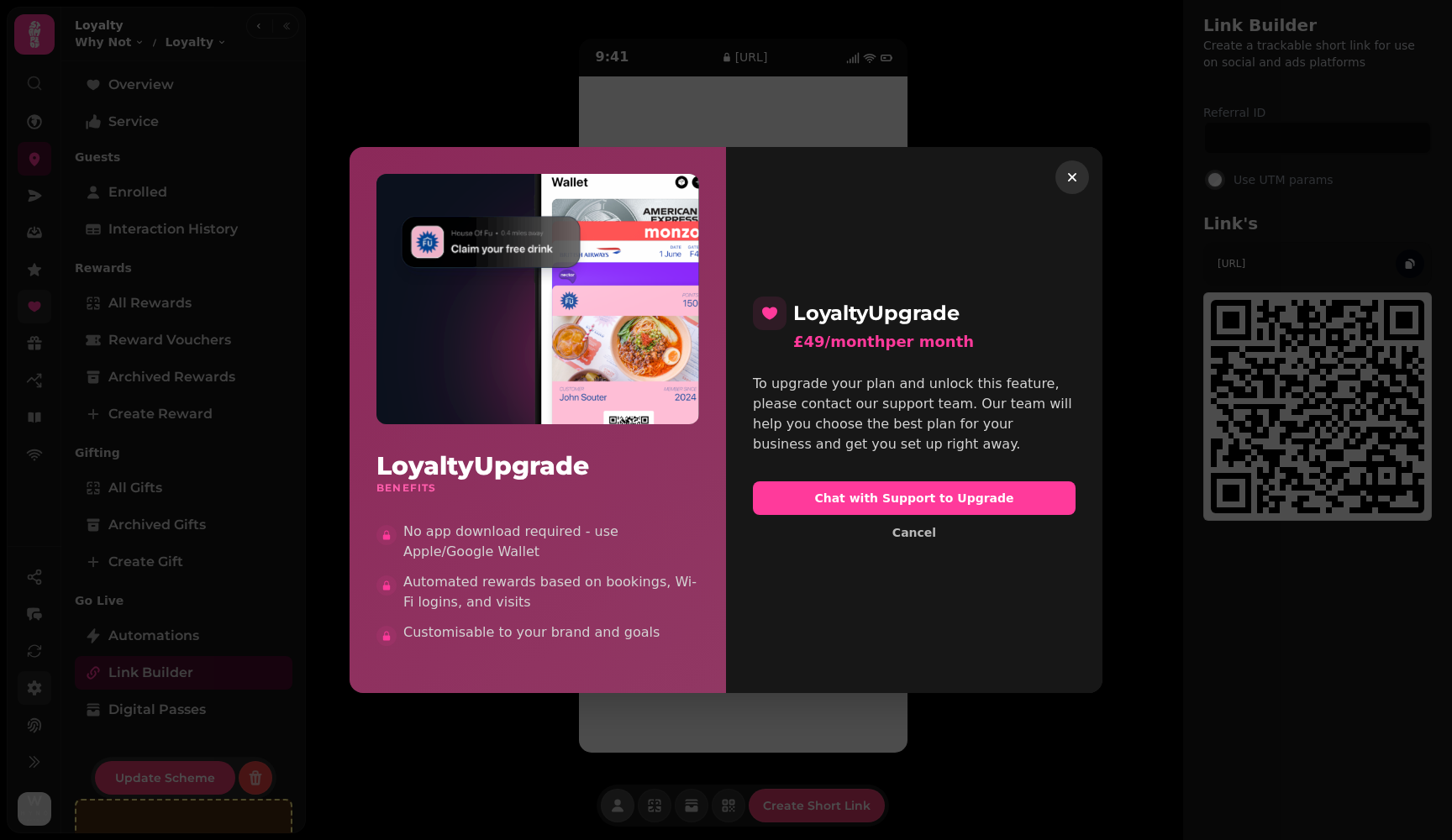
click at [823, 180] on icon "button" at bounding box center [1072, 177] width 9 height 9
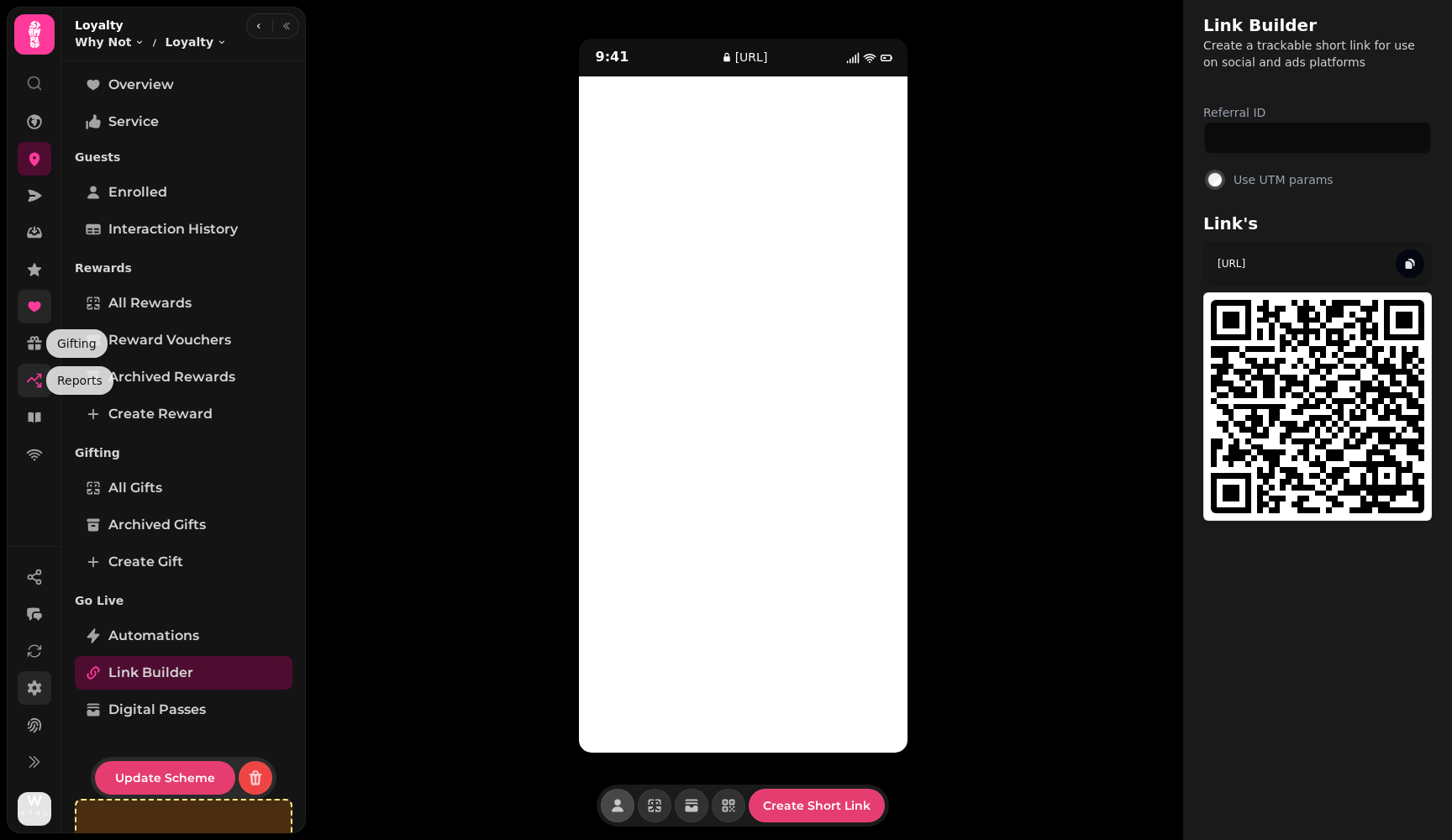
click at [39, 381] on icon at bounding box center [34, 380] width 17 height 17
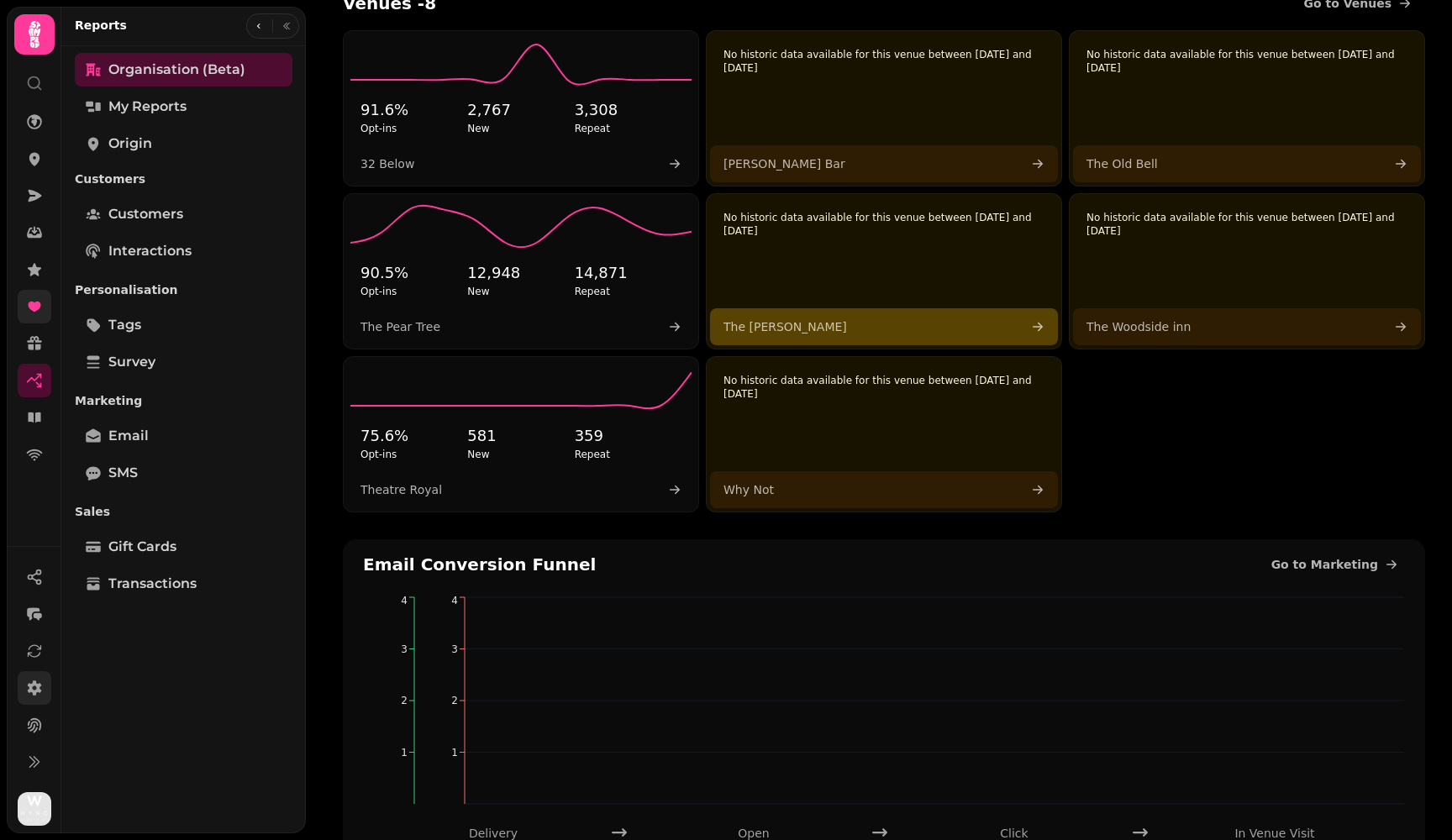
scroll to position [521, 0]
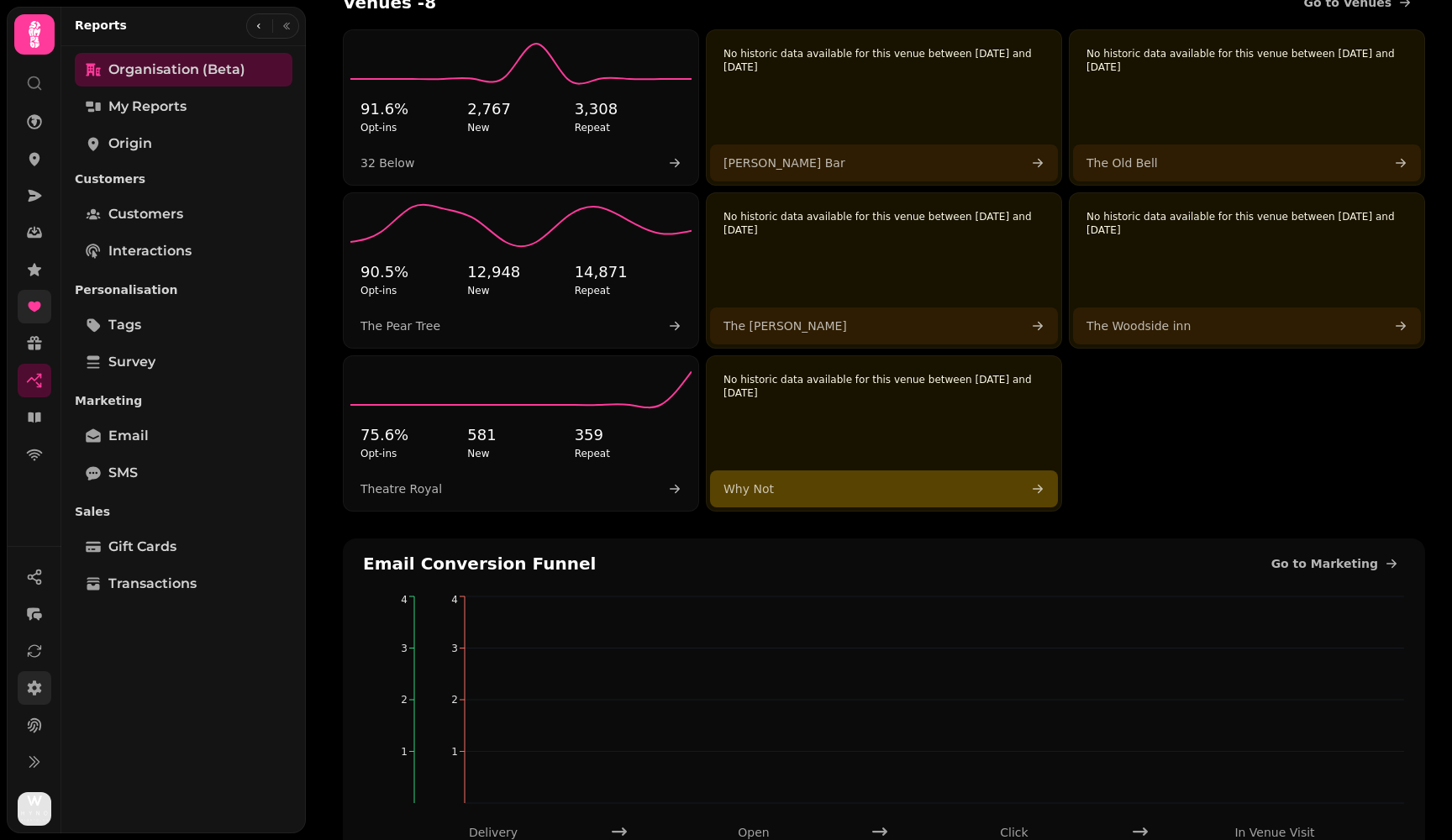
click at [823, 459] on div "No historic data available for this venue between [DATE] and [DATE] Why Not" at bounding box center [883, 434] width 356 height 156
click at [823, 491] on icon at bounding box center [1037, 488] width 13 height 13
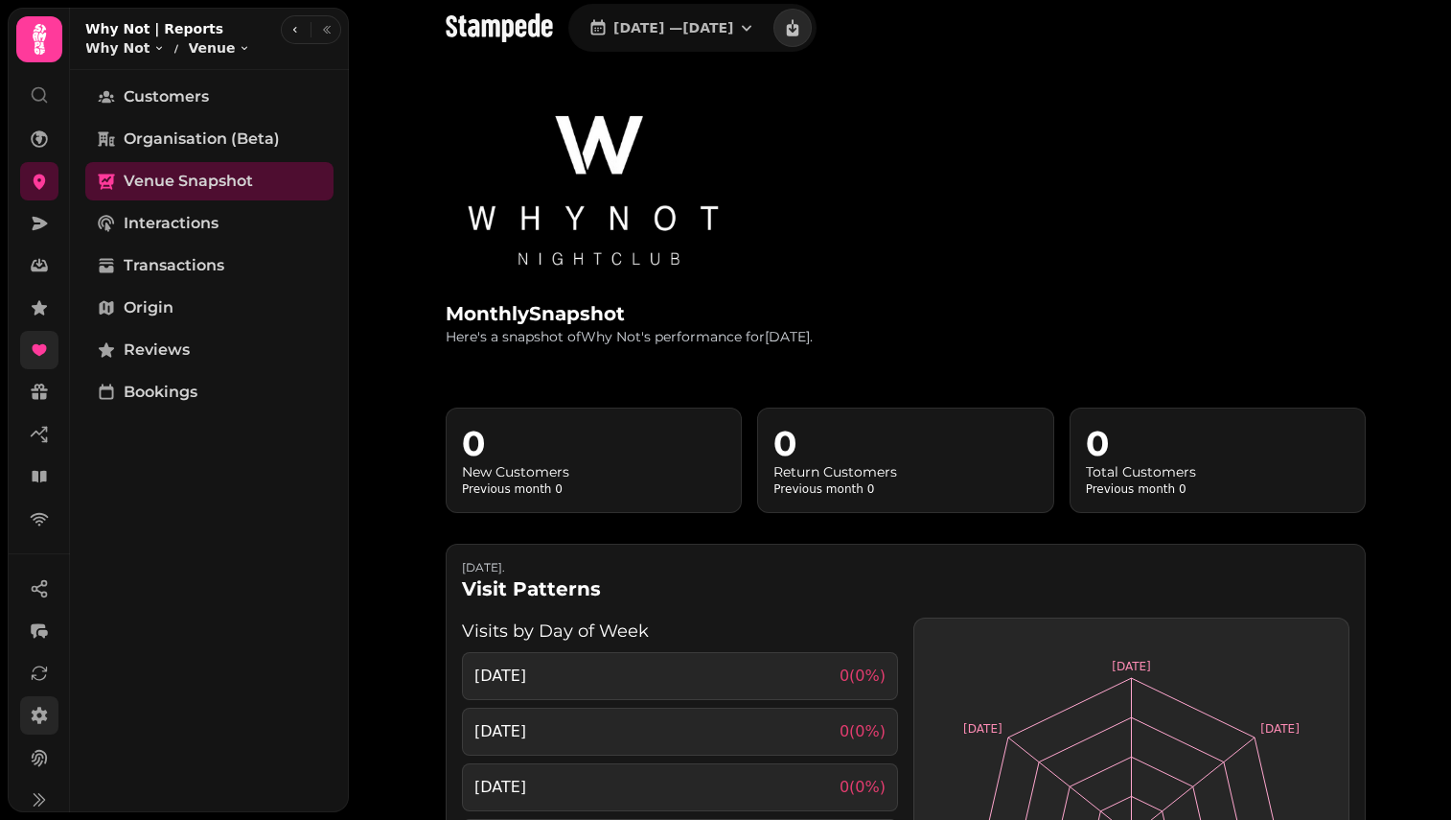
click at [39, 362] on link at bounding box center [39, 350] width 38 height 38
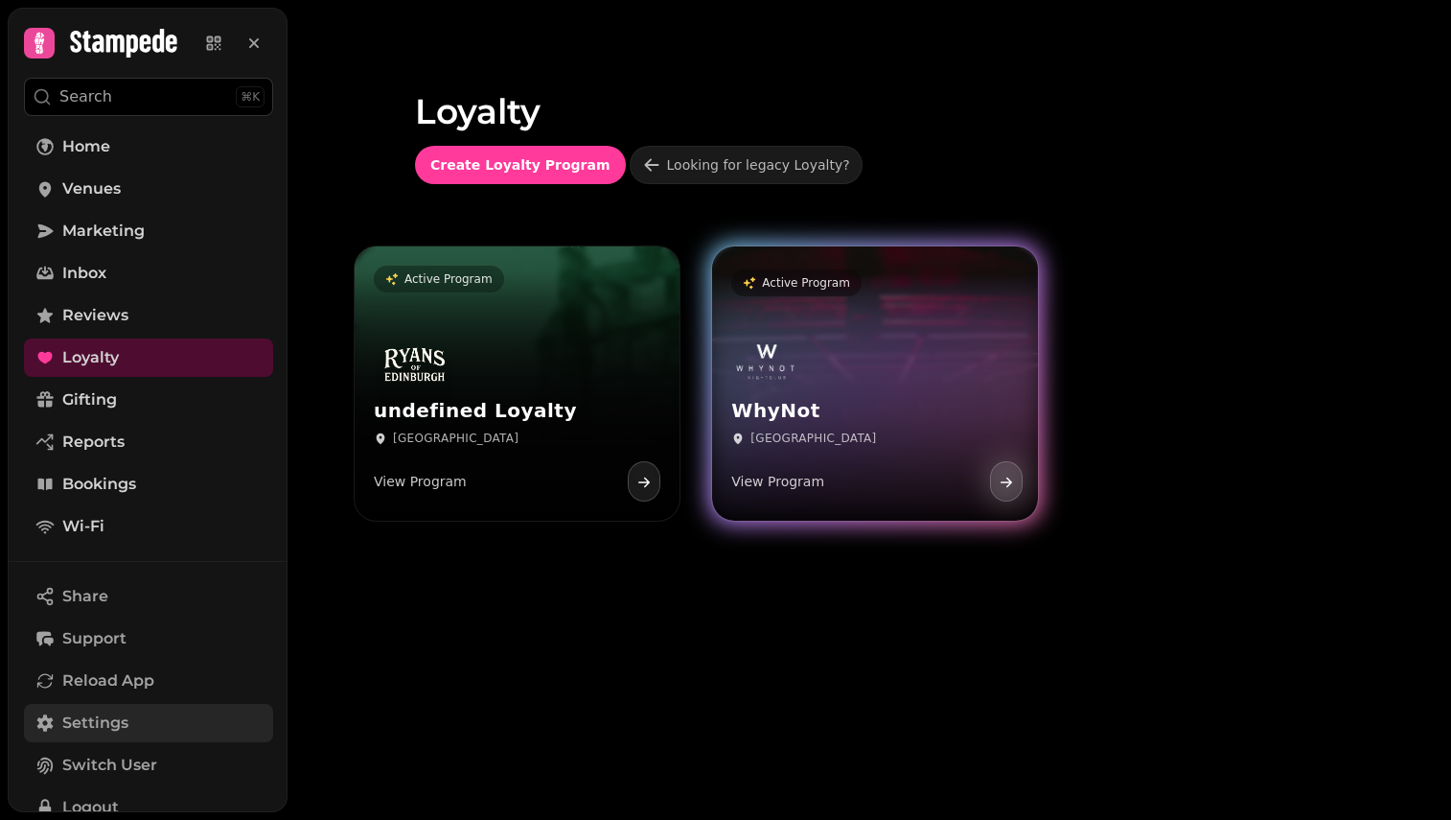
click at [939, 480] on icon at bounding box center [1006, 482] width 15 height 15
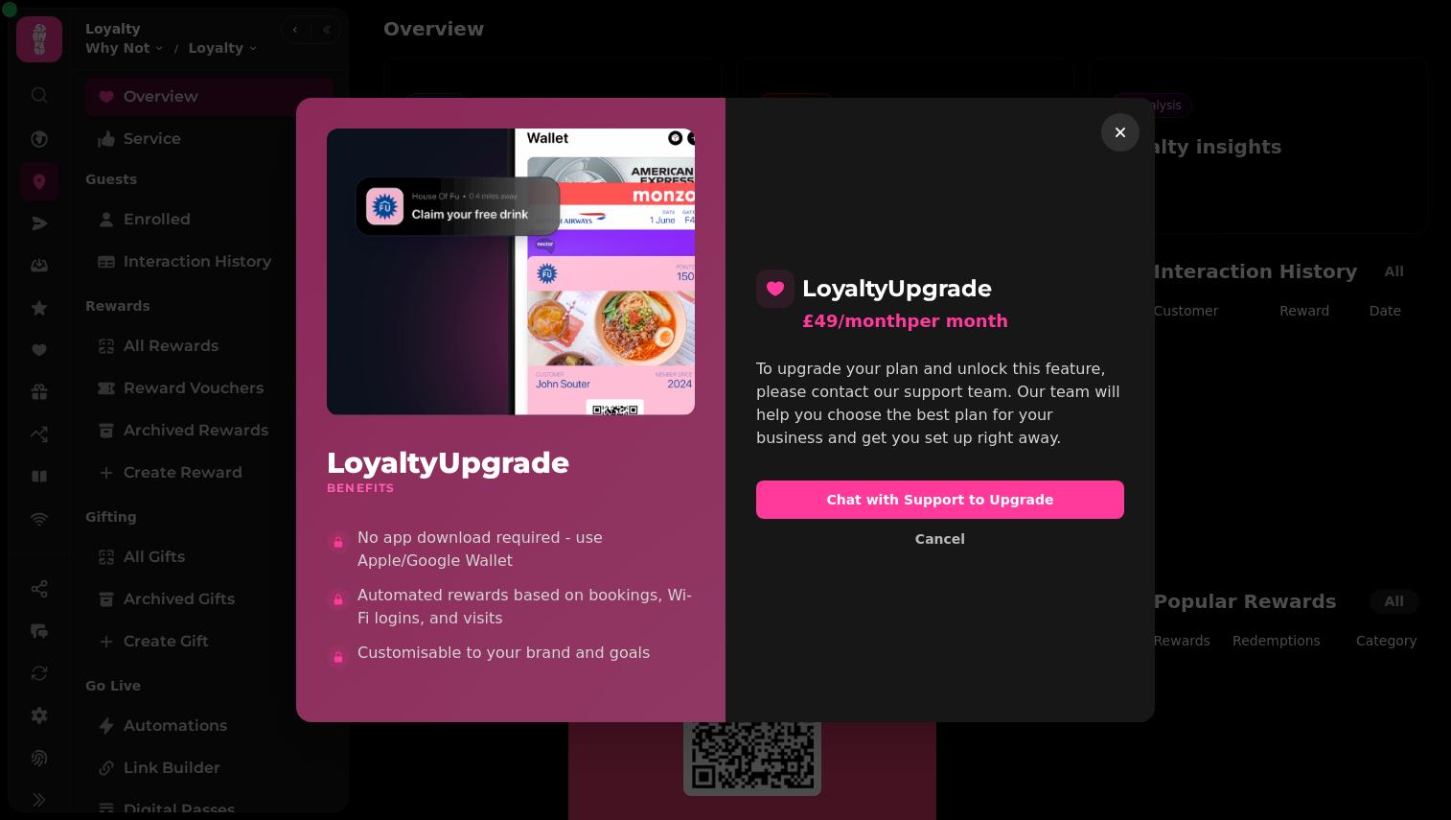
click at [1124, 129] on icon "button" at bounding box center [1121, 133] width 10 height 10
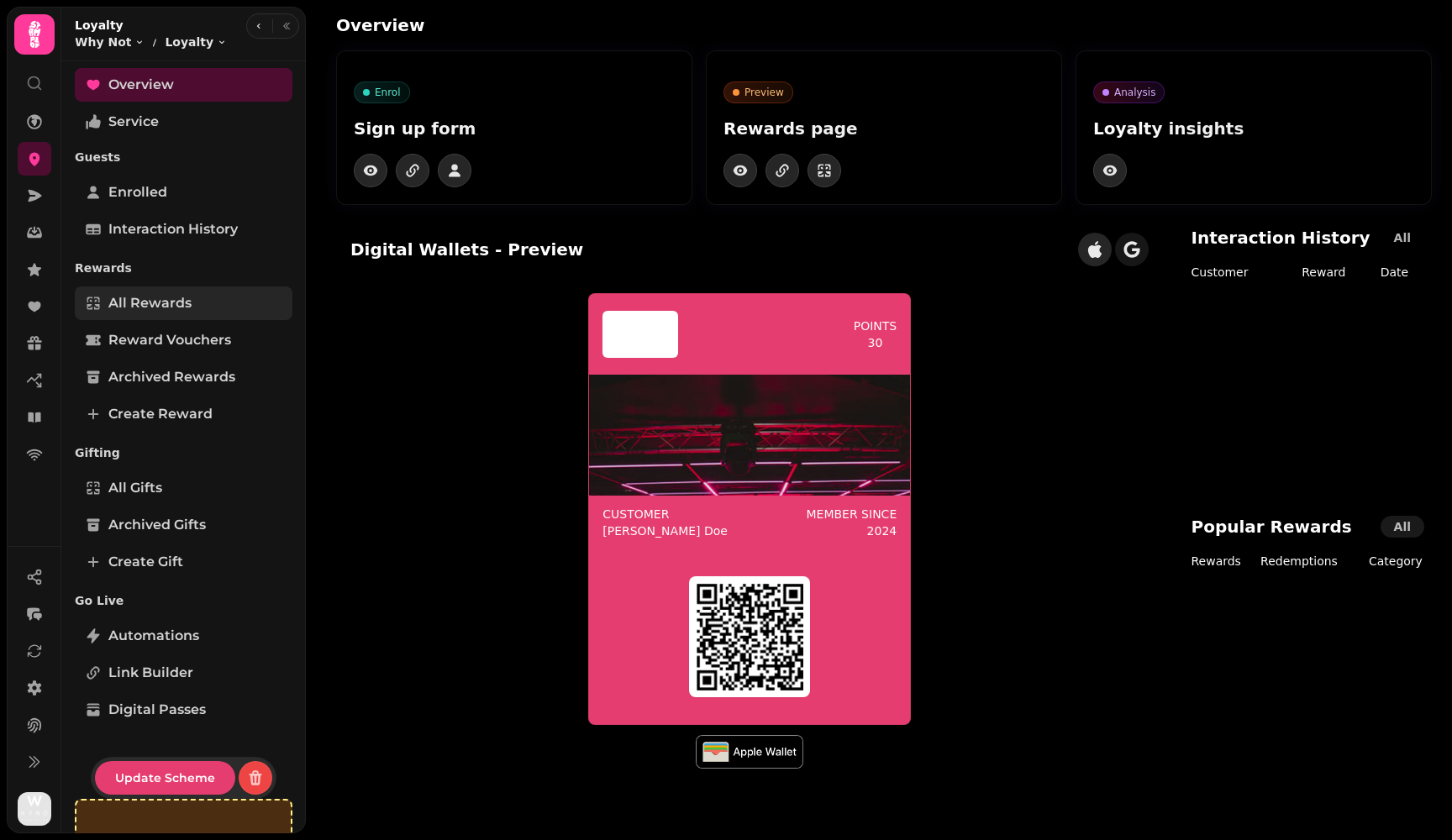
click at [136, 300] on span "All Rewards" at bounding box center [150, 303] width 83 height 20
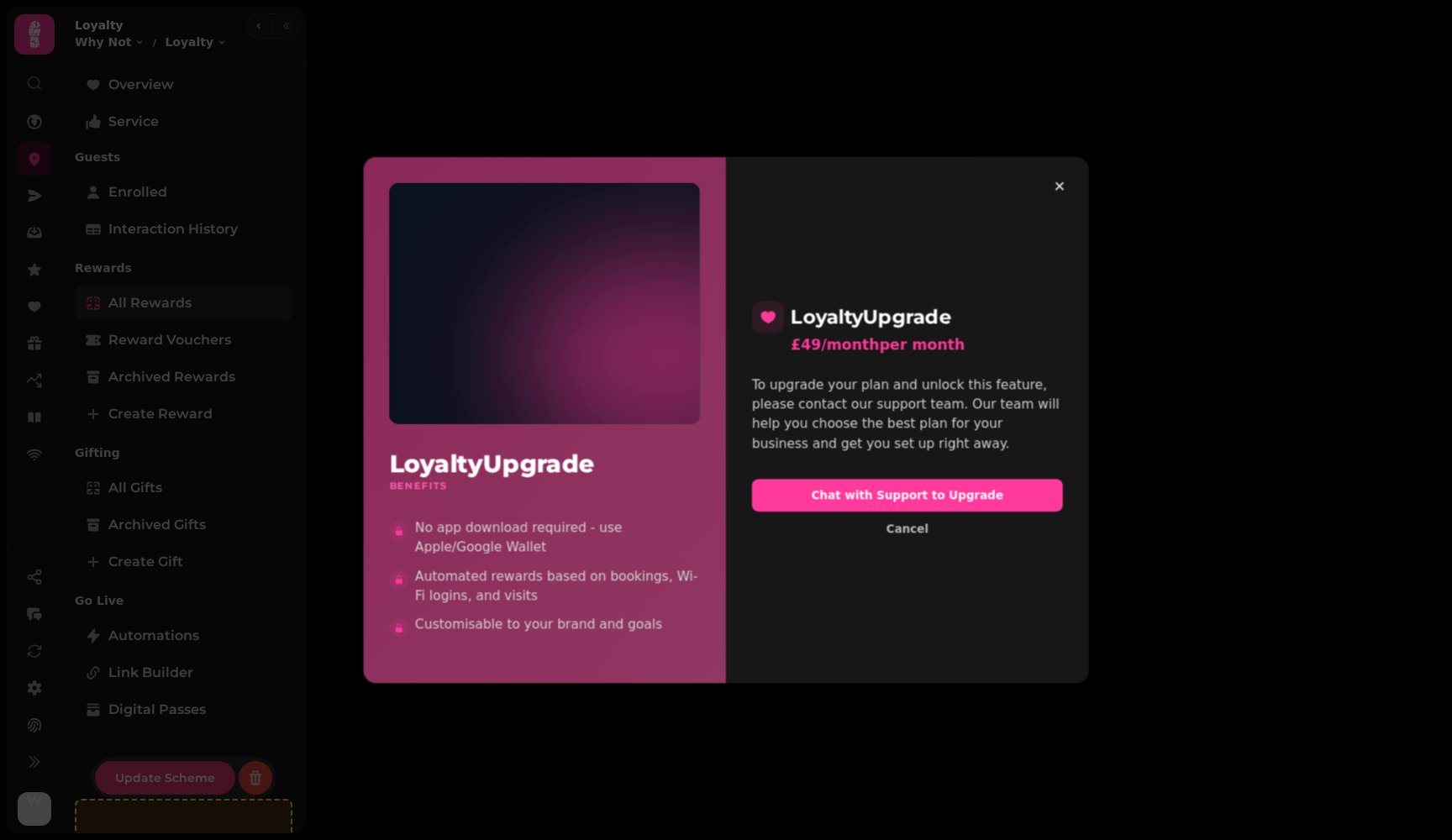
select select "**"
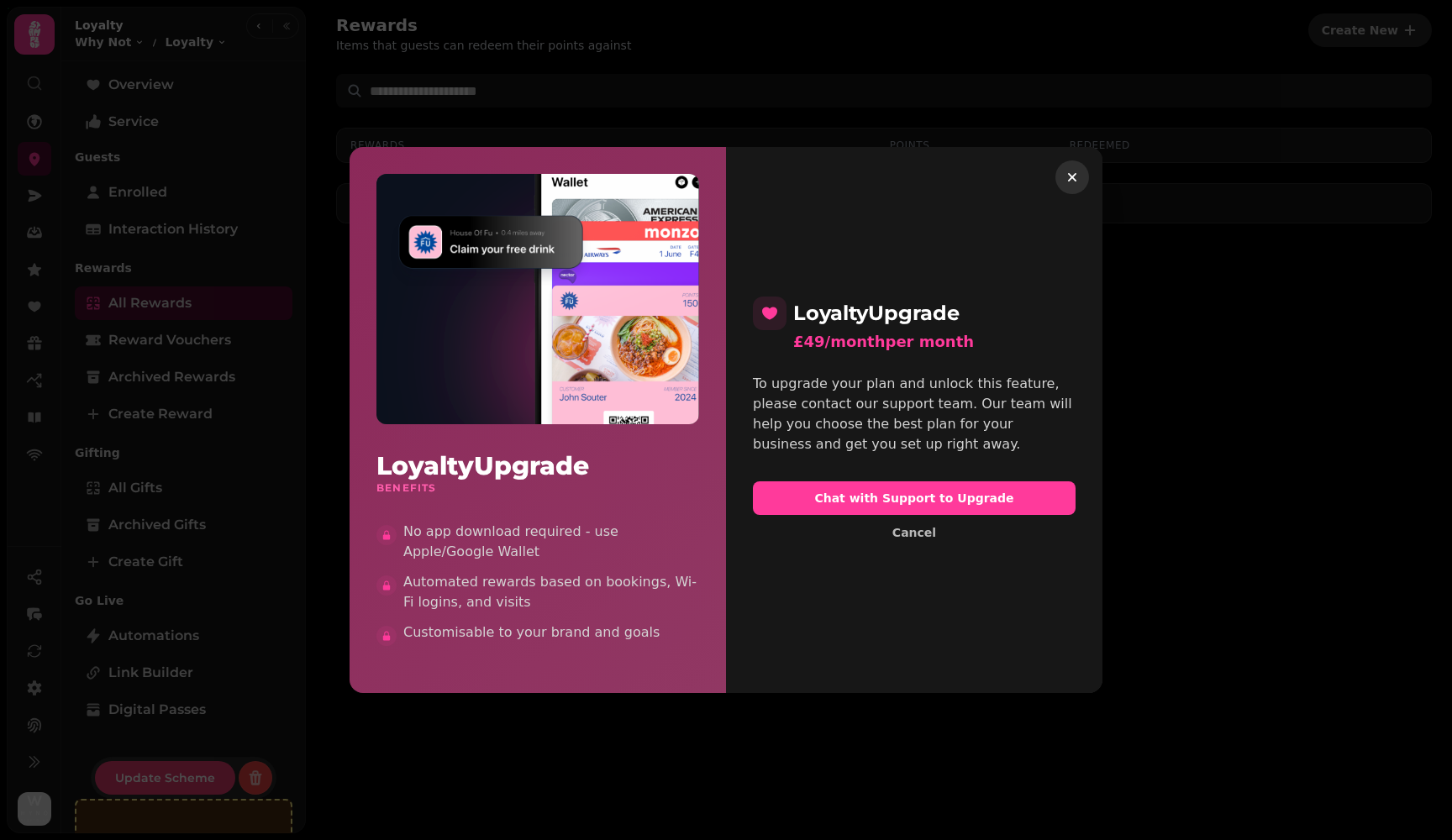
click at [1073, 180] on icon "button" at bounding box center [1072, 177] width 9 height 9
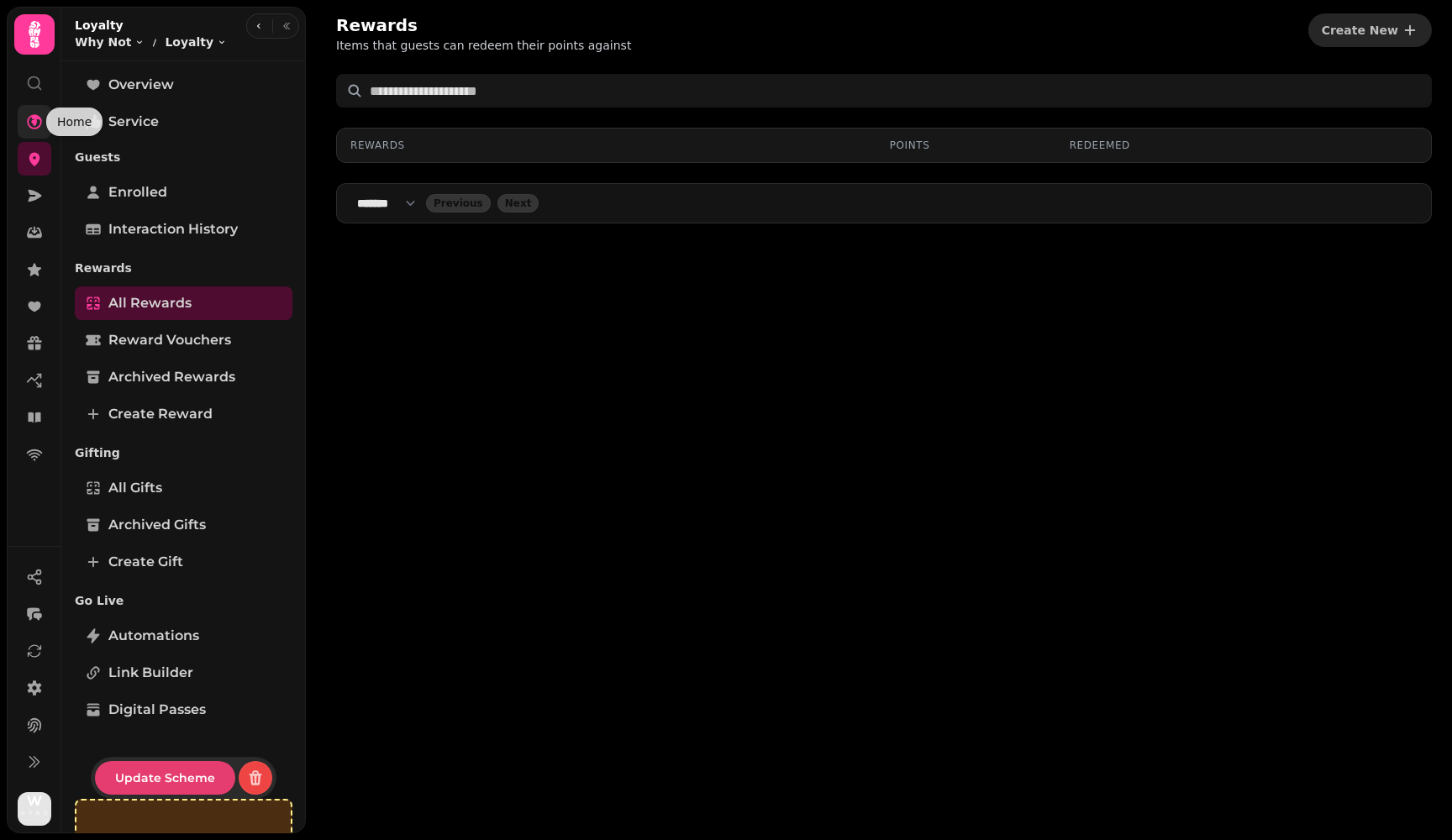
click at [32, 129] on icon at bounding box center [34, 121] width 15 height 15
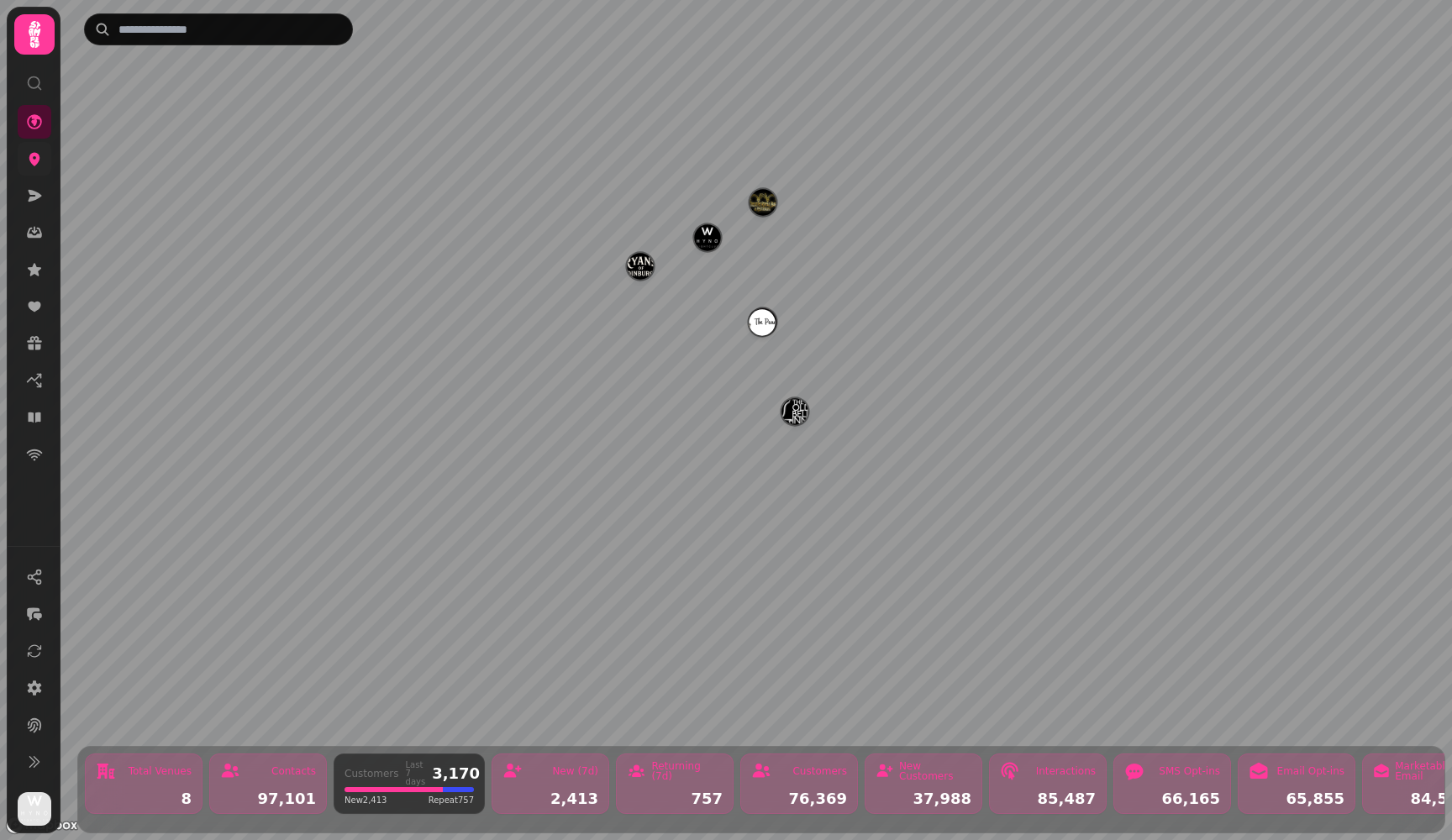
click at [32, 167] on link at bounding box center [34, 159] width 33 height 33
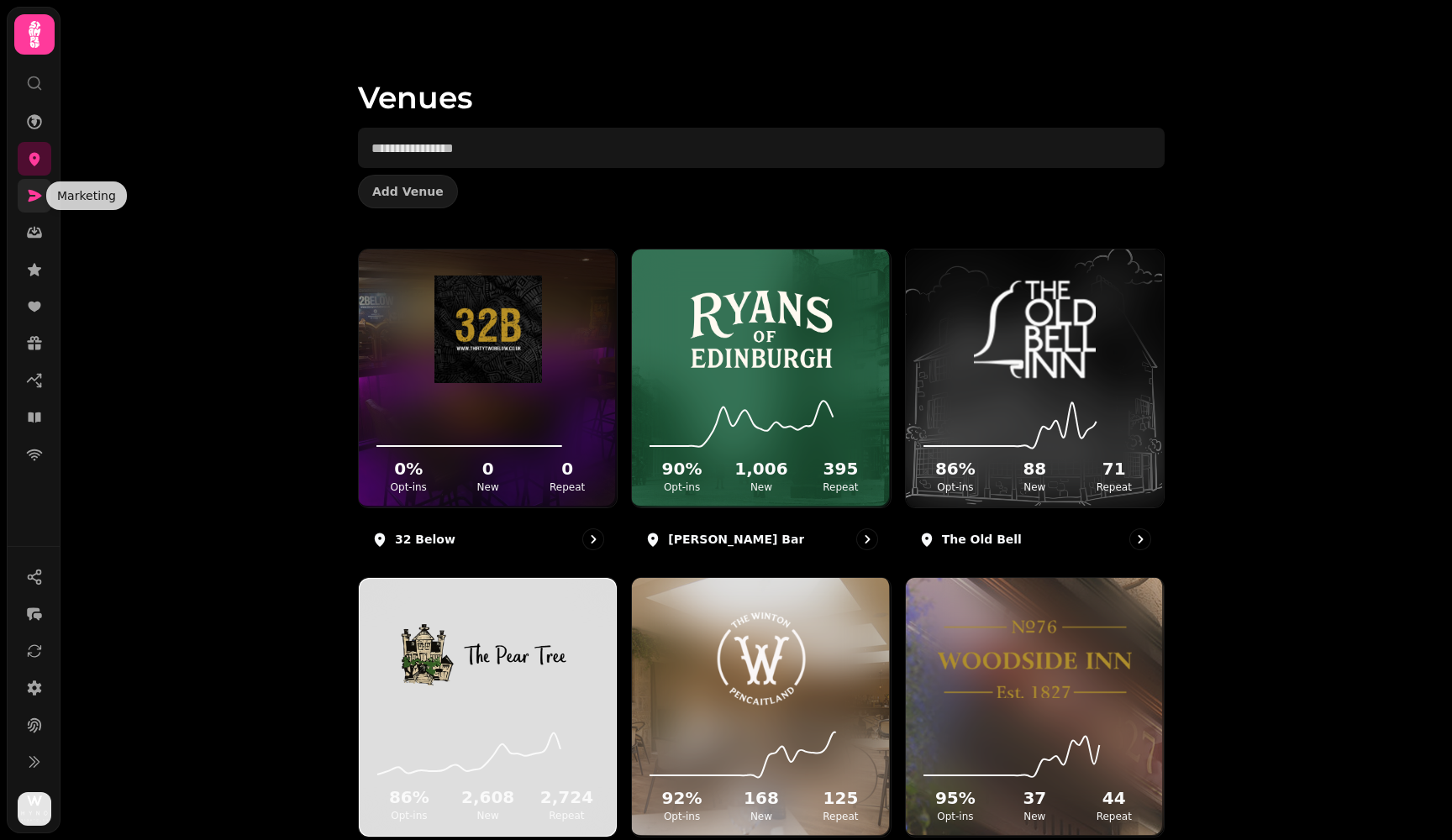
click at [36, 202] on icon at bounding box center [34, 195] width 17 height 17
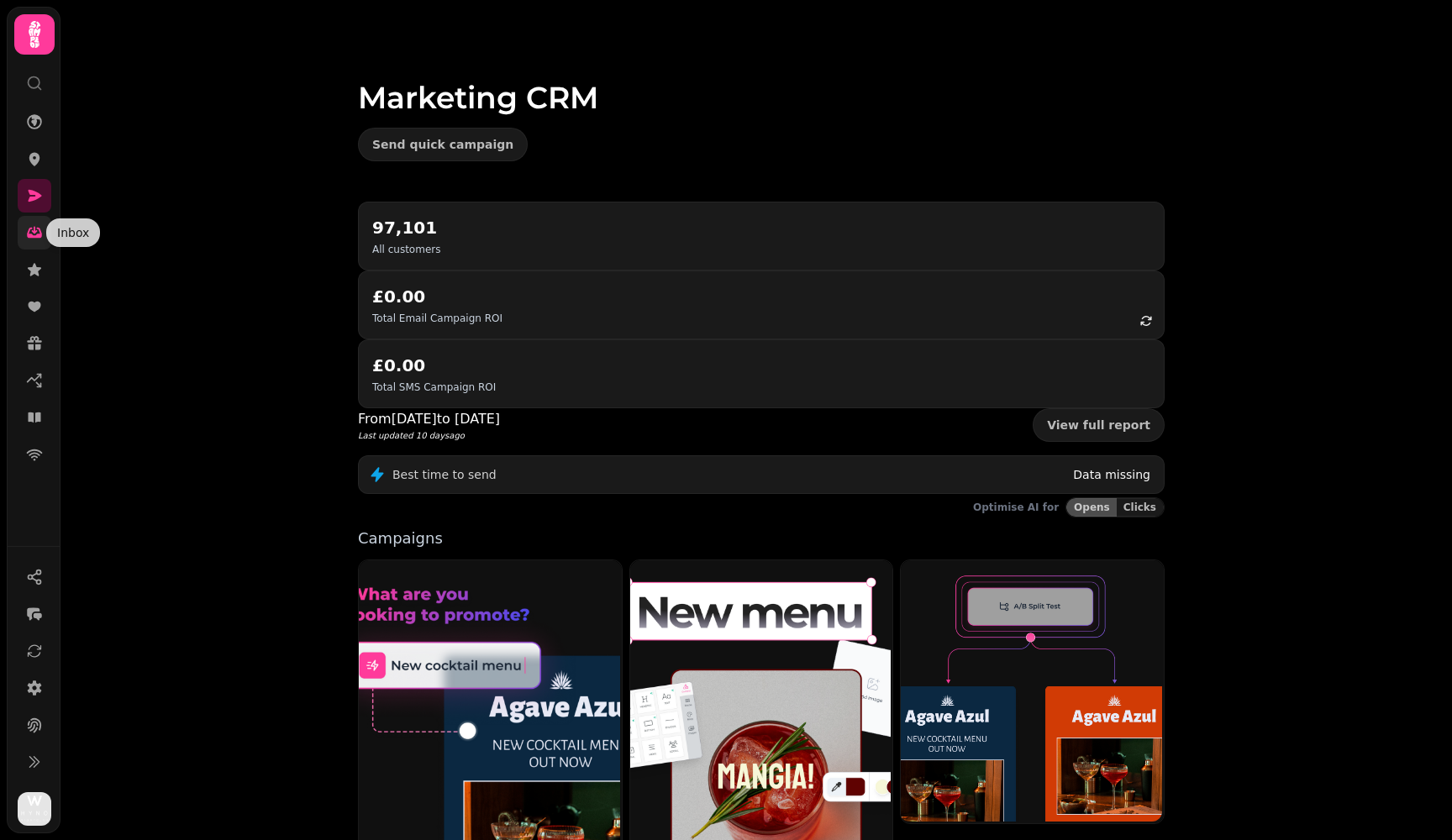
click at [34, 241] on link at bounding box center [34, 232] width 33 height 33
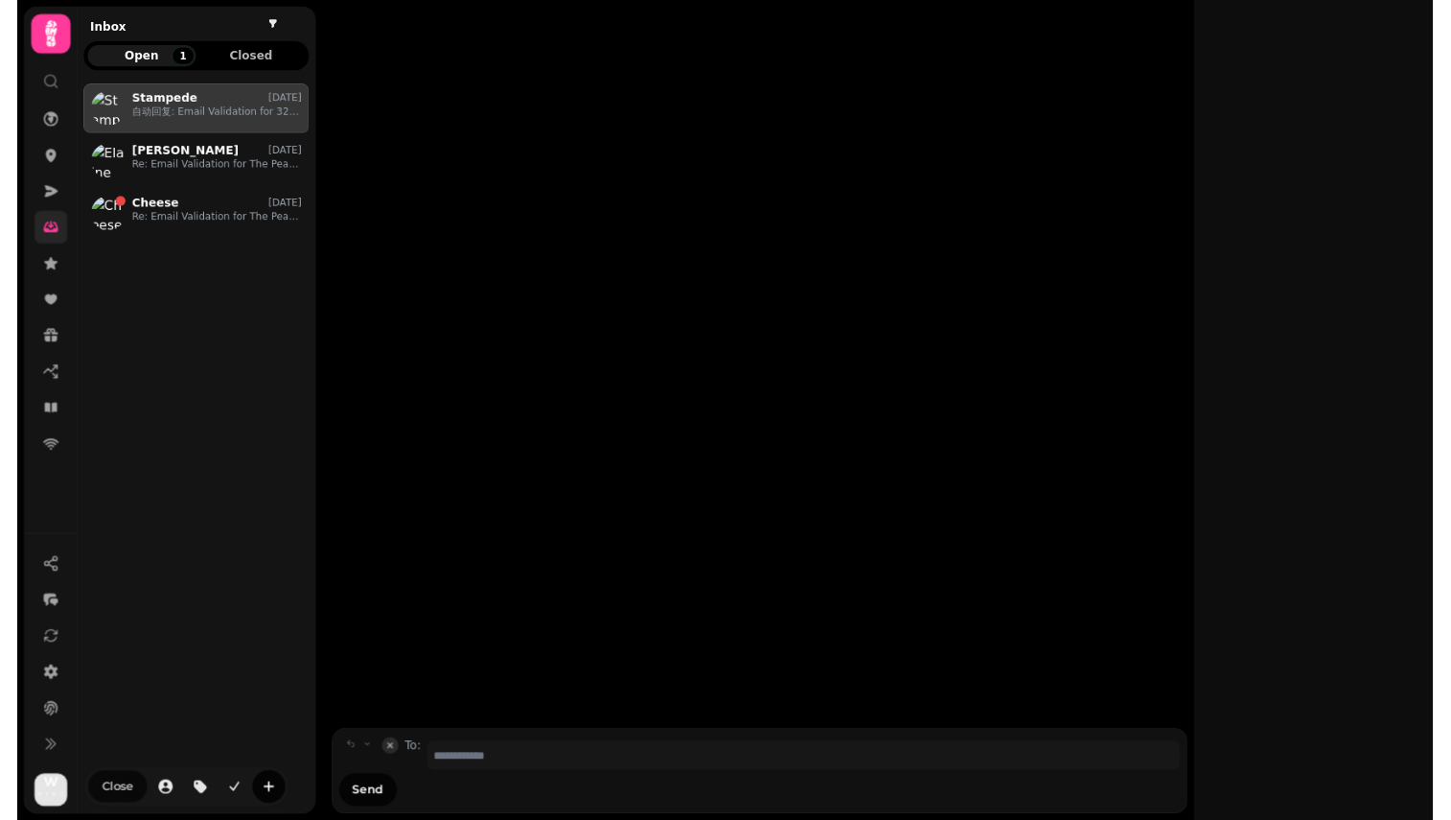
scroll to position [845, 264]
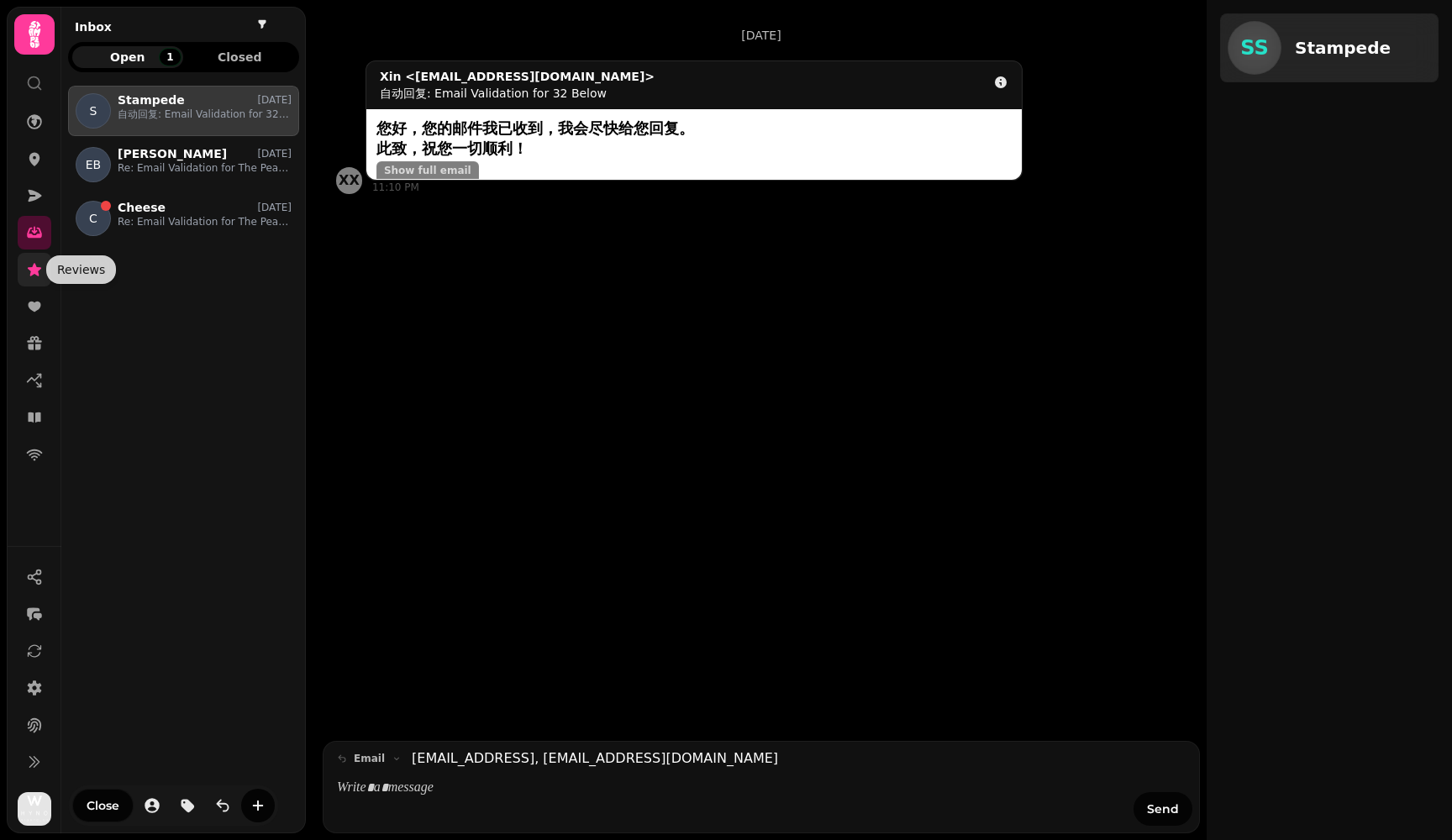
click at [37, 270] on icon at bounding box center [34, 269] width 13 height 12
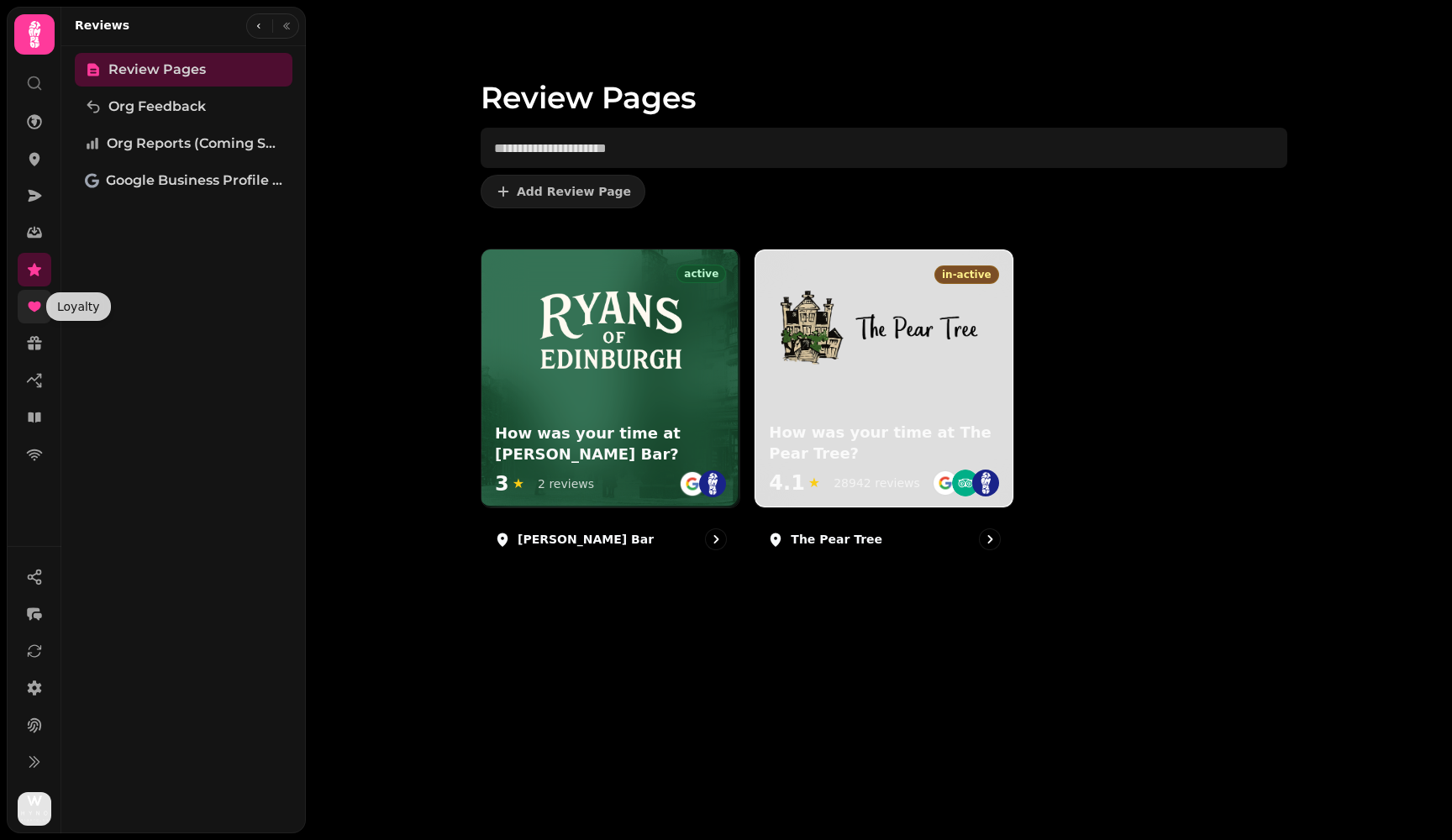
click at [32, 307] on icon at bounding box center [34, 307] width 12 height 11
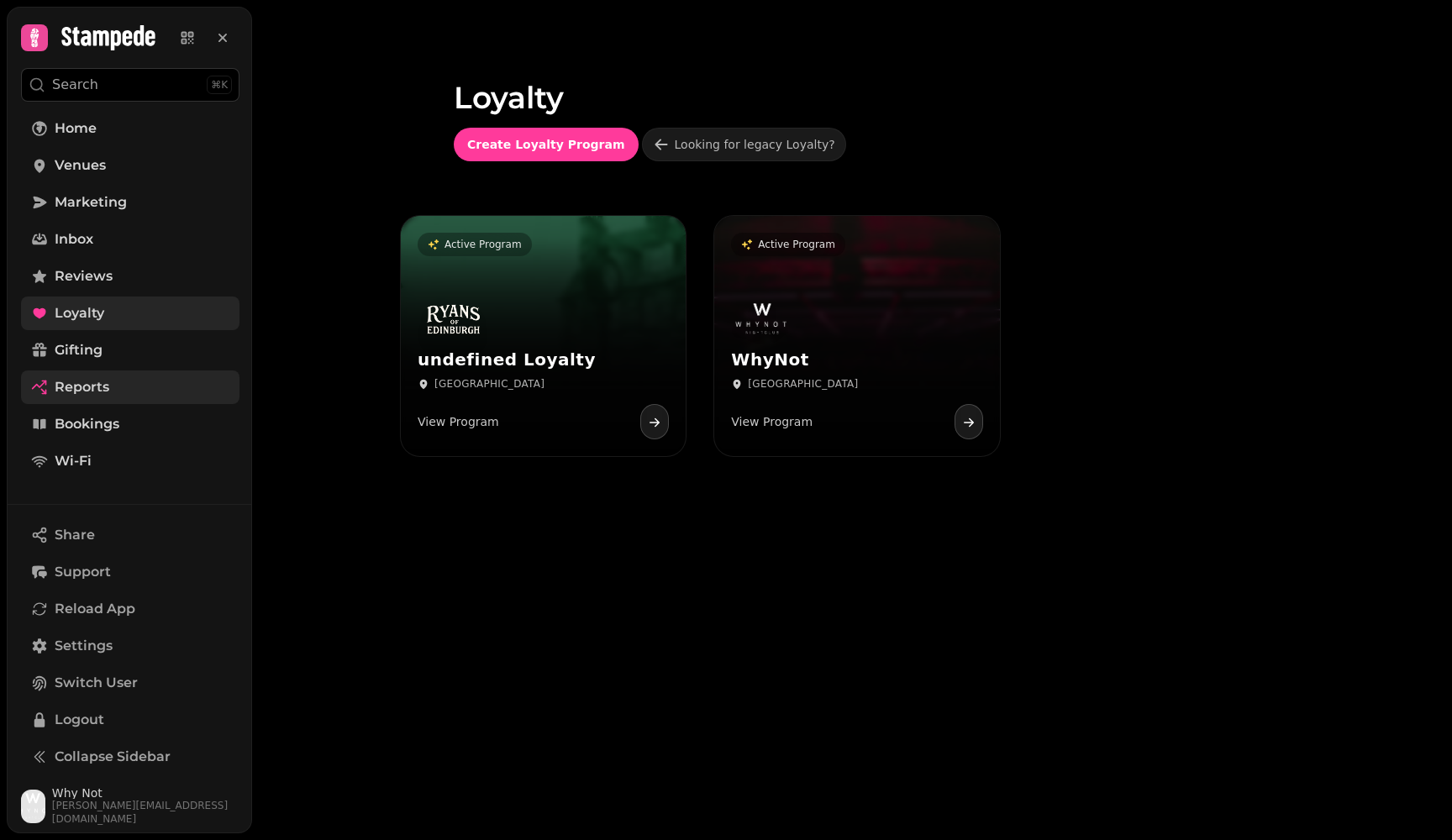
click at [87, 396] on span "Reports" at bounding box center [81, 386] width 54 height 20
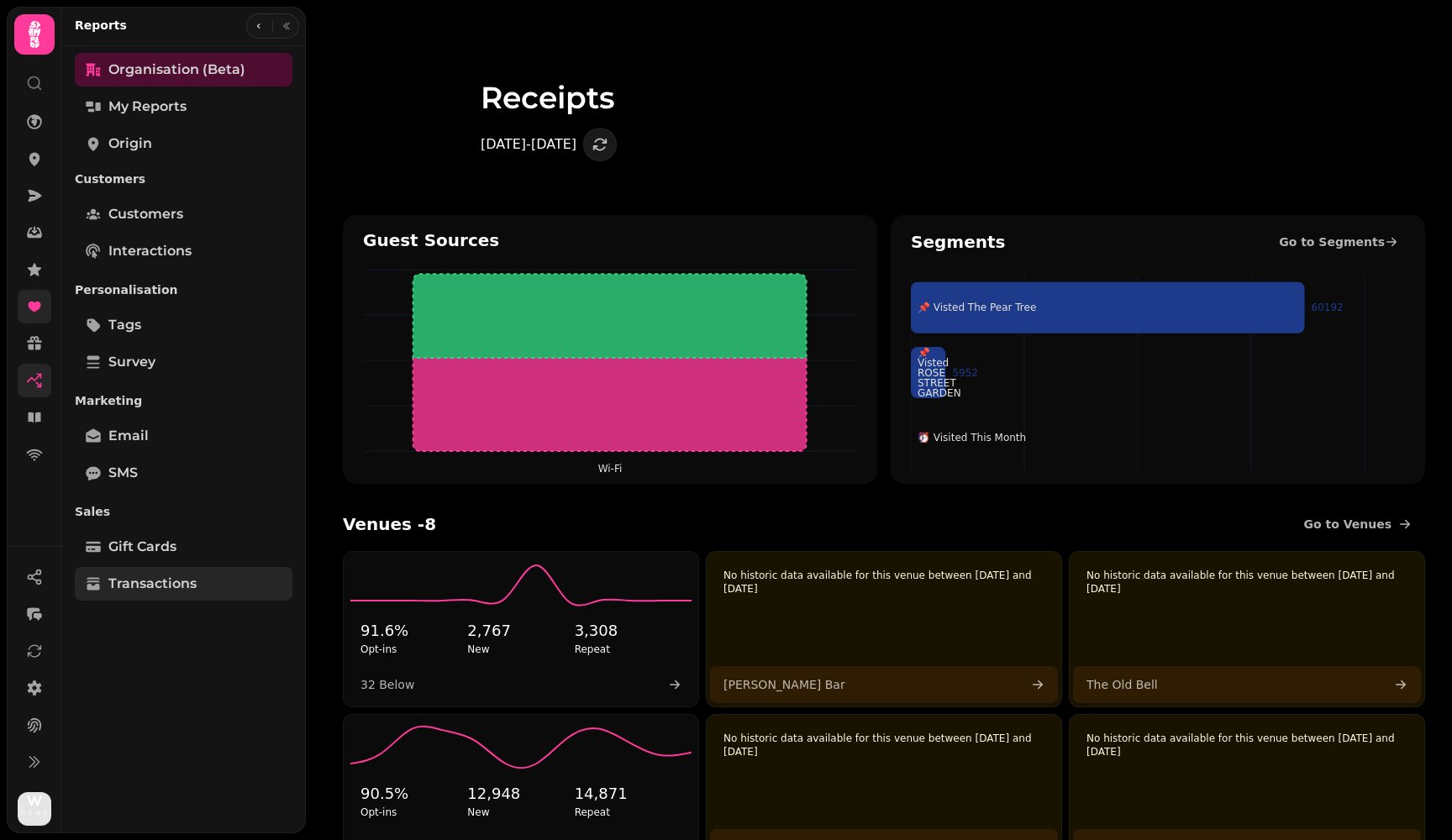
click at [161, 590] on span "Transactions" at bounding box center [152, 583] width 89 height 20
select select "**"
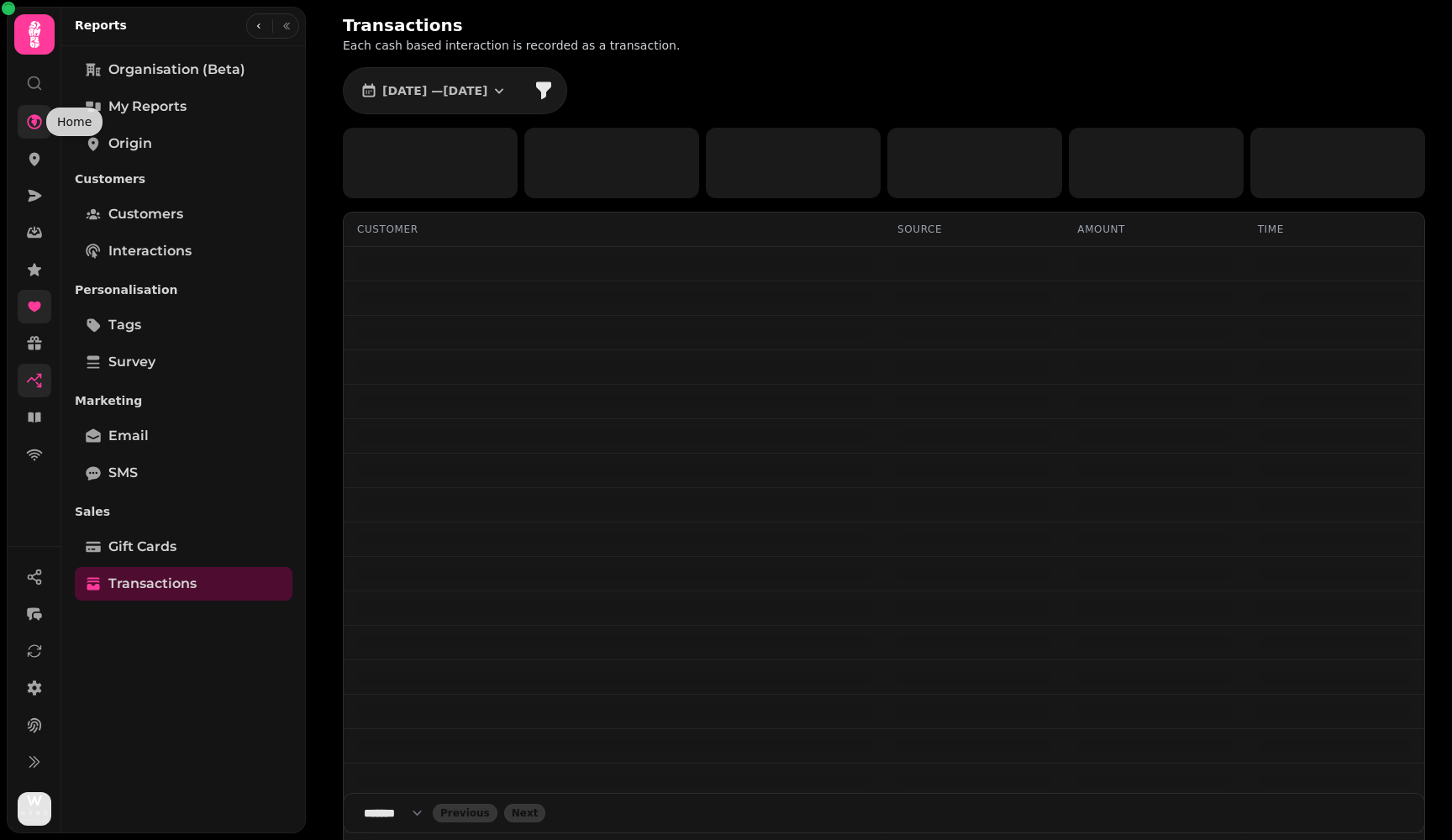
click at [32, 119] on icon at bounding box center [34, 121] width 17 height 17
